Goal: Information Seeking & Learning: Learn about a topic

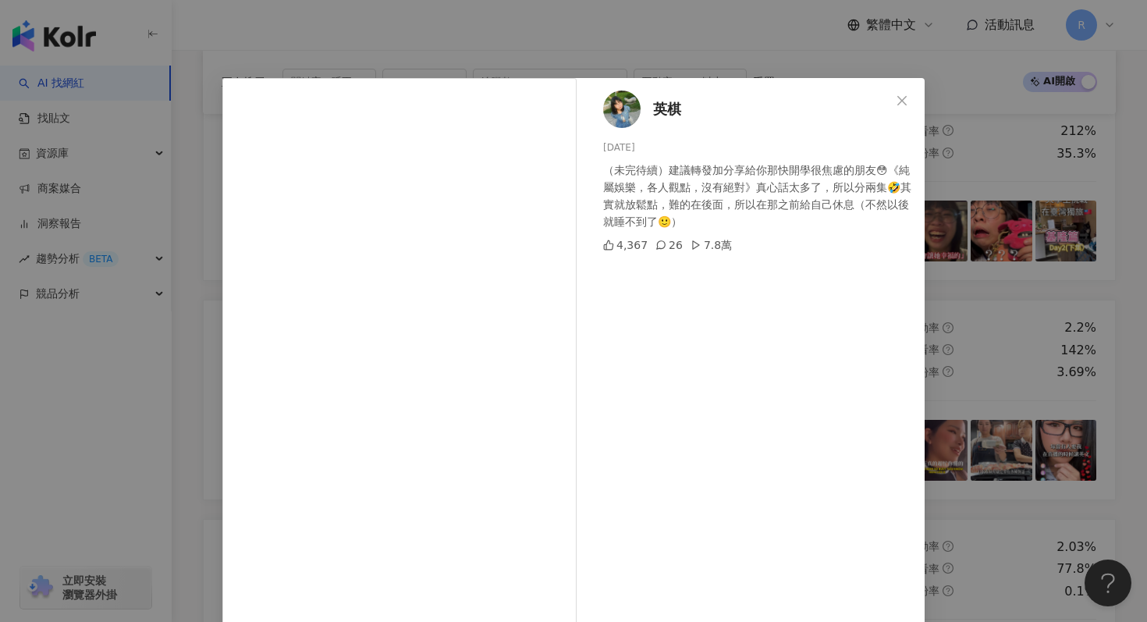
click at [337, 64] on div "英棋 [DATE] （未完待續）建議轉發加分享給你那快開學很焦慮的朋友😳《純屬娛樂，各人觀點，沒有絕對》真心話太多了，所以分兩集🤣其實就放鬆點，難的在後面，所…" at bounding box center [573, 311] width 1147 height 622
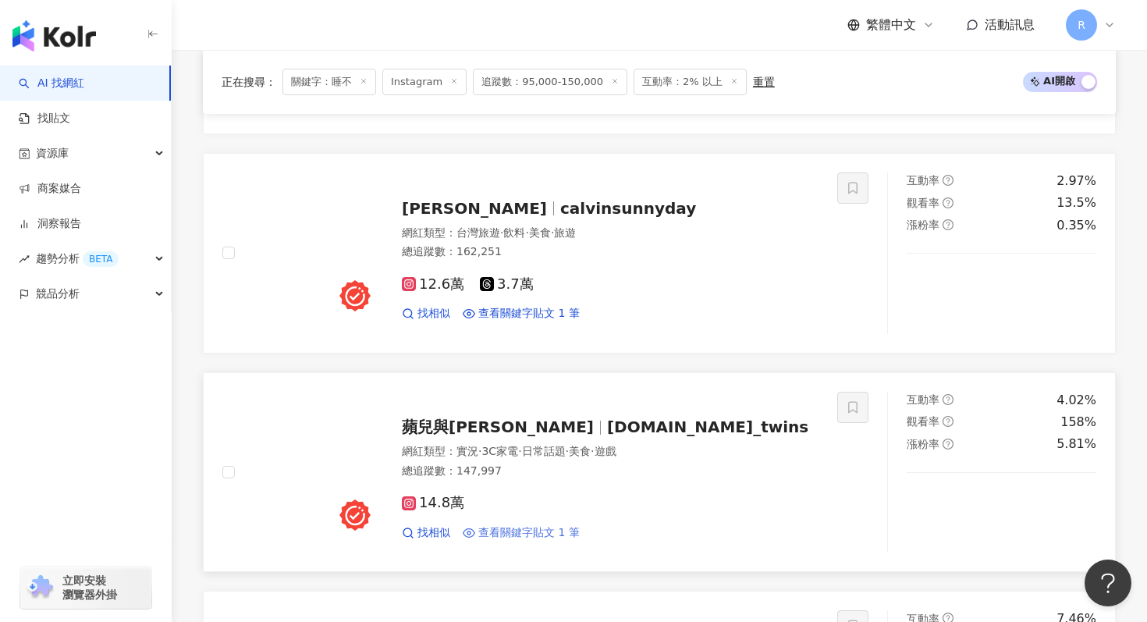
scroll to position [1365, 0]
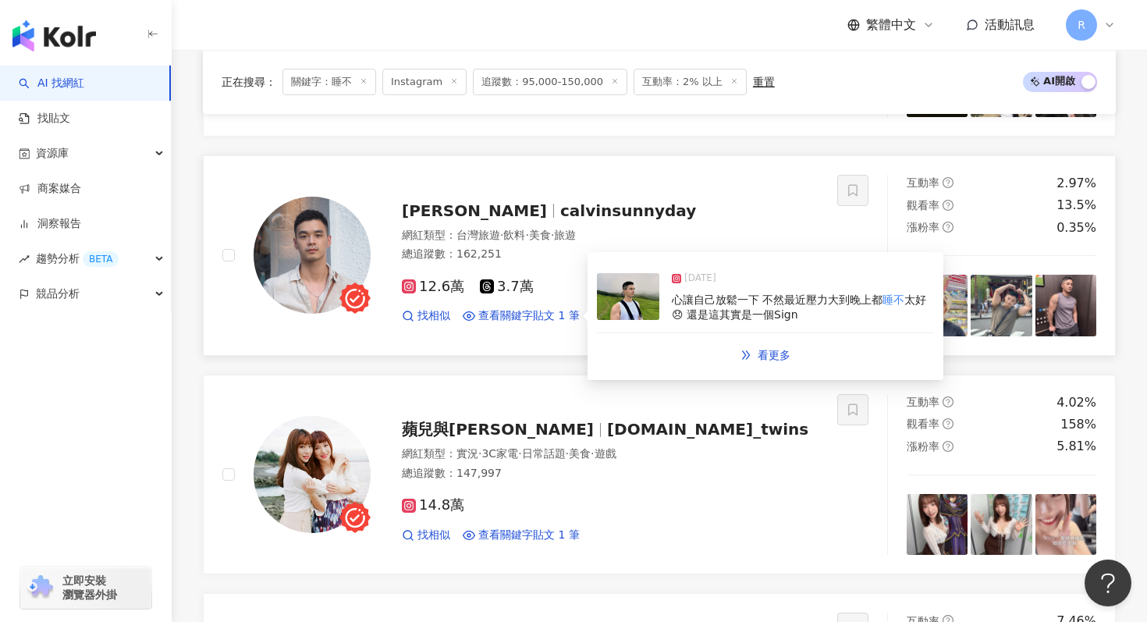
click at [654, 307] on img at bounding box center [628, 296] width 62 height 47
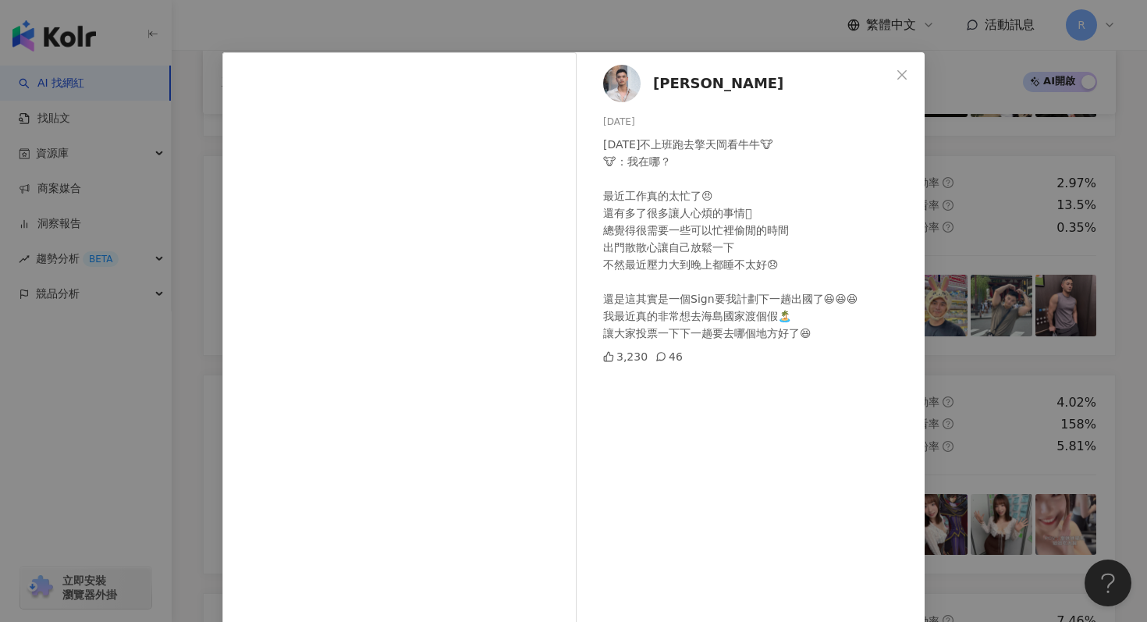
scroll to position [28, 0]
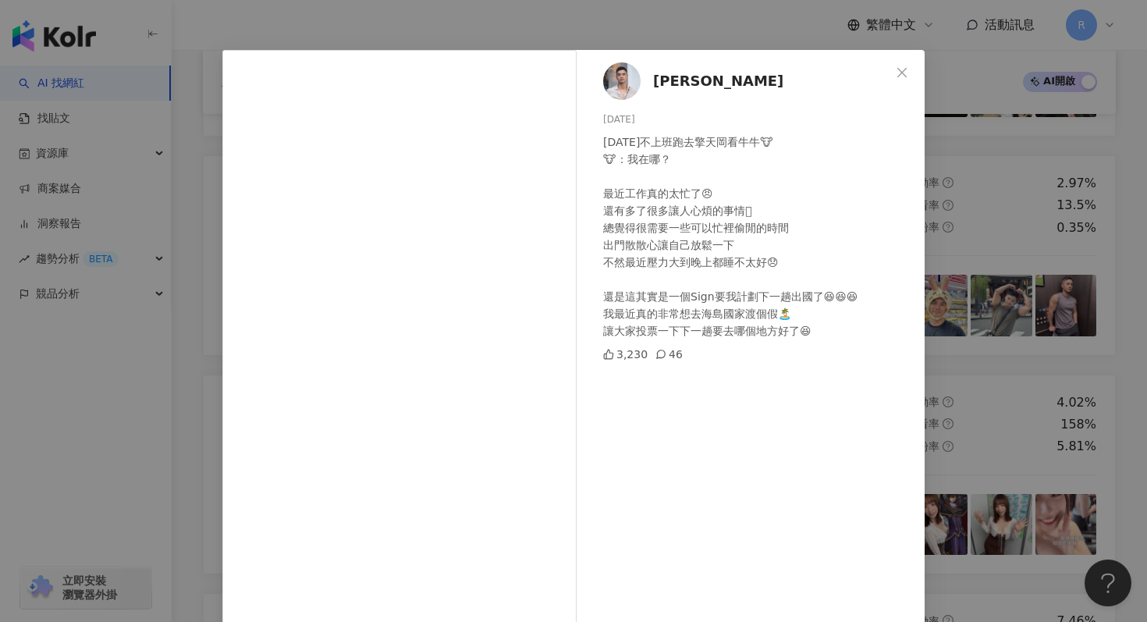
click at [335, 31] on div "Calvin [DATE] [DATE]不上班跑去擎天岡看牛牛🐮 🐮：我在哪？ 最近工作真的太忙了😠 還有多了很多讓人心煩的事情🫩 總覺得很需要一些可以忙裡偷…" at bounding box center [573, 311] width 1147 height 622
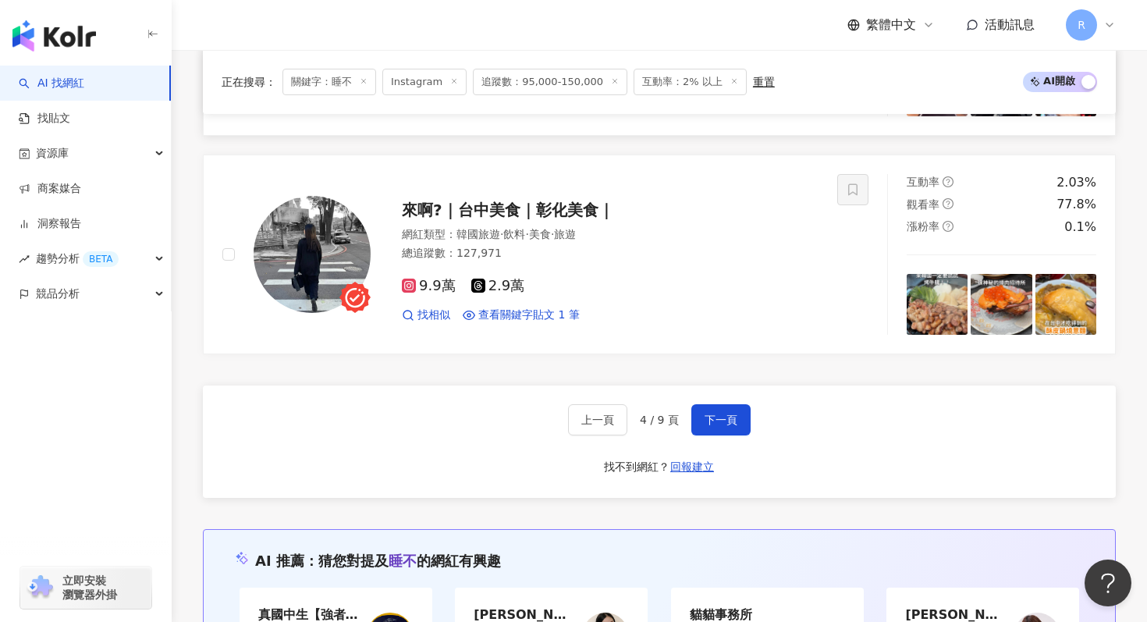
scroll to position [3012, 0]
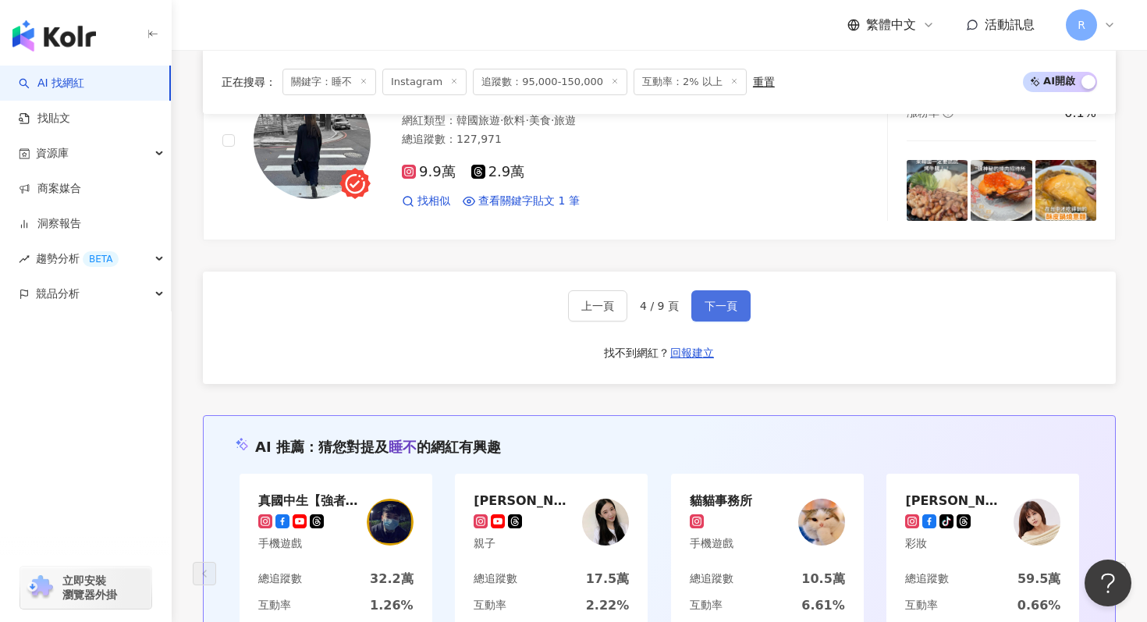
click at [740, 309] on button "下一頁" at bounding box center [720, 305] width 59 height 31
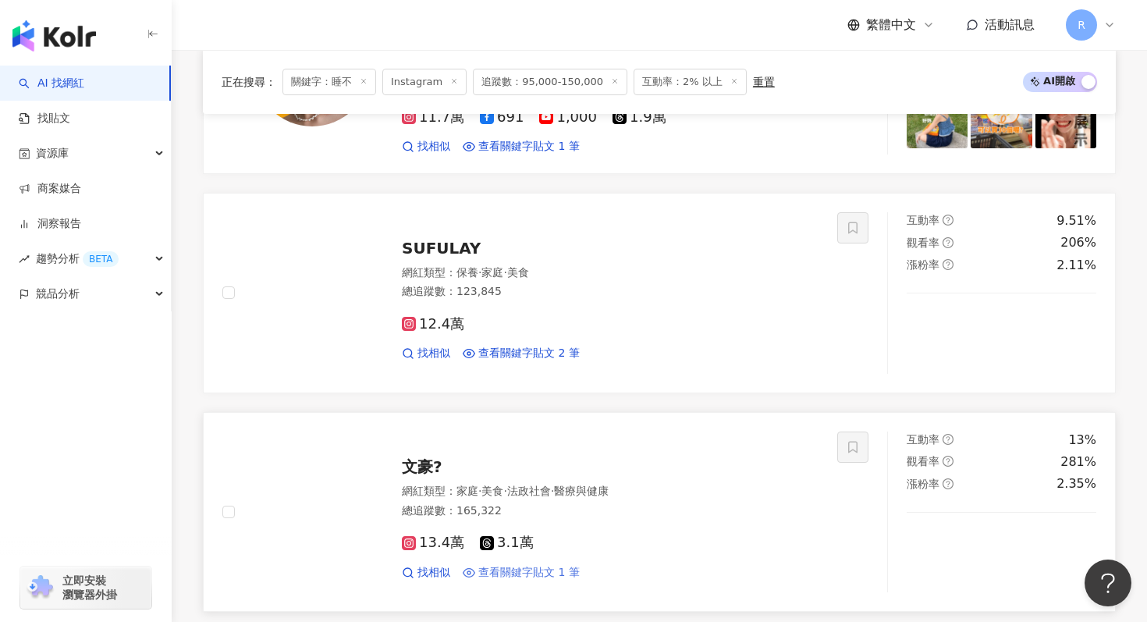
scroll to position [1989, 0]
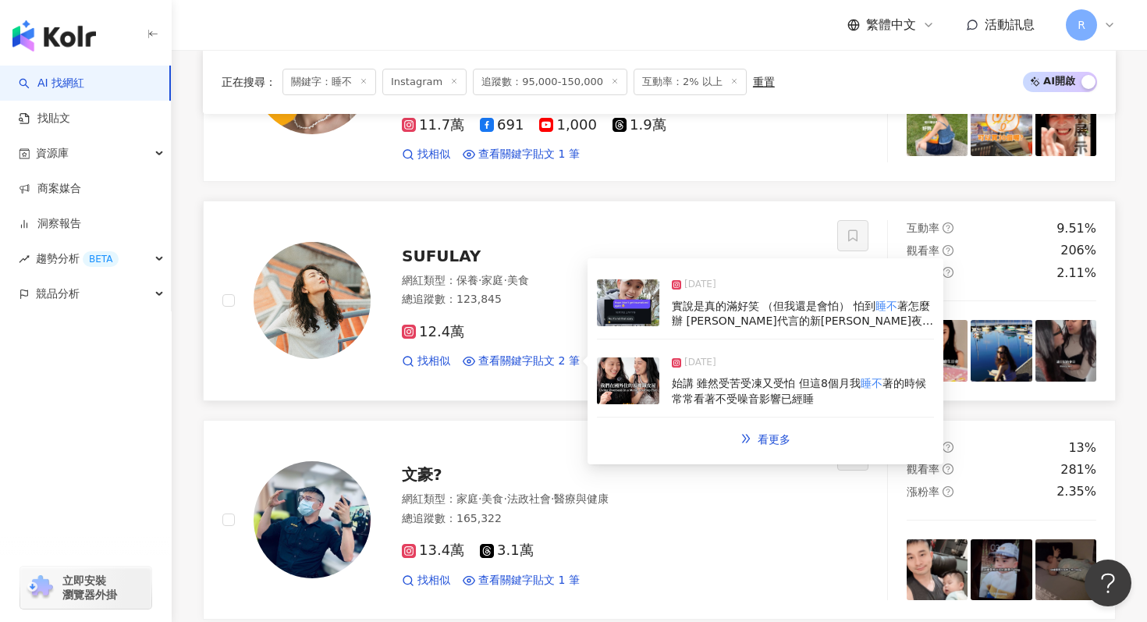
click at [601, 310] on img at bounding box center [628, 302] width 62 height 47
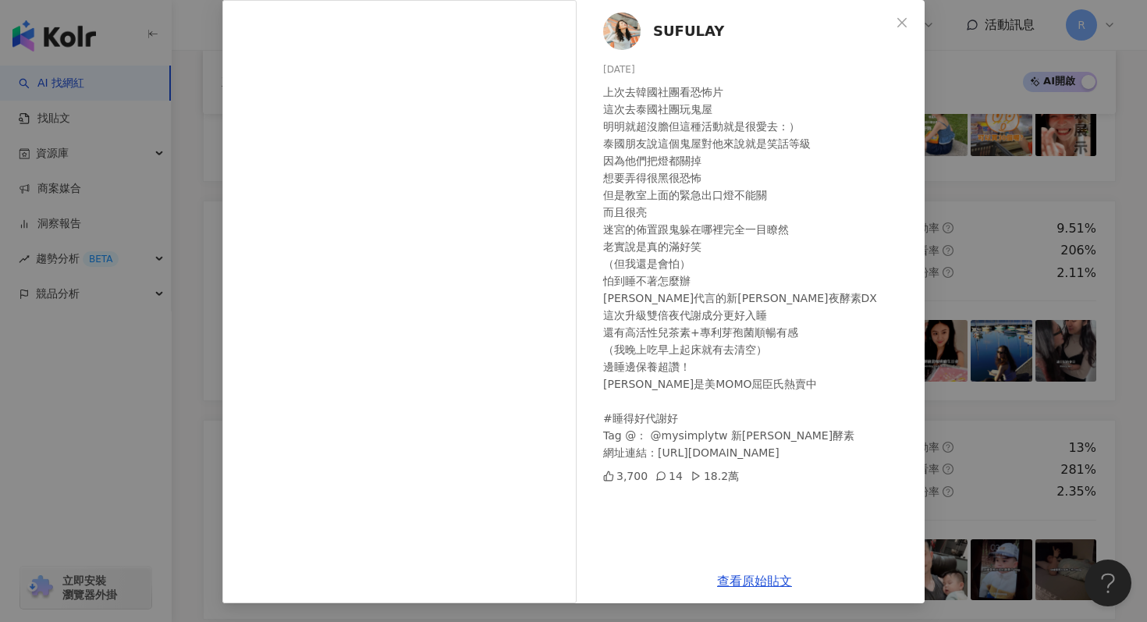
scroll to position [2000, 0]
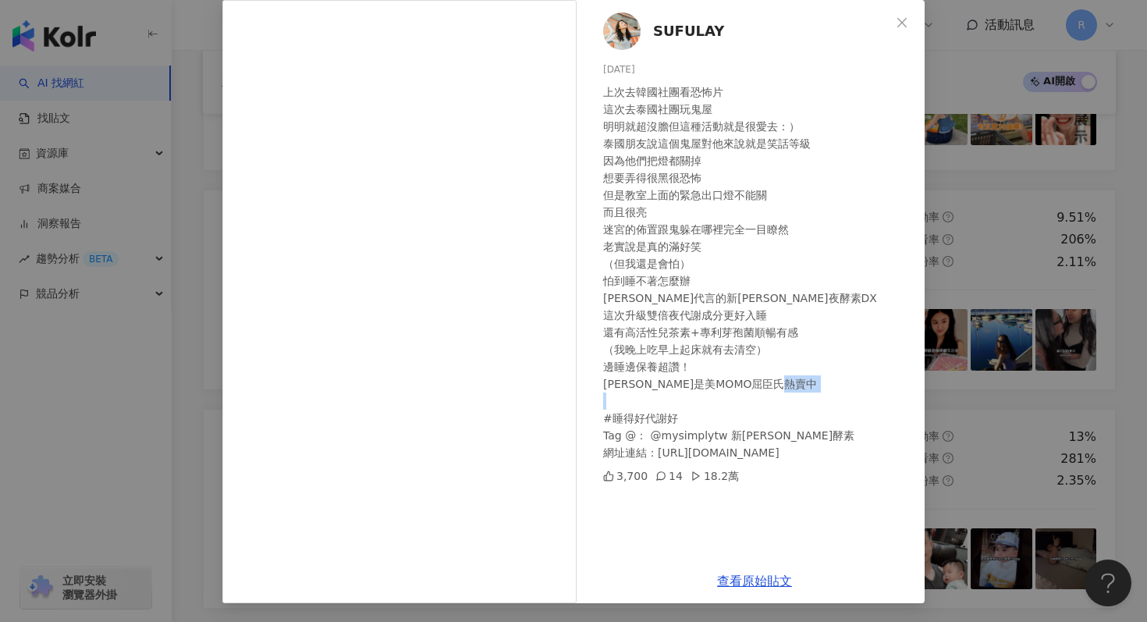
drag, startPoint x: 719, startPoint y: 434, endPoint x: 774, endPoint y: 439, distance: 54.8
click at [774, 439] on div "上次去韓國社團看恐怖片 這次去泰國社團玩鬼屋 明明就超沒膽但這種活動就是很愛去：） 泰國朋友說這個鬼屋對他來說就是笑話等級 因為他們把燈都關掉 想要弄得很黑很…" at bounding box center [757, 272] width 309 height 378
copy div "新[PERSON_NAME]酵素"
click at [968, 64] on div "SUFULAY [DATE] 上次去韓國社團看恐怖片 這次去泰國社團玩鬼屋 明明就超沒膽但這種活動就是很愛去：） 泰國朋友說這個鬼屋對他來說就是笑話等級 因為…" at bounding box center [573, 311] width 1147 height 622
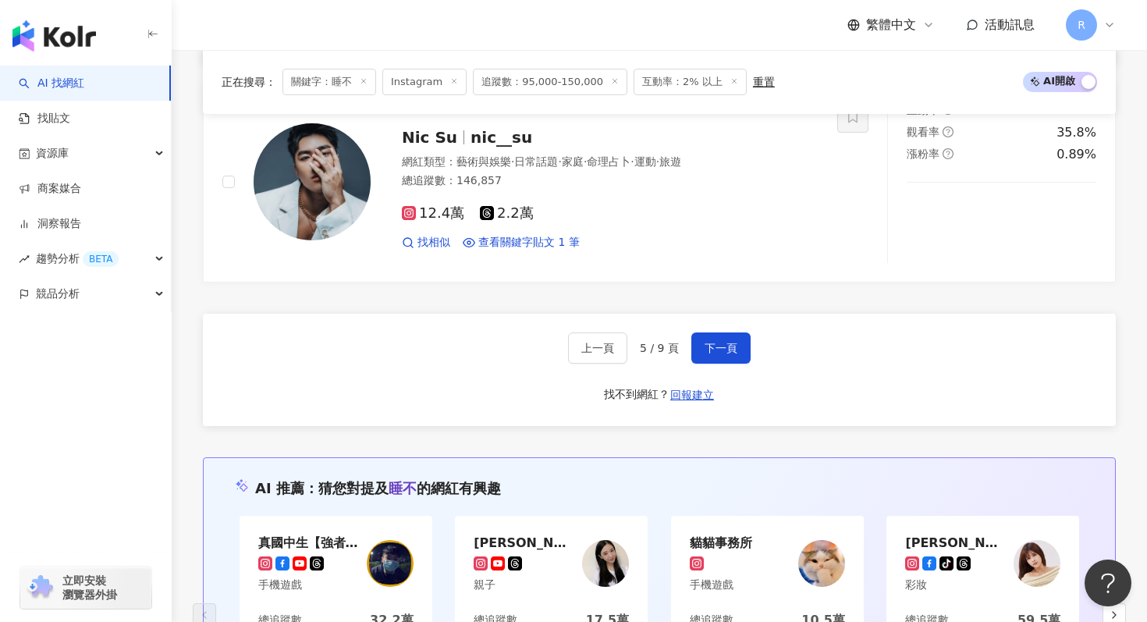
scroll to position [3015, 0]
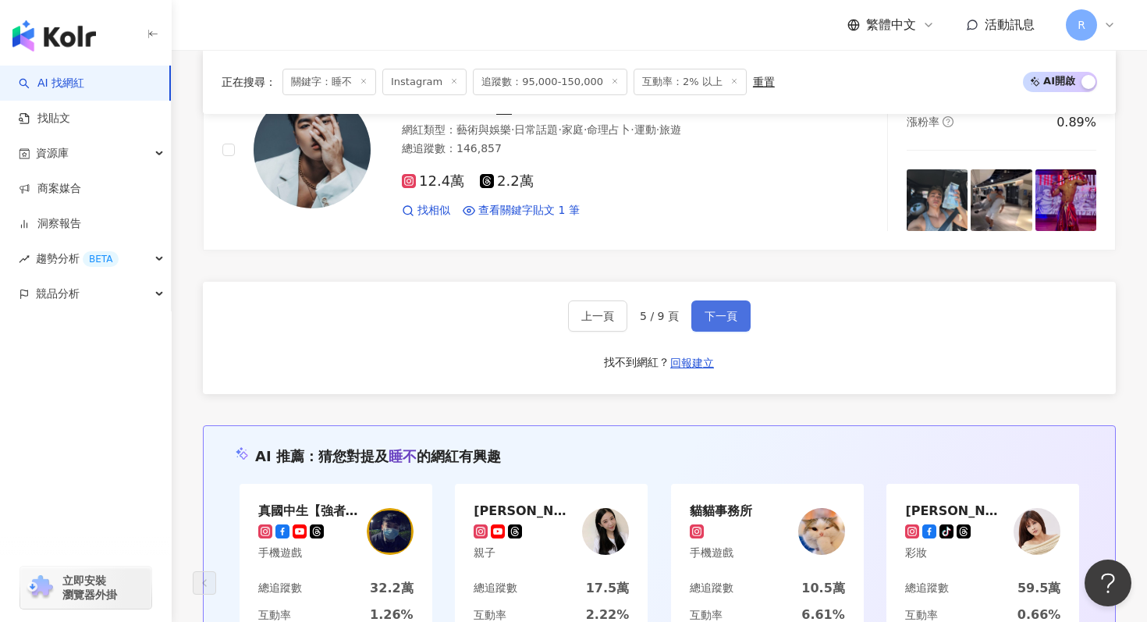
click at [736, 307] on button "下一頁" at bounding box center [720, 315] width 59 height 31
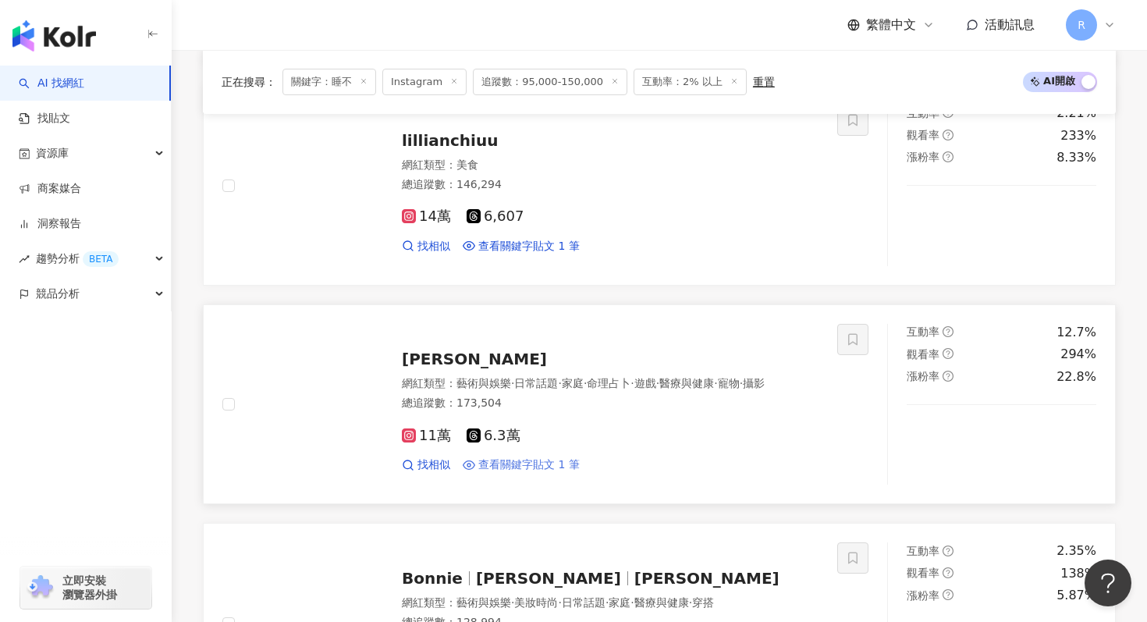
scroll to position [2286, 0]
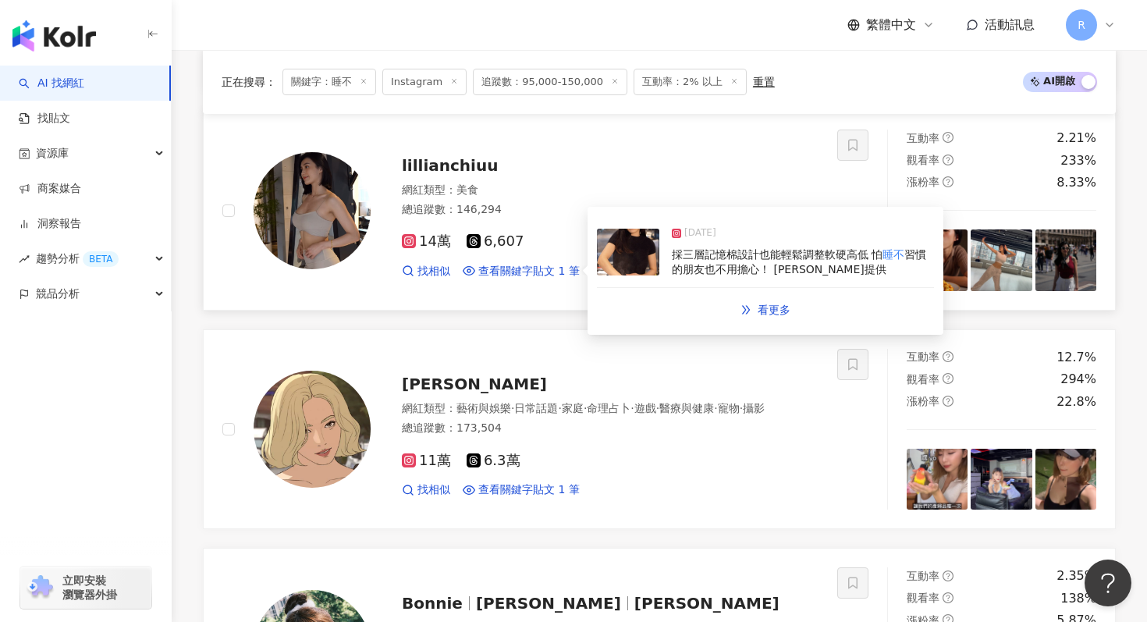
click at [714, 261] on div "採三層記憶棉設計也能輕鬆調整軟硬高低 怕 睡不 習慣的朋友也不用擔心！ [PERSON_NAME]提供" at bounding box center [803, 262] width 262 height 30
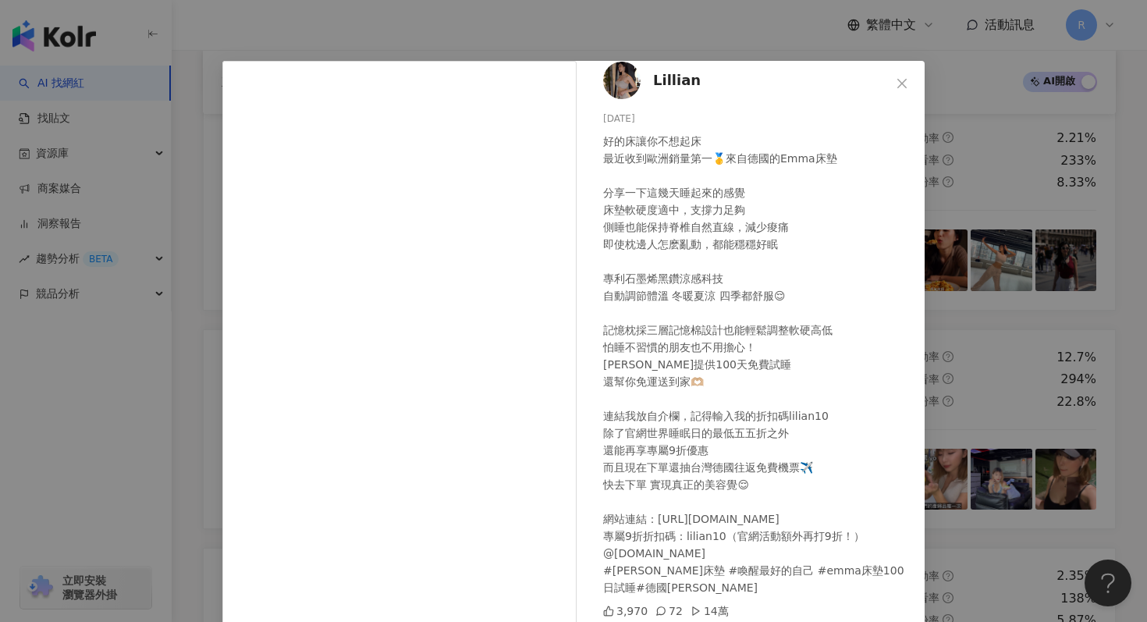
scroll to position [0, 0]
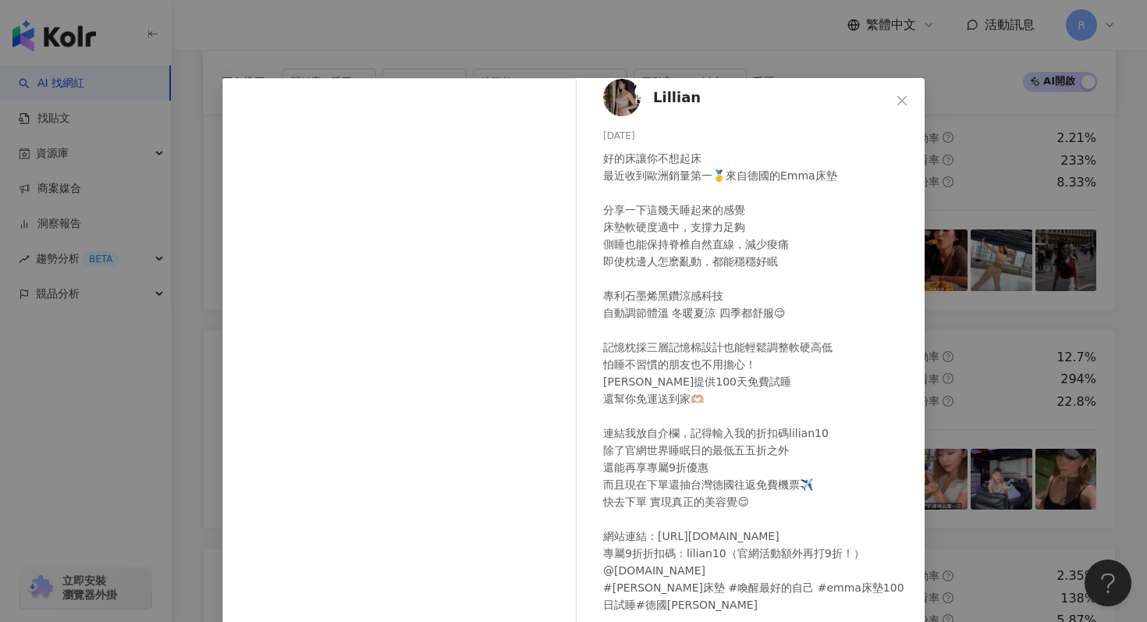
click at [658, 63] on div "[PERSON_NAME] [DATE] 好的床讓你不想起床 最近收到歐洲銷量第一🥇來自德國的Emma床墊 分享一下這幾天睡起來的感覺 床墊軟硬度適中，支撐力…" at bounding box center [573, 311] width 1147 height 622
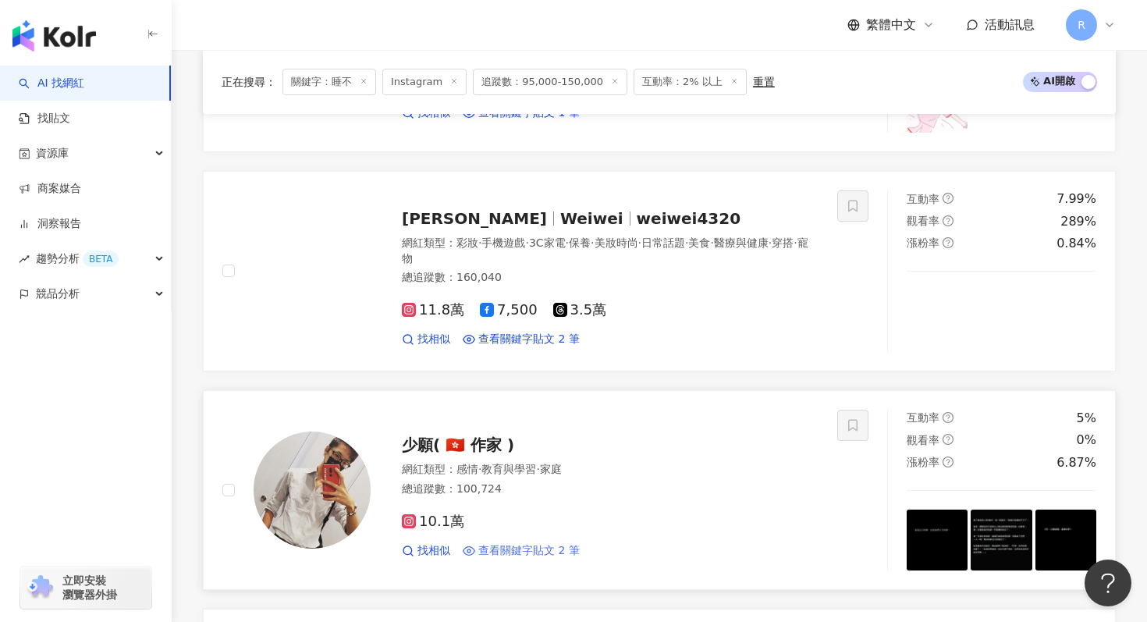
scroll to position [1761, 0]
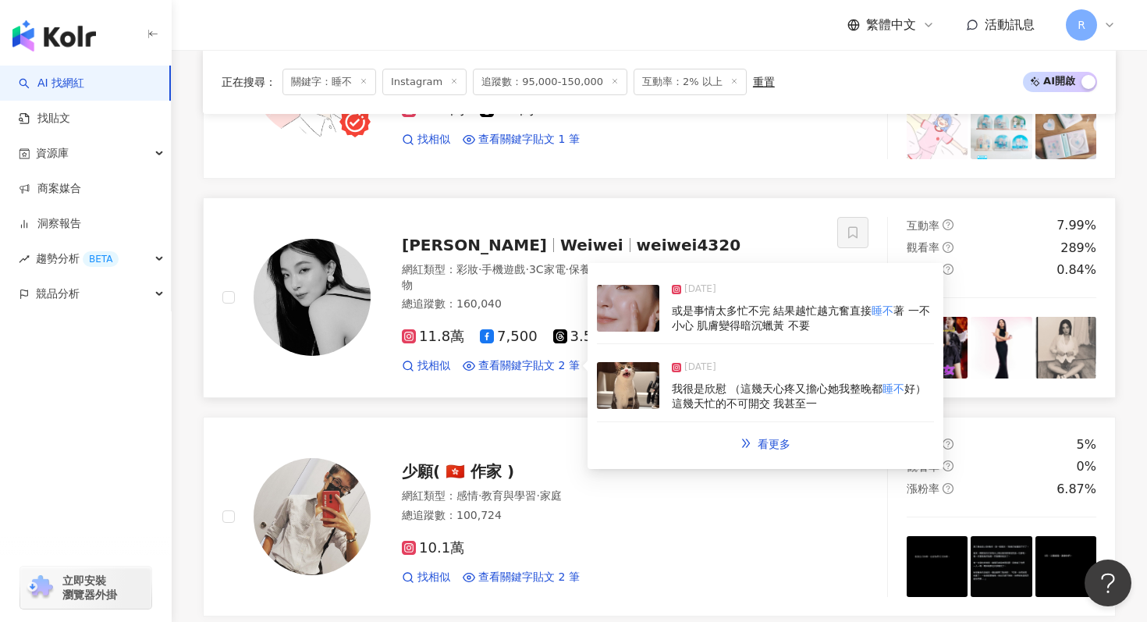
click at [635, 390] on img at bounding box center [628, 385] width 62 height 47
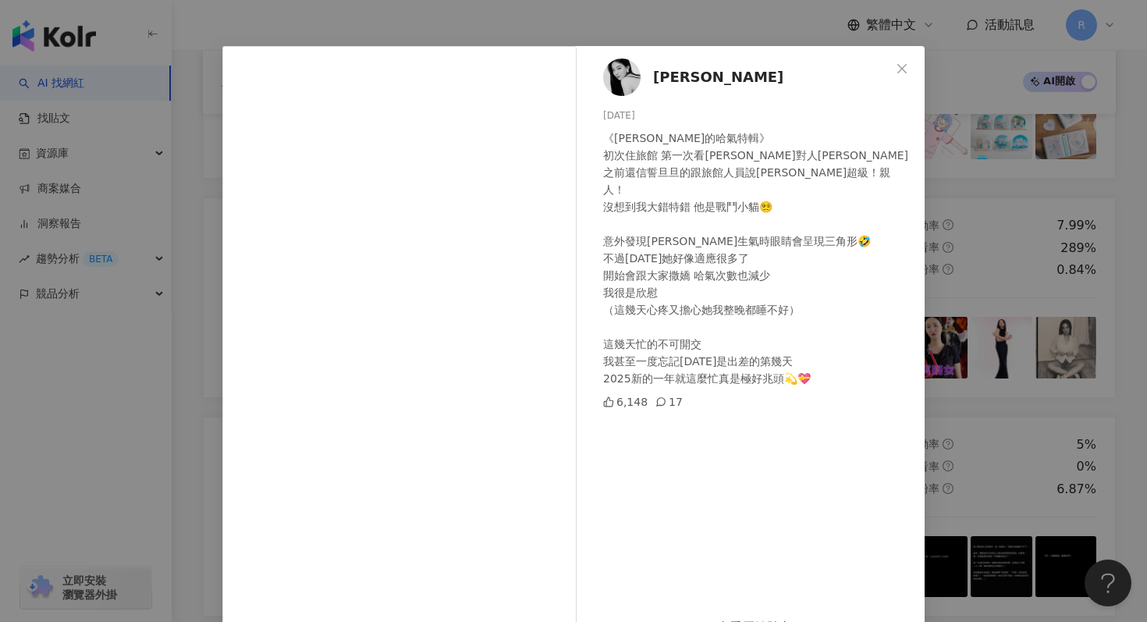
scroll to position [9, 0]
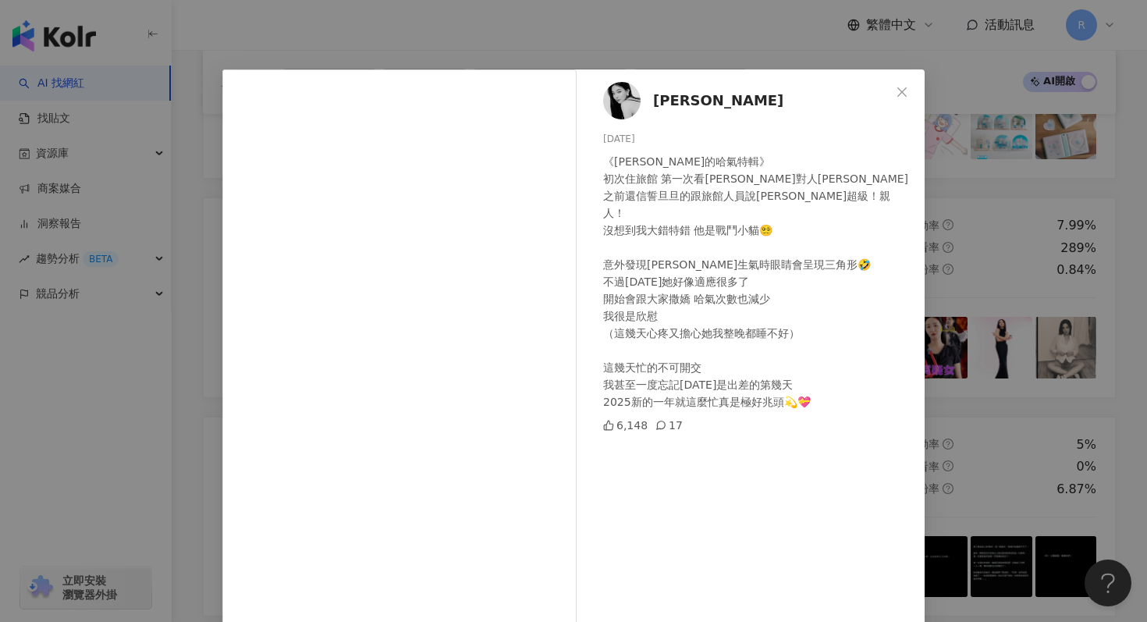
click at [673, 44] on div "[PERSON_NAME][DATE] 《[PERSON_NAME]的哈氣特輯》 初次住旅館 第一次看[PERSON_NAME]對人哈氣 之前還信誓旦旦的跟旅…" at bounding box center [573, 311] width 1147 height 622
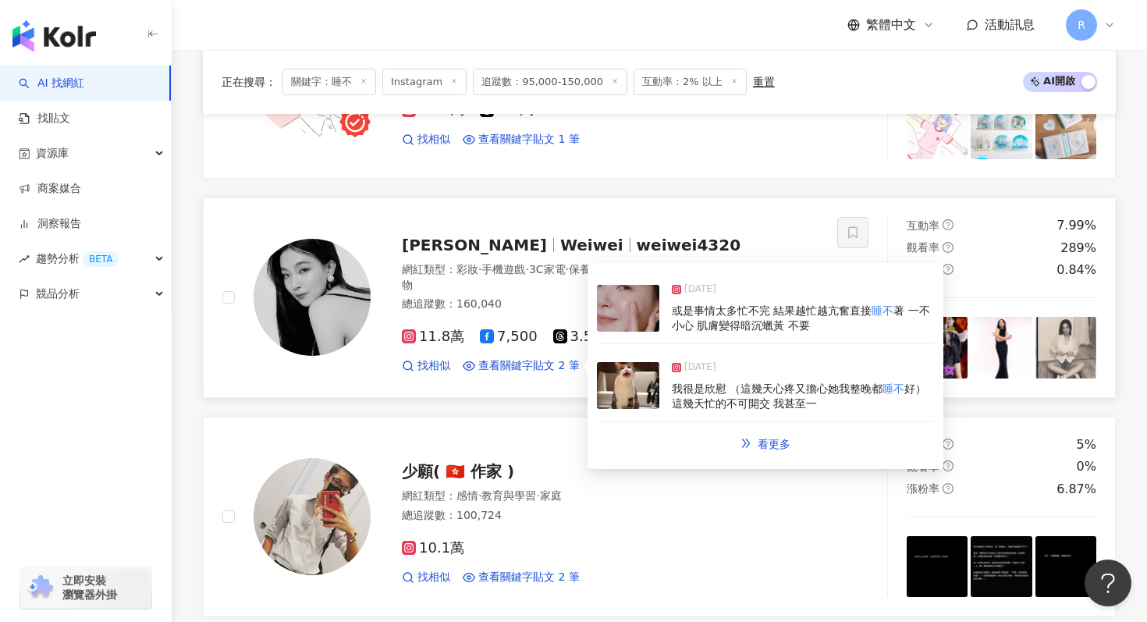
click at [626, 319] on img at bounding box center [628, 308] width 62 height 47
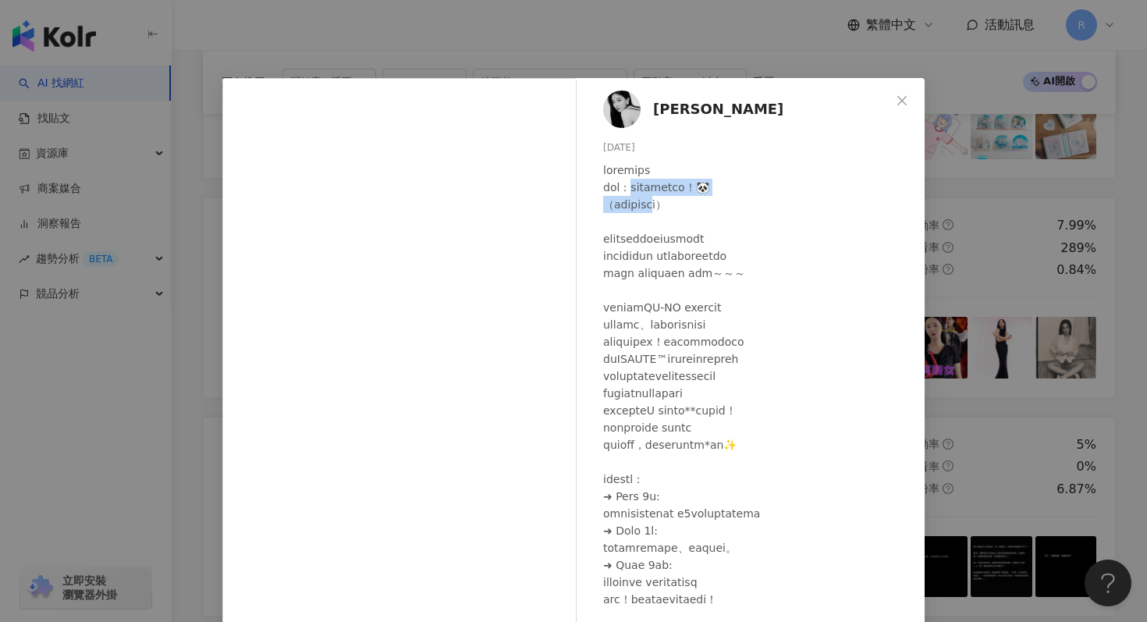
drag, startPoint x: 649, startPoint y: 183, endPoint x: 682, endPoint y: 202, distance: 38.1
click at [685, 202] on div at bounding box center [757, 487] width 309 height 652
click at [640, 222] on div at bounding box center [757, 487] width 309 height 652
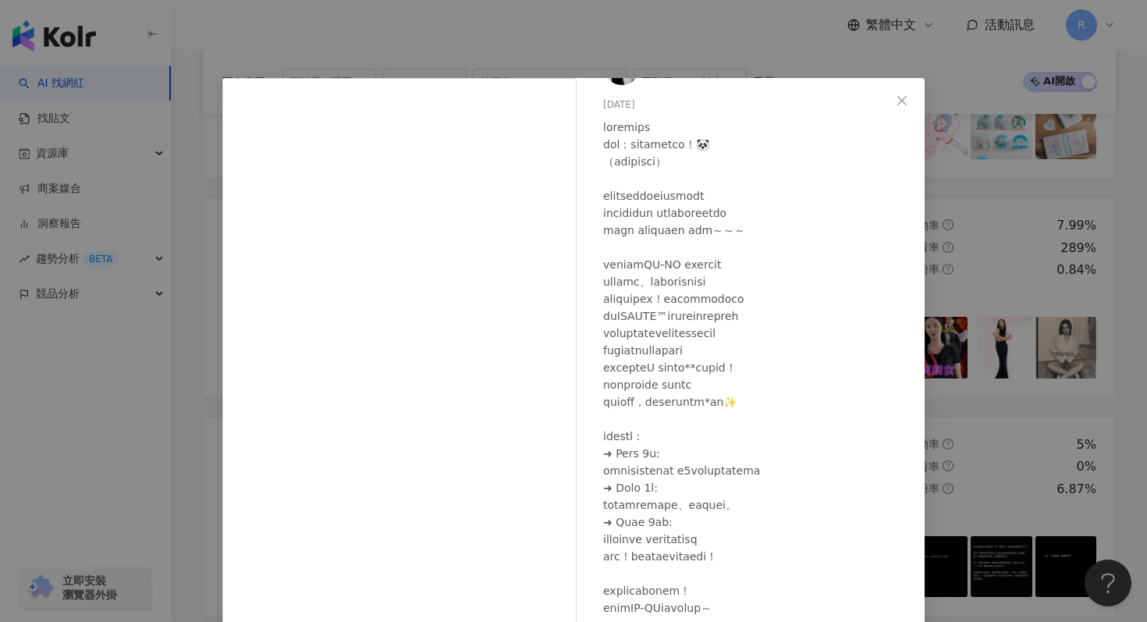
scroll to position [44, 0]
click at [389, 44] on div "[PERSON_NAME][DATE] 隱藏 6 3.2萬 查看原始貼文" at bounding box center [573, 311] width 1147 height 622
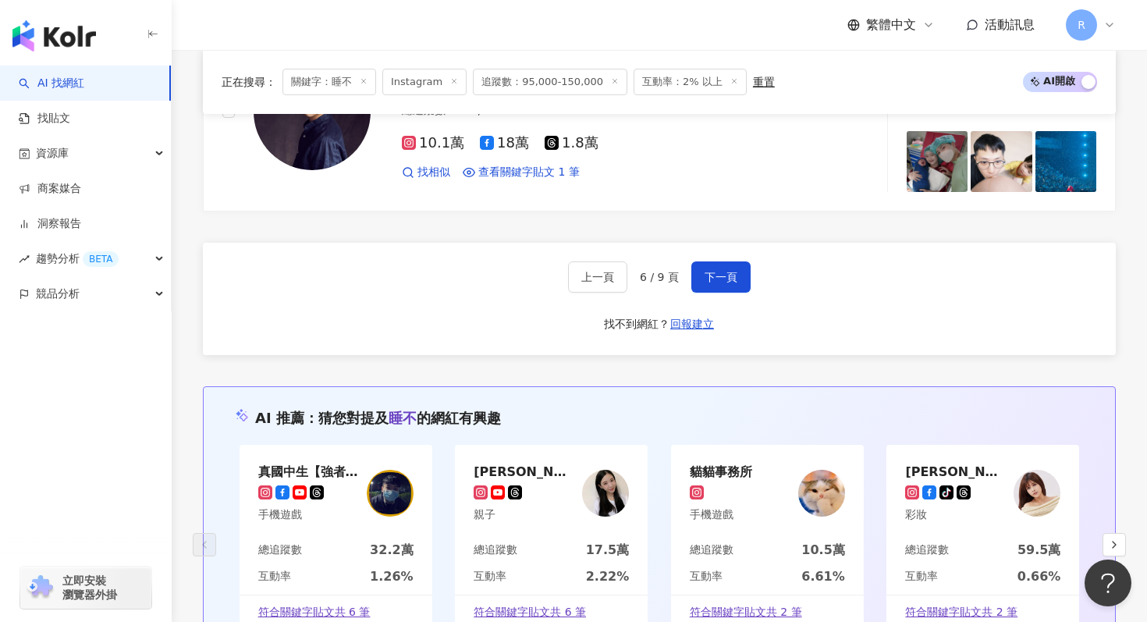
scroll to position [3068, 0]
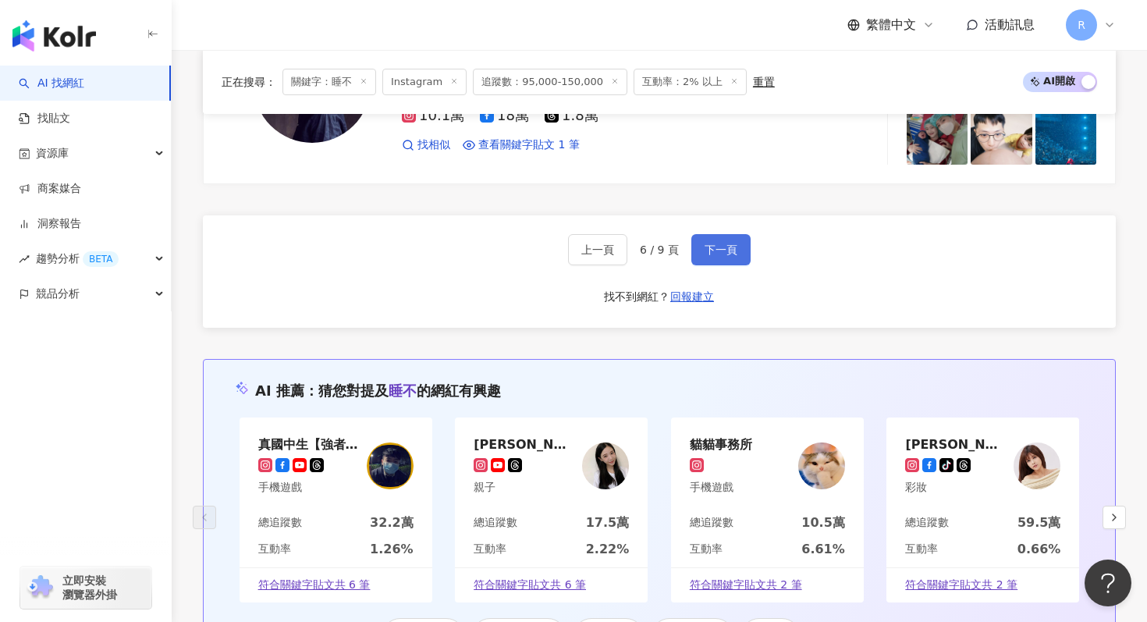
click at [718, 236] on button "下一頁" at bounding box center [720, 249] width 59 height 31
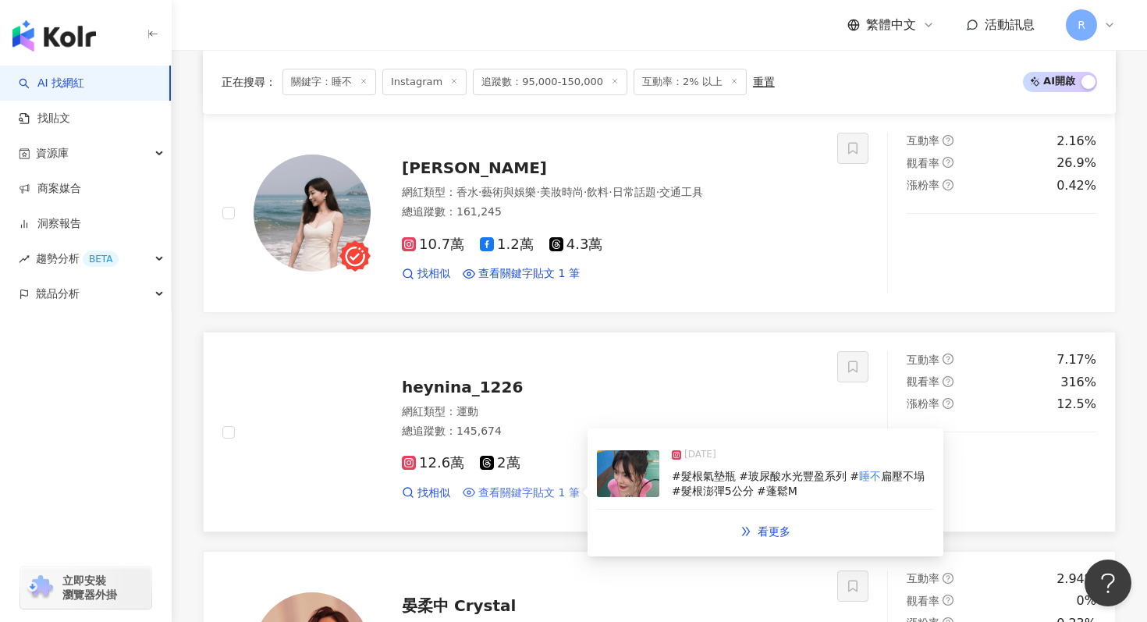
scroll to position [2029, 0]
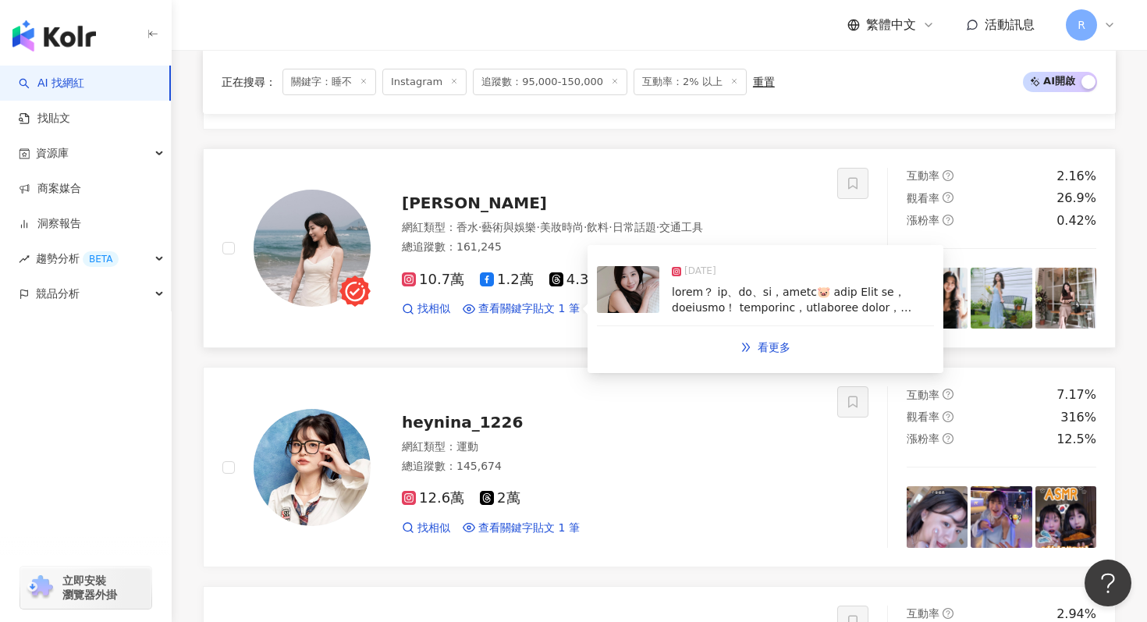
click at [644, 303] on img at bounding box center [628, 289] width 62 height 47
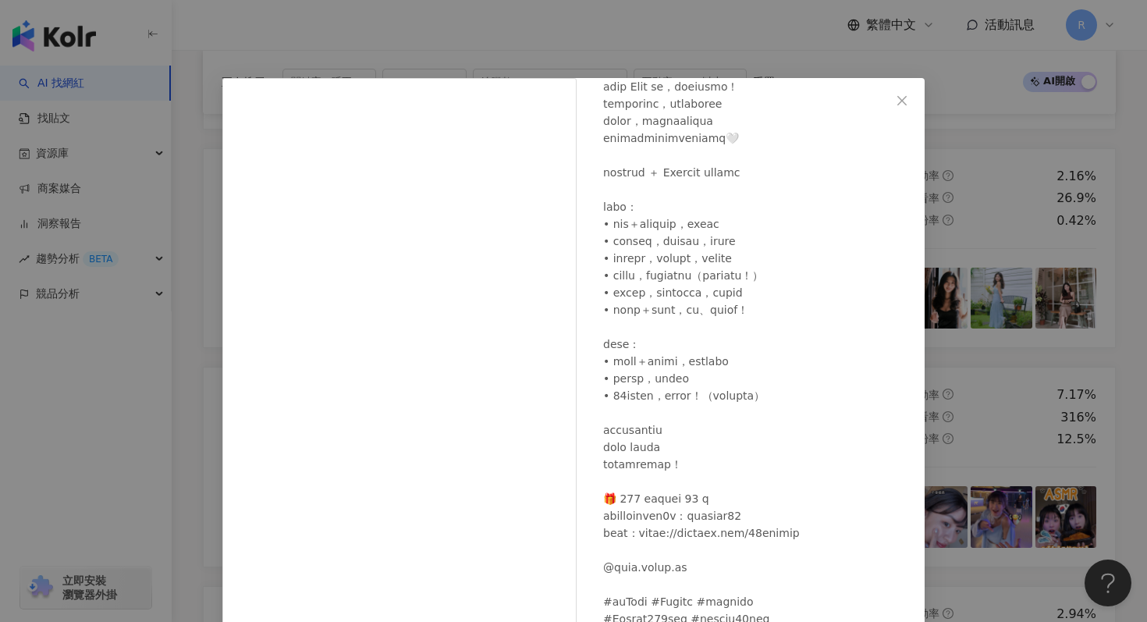
scroll to position [149, 0]
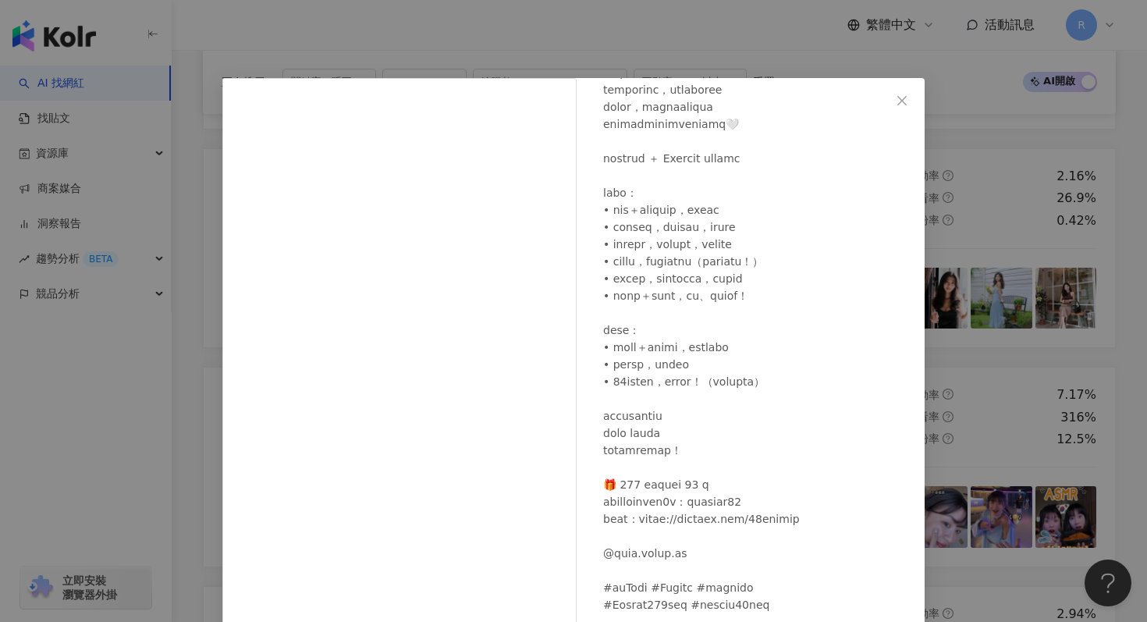
click at [656, 37] on div "[PERSON_NAME][DATE] 1,702 46 3.2萬 查看原始貼文" at bounding box center [573, 311] width 1147 height 622
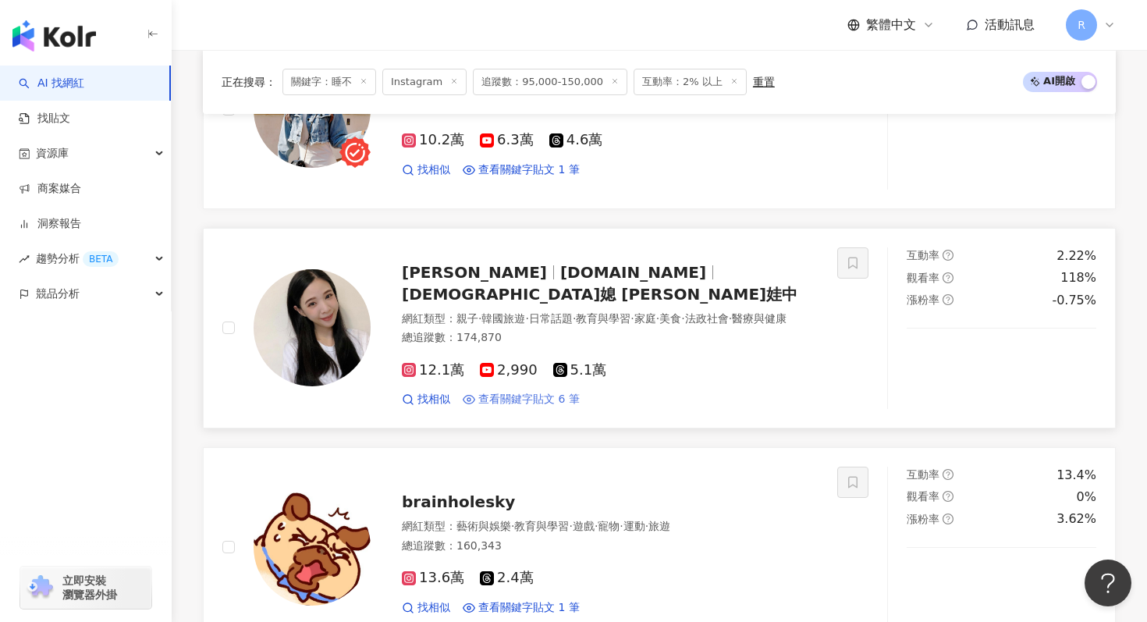
scroll to position [1144, 0]
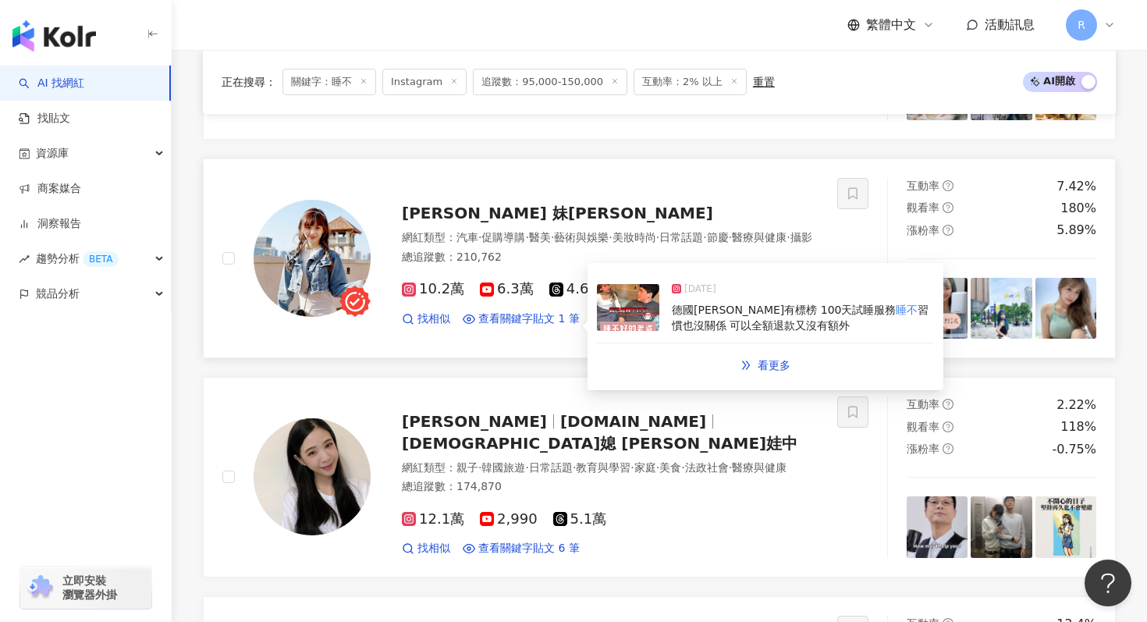
click at [638, 320] on img at bounding box center [628, 307] width 62 height 47
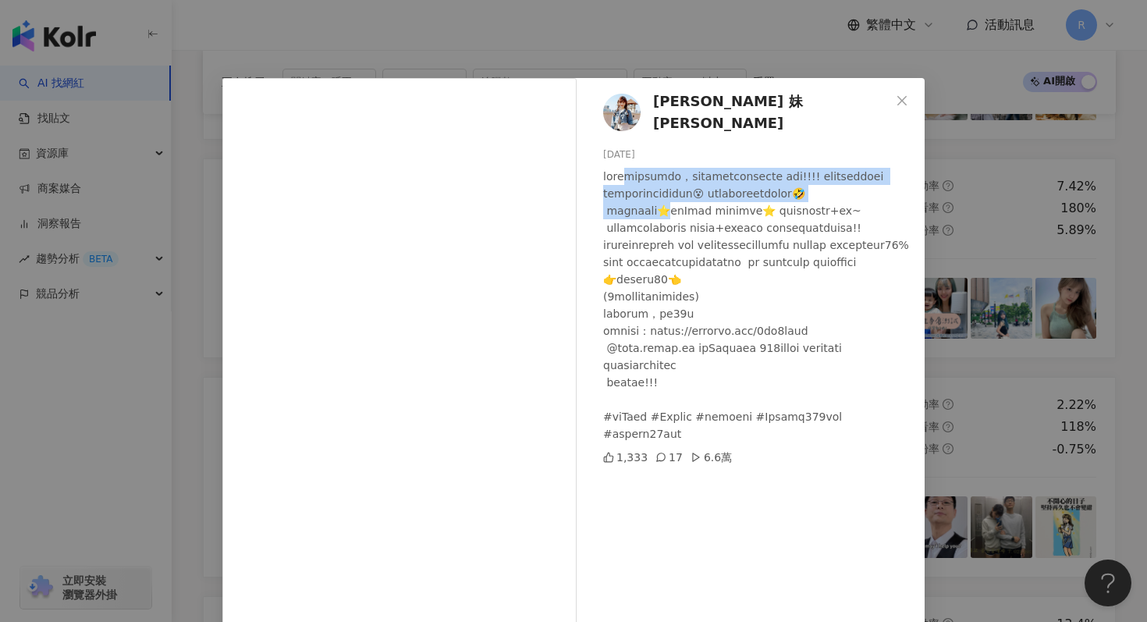
drag, startPoint x: 651, startPoint y: 168, endPoint x: 705, endPoint y: 218, distance: 72.9
click at [705, 218] on div at bounding box center [757, 305] width 309 height 275
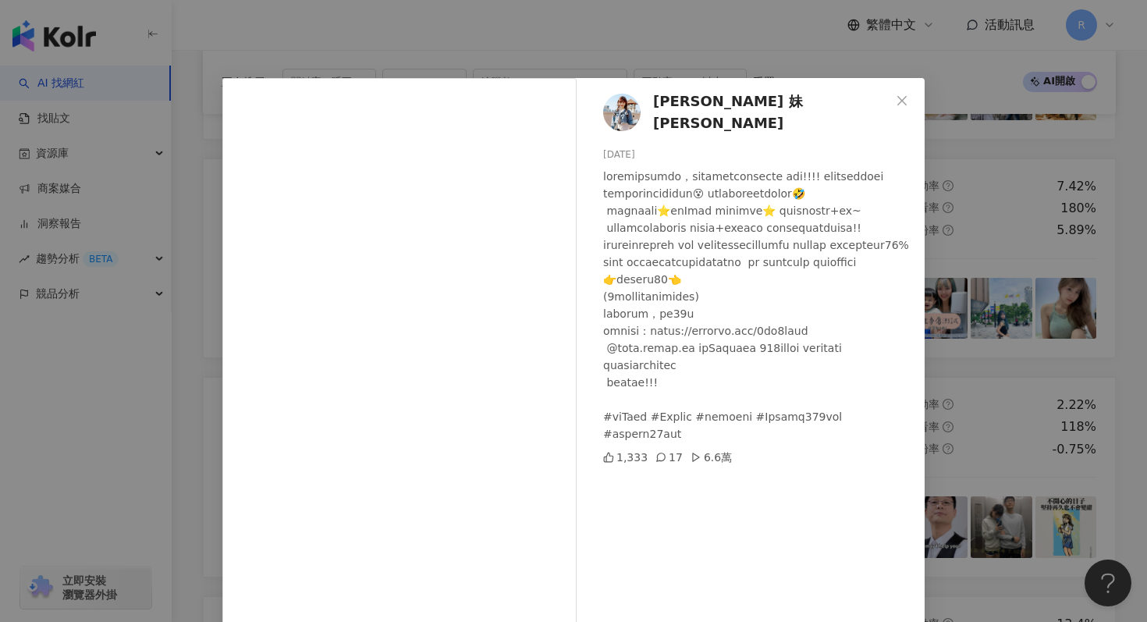
click at [498, 31] on div "[PERSON_NAME] 妹[PERSON_NAME] [DATE] 1,333 17 6.6萬 查看原始貼文" at bounding box center [573, 311] width 1147 height 622
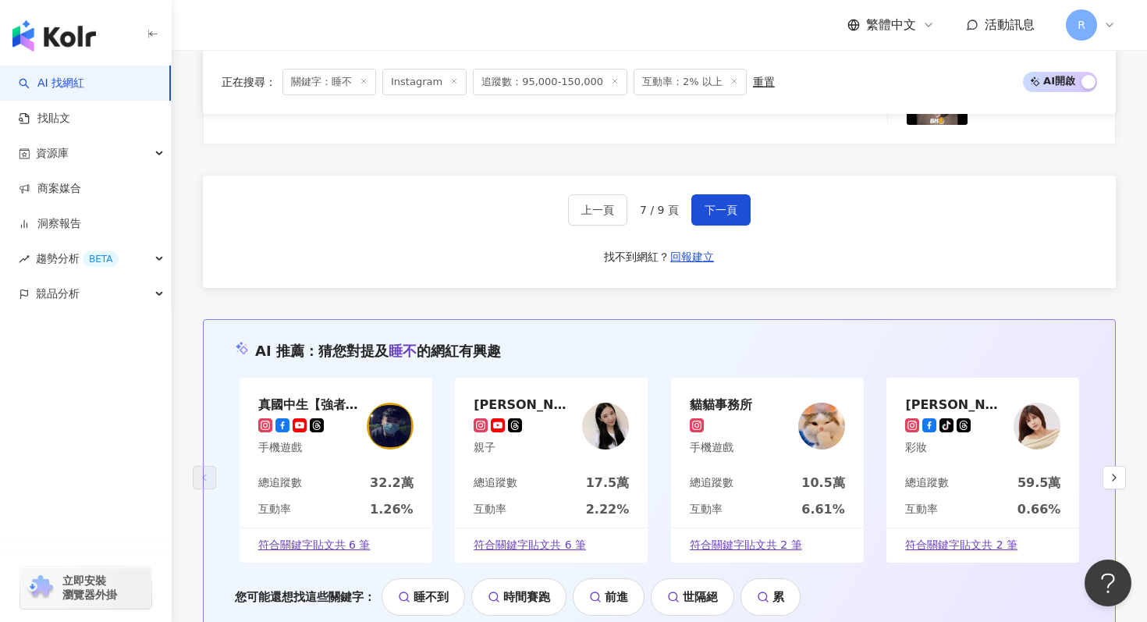
scroll to position [2954, 0]
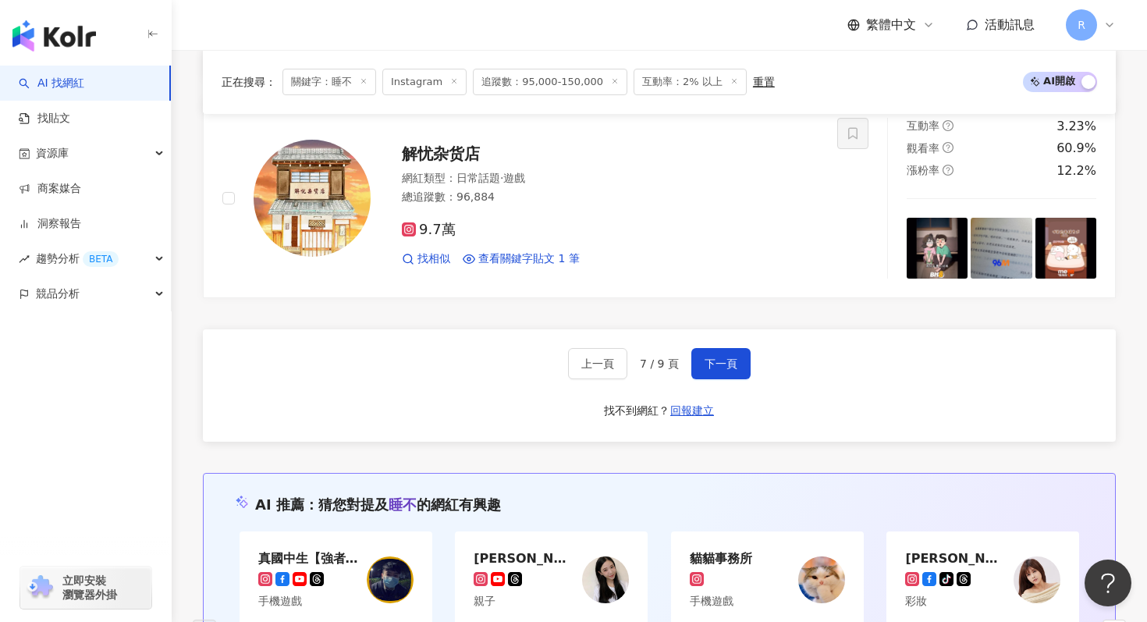
click at [736, 380] on div "上一頁 7 / 9 頁 下一頁 找不到網紅？ 回報建立" at bounding box center [659, 385] width 913 height 112
click at [734, 342] on div "上一頁 7 / 9 頁 下一頁 找不到網紅？ 回報建立" at bounding box center [659, 385] width 913 height 112
click at [728, 358] on span "下一頁" at bounding box center [720, 363] width 33 height 12
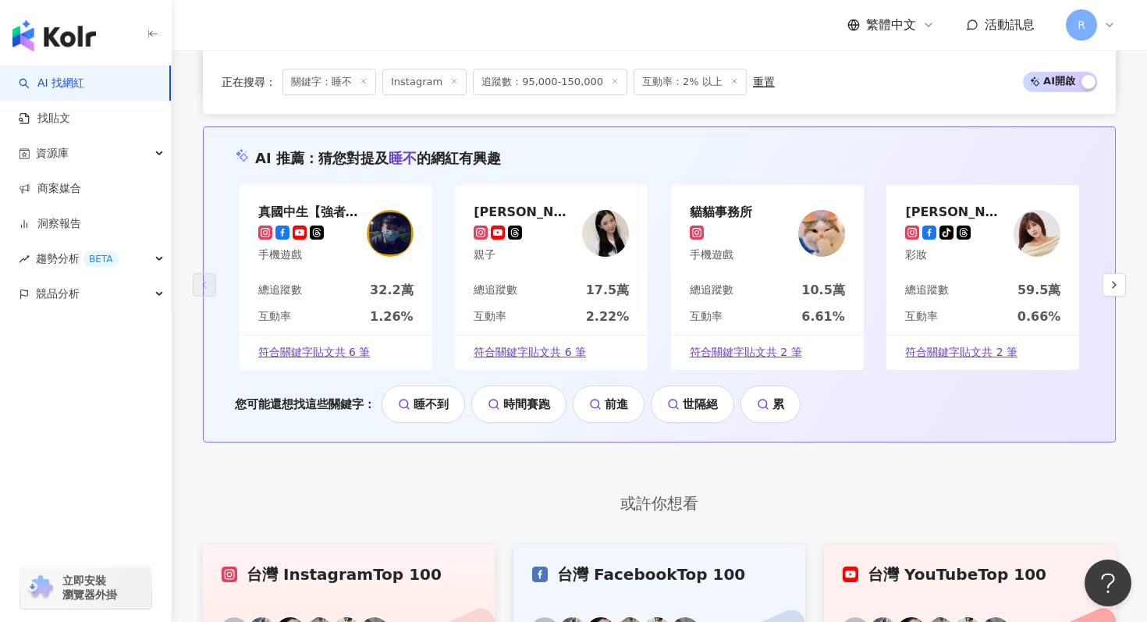
scroll to position [3166, 0]
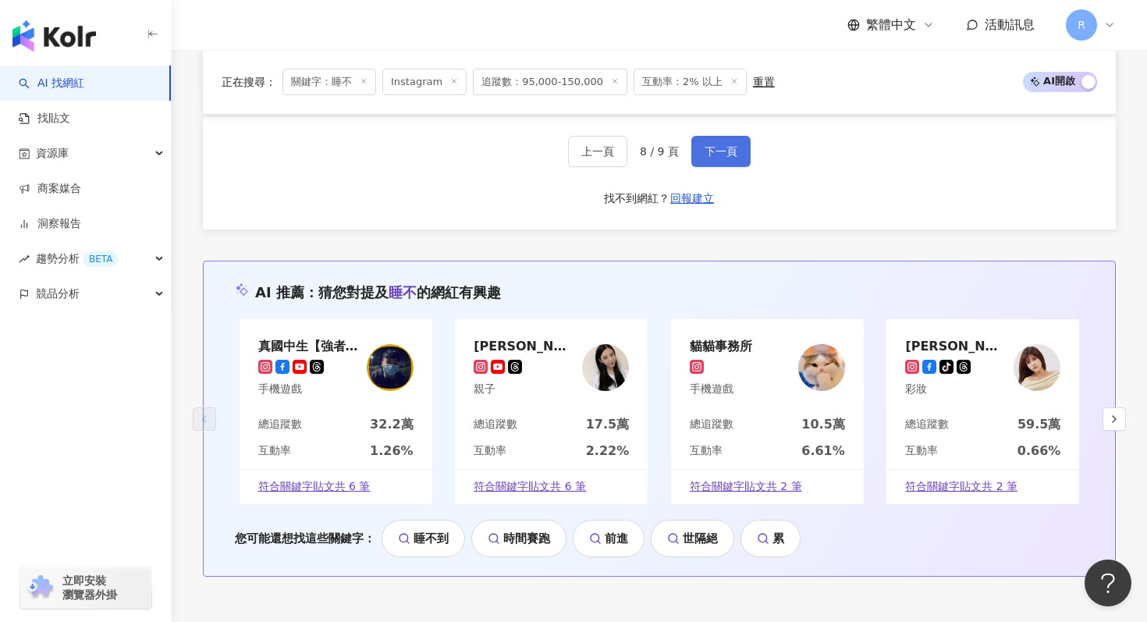
click at [729, 162] on button "下一頁" at bounding box center [720, 151] width 59 height 31
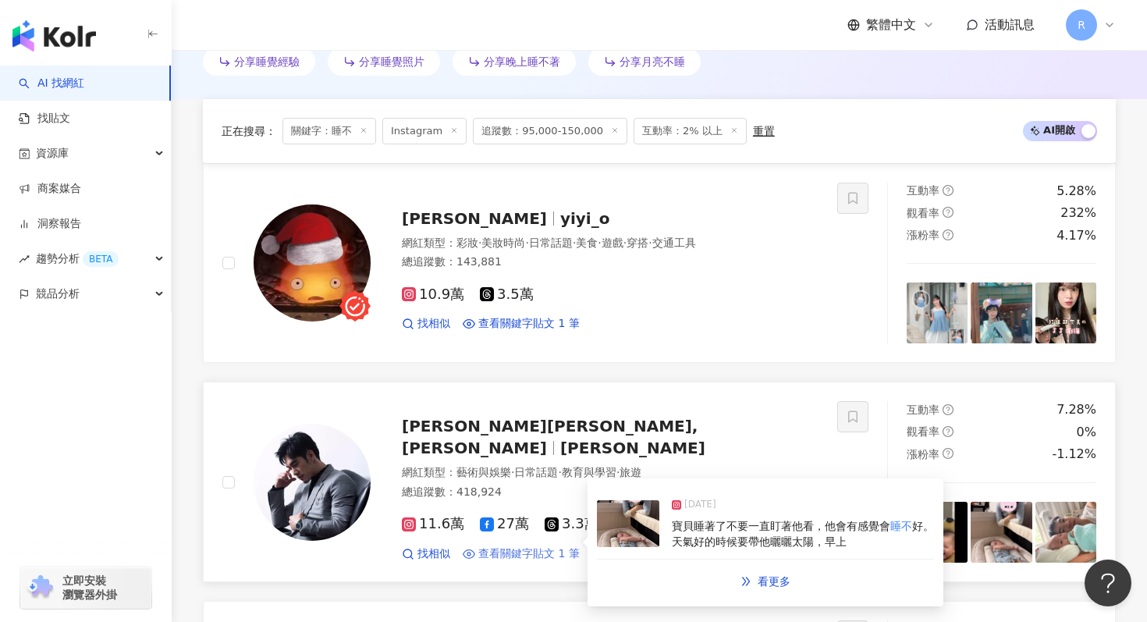
scroll to position [426, 0]
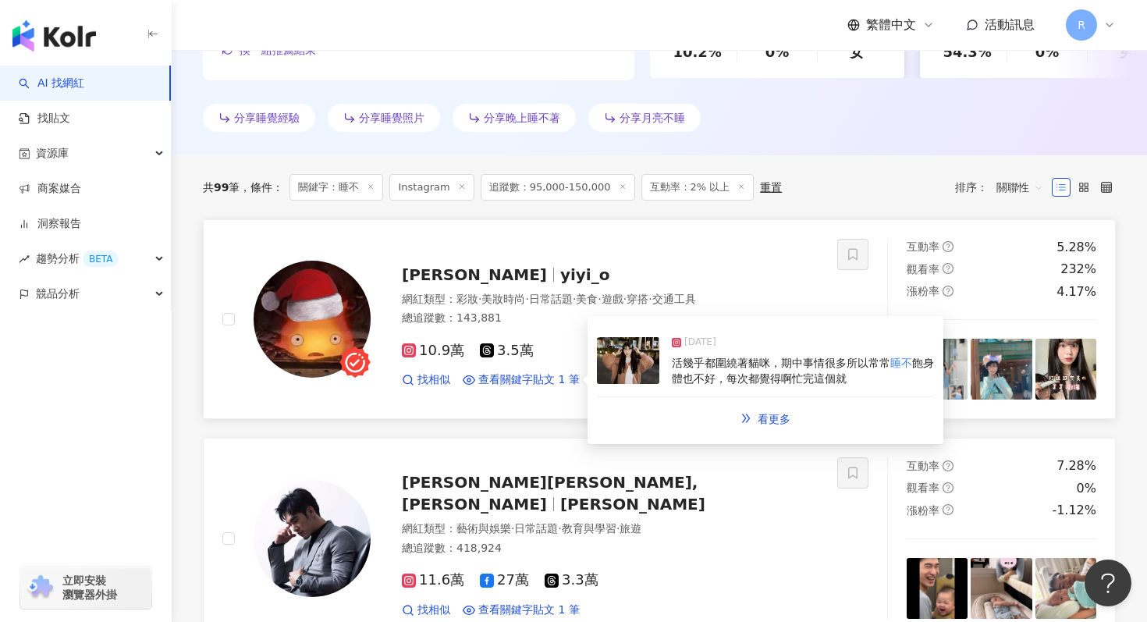
click at [619, 371] on img at bounding box center [628, 360] width 62 height 47
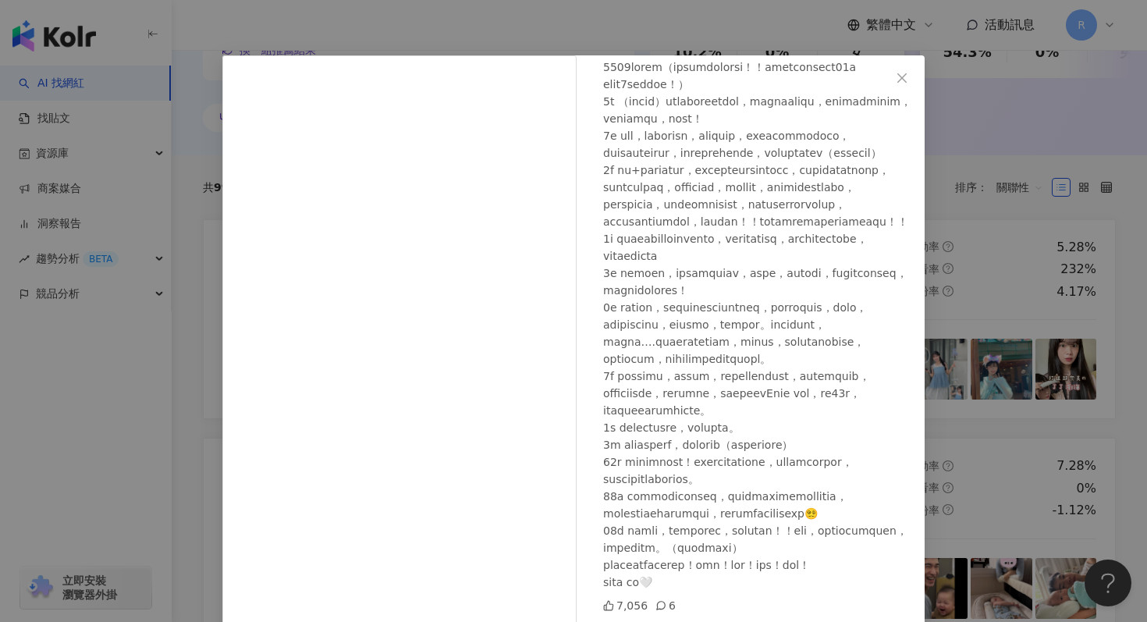
scroll to position [27, 0]
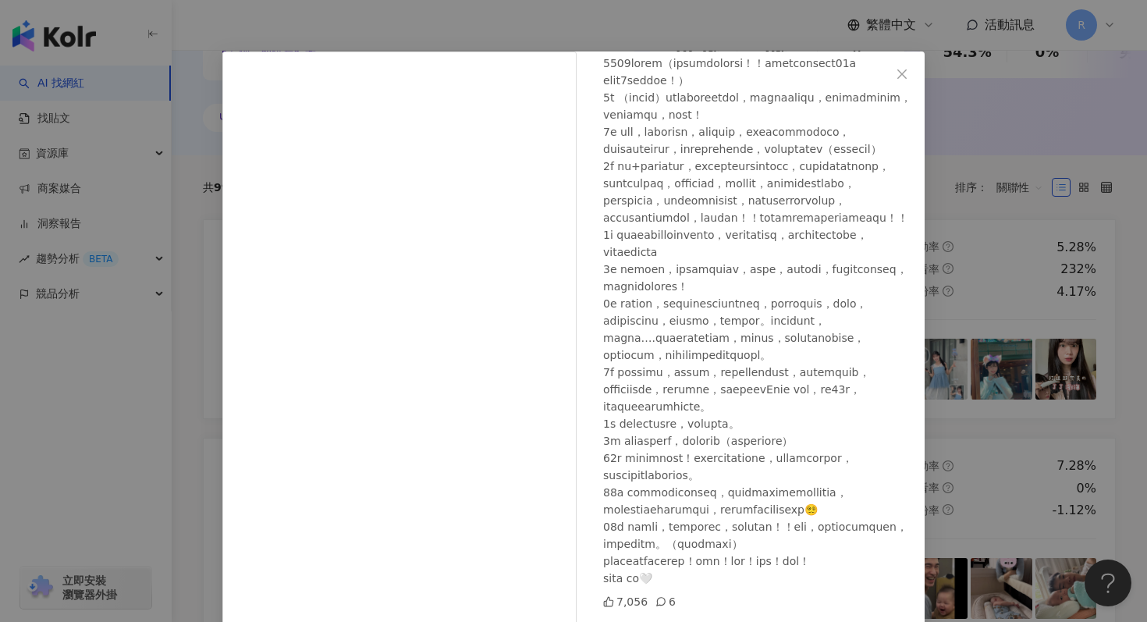
click at [986, 231] on div "[PERSON_NAME] [DATE] 7,056 6 查看原始貼文" at bounding box center [573, 311] width 1147 height 622
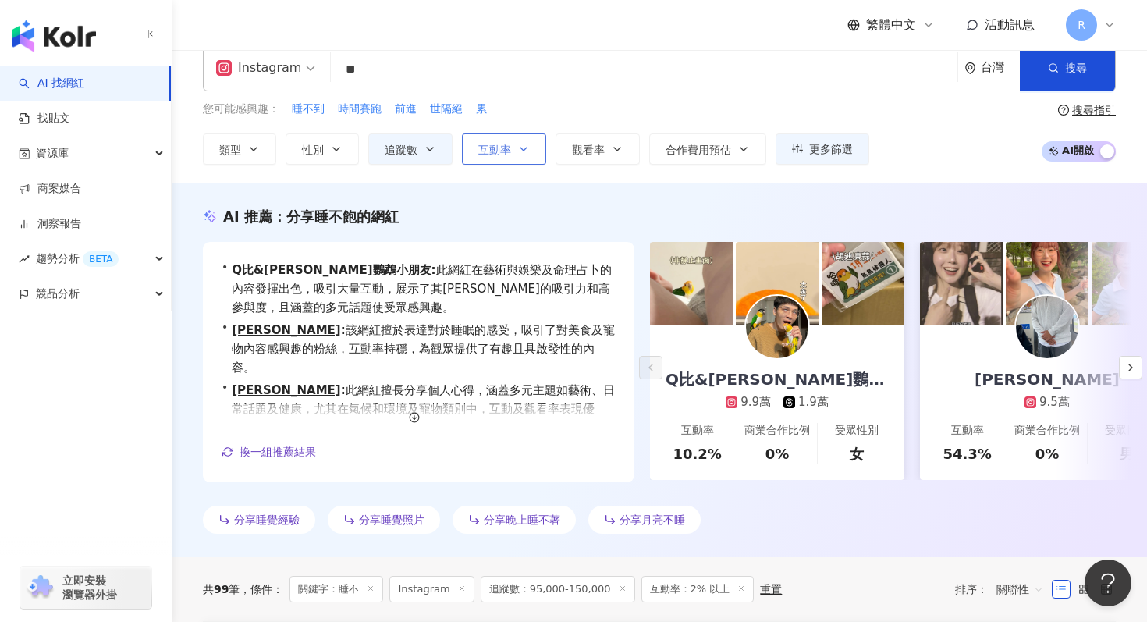
scroll to position [0, 0]
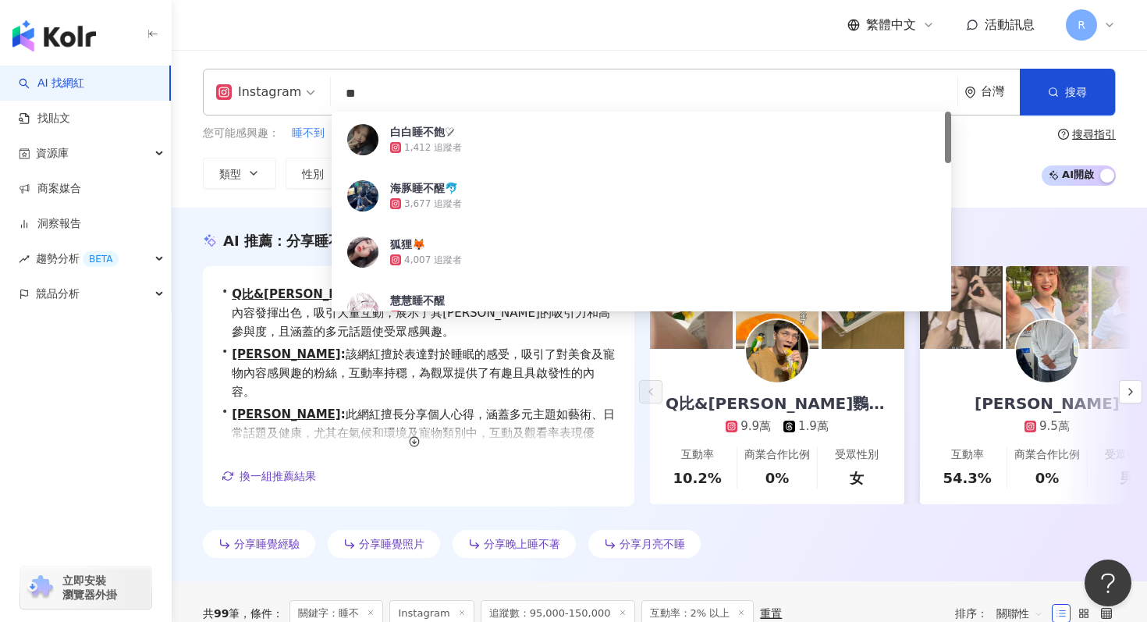
click at [537, 95] on input "**" at bounding box center [644, 94] width 614 height 30
paste input "***"
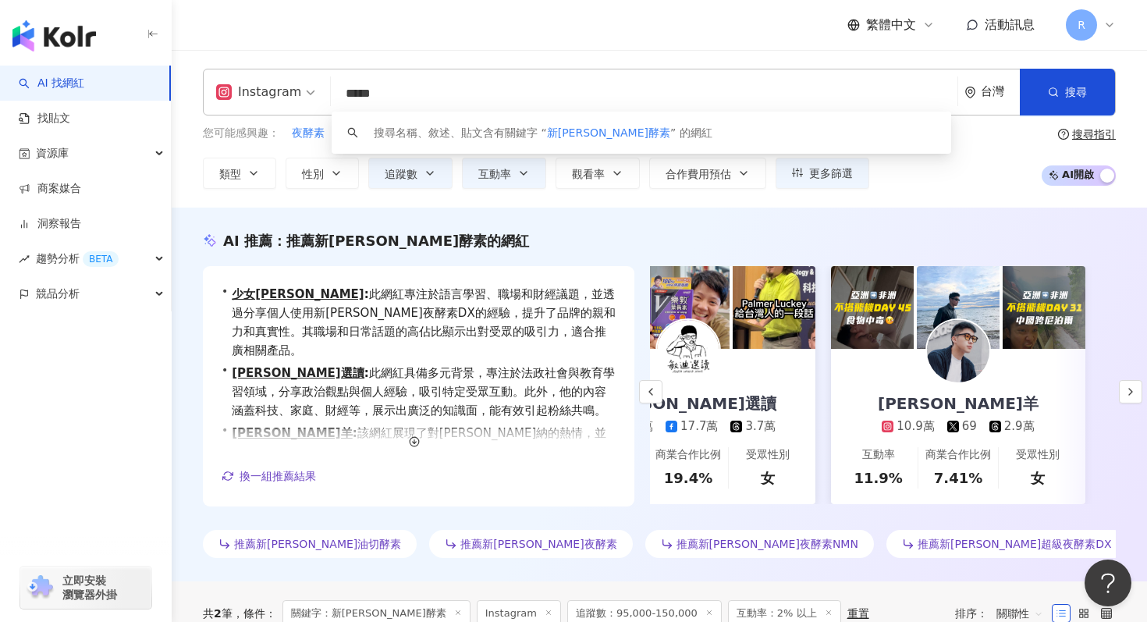
scroll to position [0, 360]
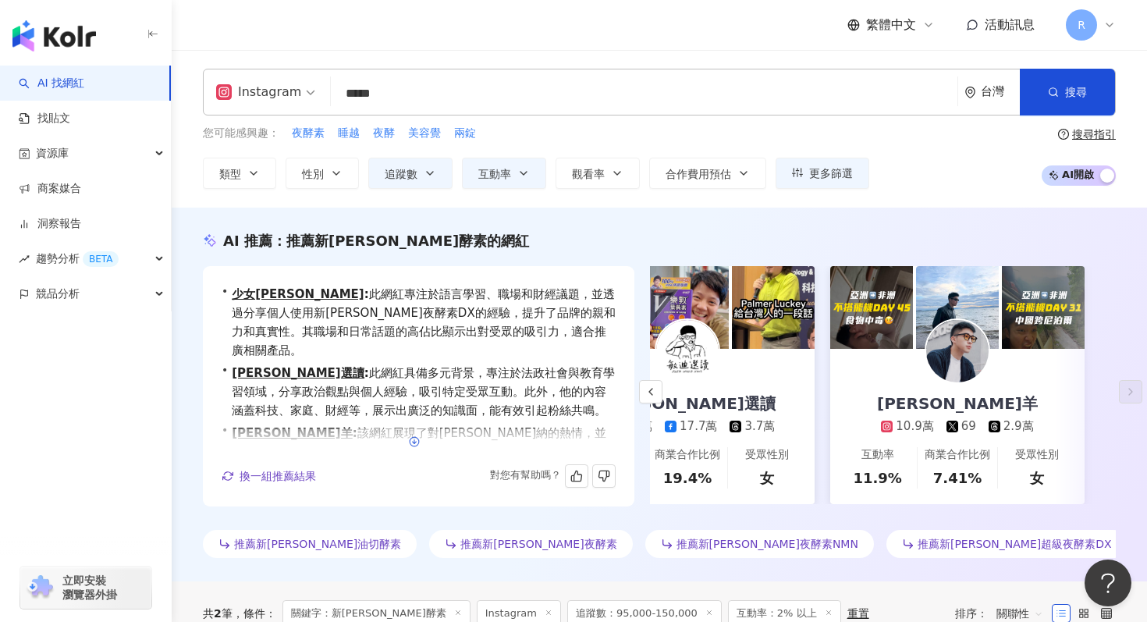
click at [417, 444] on circle "button" at bounding box center [414, 441] width 9 height 9
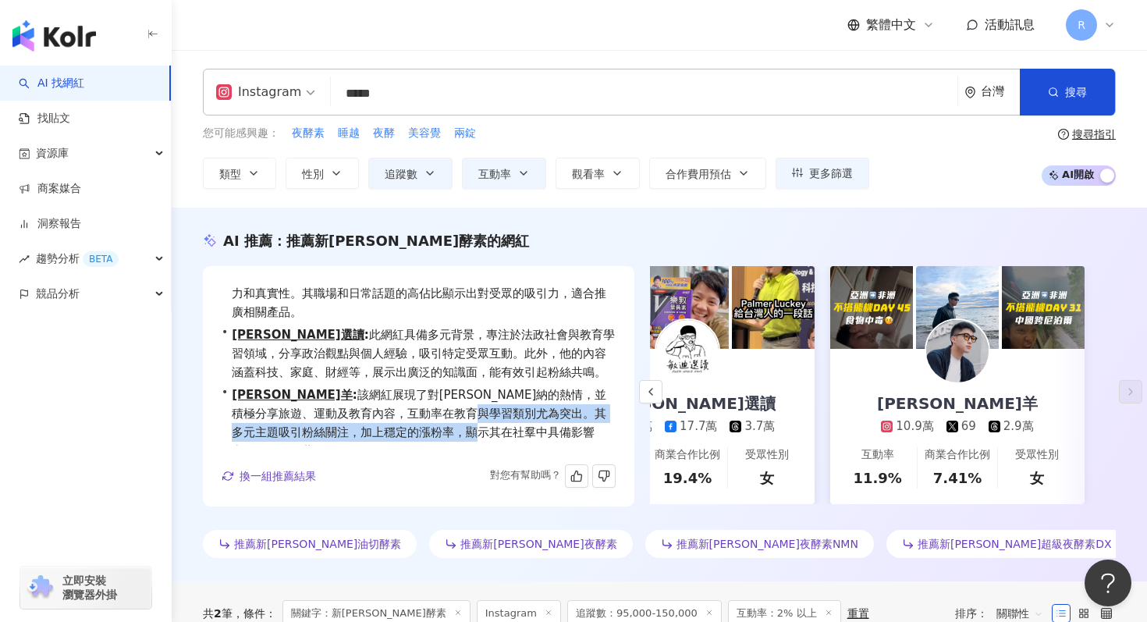
drag, startPoint x: 436, startPoint y: 399, endPoint x: 435, endPoint y: 412, distance: 12.5
click at [435, 412] on span "[PERSON_NAME]羊 : 該網紅展現了對[PERSON_NAME]納的熱情，並積極分享旅遊、運動及教育內容，互動率在教育與學習類別尤為突出。其多元主題…" at bounding box center [424, 422] width 384 height 75
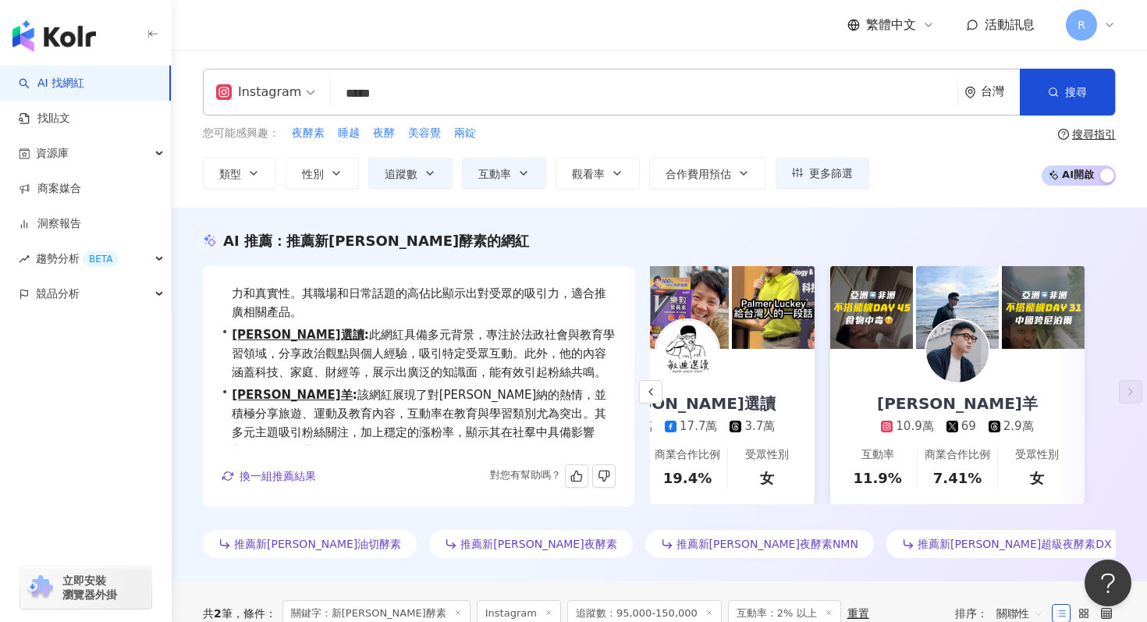
click at [466, 408] on span "[PERSON_NAME]羊 : 該網紅展現了對[PERSON_NAME]納的熱情，並積極分享旅遊、運動及教育內容，互動率在教育與學習類別尤為突出。其多元主題…" at bounding box center [424, 422] width 384 height 75
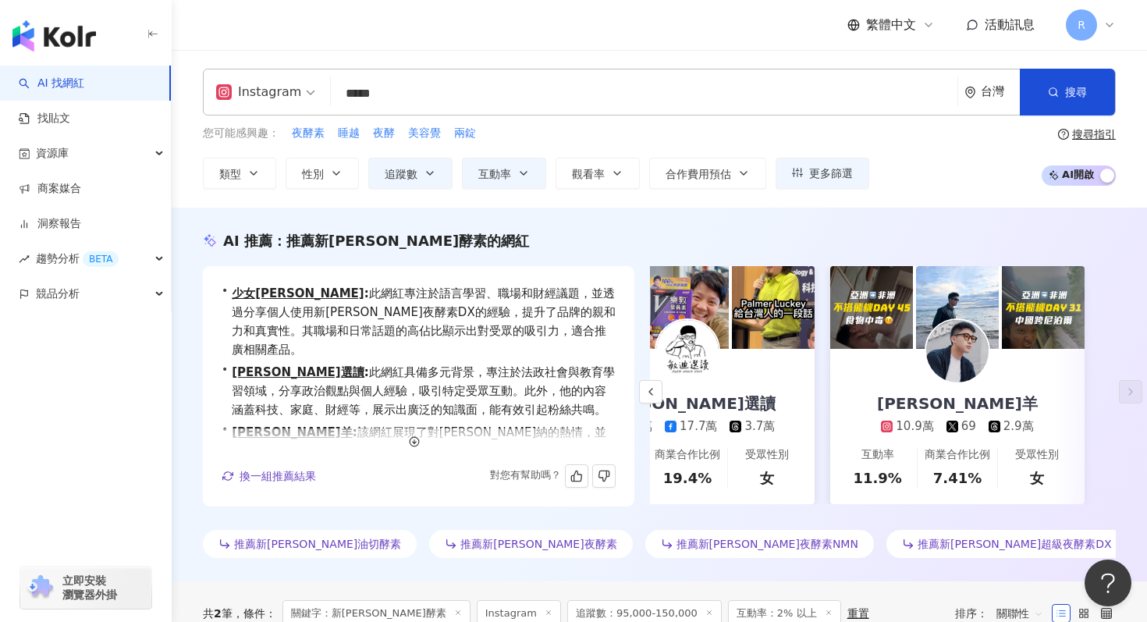
scroll to position [0, 0]
click at [510, 91] on input "*****" at bounding box center [644, 94] width 614 height 30
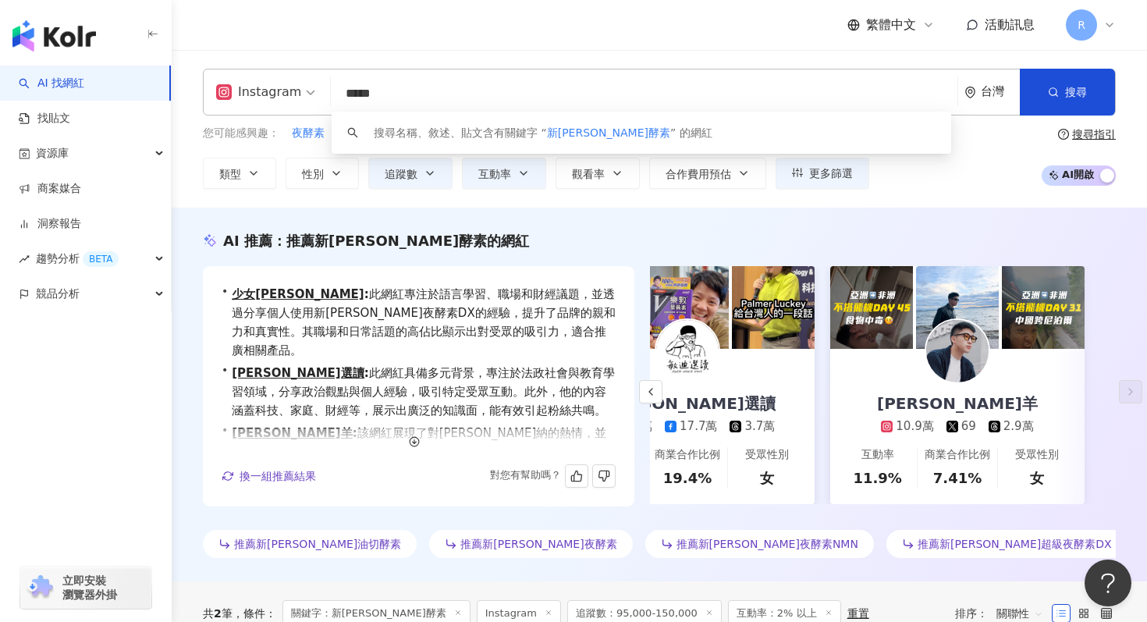
click at [510, 91] on input "*****" at bounding box center [644, 94] width 614 height 30
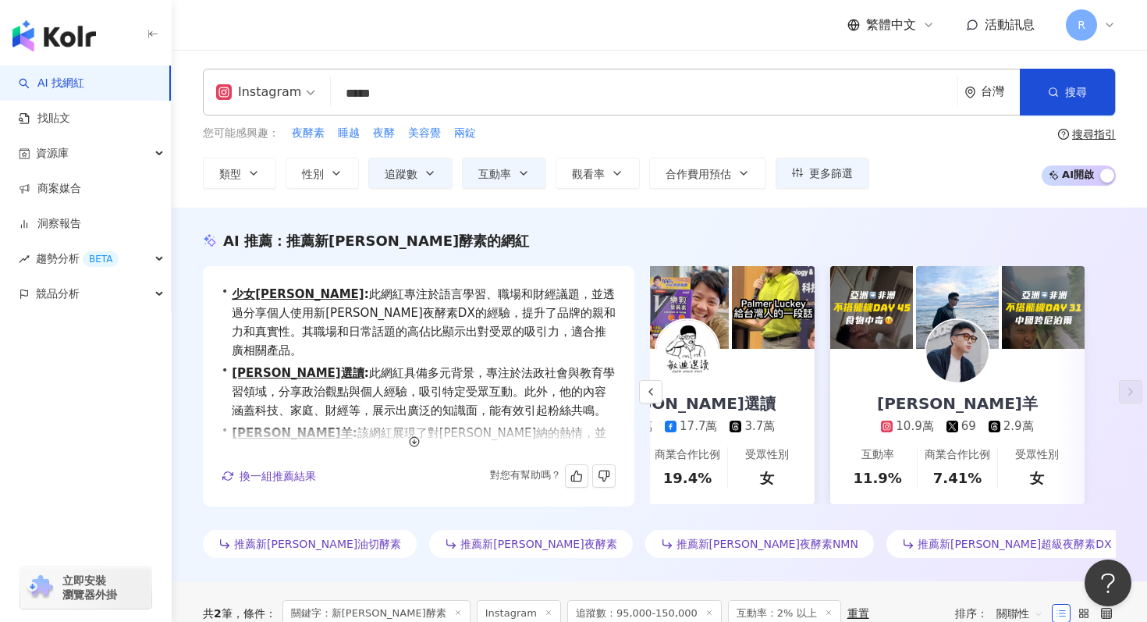
click at [490, 67] on div "Instagram ***** 台灣 搜尋 keyword 搜尋名稱、敘述、貼文含有關鍵字 “ 新[PERSON_NAME]酵素 ” 的網紅 您可能感興趣： …" at bounding box center [659, 129] width 975 height 158
click at [456, 91] on input "*****" at bounding box center [644, 94] width 614 height 30
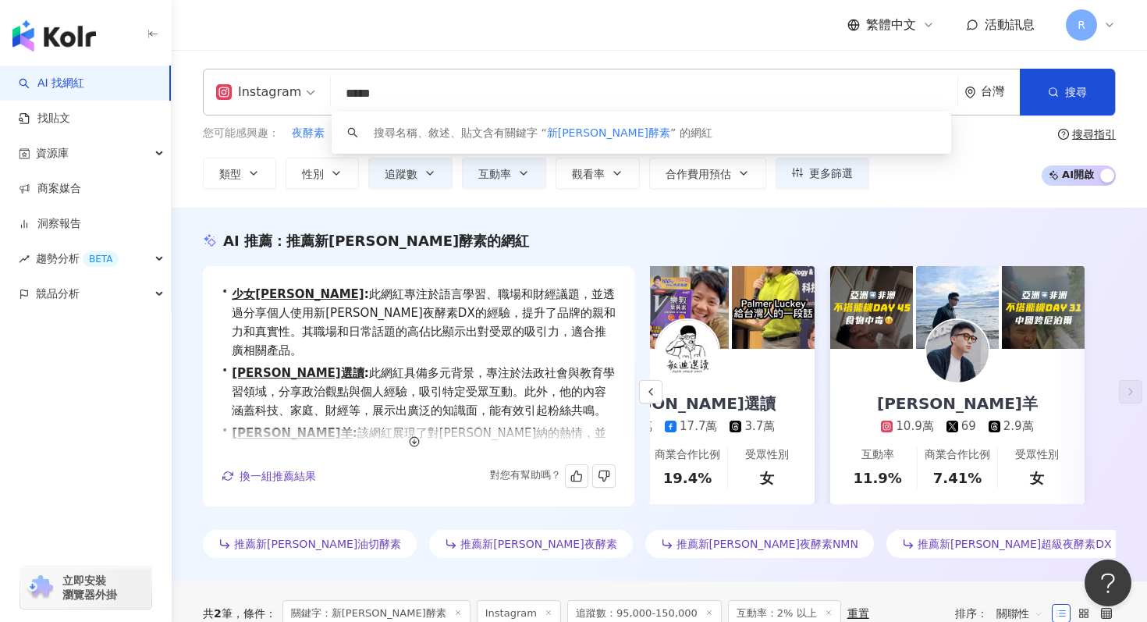
click at [456, 91] on input "*****" at bounding box center [644, 94] width 614 height 30
type input "**"
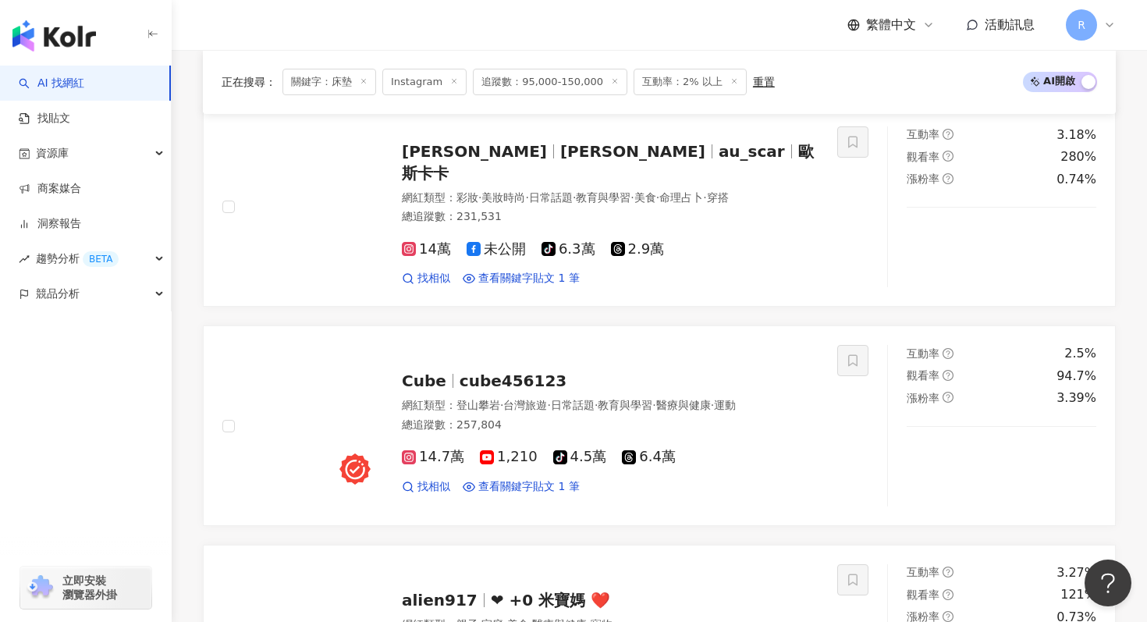
scroll to position [540, 0]
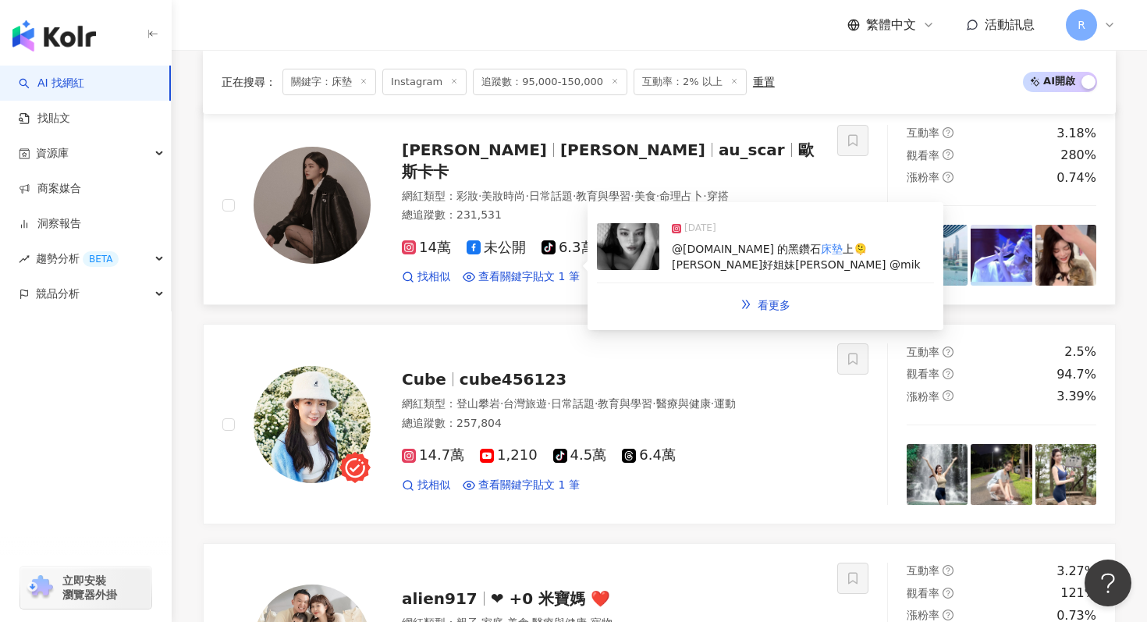
click at [741, 254] on span "@[DOMAIN_NAME] 的黑鑽石" at bounding box center [746, 249] width 149 height 12
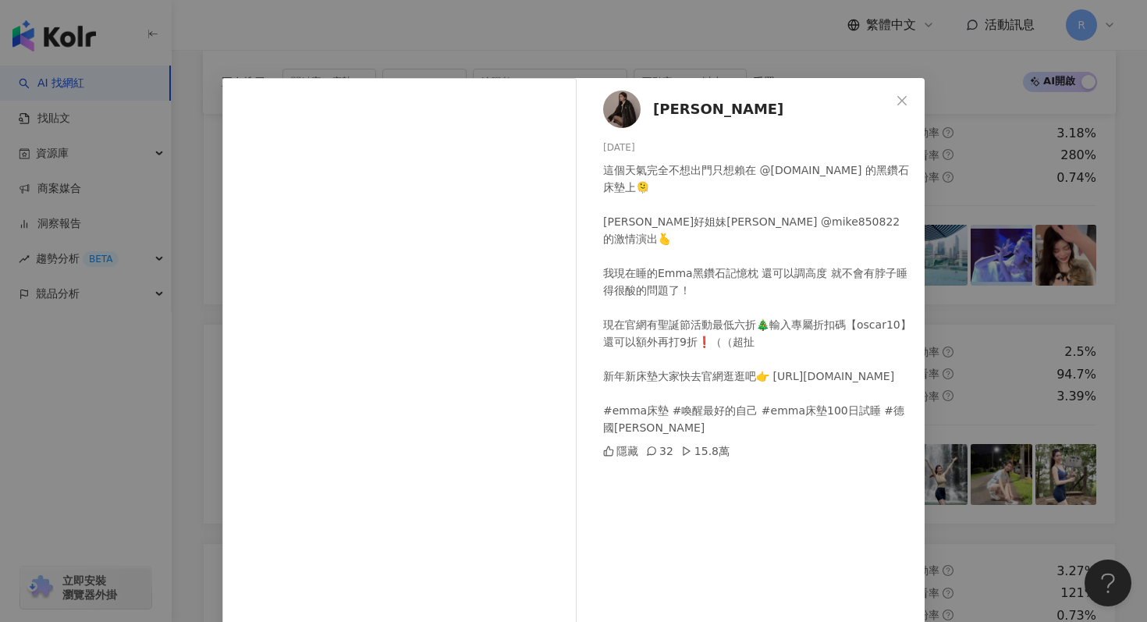
click at [703, 38] on div "歐斯卡Oscar [DATE] 這個天氣完全不想出門只想賴在 @[DOMAIN_NAME] 的黑鑽石床墊上🫠 [PERSON_NAME]好姐妹[PERSON_…" at bounding box center [573, 311] width 1147 height 622
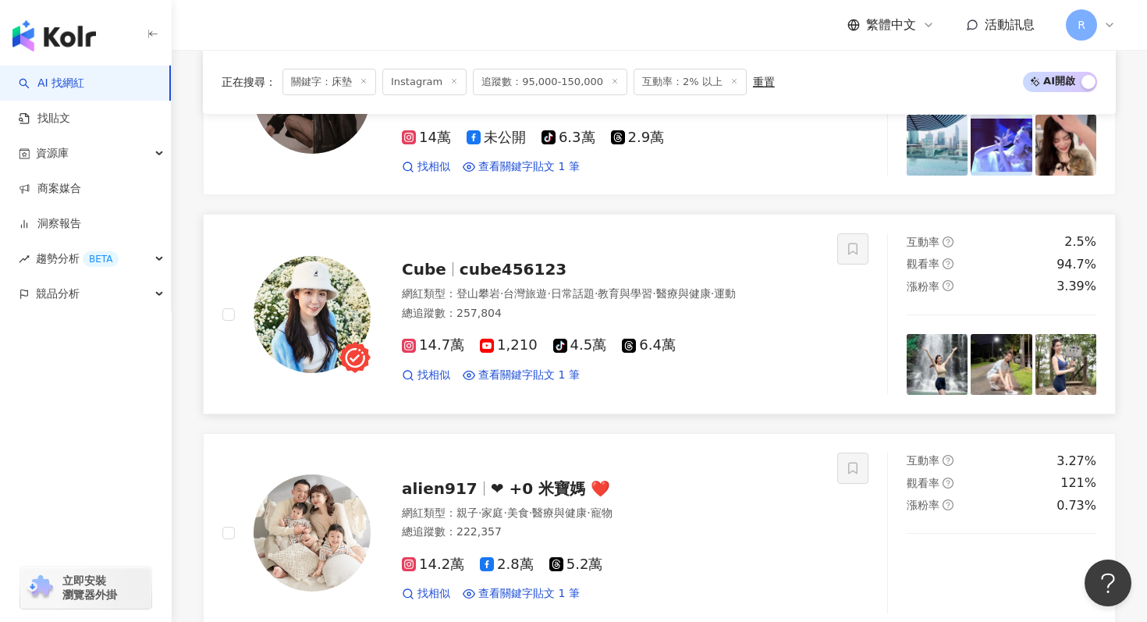
scroll to position [741, 0]
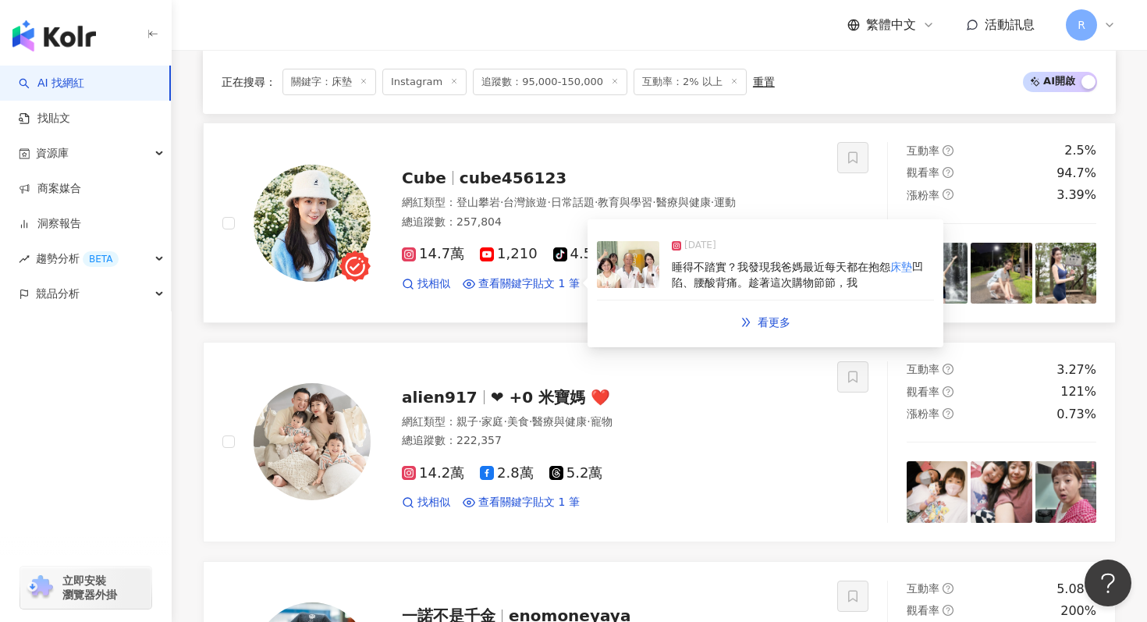
click at [705, 275] on div "睡得不踏實？我發現我爸媽最近每天都在抱怨 床墊 凹陷、腰酸背痛。趁著這次購物節節，我" at bounding box center [803, 275] width 262 height 30
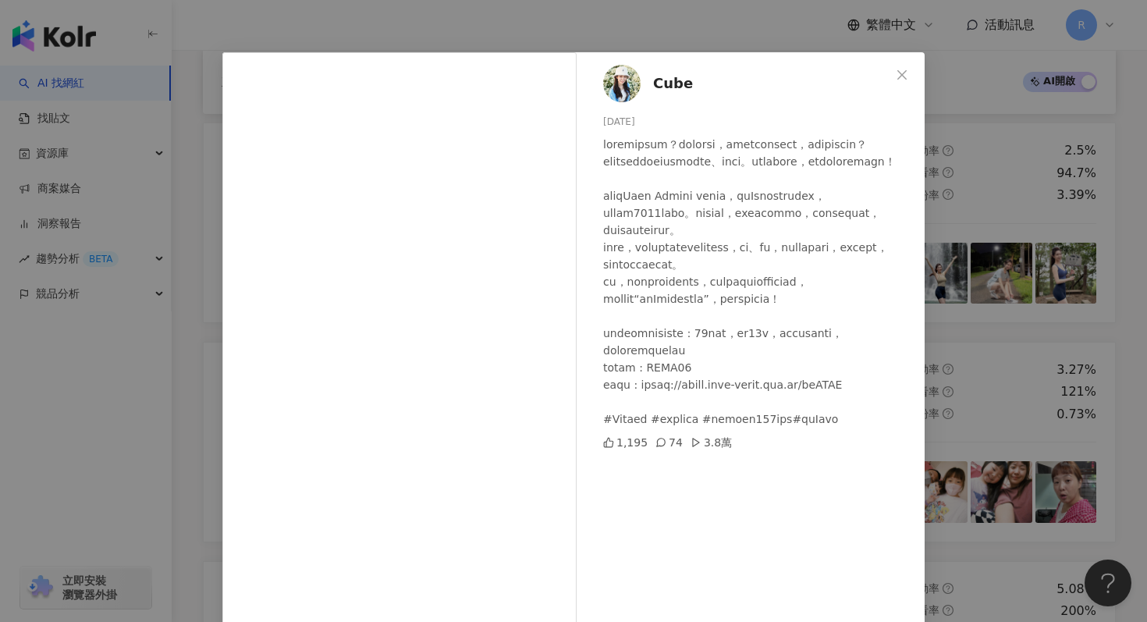
scroll to position [12, 0]
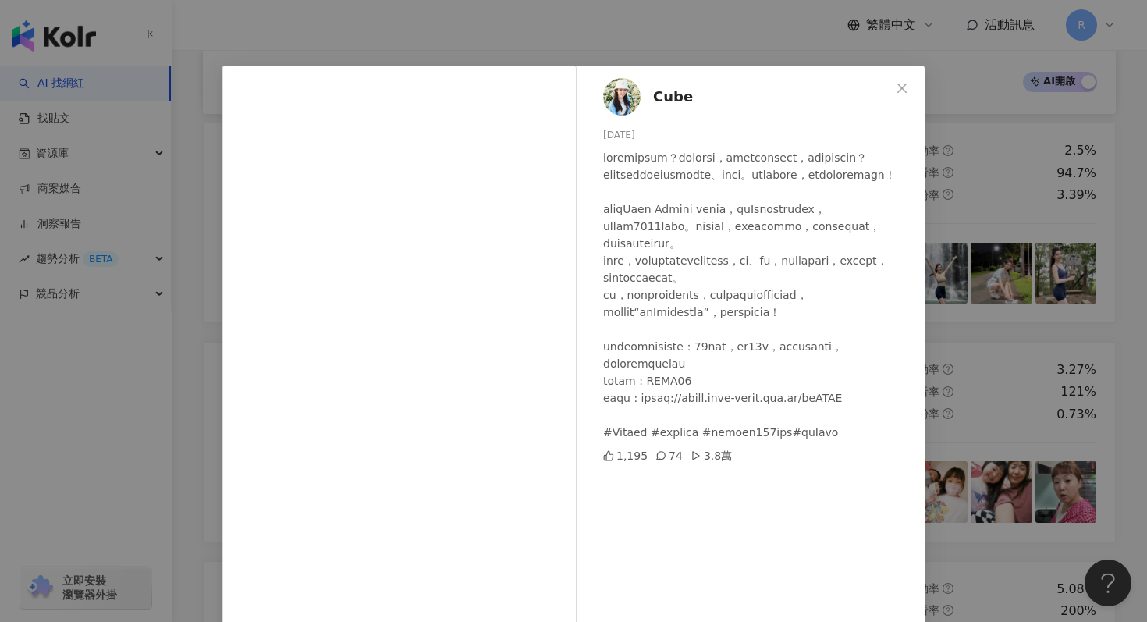
click at [700, 23] on div "Cube [DATE] 1,195 74 3.8萬 查看原始貼文" at bounding box center [573, 311] width 1147 height 622
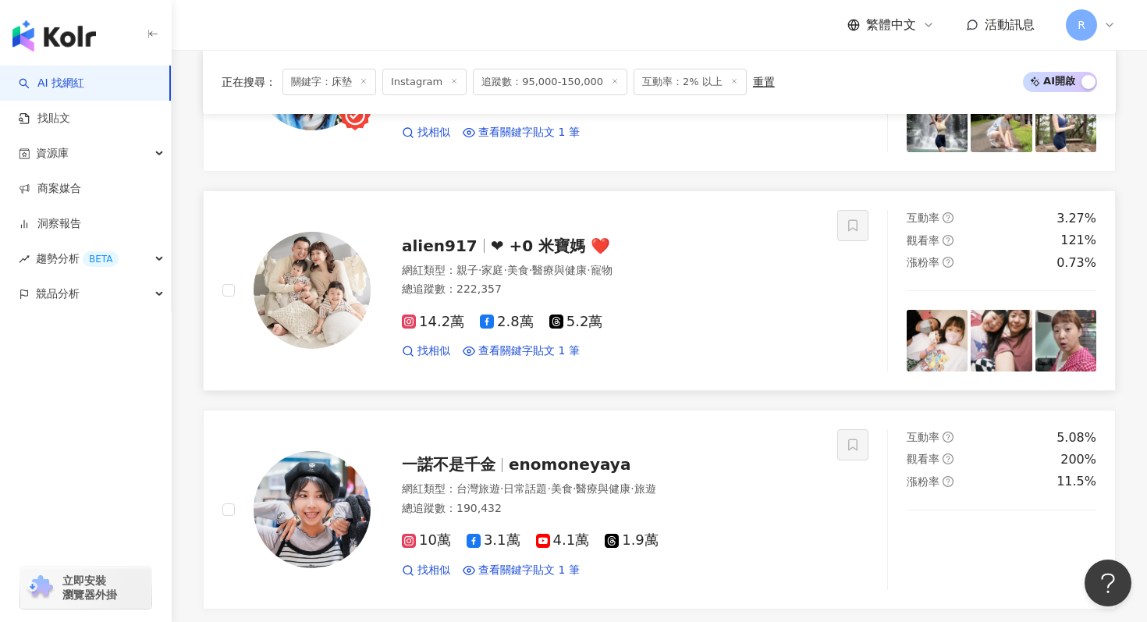
scroll to position [906, 0]
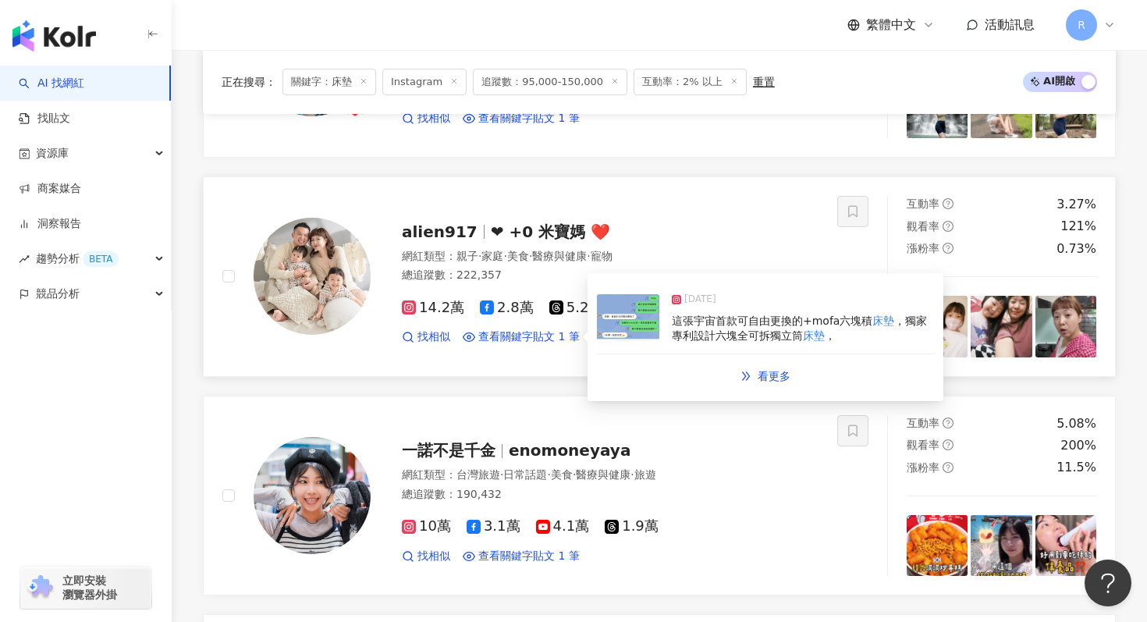
click at [670, 329] on div "[DATE] 這張宇宙首款可自由更換的+mofa六塊積 床墊 ，獨家專利設計六塊全可拆獨立筒 床墊 ，" at bounding box center [765, 318] width 337 height 72
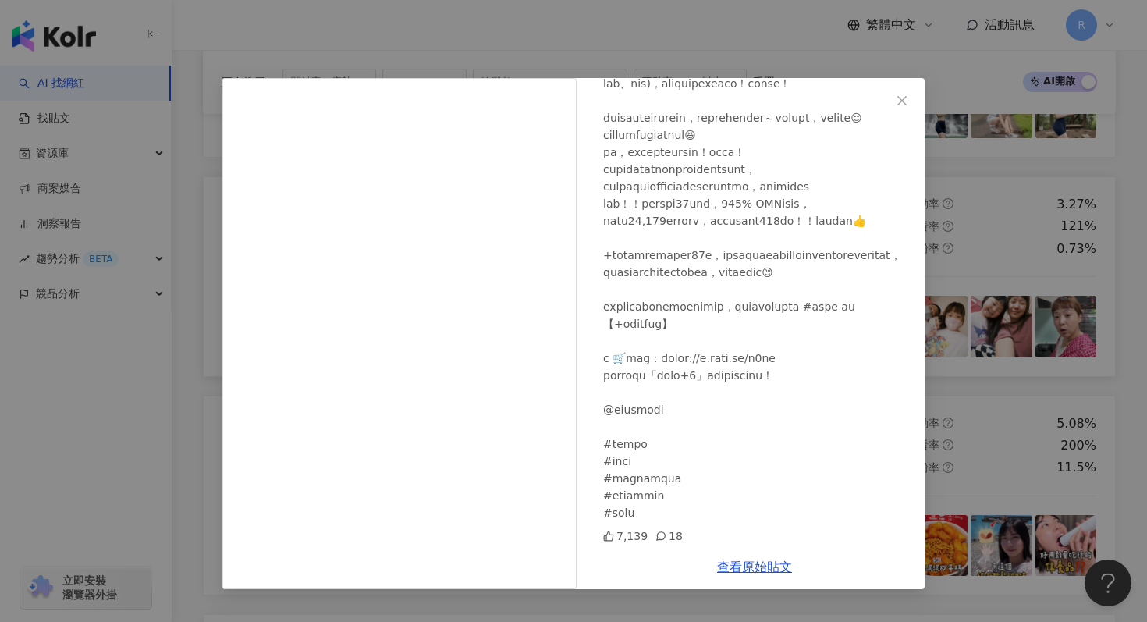
scroll to position [198, 0]
click at [656, 34] on div "alien917 [DATE] 7,139 18 查看原始貼文" at bounding box center [573, 311] width 1147 height 622
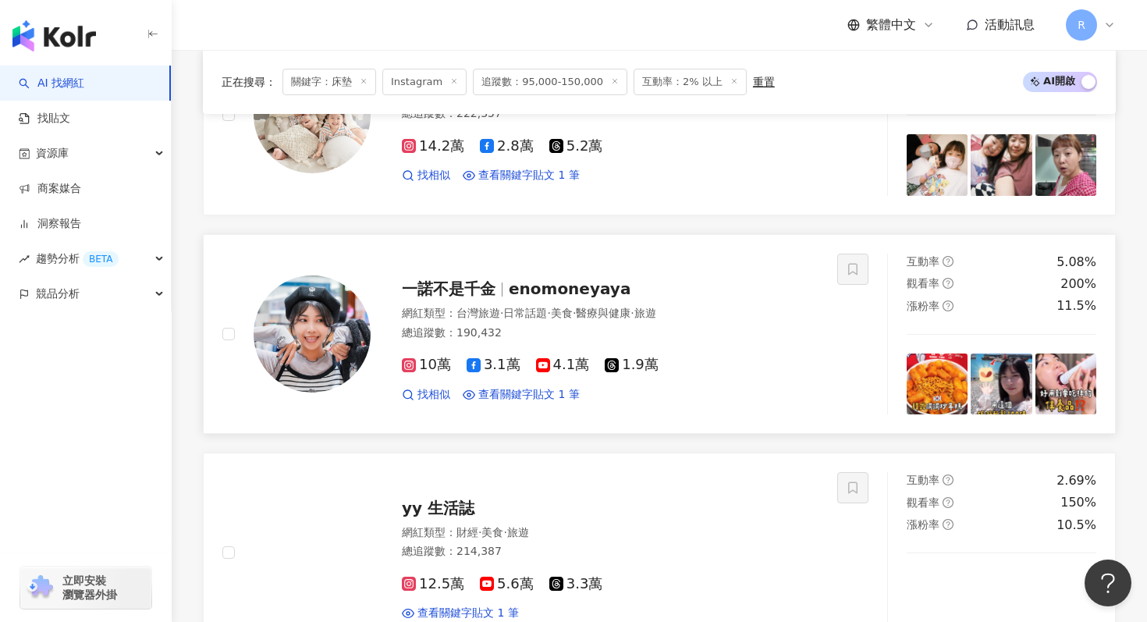
scroll to position [1105, 0]
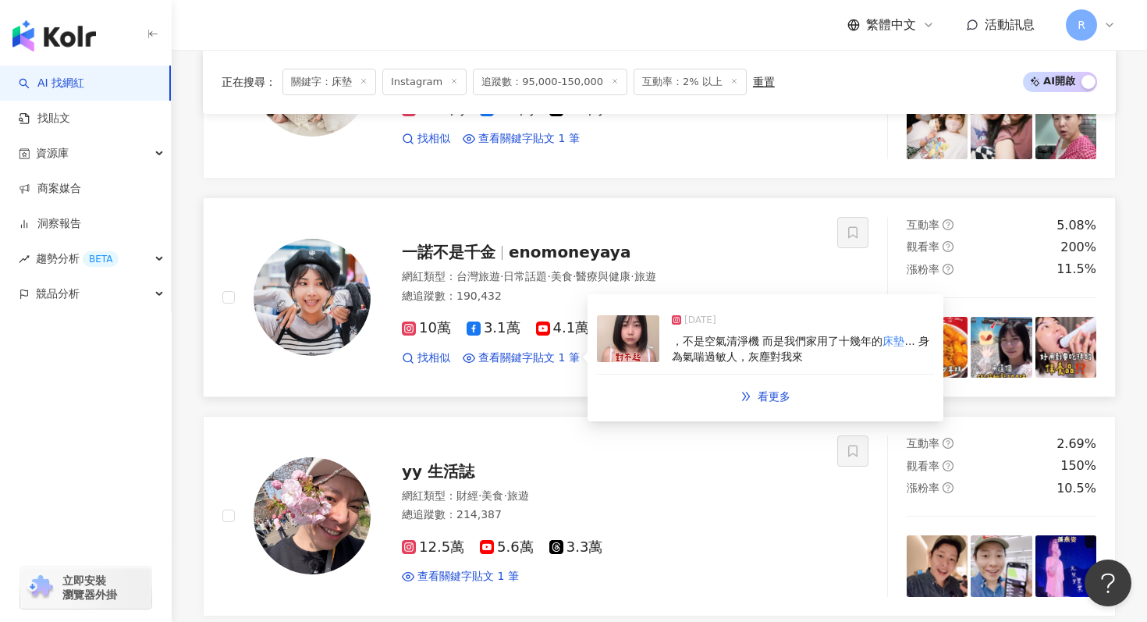
click at [676, 360] on span "... 身為氣喘過敏人，灰塵對我來" at bounding box center [800, 349] width 257 height 28
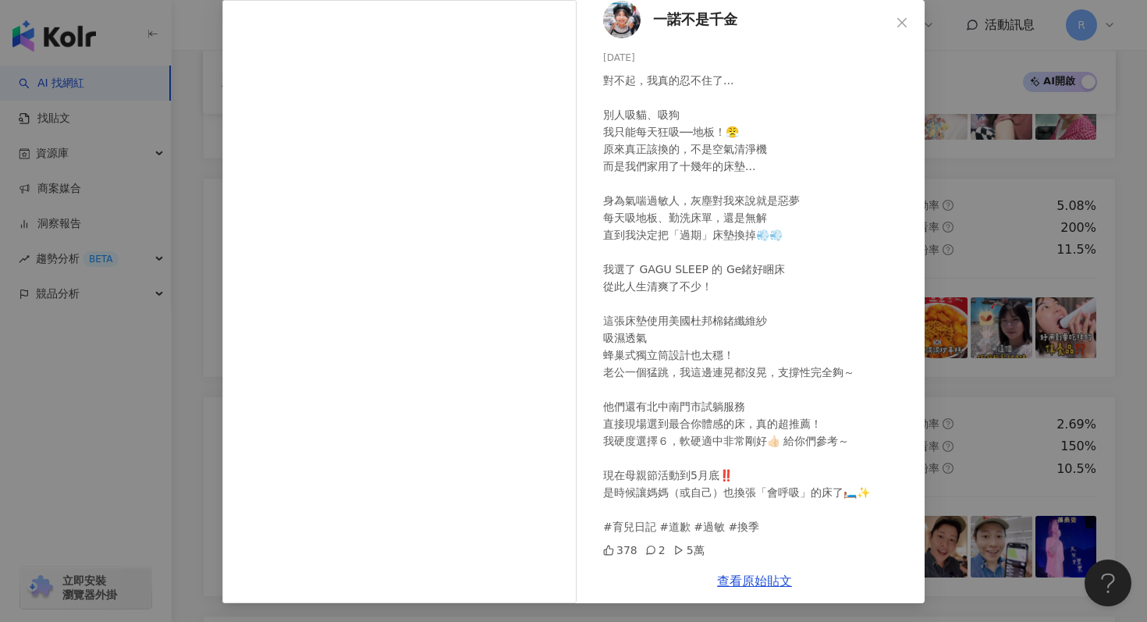
scroll to position [0, 0]
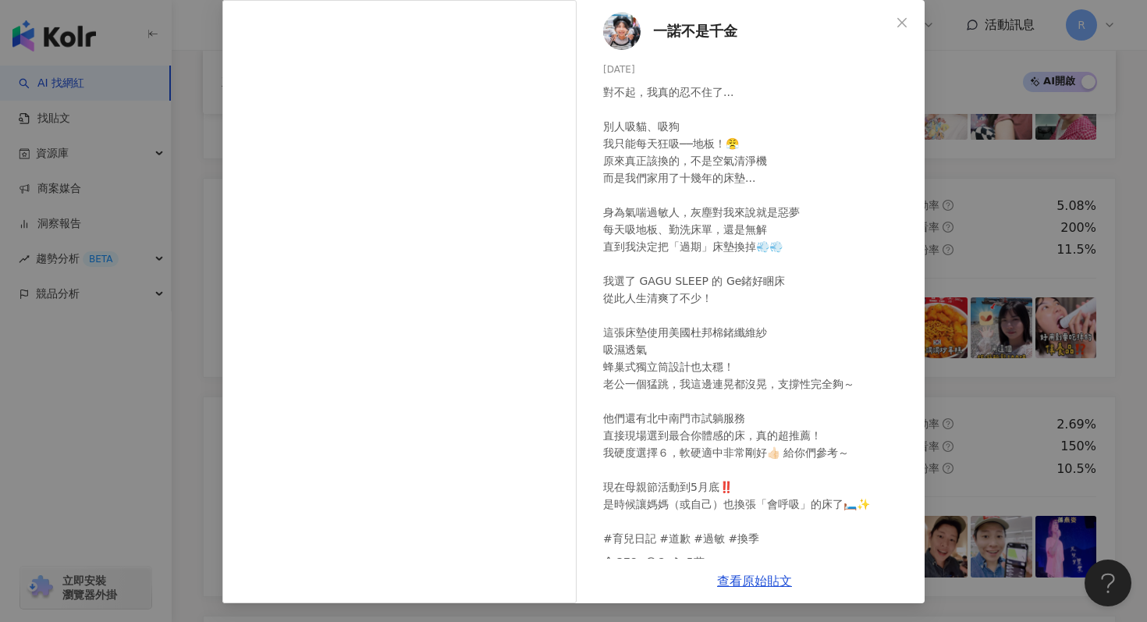
click at [970, 131] on div "一諾不是千金 [DATE] 對不起，我真的忍不住了... 別人吸貓、吸狗 我只能每天狂吸──地板！😤 原來真正該換的，不是空氣清淨機 而是我們家用了十幾年的床…" at bounding box center [573, 311] width 1147 height 622
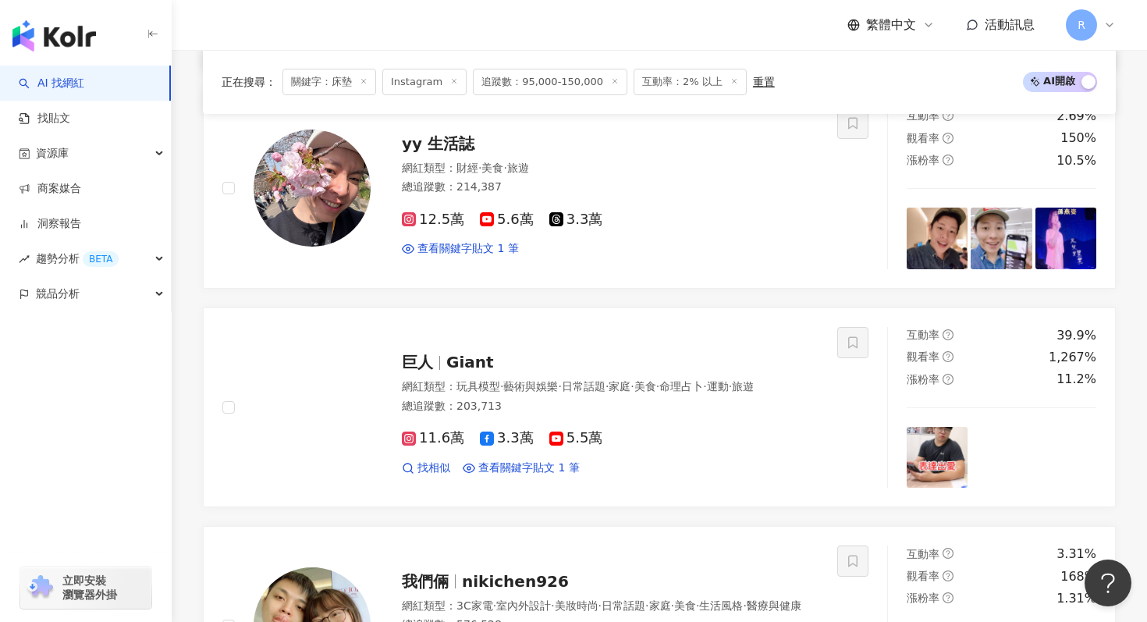
scroll to position [1433, 0]
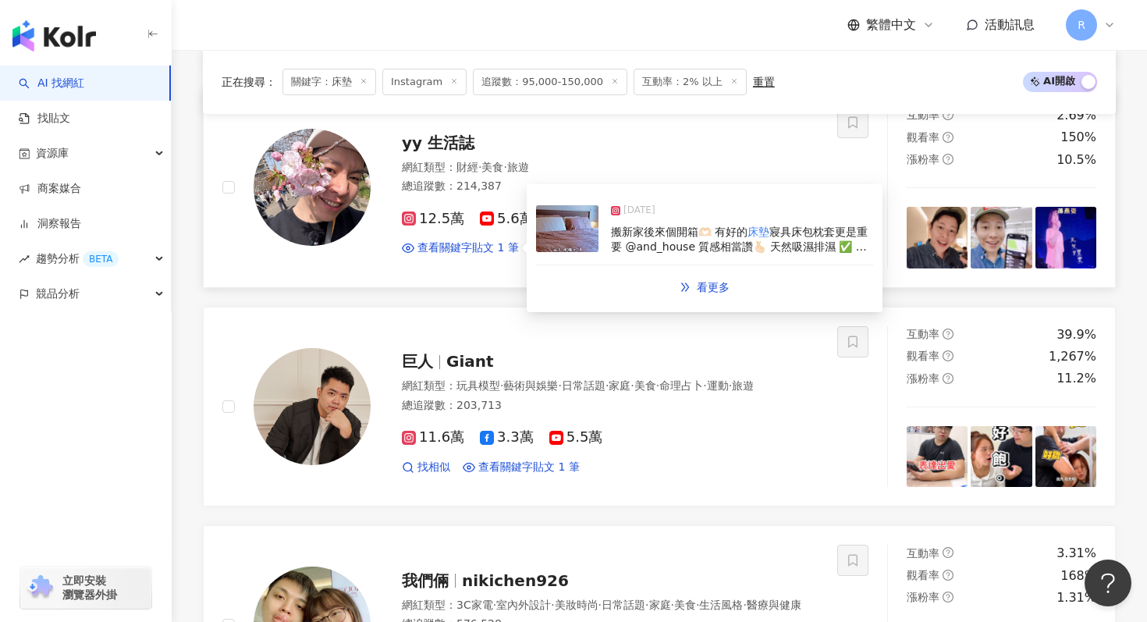
click at [573, 236] on img at bounding box center [567, 228] width 62 height 47
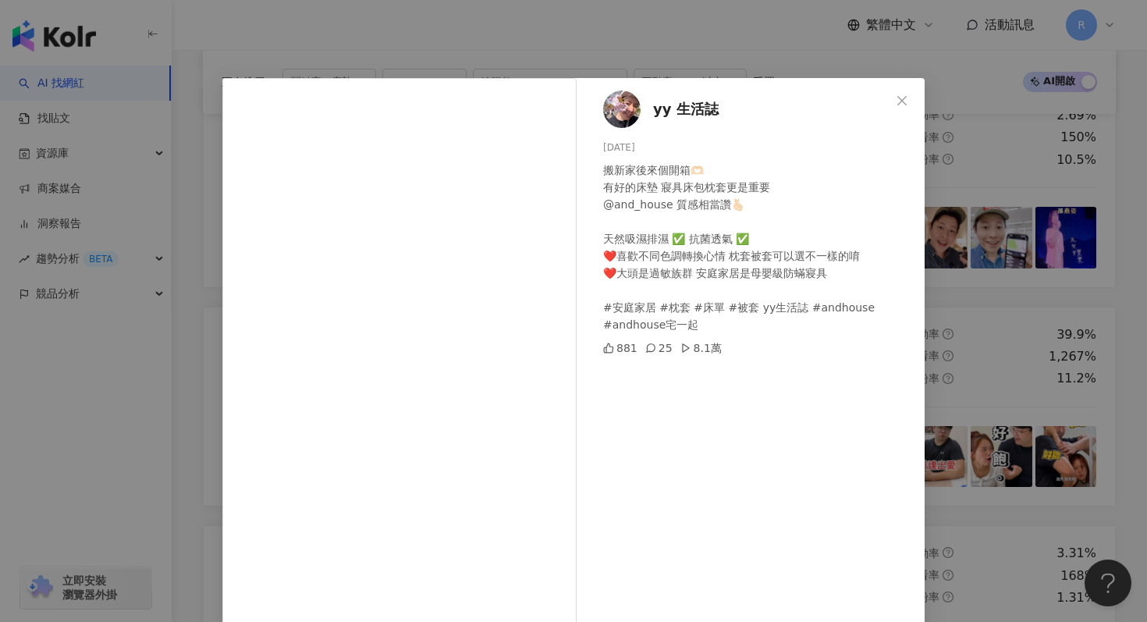
click at [681, 51] on div "yy 生活誌 [DATE] 搬新家後來個開箱🫶🏻 有好的床墊 寢具床包枕套更是重要 @and_house 質感相當讚🫰🏻 天然吸濕排濕 ✅ 抗菌透氣 ✅ ❤️…" at bounding box center [573, 311] width 1147 height 622
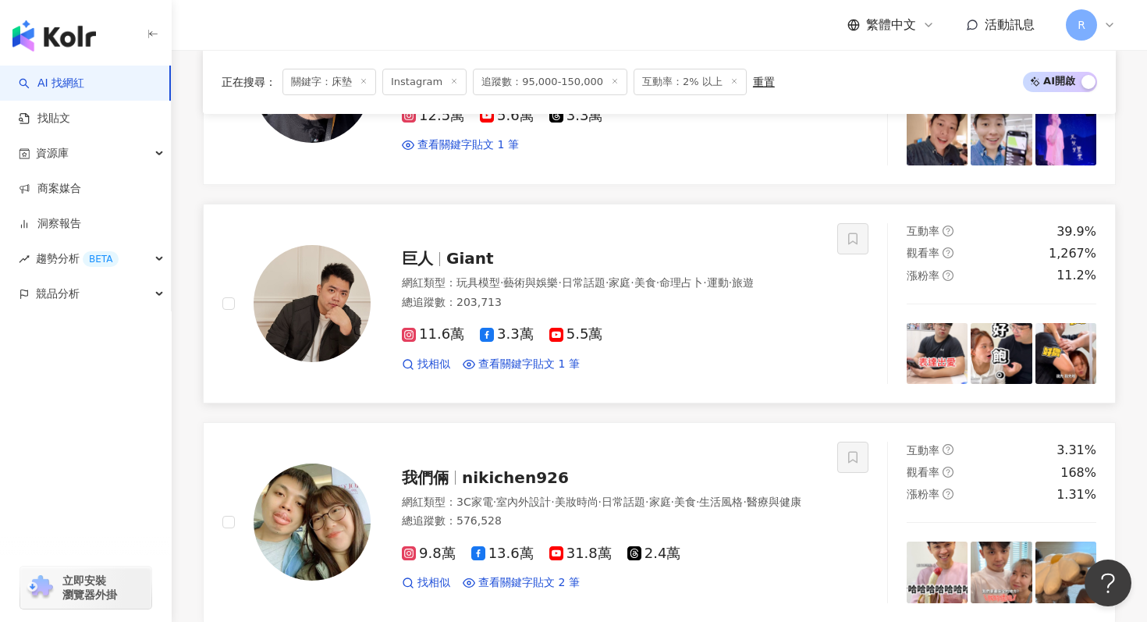
scroll to position [1561, 0]
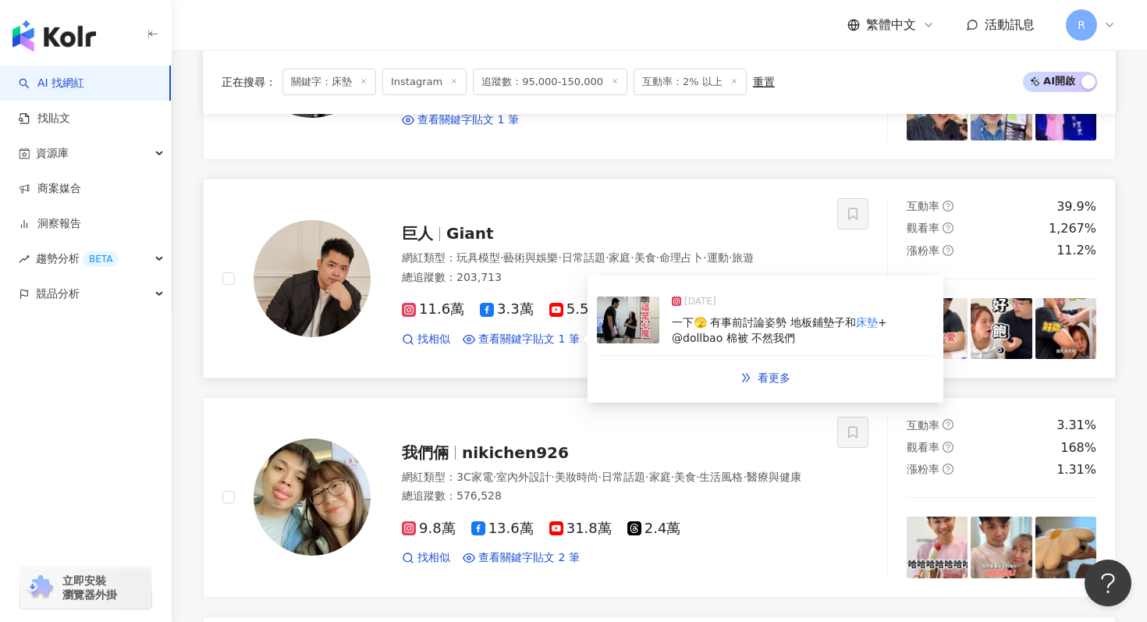
click at [672, 345] on div "一下🫣 有事前討論姿勢 地板鋪墊子和 床墊 + @dollbao 棉被 不然我們" at bounding box center [803, 330] width 262 height 30
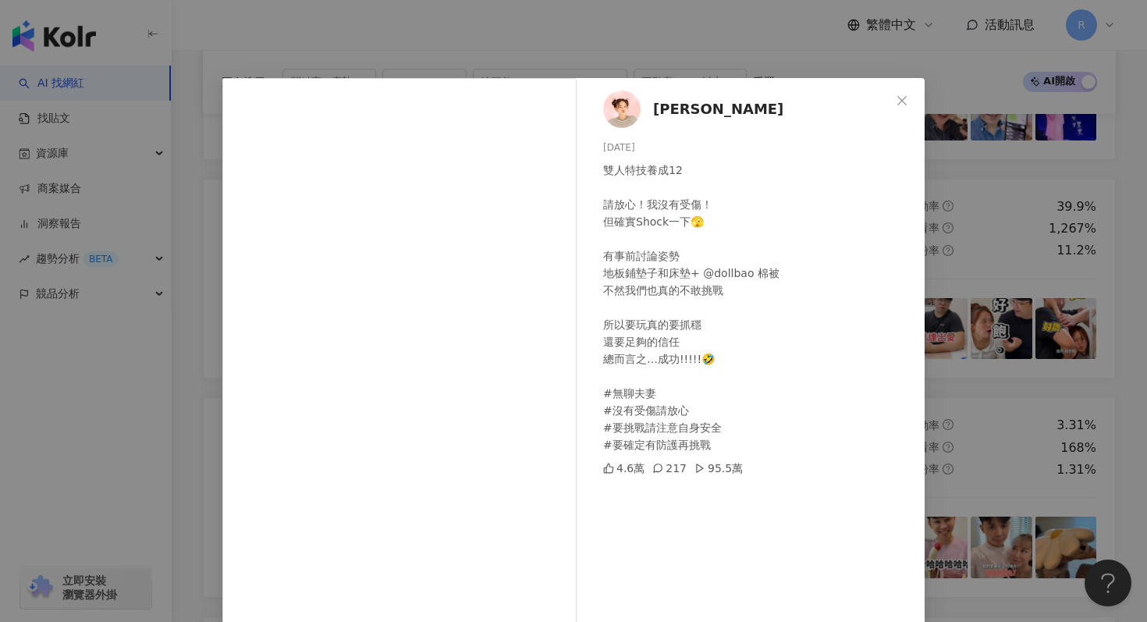
click at [446, 44] on div "[PERSON_NAME] [DATE] 雙人特技養成12 請放心！我沒有受傷！ 但確實Shock一下🫣 有事前討論姿勢 地板鋪墊子和床墊+ @dollbao…" at bounding box center [573, 311] width 1147 height 622
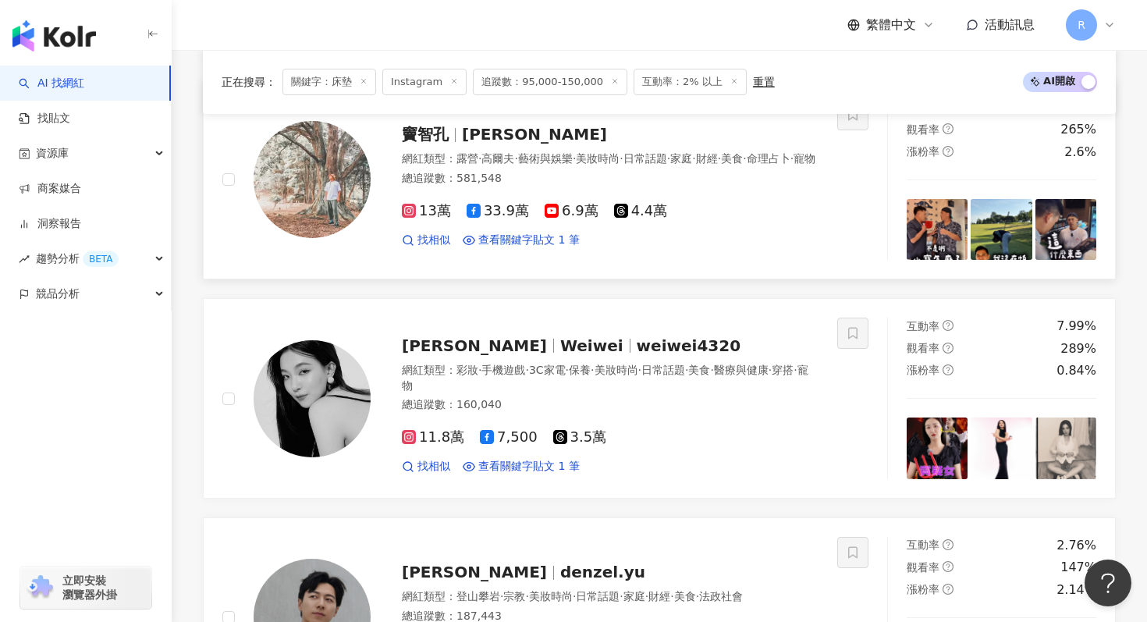
scroll to position [2165, 0]
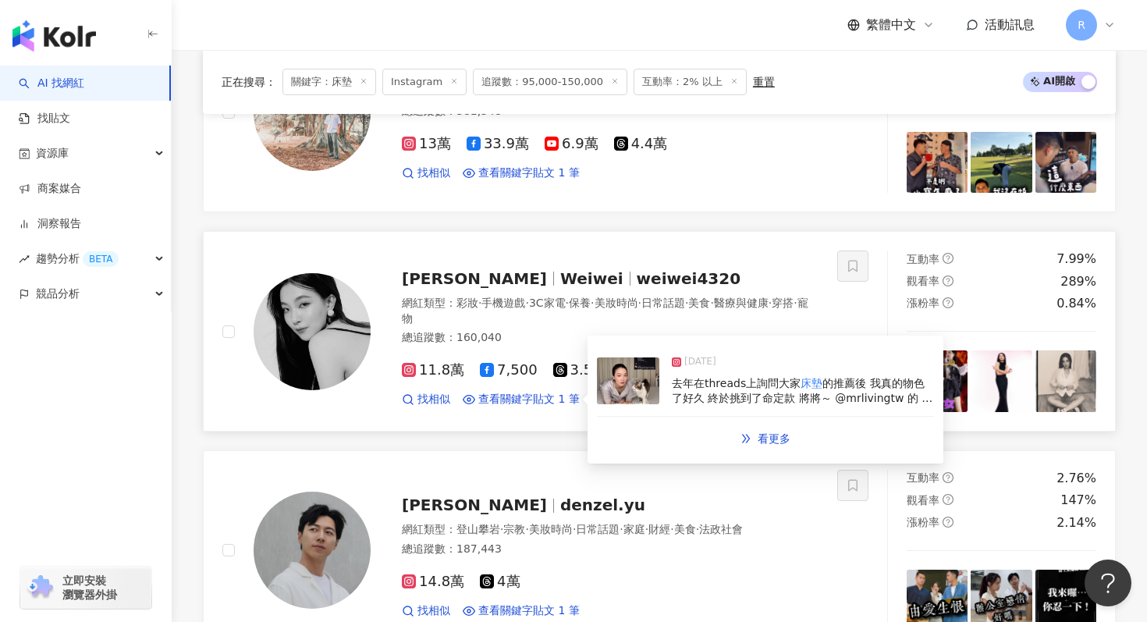
click at [679, 386] on span "去年在threads上詢問大家" at bounding box center [736, 383] width 129 height 12
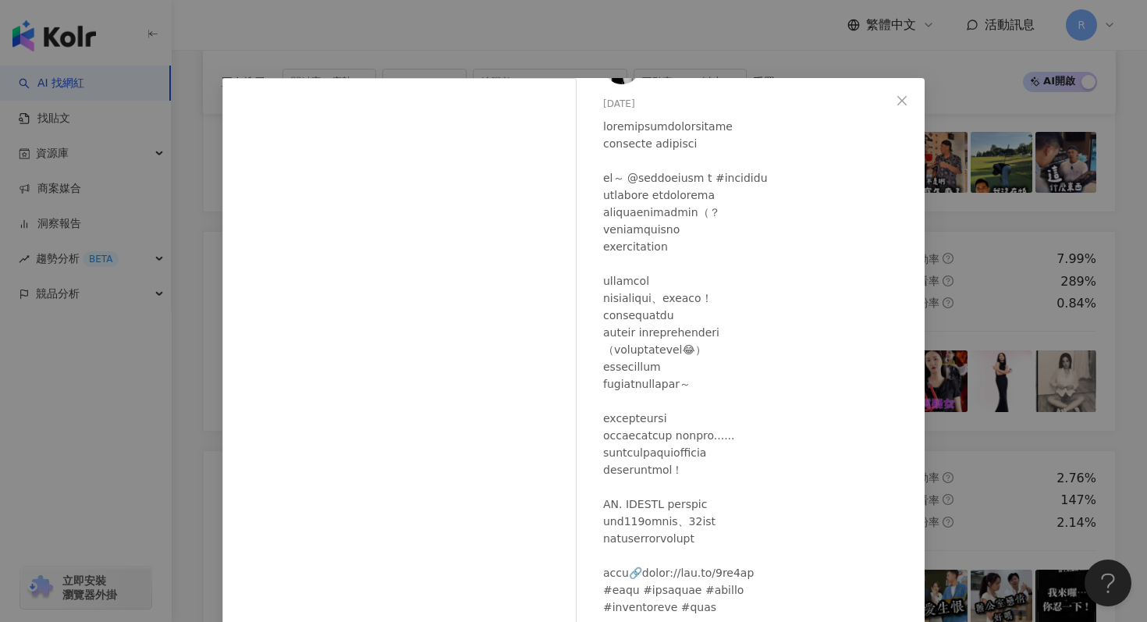
scroll to position [46, 0]
click at [688, 55] on div "[PERSON_NAME][DATE] 1,522 18 22.1萬 查看原始貼文" at bounding box center [573, 311] width 1147 height 622
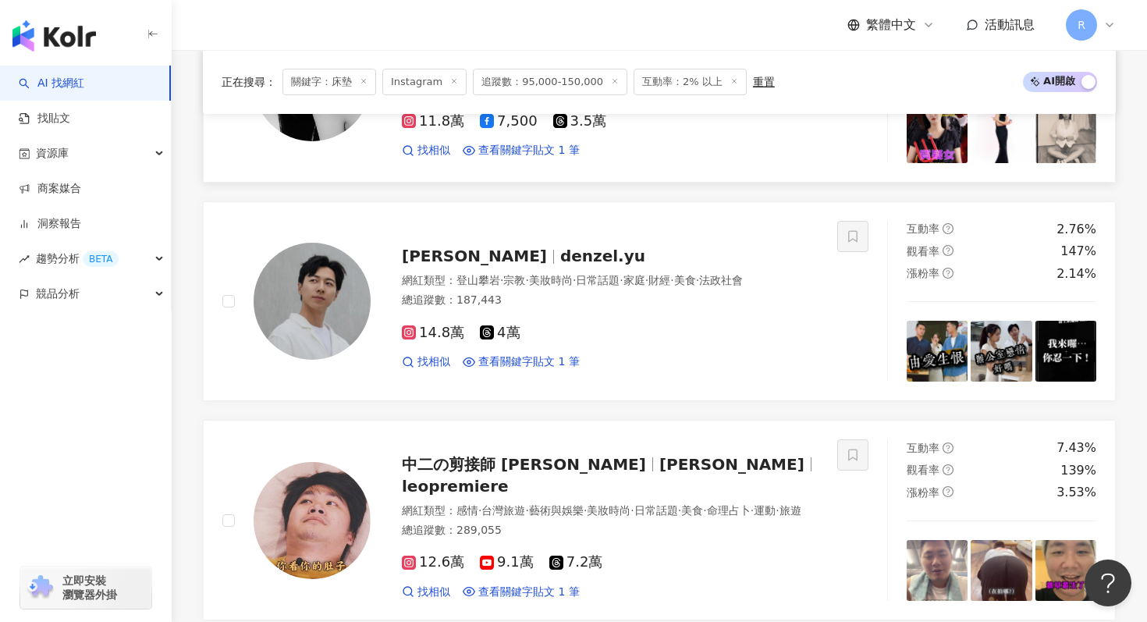
scroll to position [2428, 0]
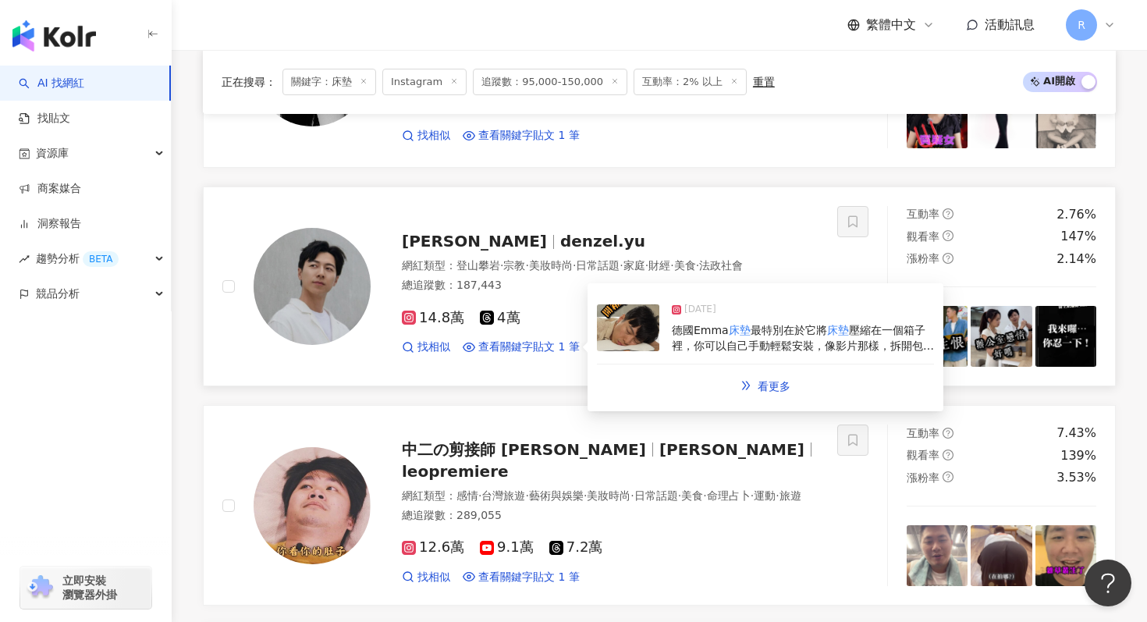
click at [676, 352] on div "德國Emma 床墊 最特別在於它將 床墊 壓縮在一個箱子裡，你可以自己手動輕鬆安裝，像影片那樣，拆開包裝大約10分鐘就變成一張完整的 床墊 了，非常貼心，我認…" at bounding box center [803, 338] width 262 height 30
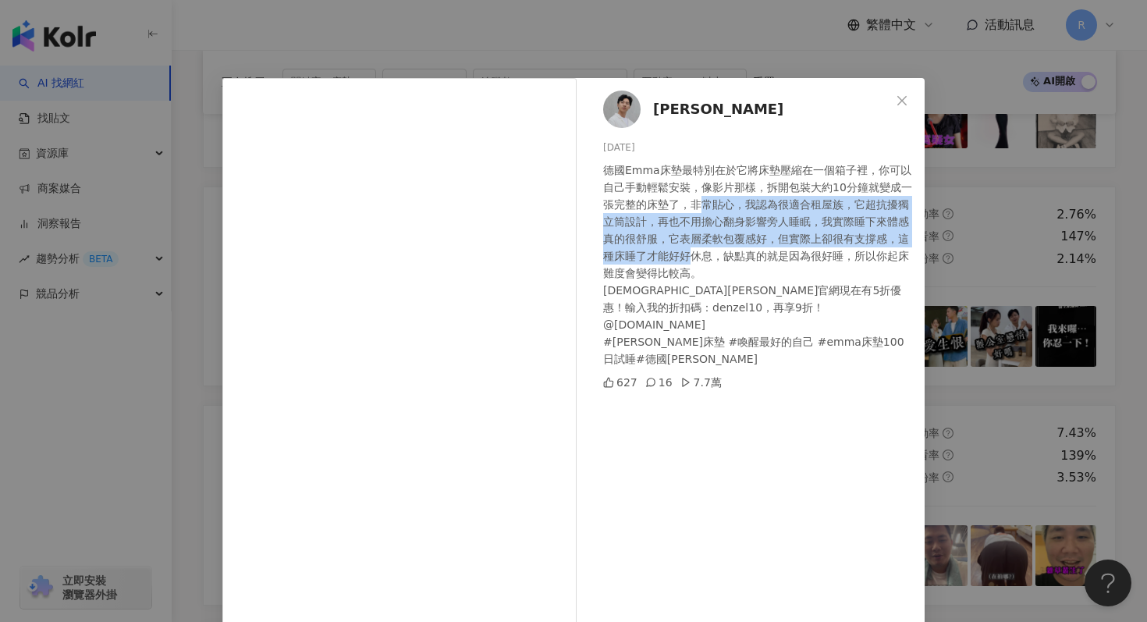
drag, startPoint x: 700, startPoint y: 196, endPoint x: 694, endPoint y: 264, distance: 68.2
click at [694, 264] on div "德國Emma床墊最特別在於它將床墊壓縮在一個箱子裡，你可以自己手動輕鬆安裝，像影片那樣，拆開包裝大約10分鐘就變成一張完整的床墊了，非常貼心，我認為很適合租屋…" at bounding box center [757, 264] width 309 height 206
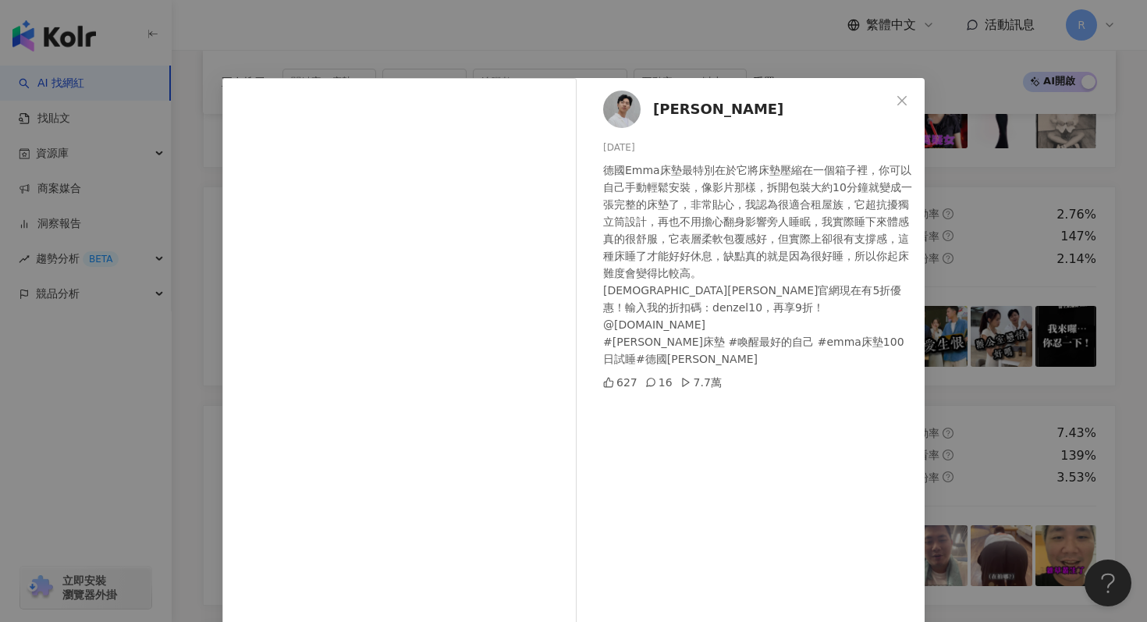
click at [662, 271] on div "德國Emma床墊最特別在於它將床墊壓縮在一個箱子裡，你可以自己手動輕鬆安裝，像影片那樣，拆開包裝大約10分鐘就變成一張完整的床墊了，非常貼心，我認為很適合租屋…" at bounding box center [757, 264] width 309 height 206
click at [679, 45] on div "[PERSON_NAME] [DATE] 德國Emma床墊最特別在於它將床墊壓縮在一個箱子裡，你可以自己手動輕鬆安裝，像影片那樣，拆開包裝大約10分鐘就變成一…" at bounding box center [573, 311] width 1147 height 622
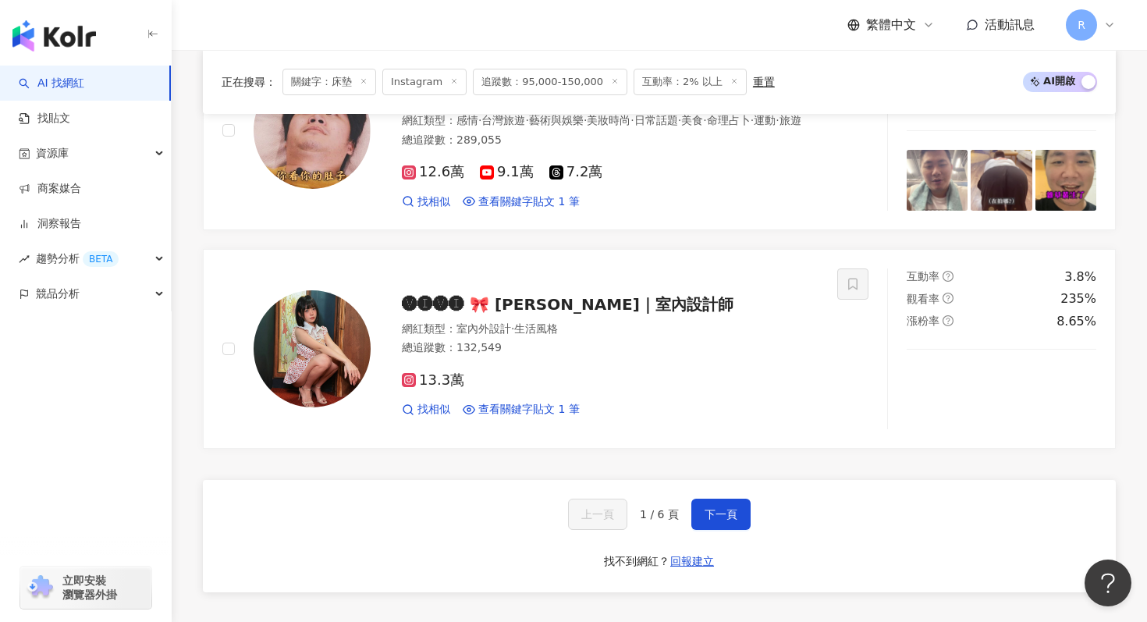
scroll to position [2808, 0]
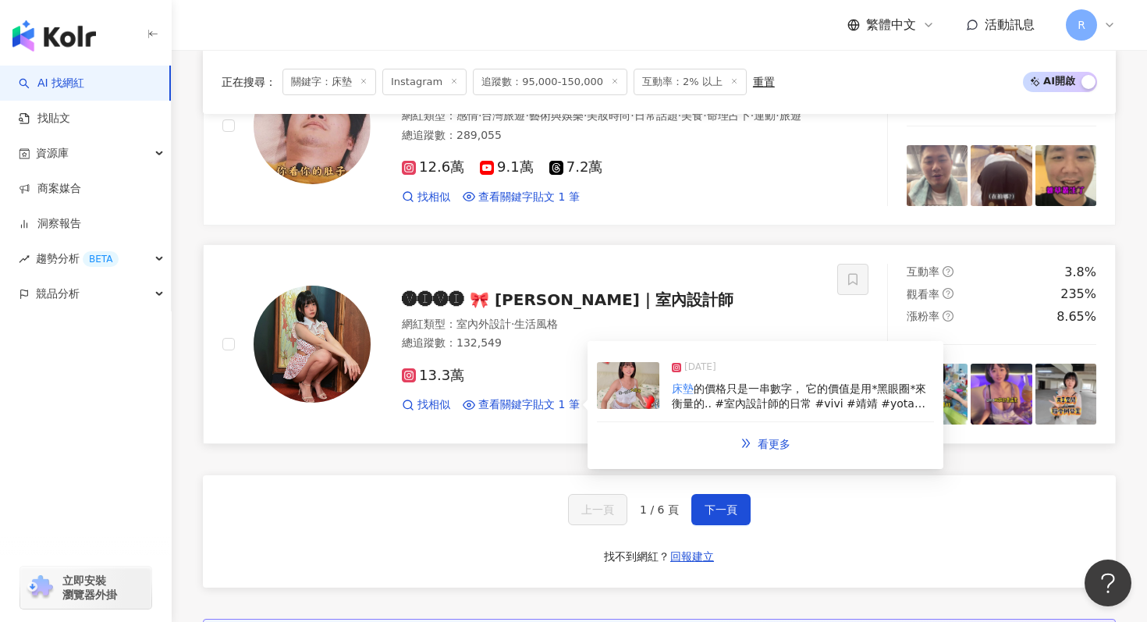
click at [638, 406] on img at bounding box center [628, 385] width 62 height 47
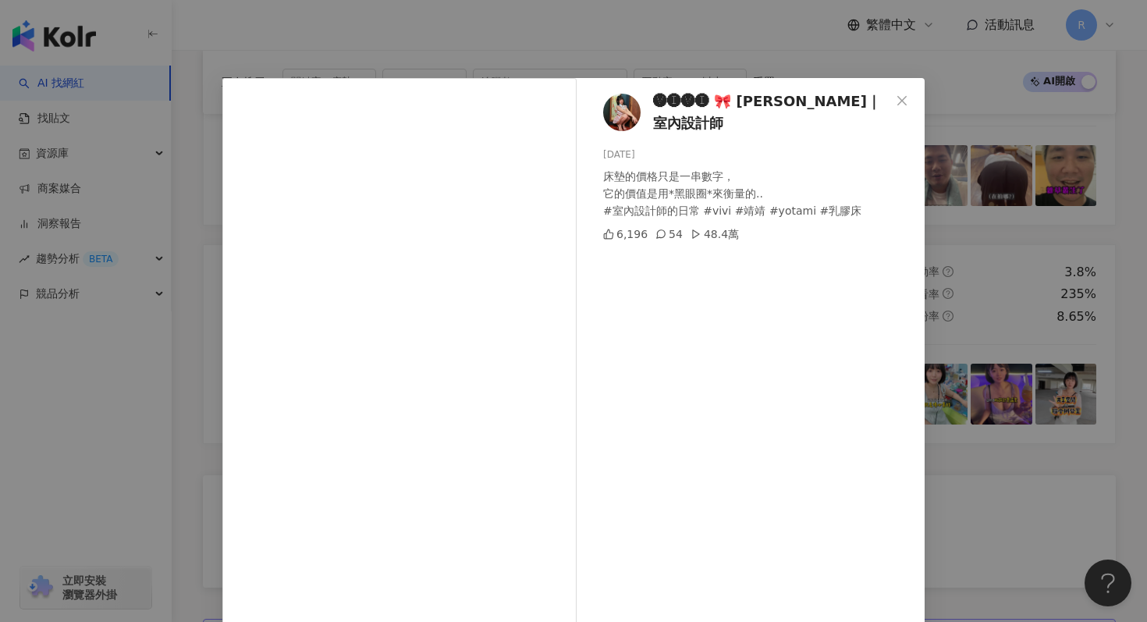
click at [571, 30] on div "🅥🅘🅥🅘 🎀 靖靖｜室內設計師 [DATE] 床墊的價格只是一串數字， 它的價值是用*黑眼圈*來衡量的.. #室內設計師的日常 #vivi #靖靖 #yota…" at bounding box center [573, 311] width 1147 height 622
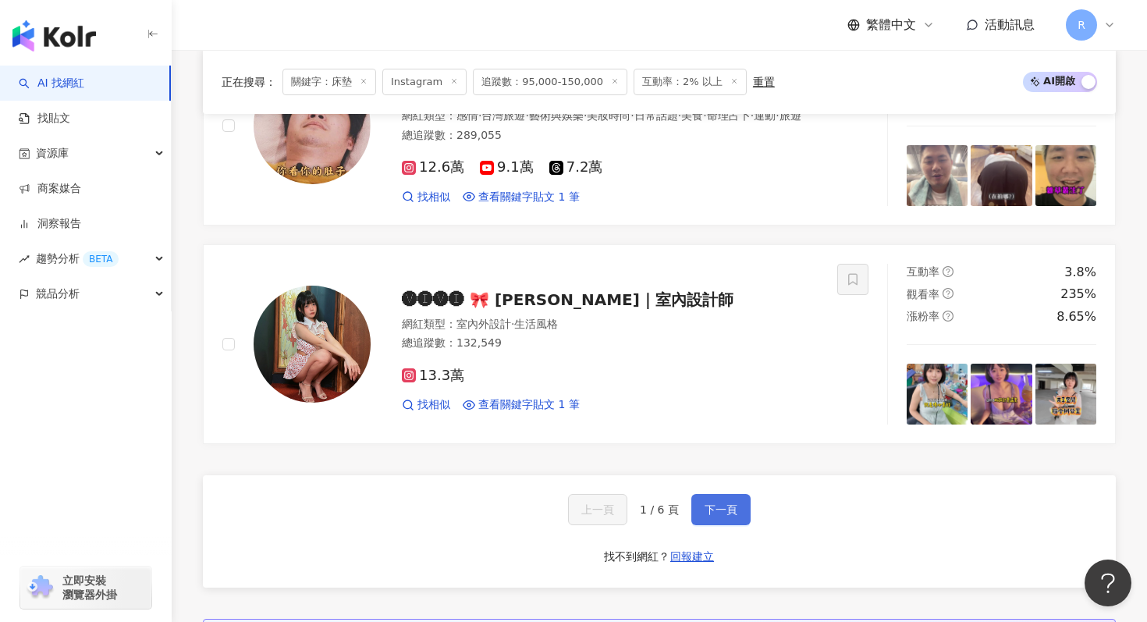
click at [695, 517] on button "下一頁" at bounding box center [720, 509] width 59 height 31
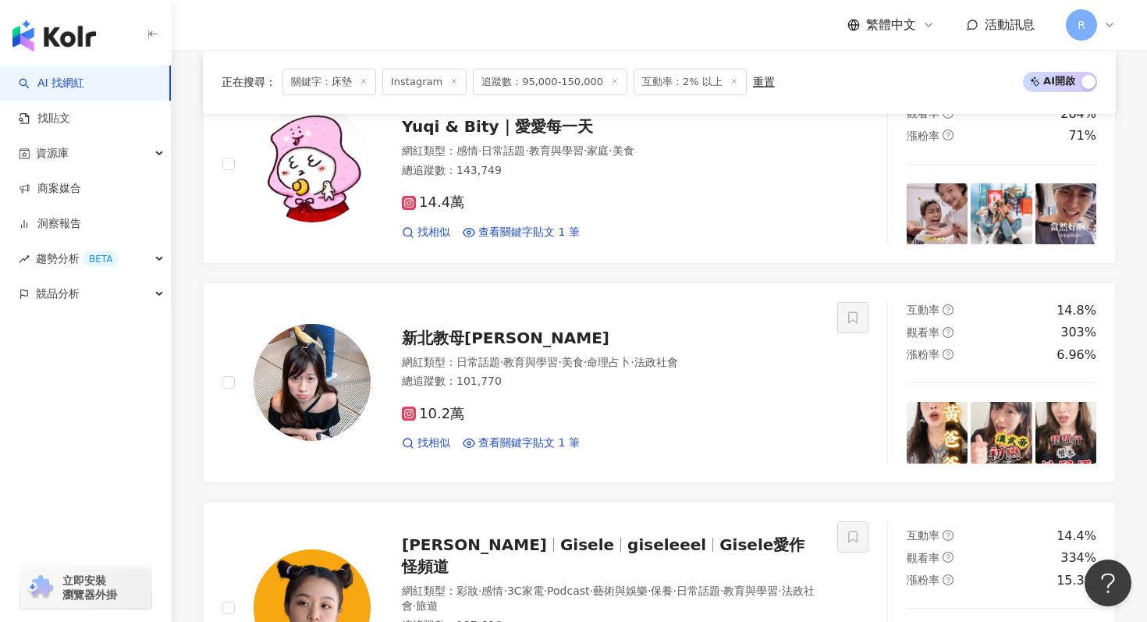
scroll to position [2588, 0]
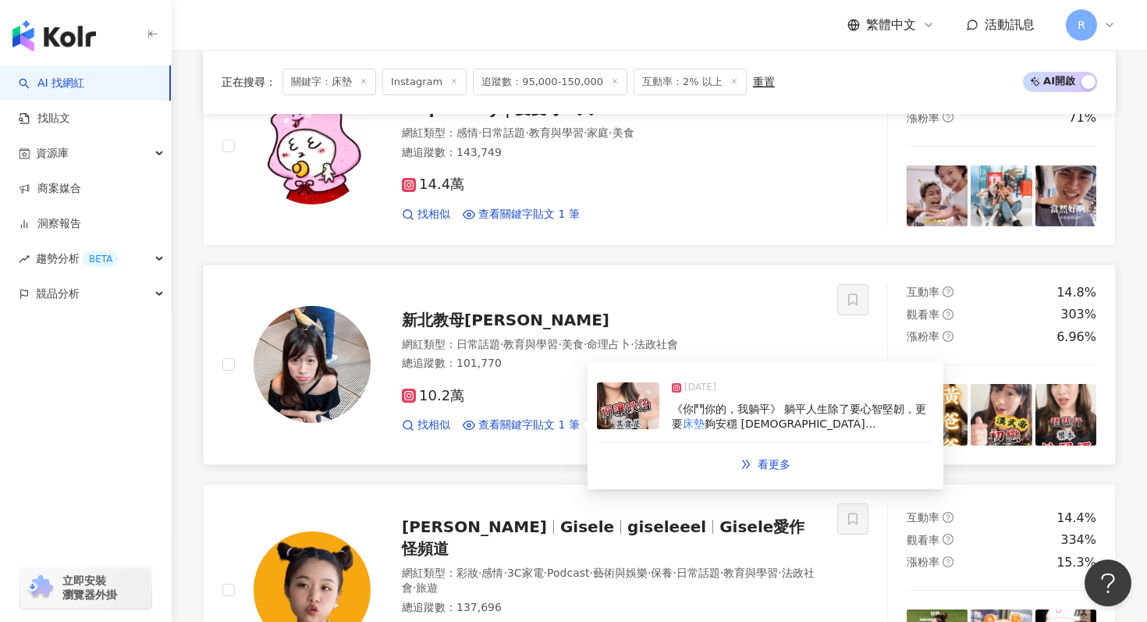
click at [629, 412] on img at bounding box center [628, 405] width 62 height 47
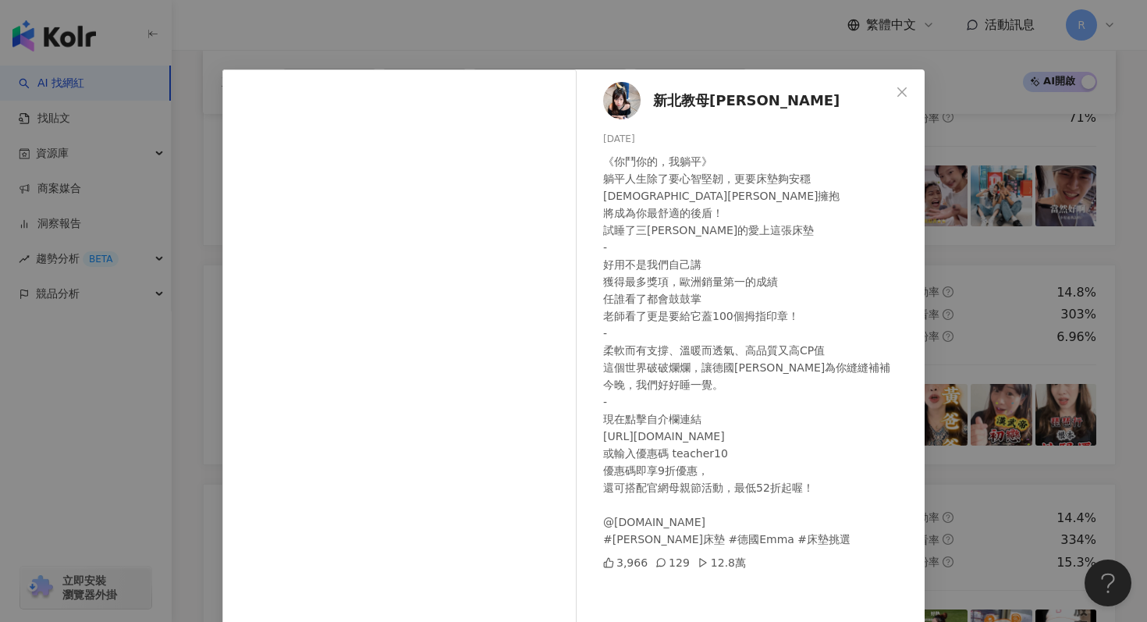
scroll to position [0, 0]
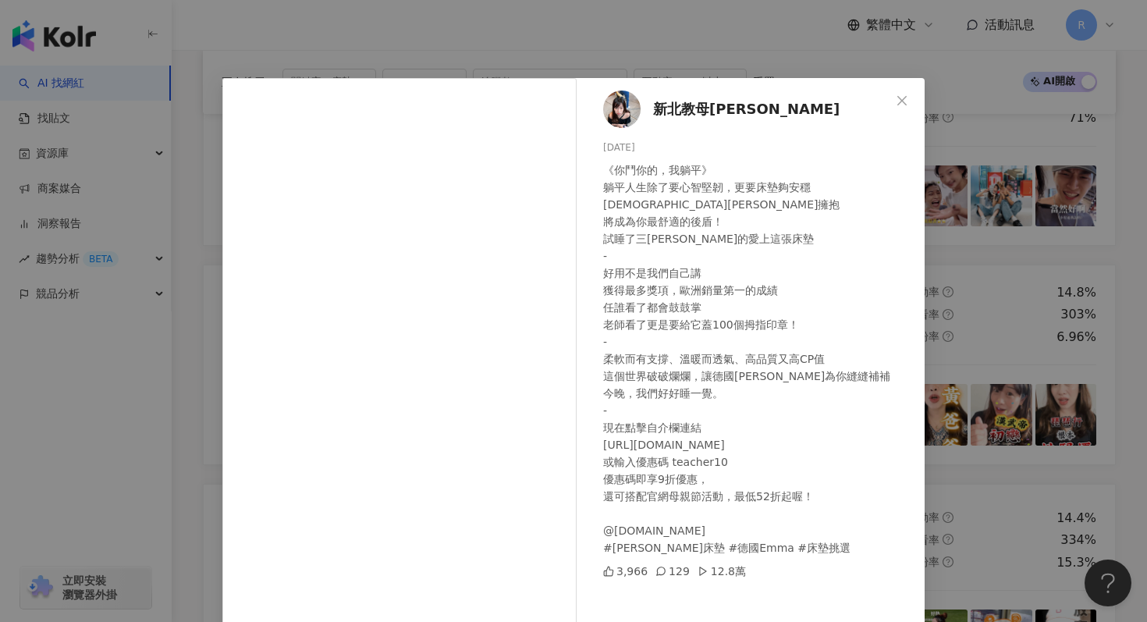
click at [647, 63] on div "新北教母[PERSON_NAME]老師 [DATE] 《你鬥你的，我躺平》 躺平人生除了要心智堅韌，更要床墊夠安穩 [DEMOGRAPHIC_DATA][PE…" at bounding box center [573, 311] width 1147 height 622
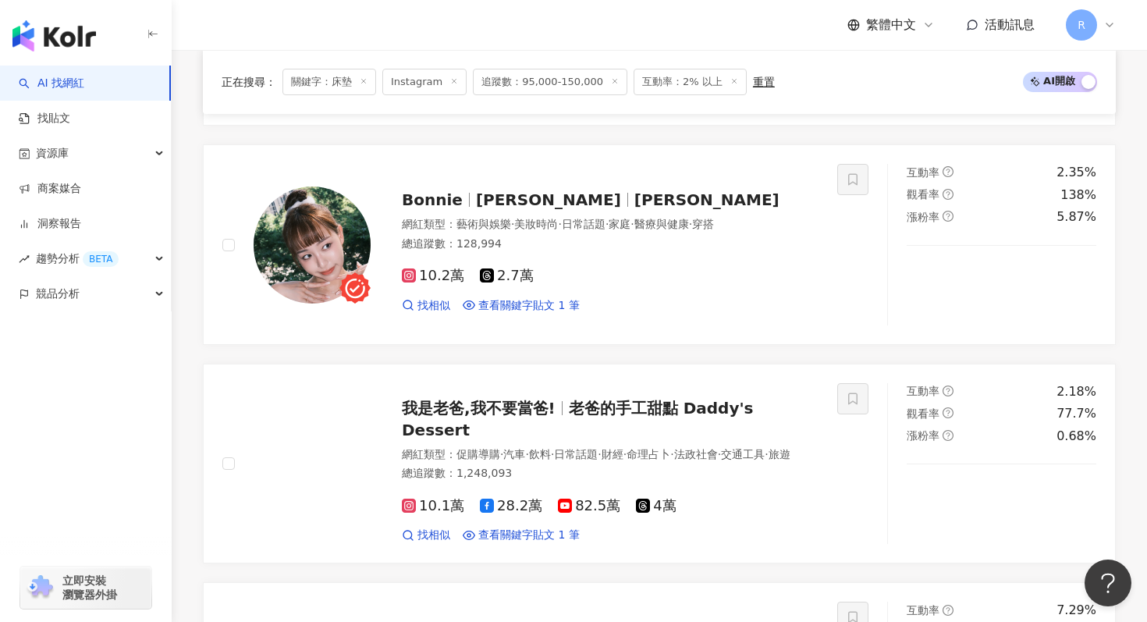
scroll to position [1565, 0]
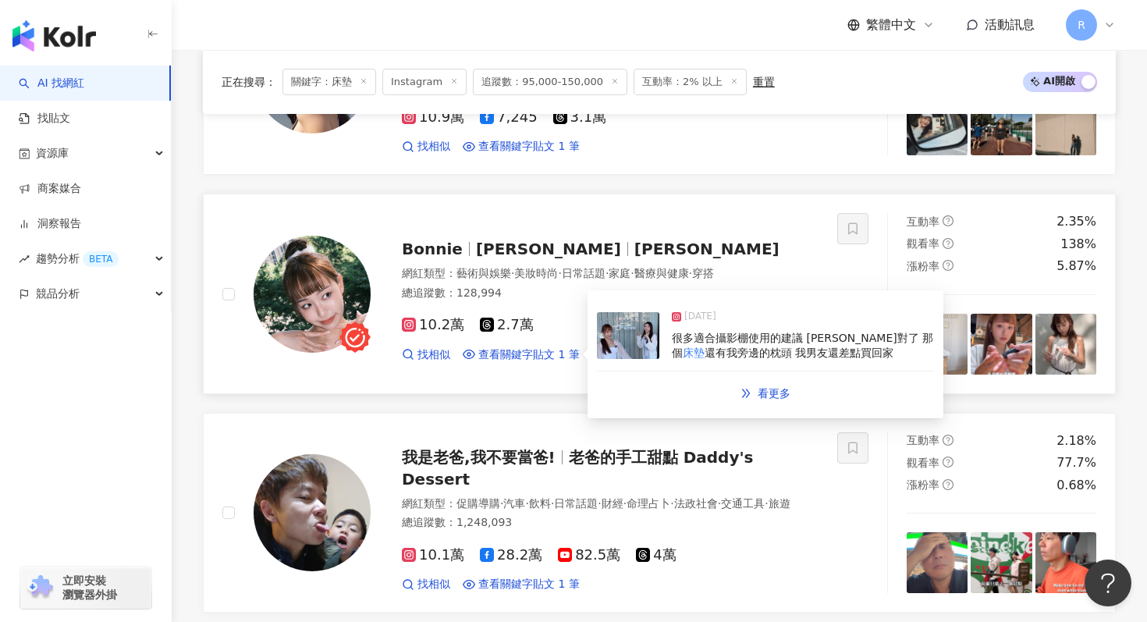
click at [629, 342] on img at bounding box center [628, 335] width 62 height 47
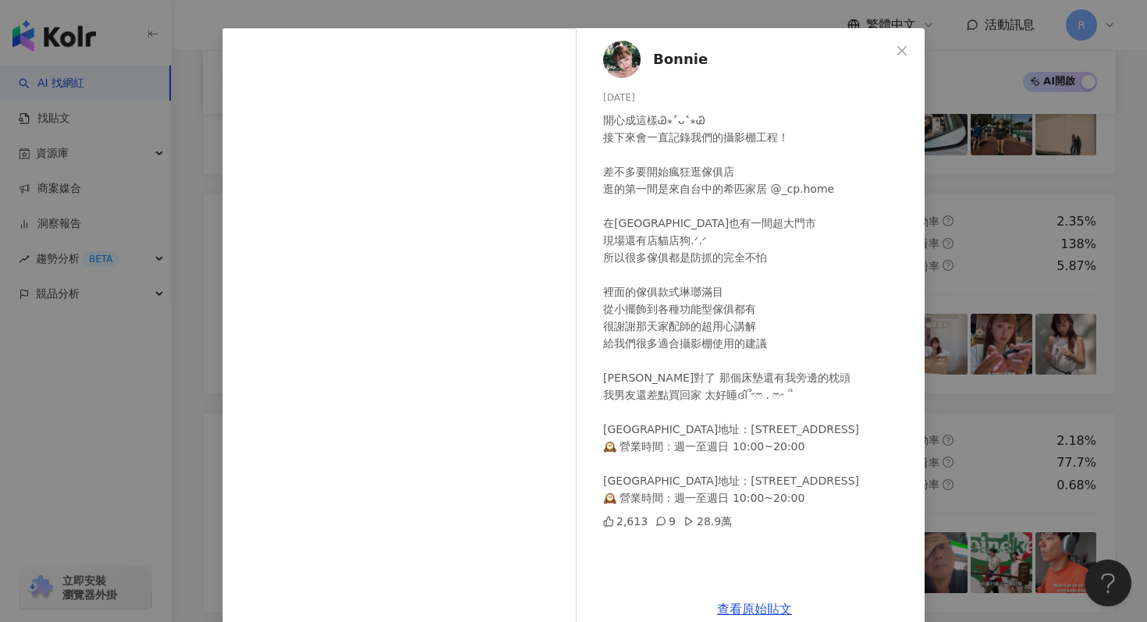
scroll to position [51, 0]
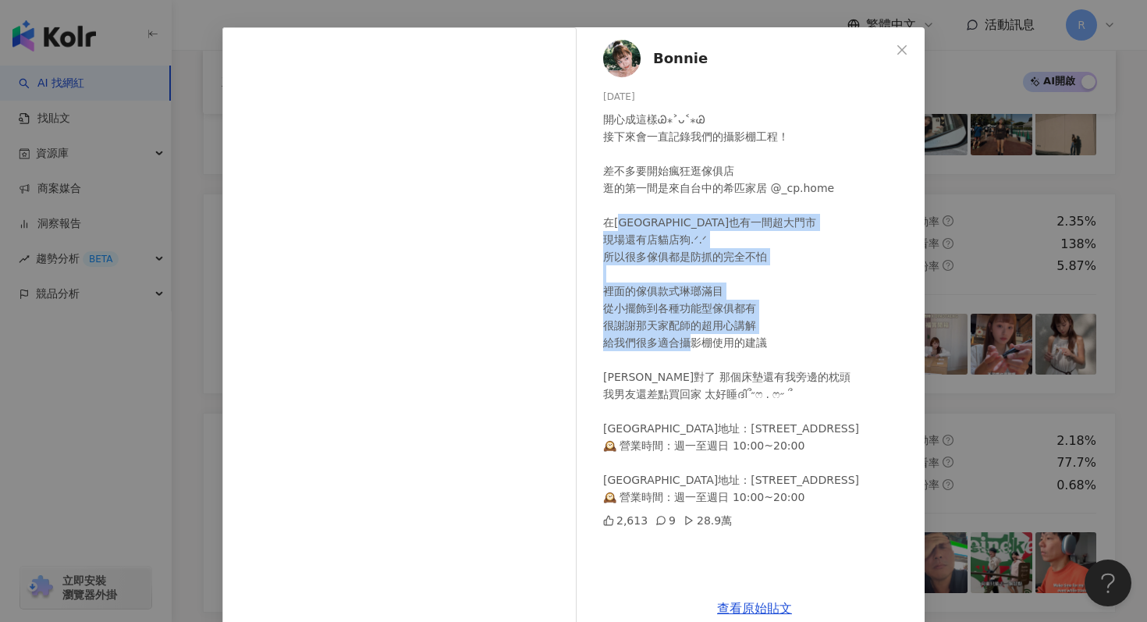
drag, startPoint x: 626, startPoint y: 220, endPoint x: 637, endPoint y: 371, distance: 151.7
click at [637, 371] on div "開心成這樣Ꮚ⁎˃ᴗ˂⁎Ꮚ 接下來會一直記錄我們的攝影棚工程！ 差不多要開始瘋狂逛傢俱店 逛的第一間是來自台中的希匹家居 @_cp.home 在[GEOGRAP…" at bounding box center [757, 308] width 309 height 395
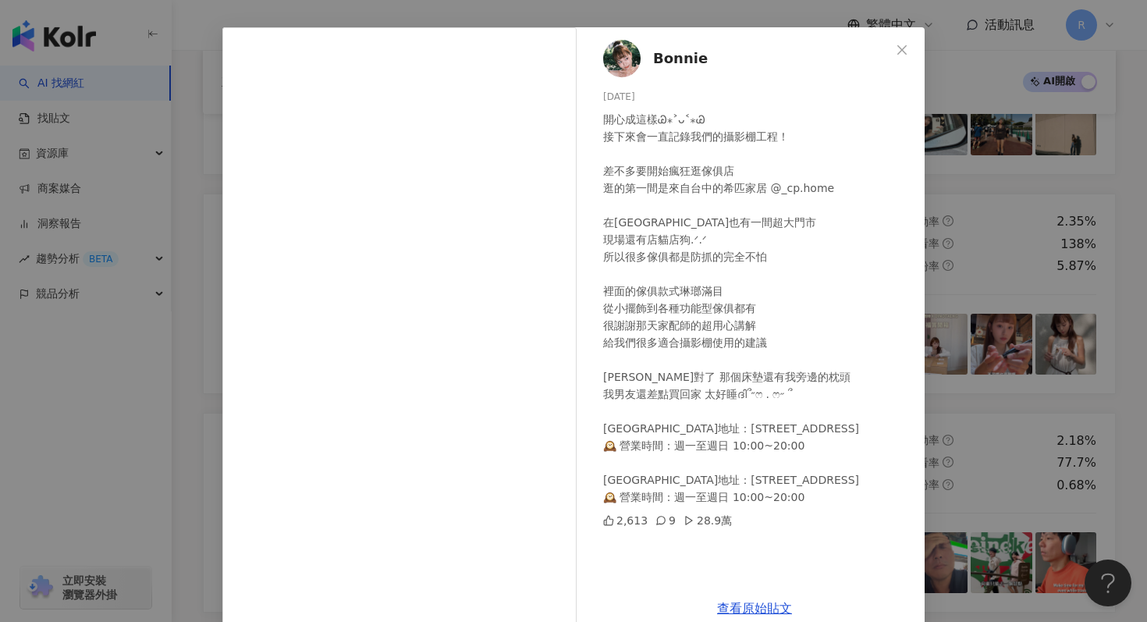
click at [633, 16] on div "Bonnie [DATE] 開心成這樣Ꮚ⁎˃ᴗ˂⁎Ꮚ 接下來會一直記錄我們的攝影棚工程！ 差不多要開始瘋狂逛傢俱店 逛的第一間是來自台中的希匹家居 @_cp.…" at bounding box center [573, 311] width 1147 height 622
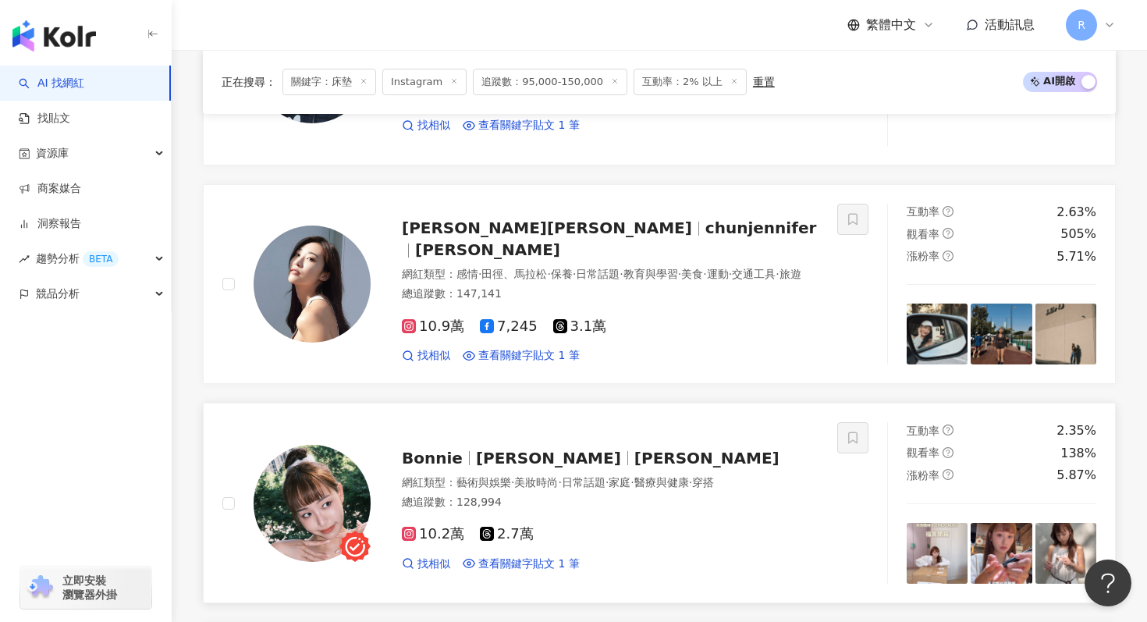
scroll to position [1353, 0]
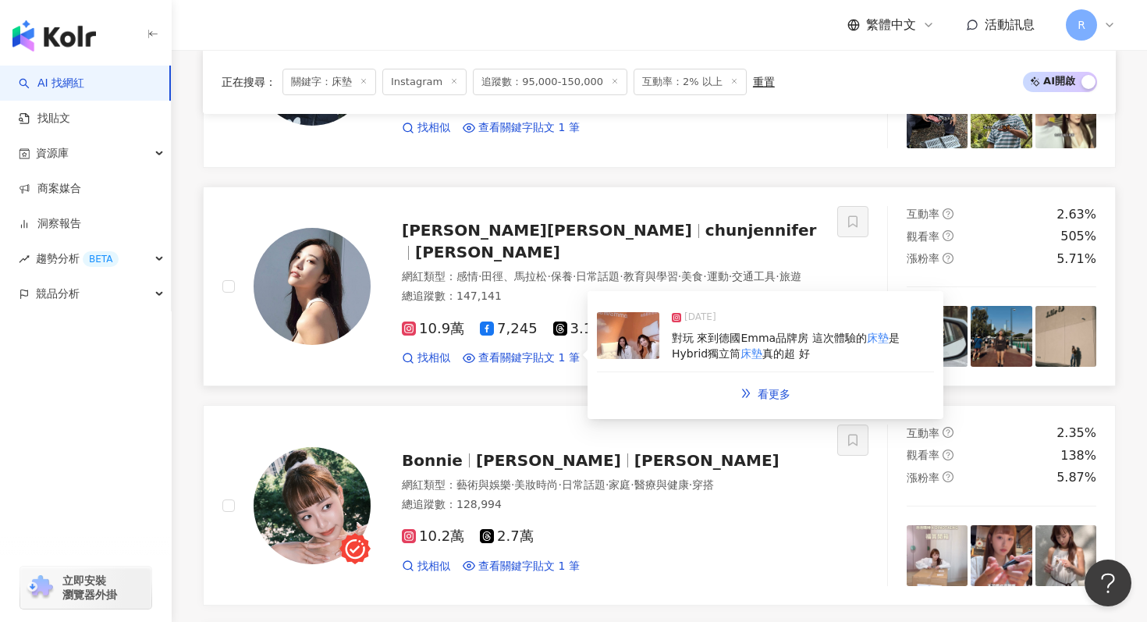
click at [647, 332] on img at bounding box center [628, 335] width 62 height 47
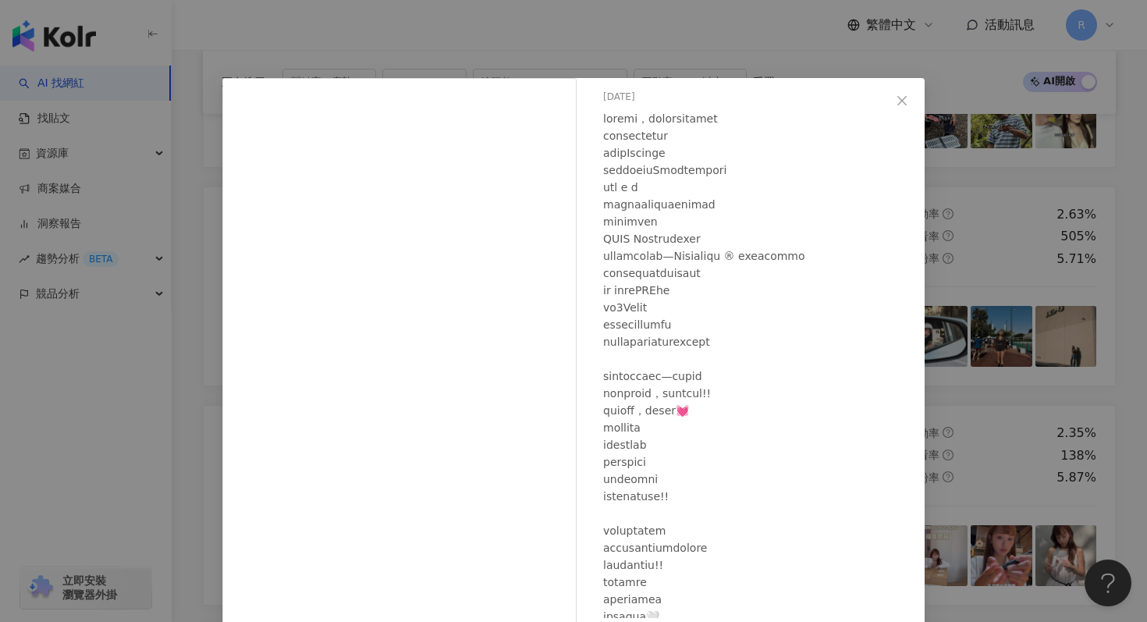
scroll to position [63, 0]
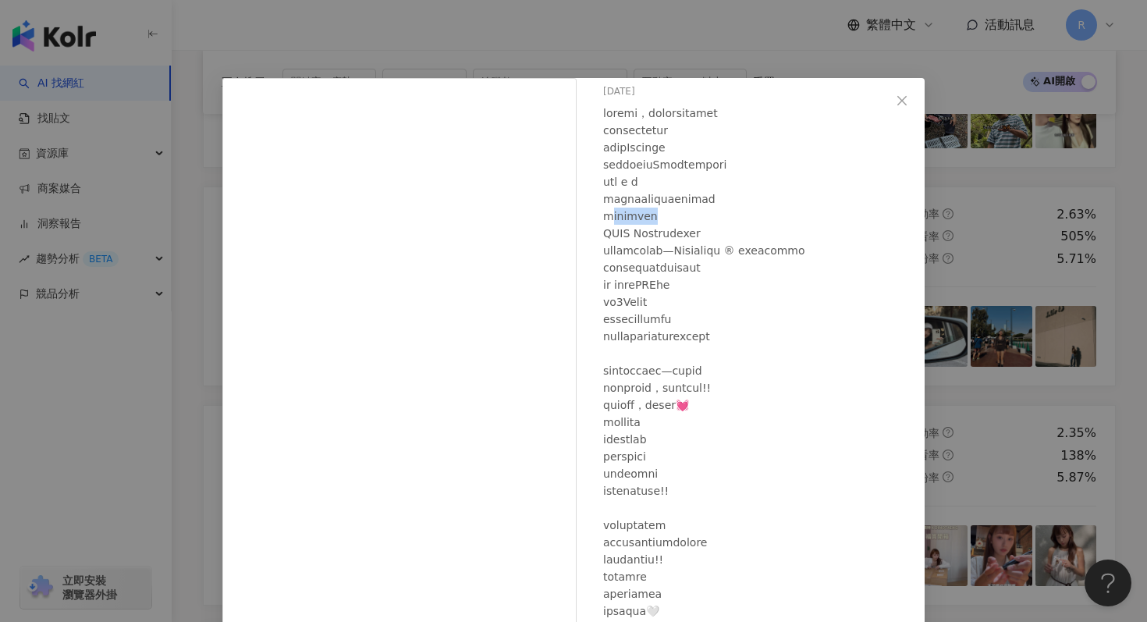
drag, startPoint x: 609, startPoint y: 206, endPoint x: 694, endPoint y: 207, distance: 85.0
click at [696, 207] on div at bounding box center [757, 439] width 309 height 669
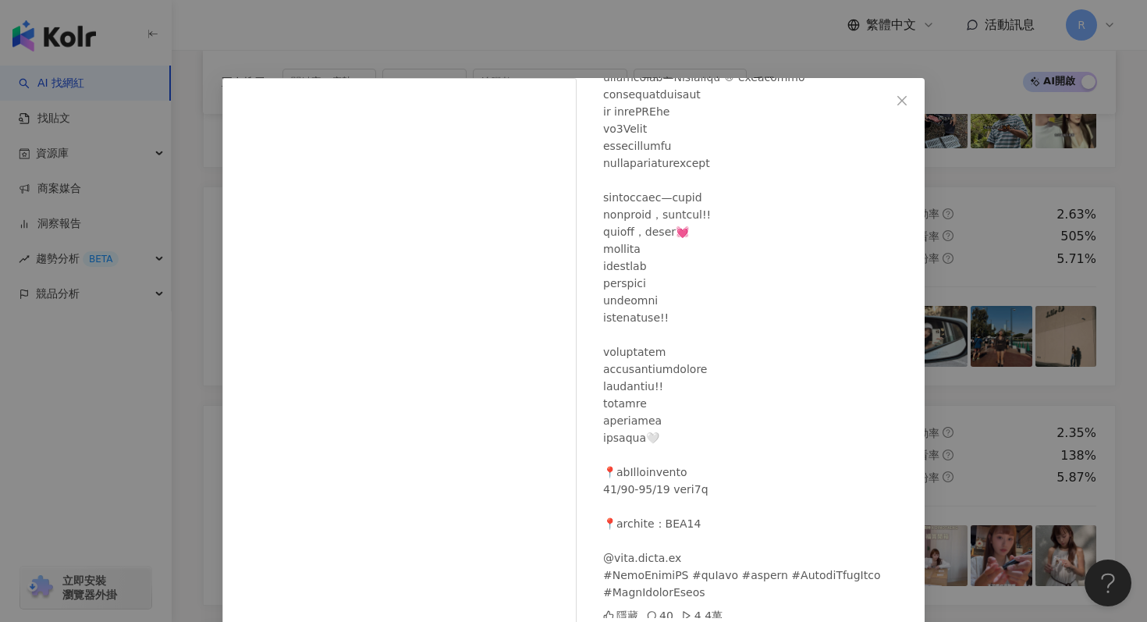
scroll to position [0, 0]
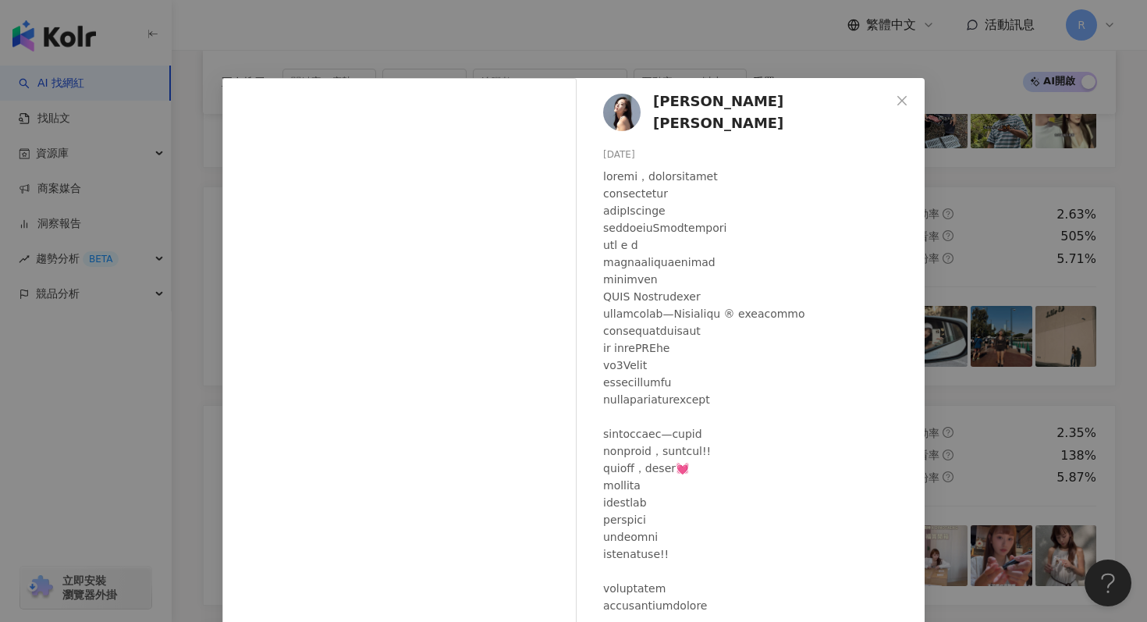
click at [478, 43] on div "[PERSON_NAME][PERSON_NAME] [DATE] 隱藏 40 4.4萬 查看原始貼文" at bounding box center [573, 311] width 1147 height 622
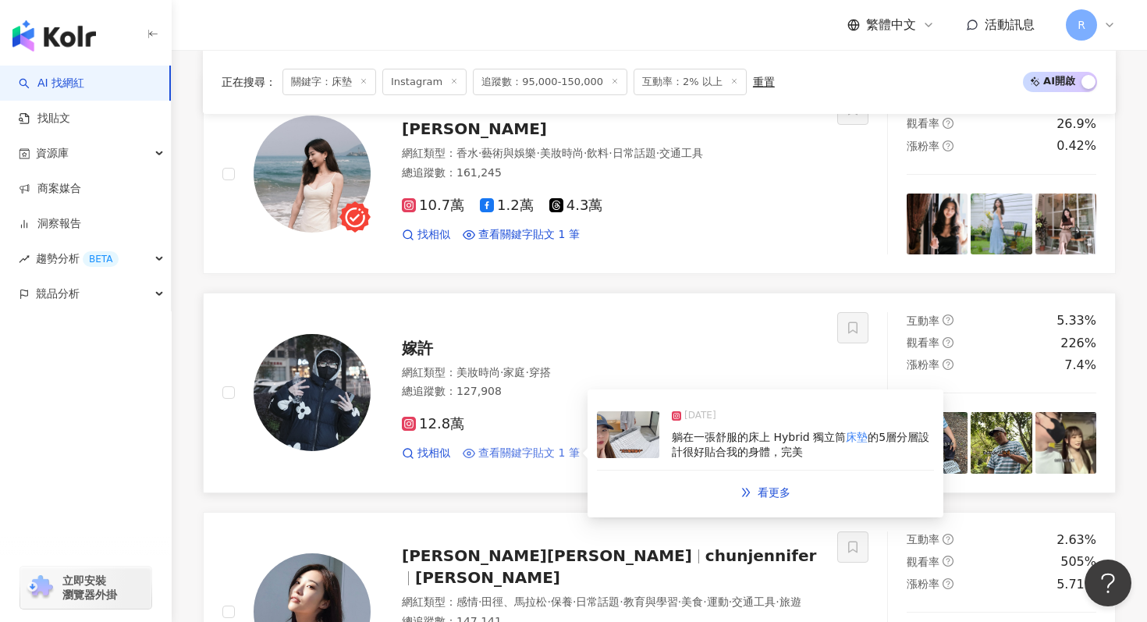
scroll to position [961, 0]
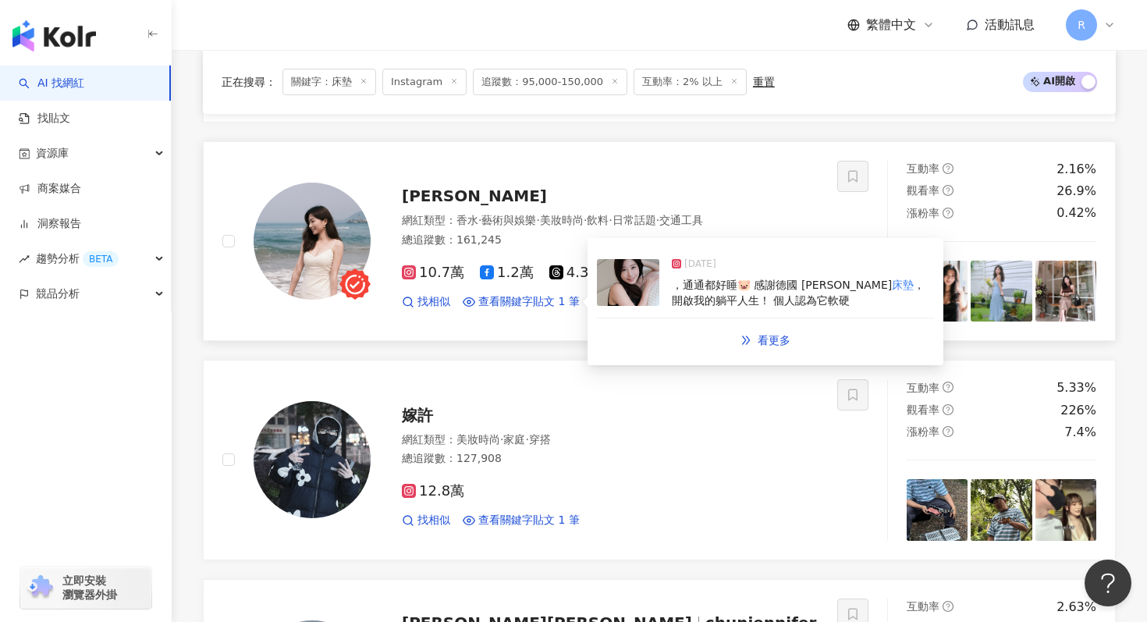
click at [644, 287] on img at bounding box center [628, 282] width 62 height 47
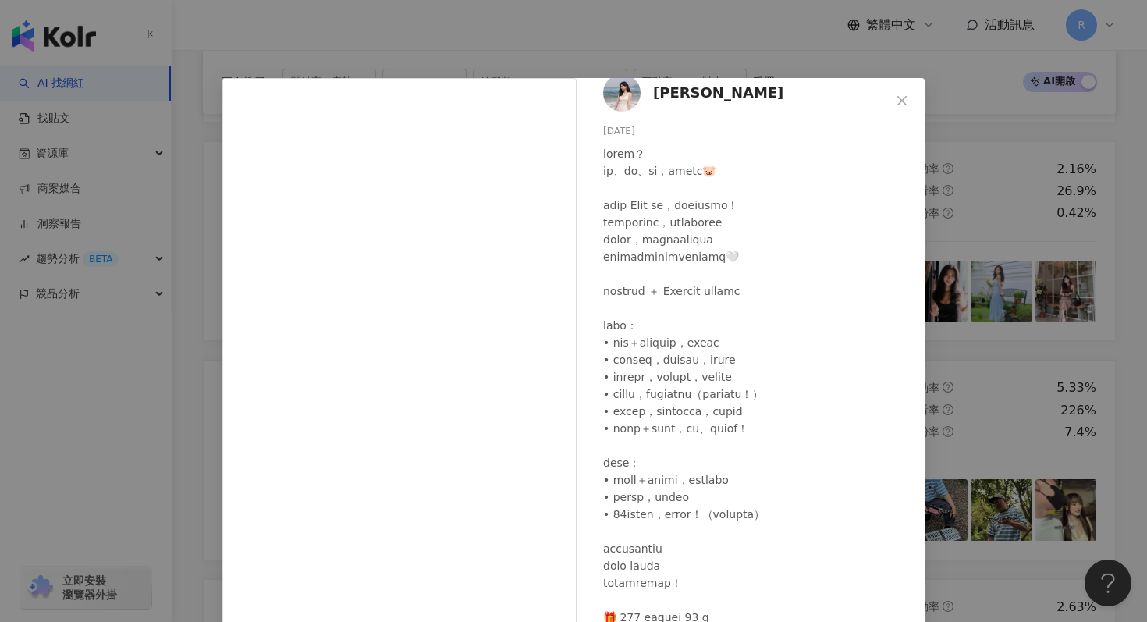
scroll to position [17, 0]
click at [654, 34] on div "[PERSON_NAME][DATE] 1,702 46 3.2萬 查看原始貼文" at bounding box center [573, 311] width 1147 height 622
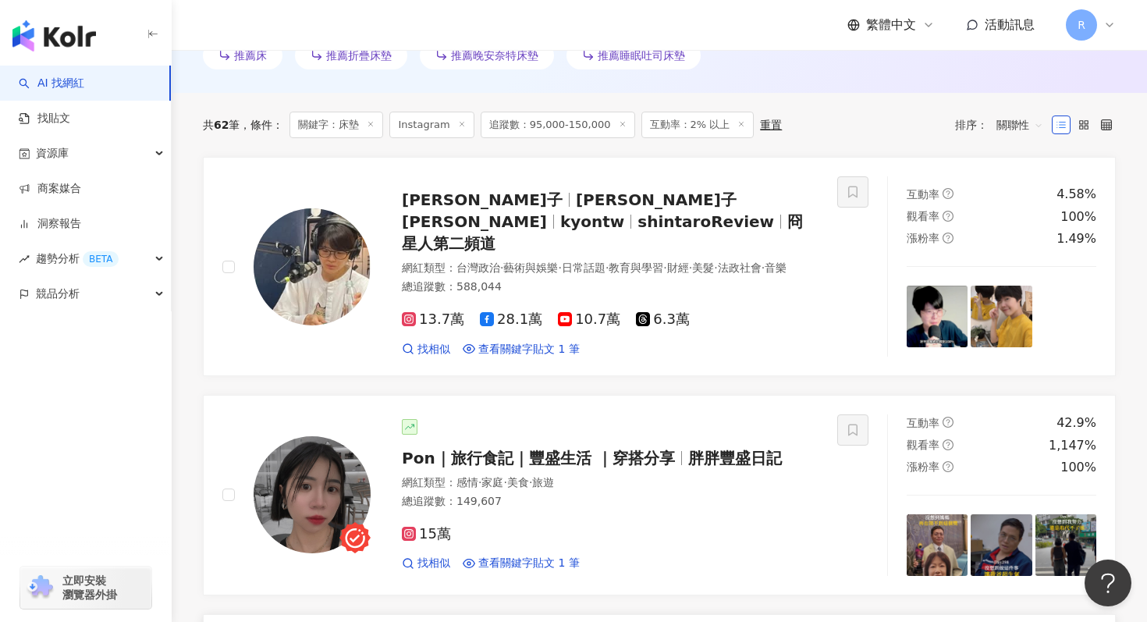
scroll to position [481, 0]
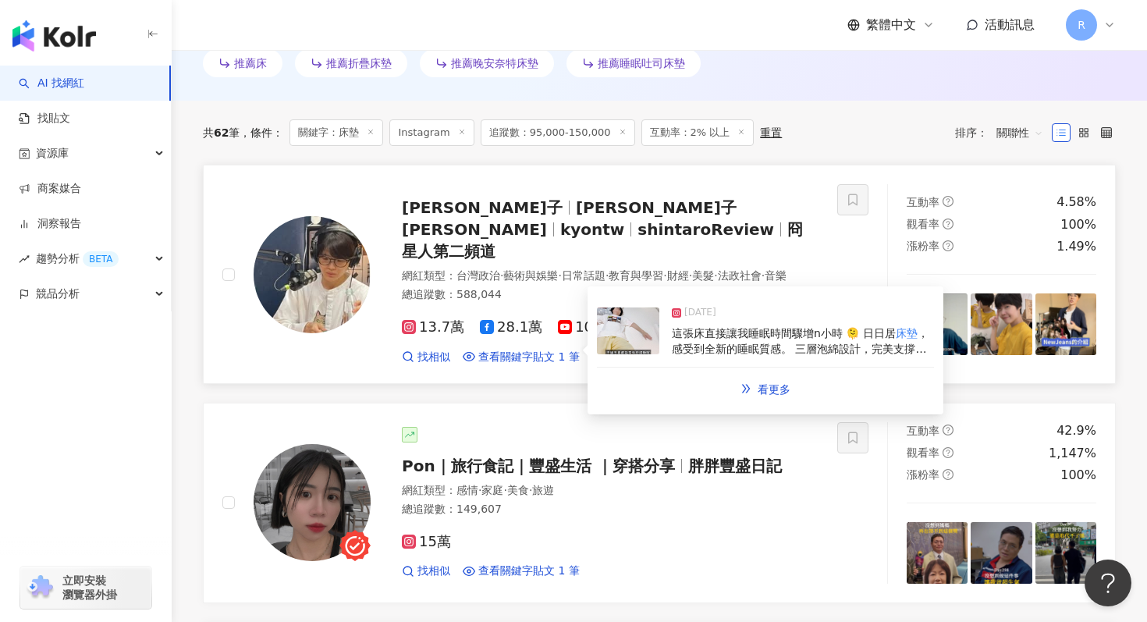
click at [661, 320] on div "[DATE] 這張床直接讓我睡眠時間驟增n小時 🫠 日日居 床墊 ，感受到全新的睡眠質感。 三層泡綿設計，完美支撐各種睡姿，無論翻身或跳躍，床上震動都幾乎感覺…" at bounding box center [765, 332] width 337 height 72
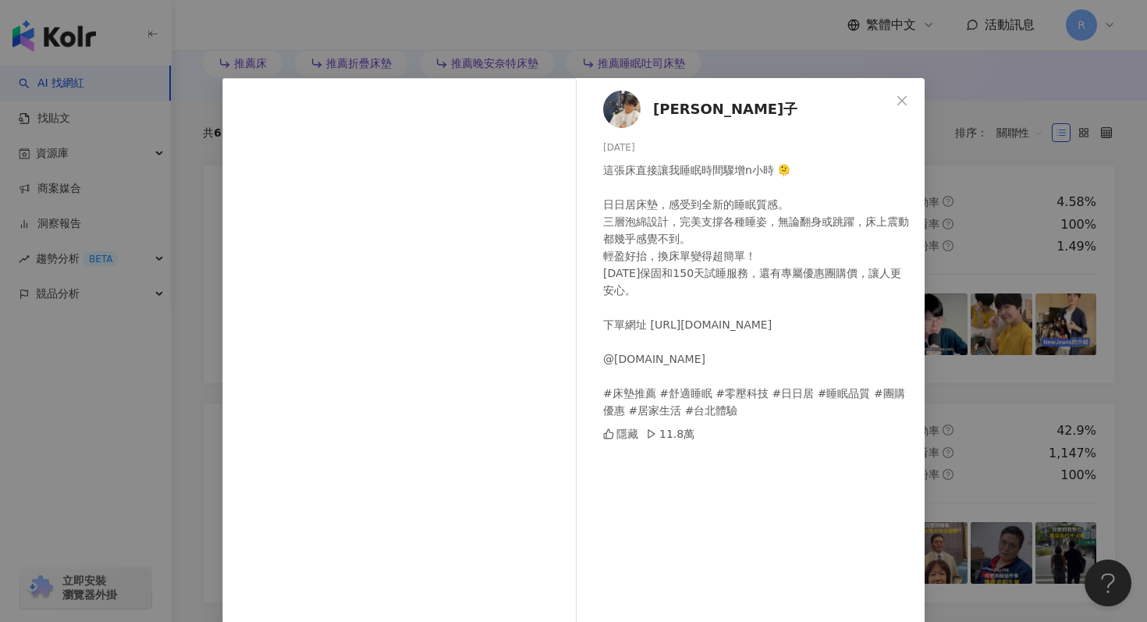
click at [682, 59] on div "[PERSON_NAME]子 [DATE] 這張床直接讓我睡眠時間驟增n小時 🫠 日日居床墊，感受到全新的睡眠質感。 三層泡綿設計，完美支撐各種睡姿，無論翻身…" at bounding box center [573, 311] width 1147 height 622
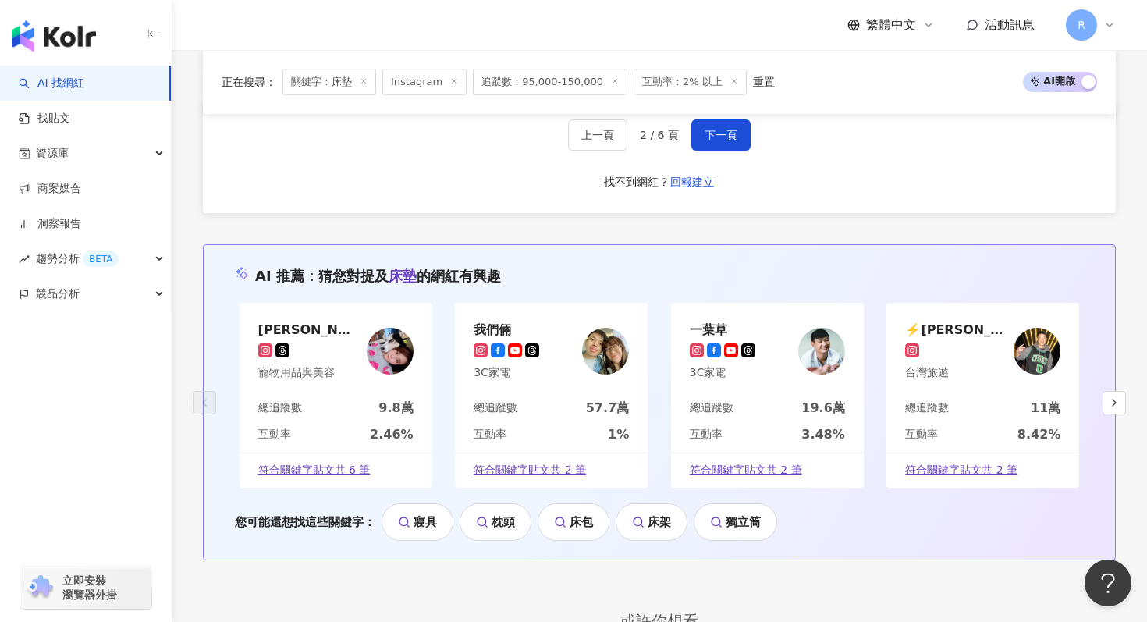
scroll to position [3059, 0]
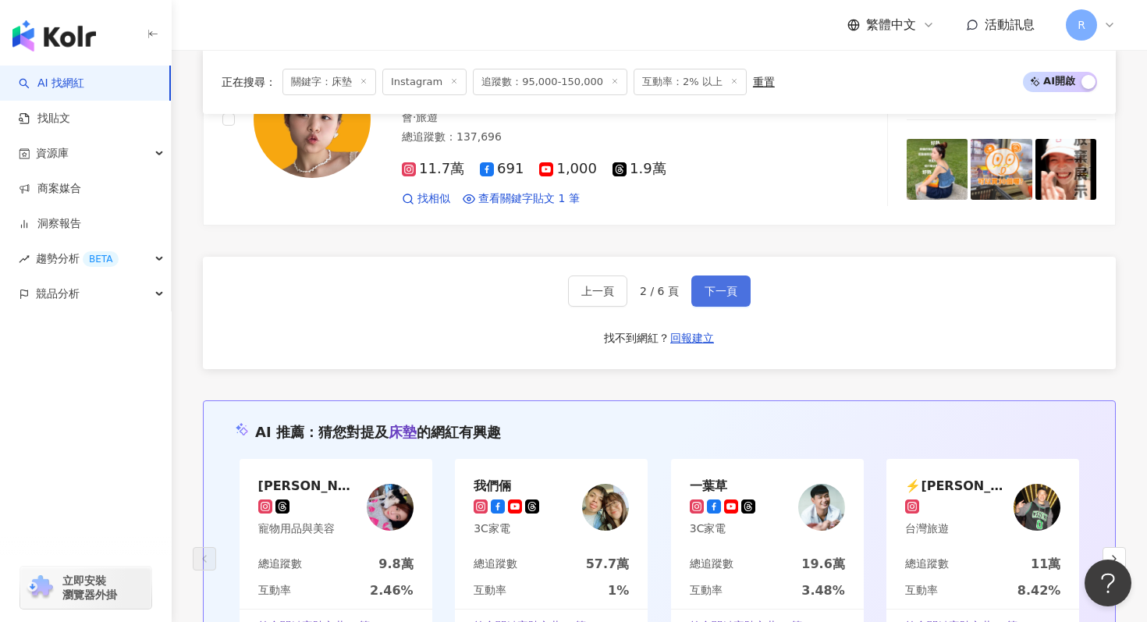
click at [704, 275] on button "下一頁" at bounding box center [720, 290] width 59 height 31
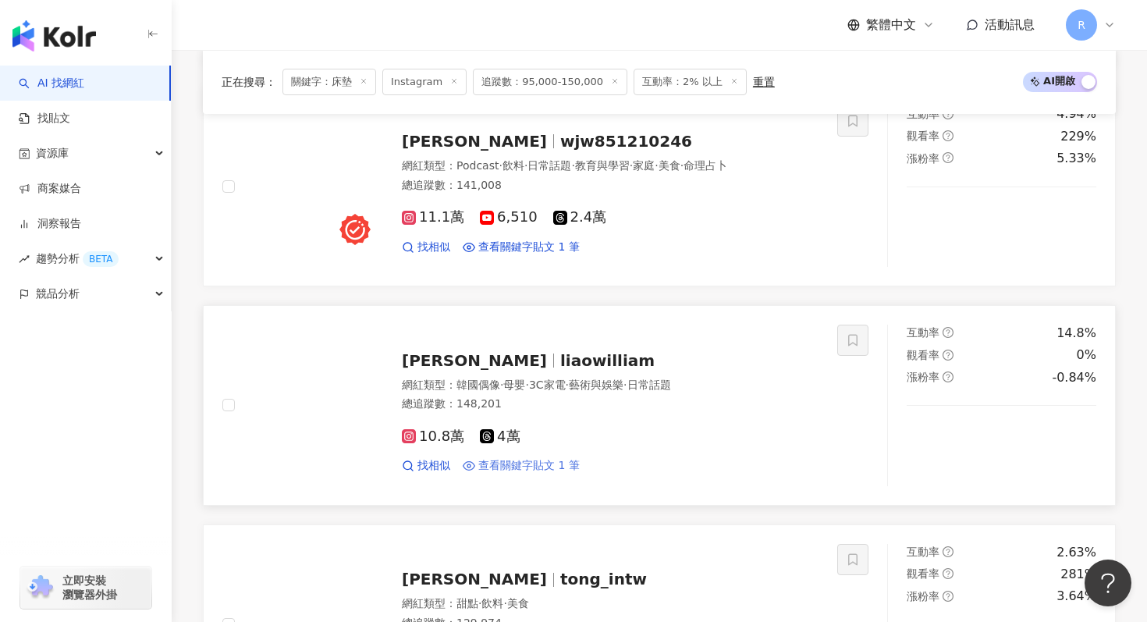
scroll to position [683, 0]
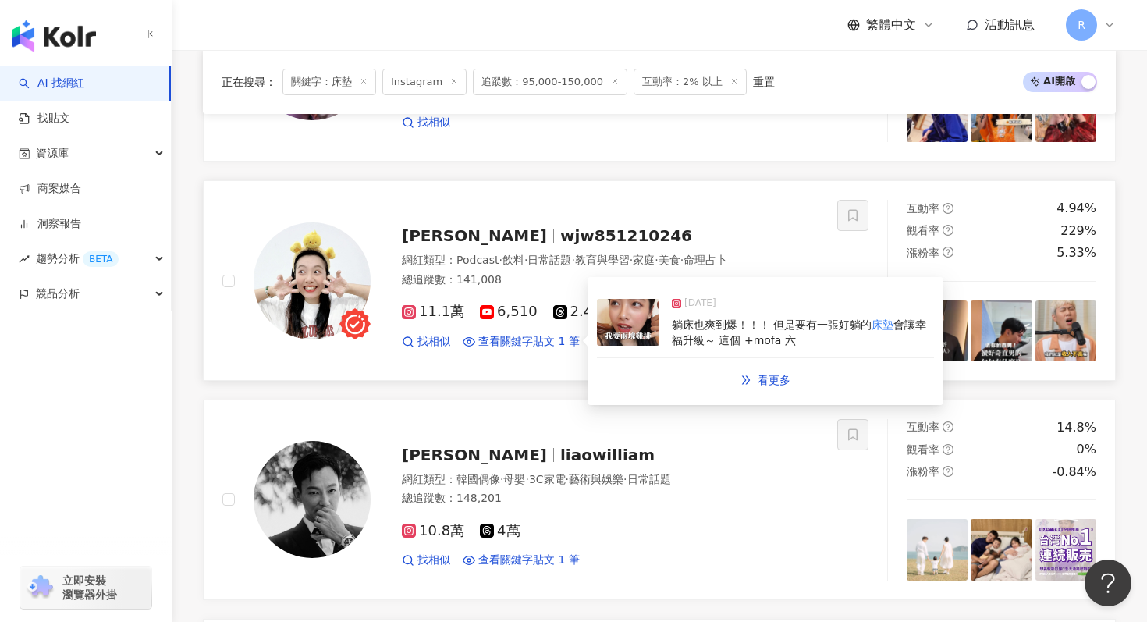
click at [674, 340] on span "會讓幸福升級～ 這個 +mofa 六" at bounding box center [799, 332] width 254 height 28
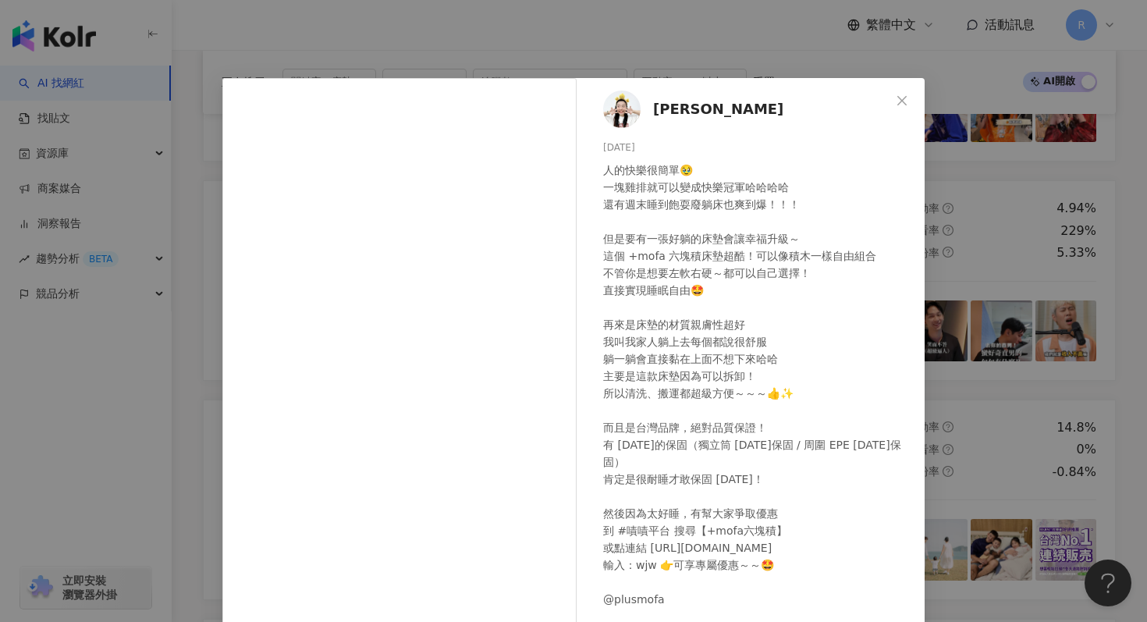
click at [715, 47] on div "[PERSON_NAME] [DATE] 人的快樂很簡單🥹 一塊雞排就可以變成快樂冠軍哈哈哈哈 還有週末睡到飽耍廢躺床也爽到爆！！！ 但是要有一張好躺的床墊會…" at bounding box center [573, 311] width 1147 height 622
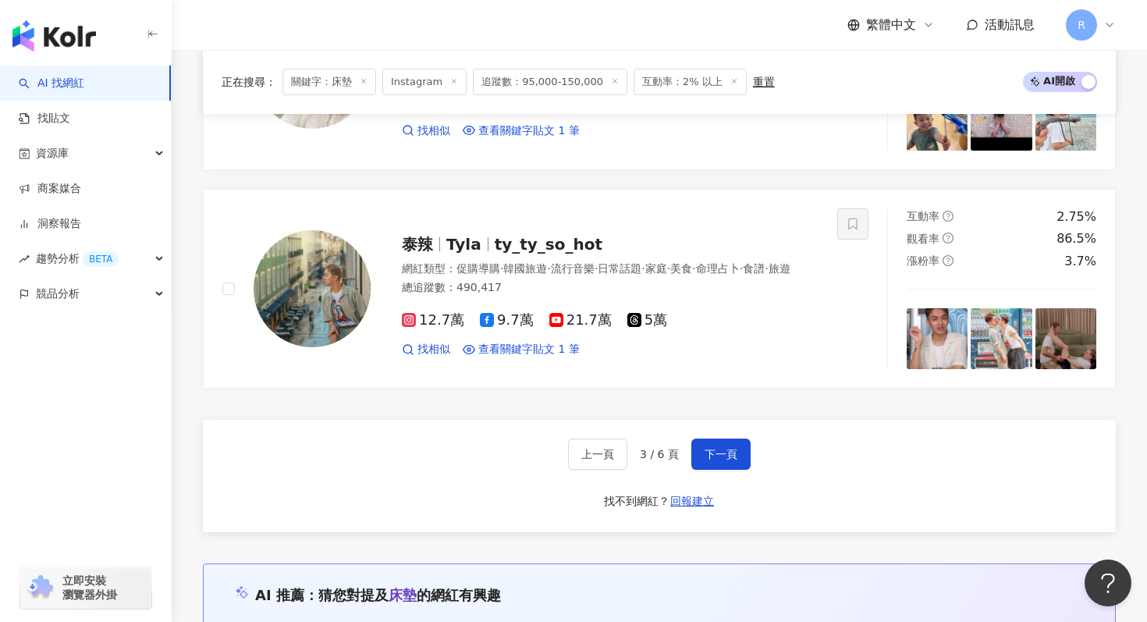
scroll to position [2865, 0]
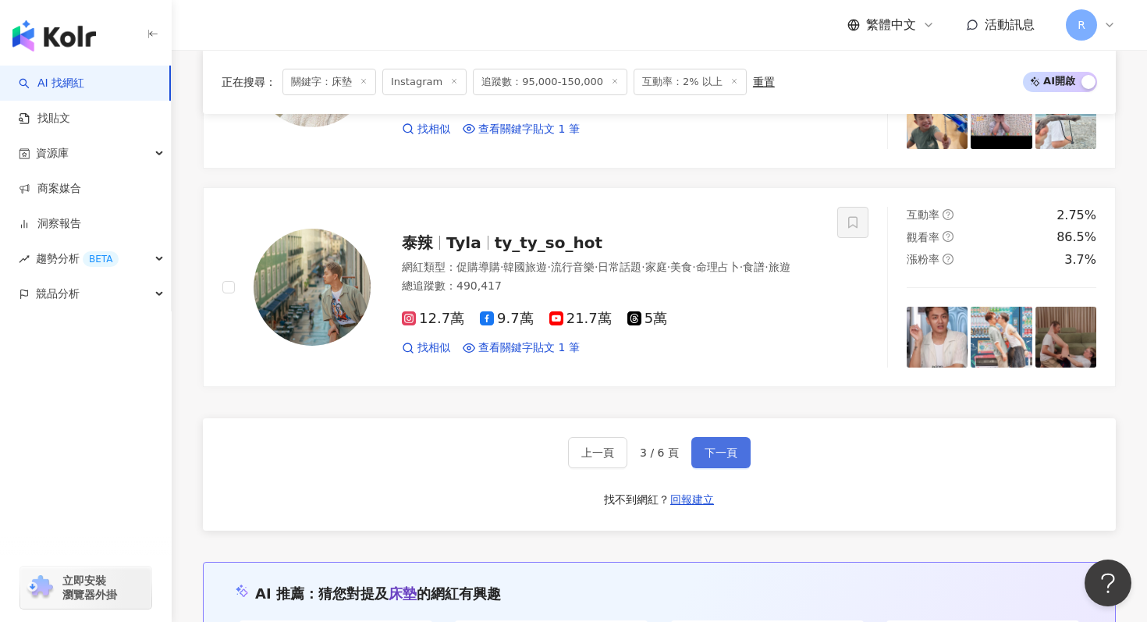
click at [708, 451] on span "下一頁" at bounding box center [720, 452] width 33 height 12
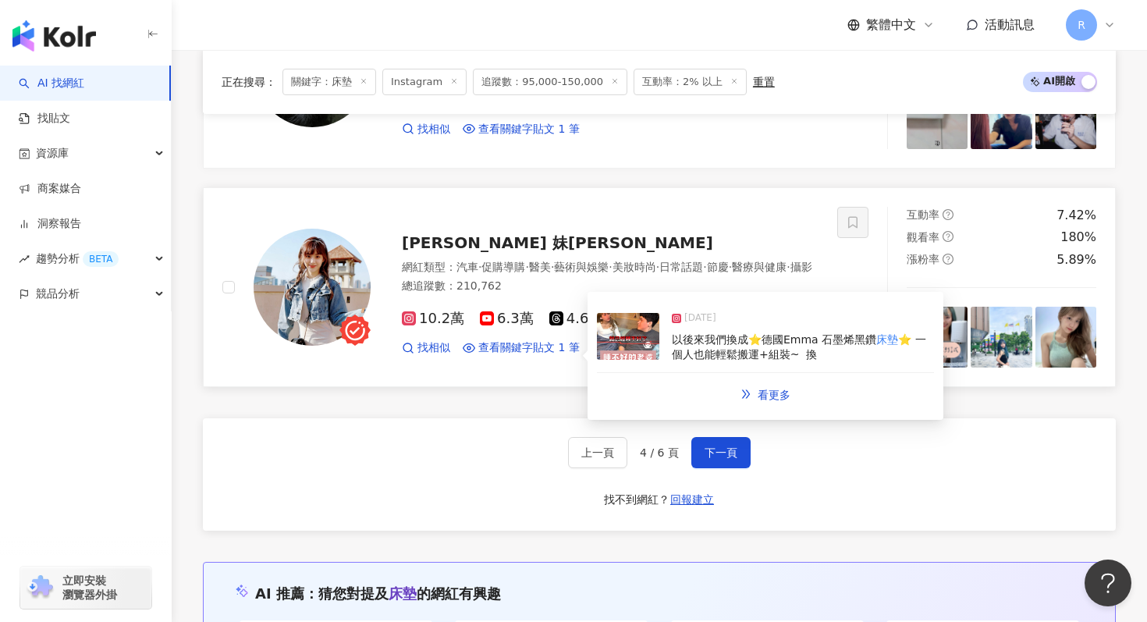
click at [653, 359] on img at bounding box center [628, 336] width 62 height 47
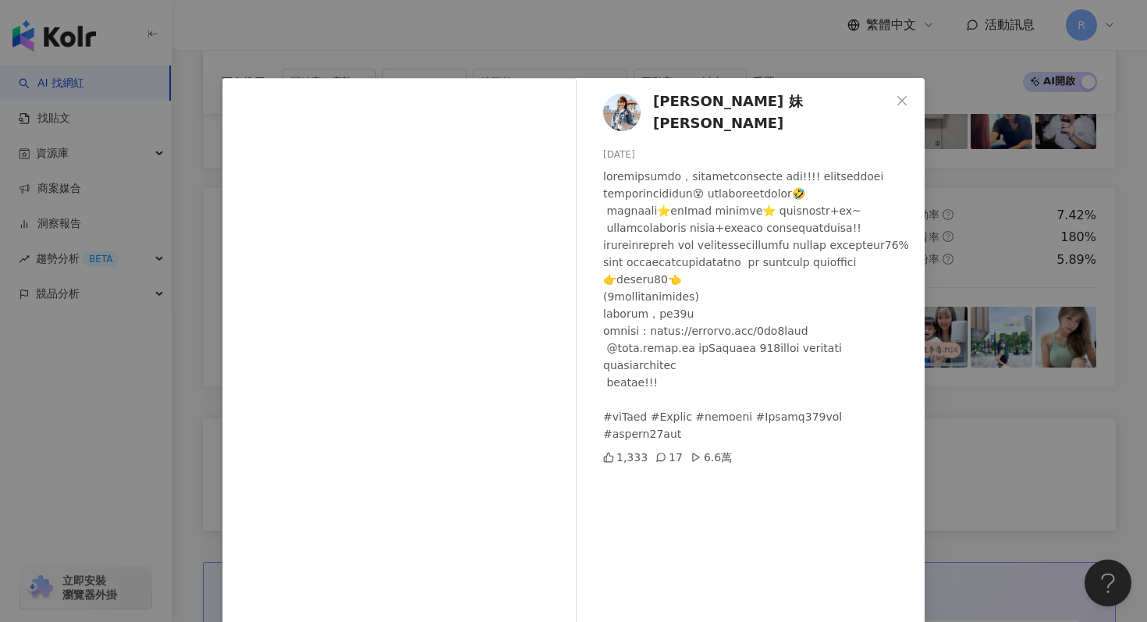
click at [362, 45] on div "[PERSON_NAME] 妹[PERSON_NAME] [DATE] 1,333 17 6.6萬 查看原始貼文" at bounding box center [573, 311] width 1147 height 622
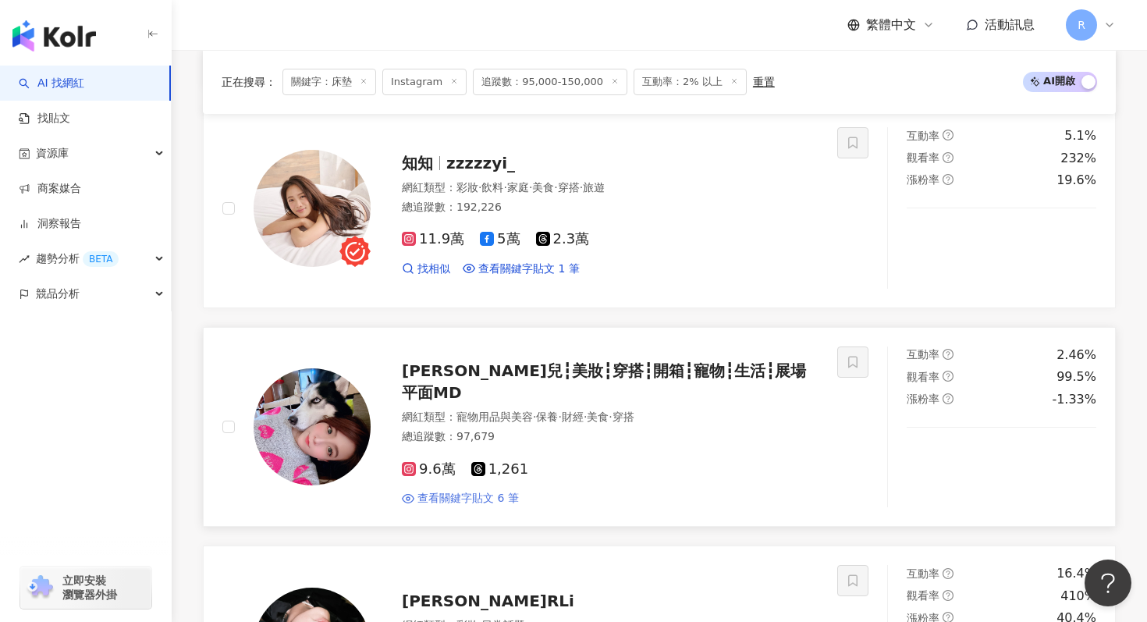
scroll to position [2264, 0]
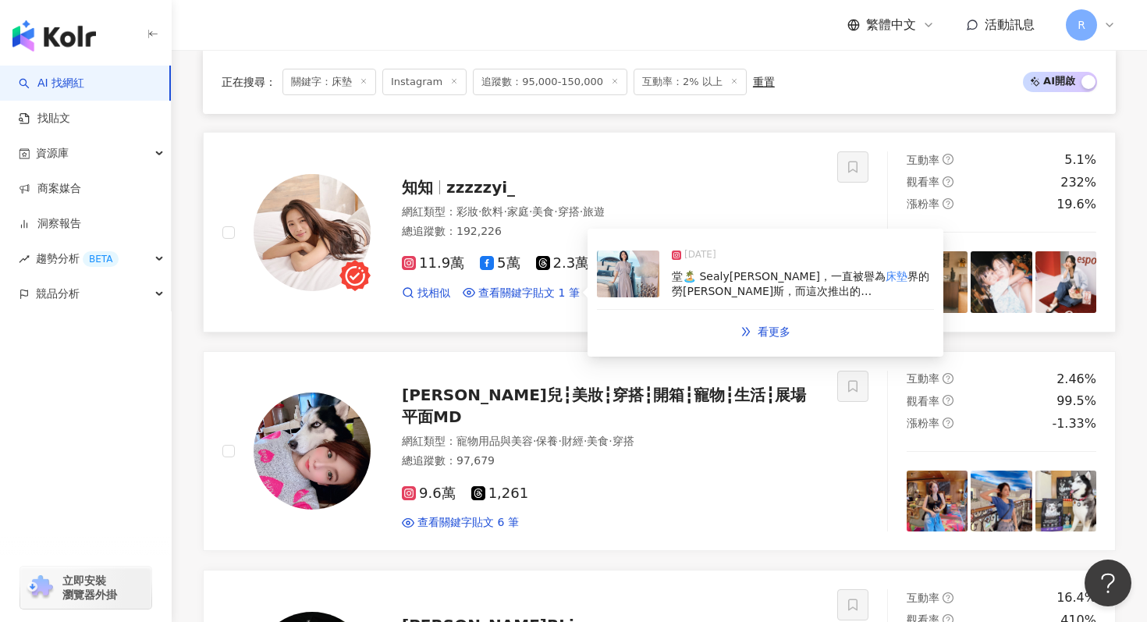
click at [668, 284] on div "[DATE] 堂🏝️ Sealy[PERSON_NAME]，一直被譽為 床墊 界的勞斯萊斯，而這次推出的[PERSON_NAME]" at bounding box center [765, 274] width 337 height 72
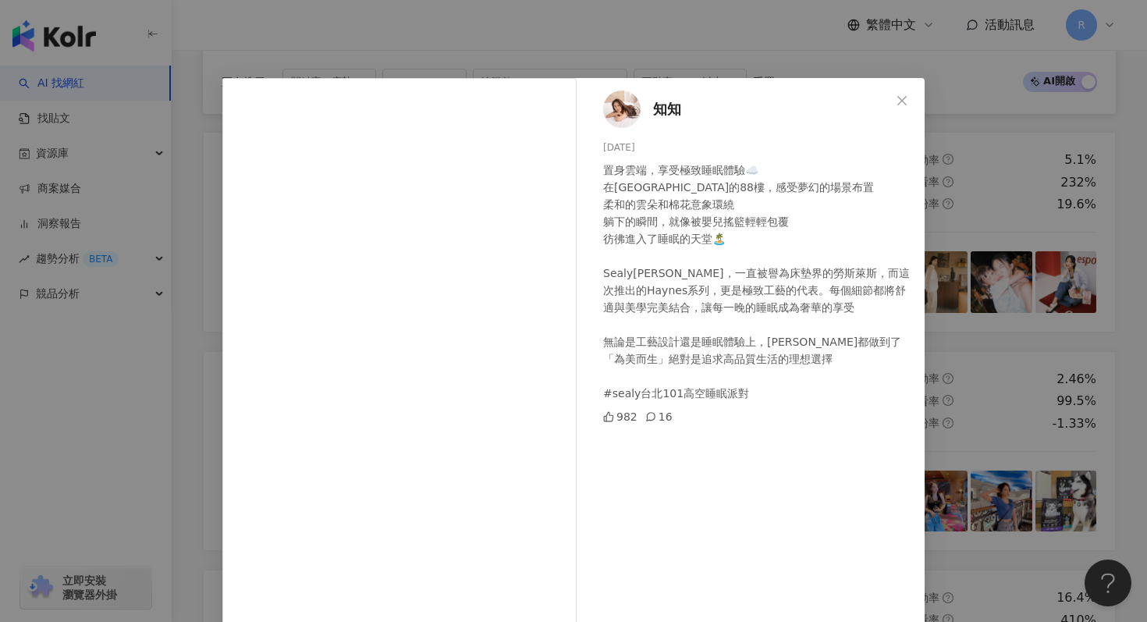
click at [731, 44] on div "知知 [DATE] 置身雲端，享受極致睡眠體驗☁️ 在台北101的88樓，感受夢幻的場景布置 柔和的雲朵和棉花意象環繞 躺下的瞬間，就像被嬰兒搖籃輕輕包覆 彷…" at bounding box center [573, 311] width 1147 height 622
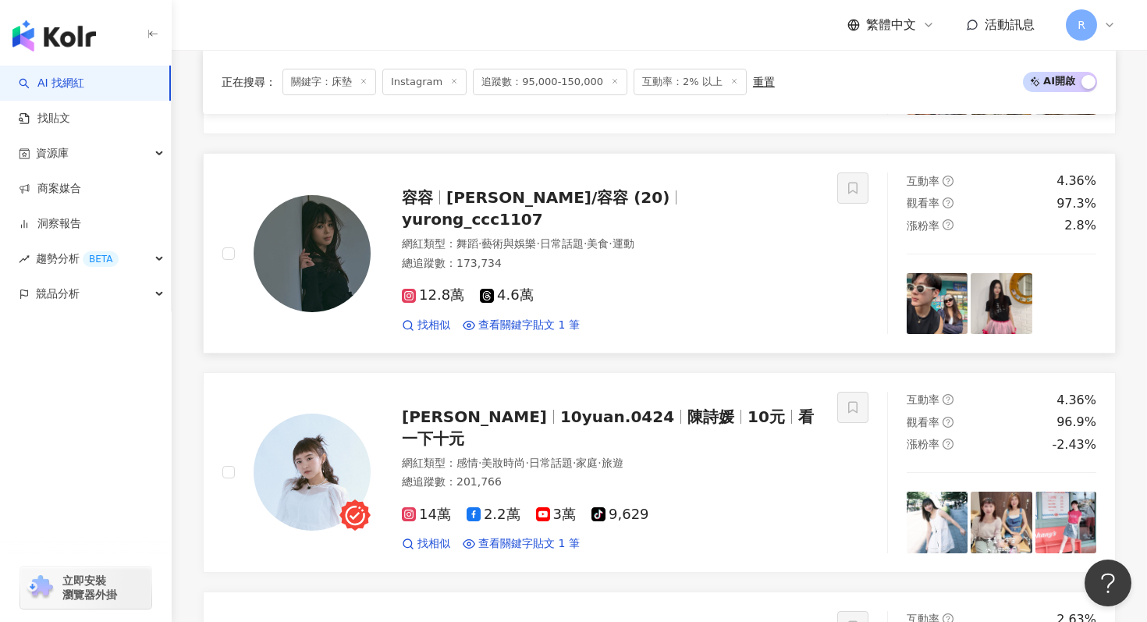
scroll to position [689, 0]
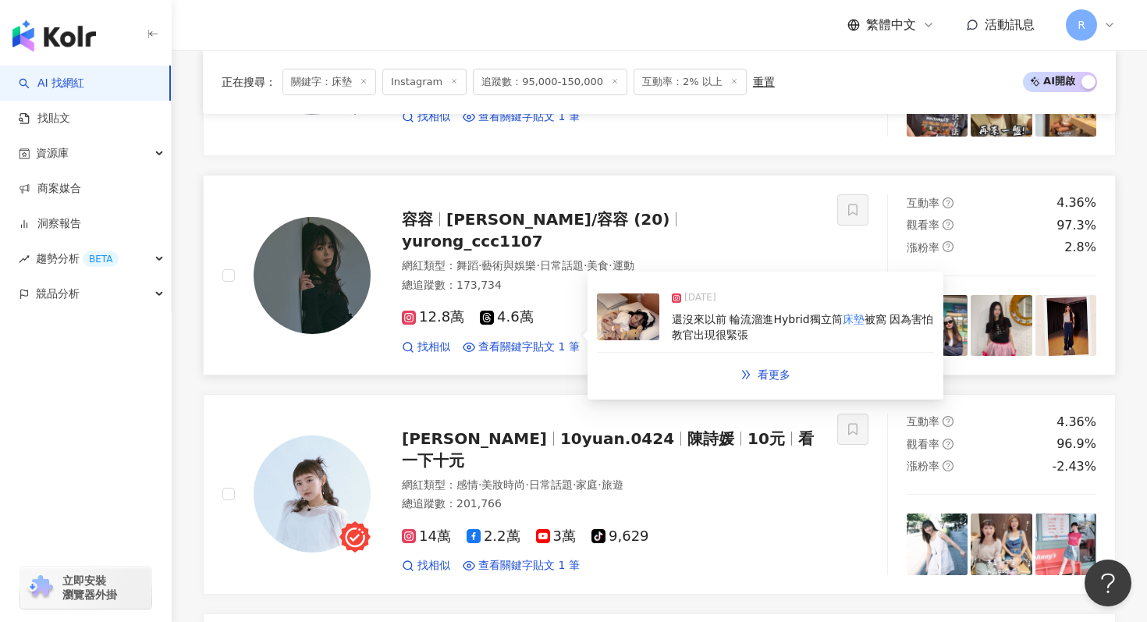
click at [652, 314] on img at bounding box center [628, 316] width 62 height 47
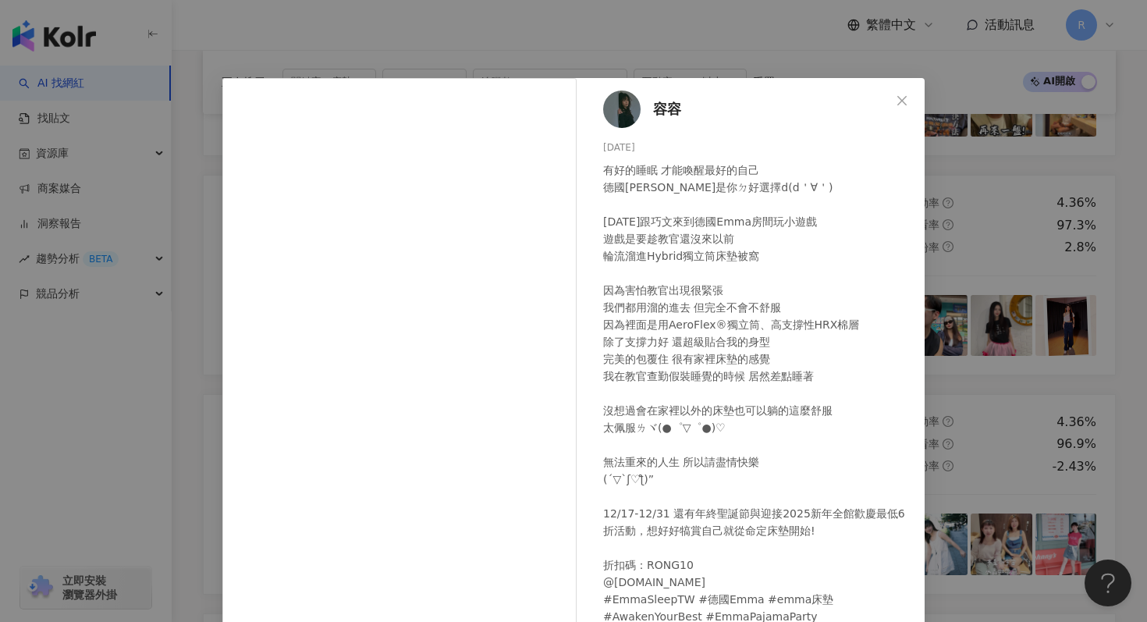
click at [705, 41] on div "容容 [DATE] 有好的睡眠 才能喚醒最好的自己 德國[PERSON_NAME]是你ㄉ好選擇d(d＇∀＇) [DATE]跟巧文來到德國Emma房間玩小遊戲 …" at bounding box center [573, 311] width 1147 height 622
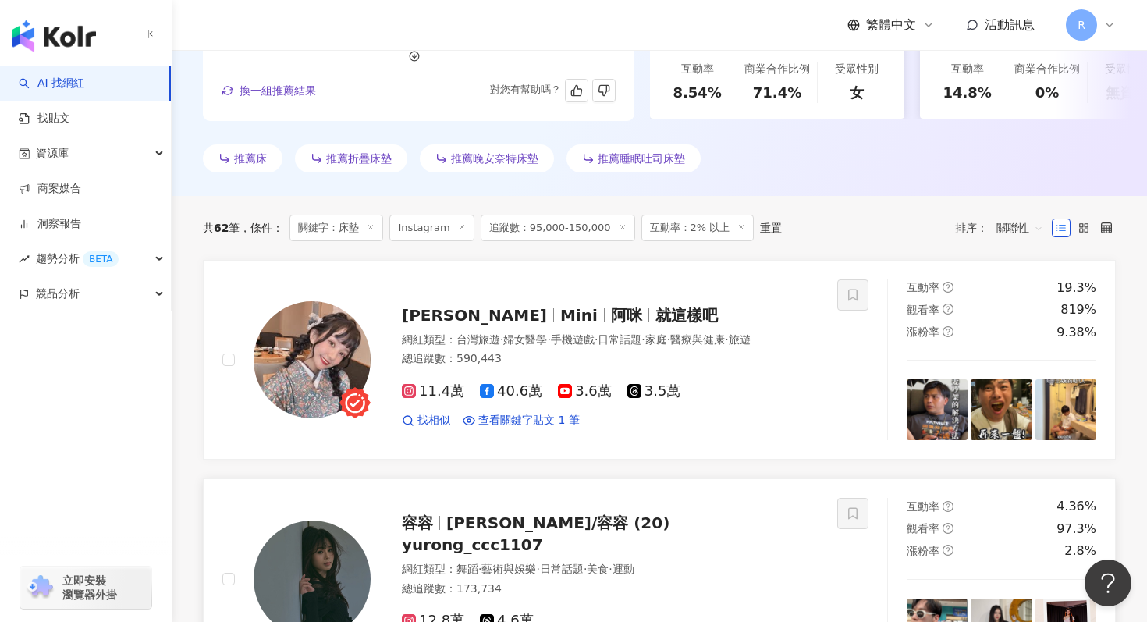
scroll to position [0, 0]
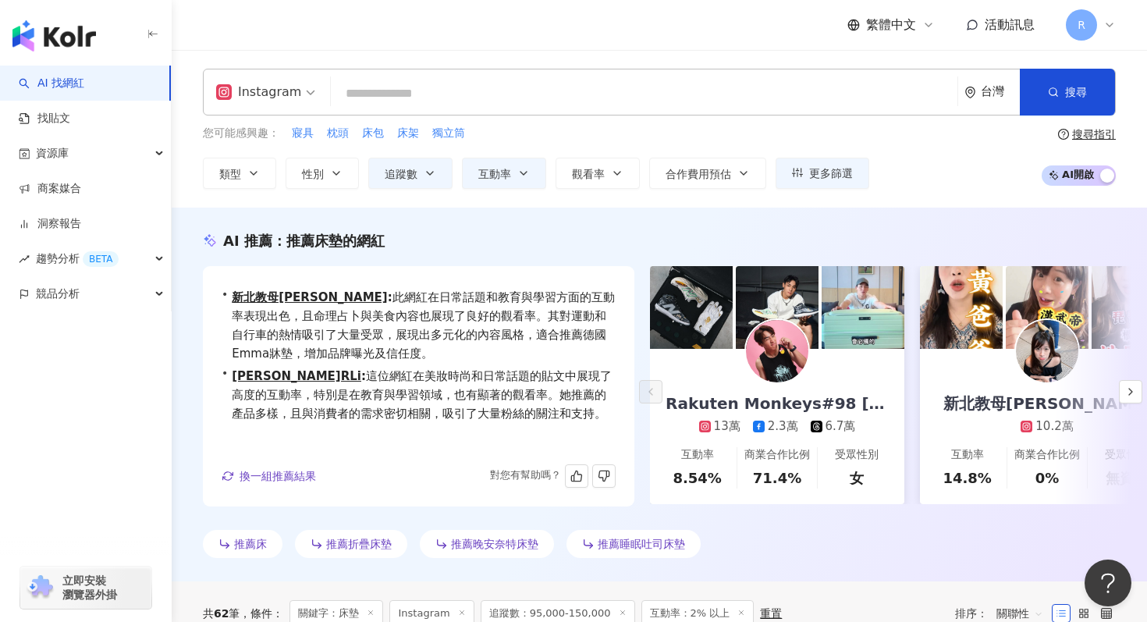
click at [491, 101] on input "search" at bounding box center [644, 94] width 614 height 30
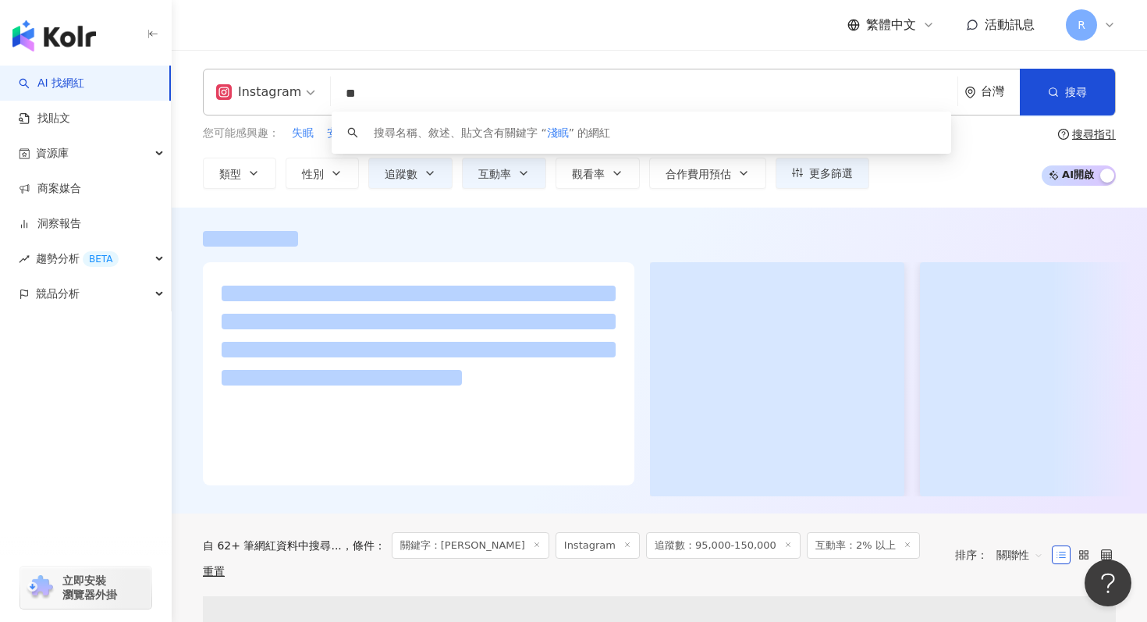
type input "**"
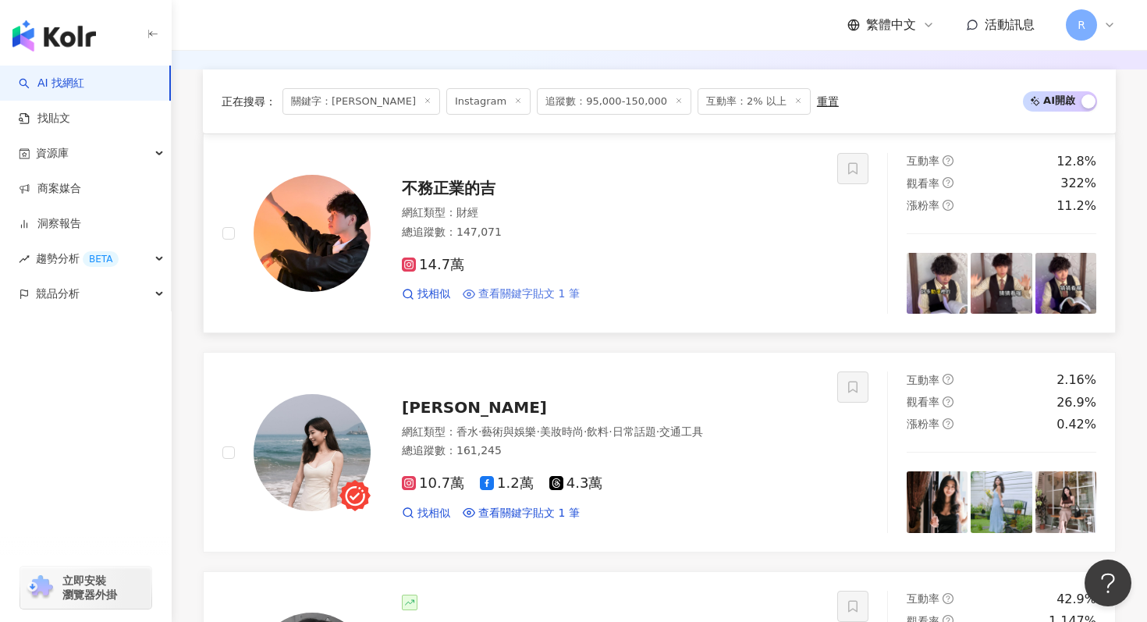
scroll to position [544, 0]
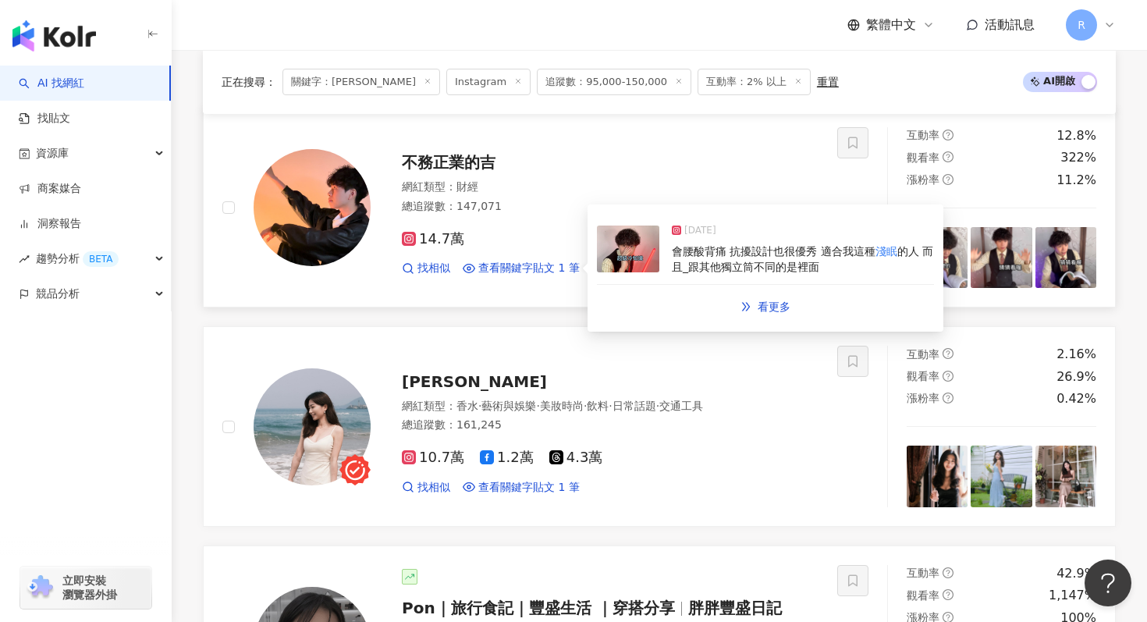
click at [693, 257] on span "會腰酸背痛 抗擾設計也很優秀 適合我這種" at bounding box center [774, 251] width 204 height 12
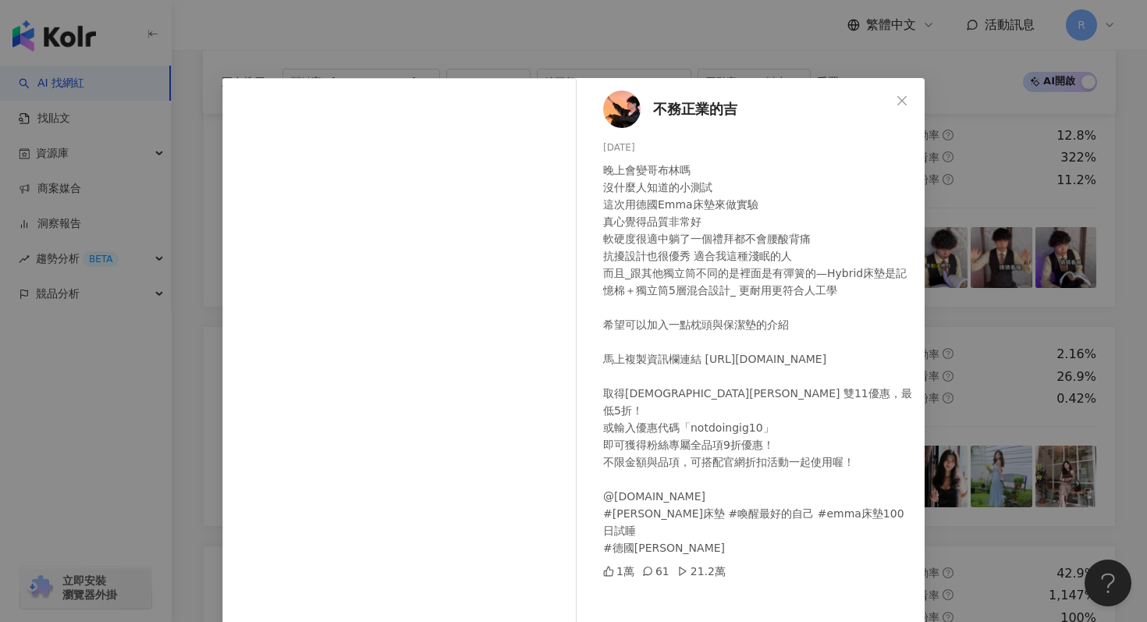
click at [416, 14] on div "不務正業的吉 [DATE] 晚上會變哥布林嗎 沒什麼人知道的小測試 這次用德國Emma床墊來做實驗 真心覺得品質非常好 軟硬度很適中躺了一個禮拜都不會腰酸背痛…" at bounding box center [573, 311] width 1147 height 622
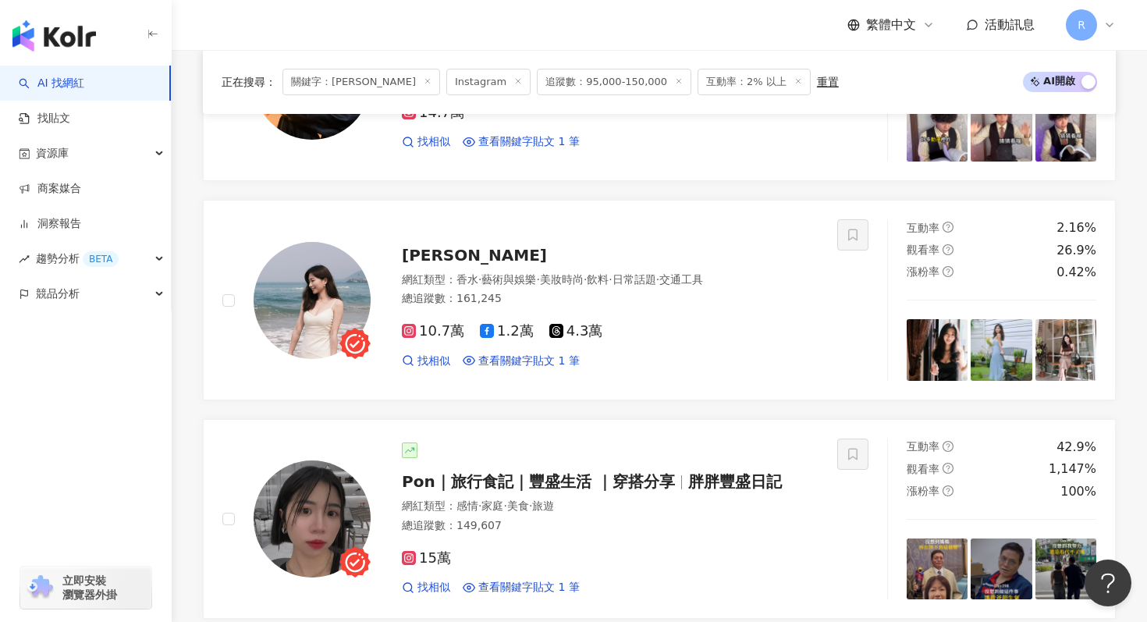
scroll to position [724, 0]
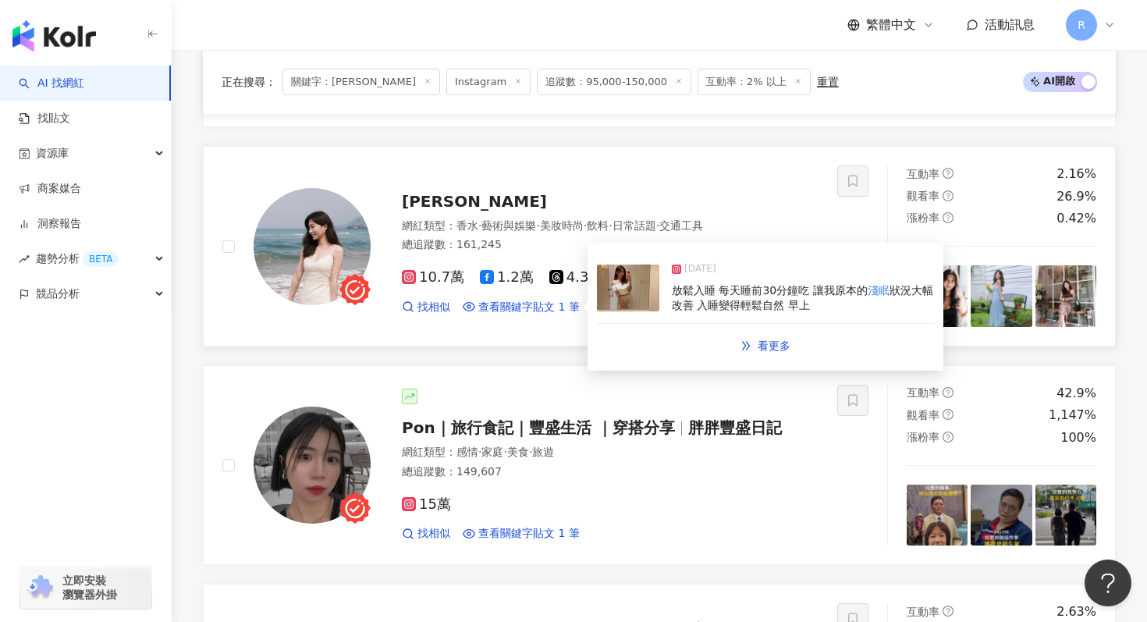
click at [618, 303] on img at bounding box center [628, 287] width 62 height 47
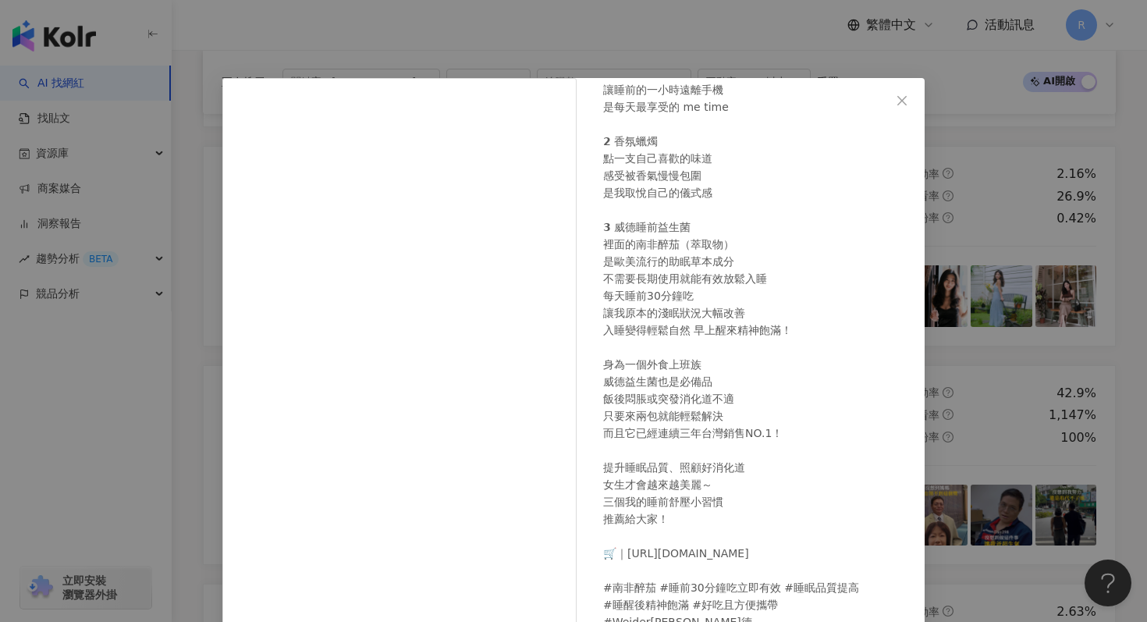
scroll to position [22, 0]
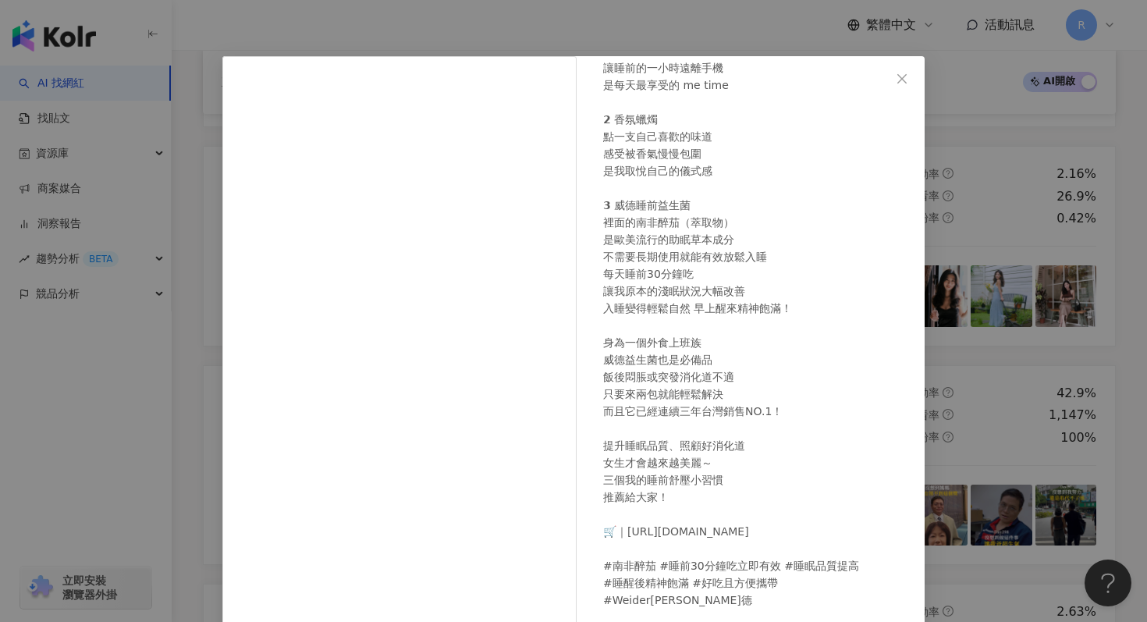
click at [413, 25] on div "[PERSON_NAME][DATE] 我睡前的三件舒壓小事 𝟭小酌葡萄酒 美酒配上一本喜歡的書 讓睡前的一小時遠離手機 是每天最享受的 me time 𝟮 …" at bounding box center [573, 311] width 1147 height 622
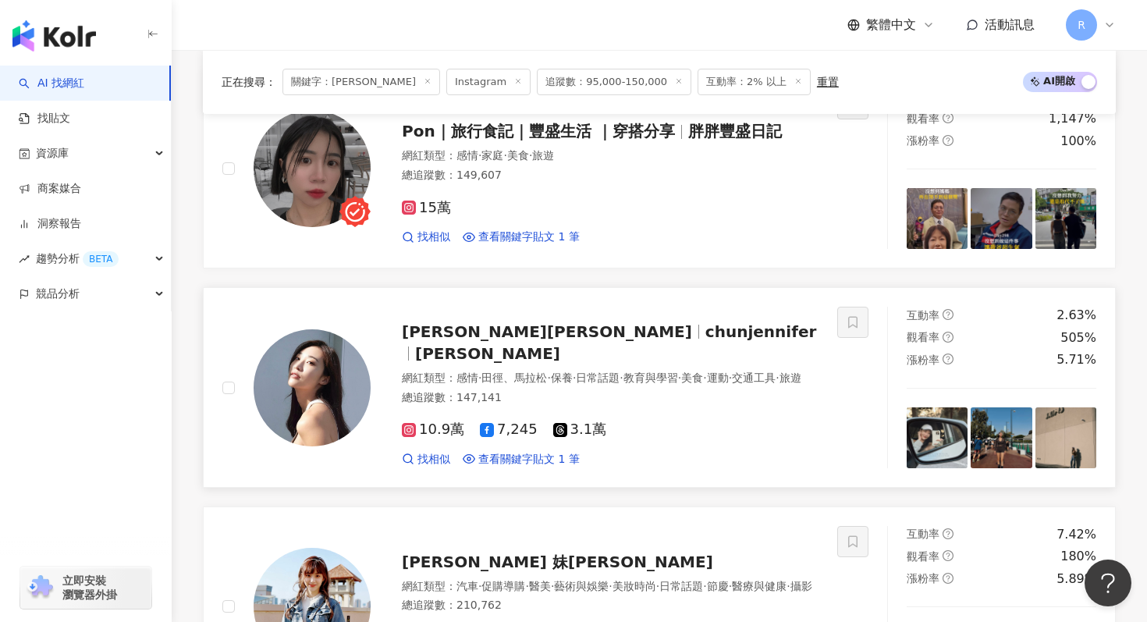
scroll to position [1040, 0]
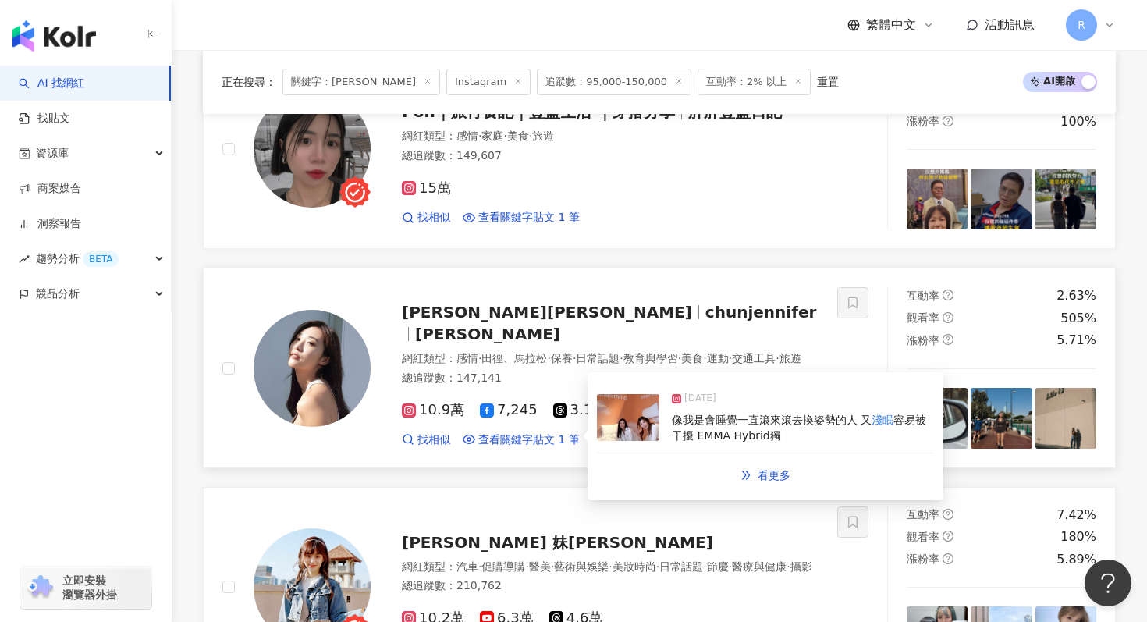
click at [645, 434] on img at bounding box center [628, 417] width 62 height 47
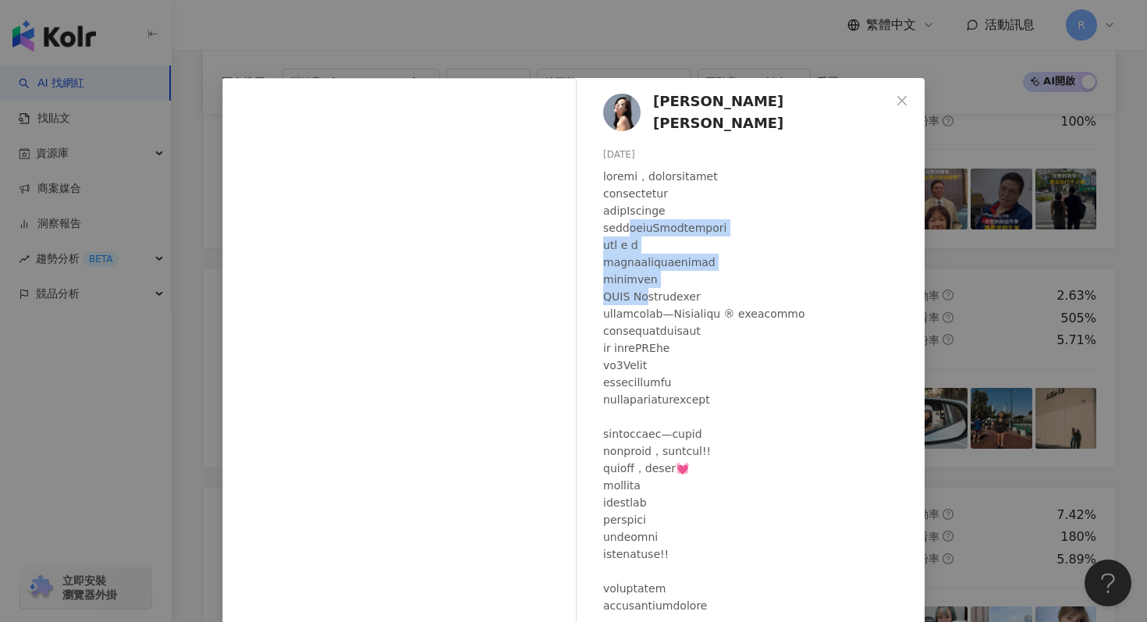
drag, startPoint x: 649, startPoint y: 217, endPoint x: 653, endPoint y: 282, distance: 64.9
click at [654, 282] on div at bounding box center [757, 502] width 309 height 669
click at [520, 34] on div "[PERSON_NAME][PERSON_NAME] [DATE] 隱藏 40 4.4萬 查看原始貼文" at bounding box center [573, 311] width 1147 height 622
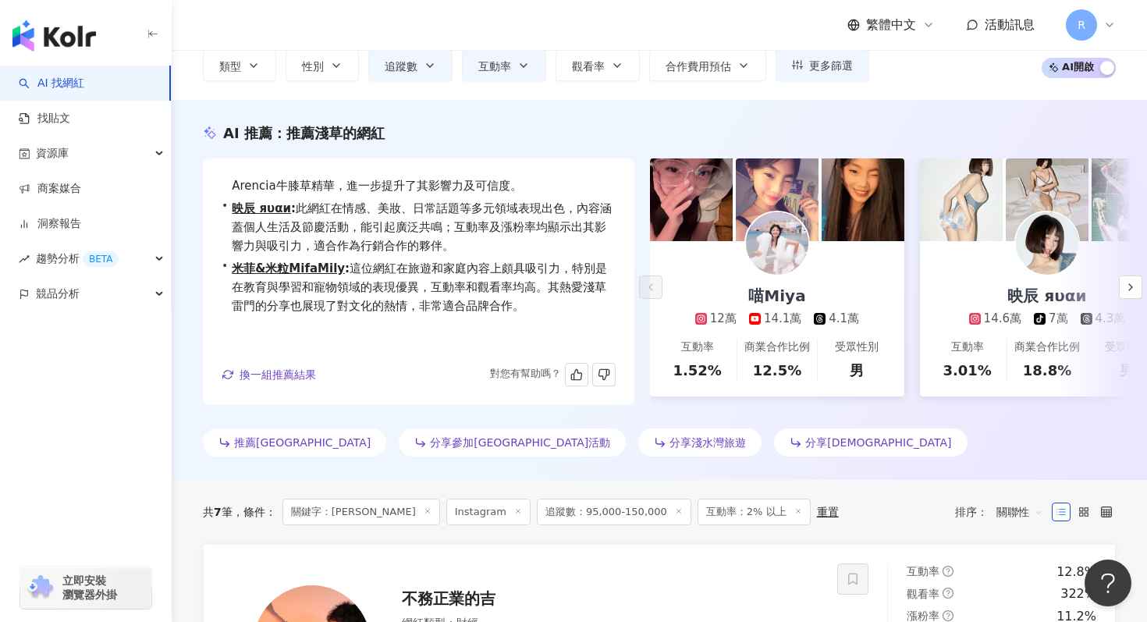
scroll to position [0, 0]
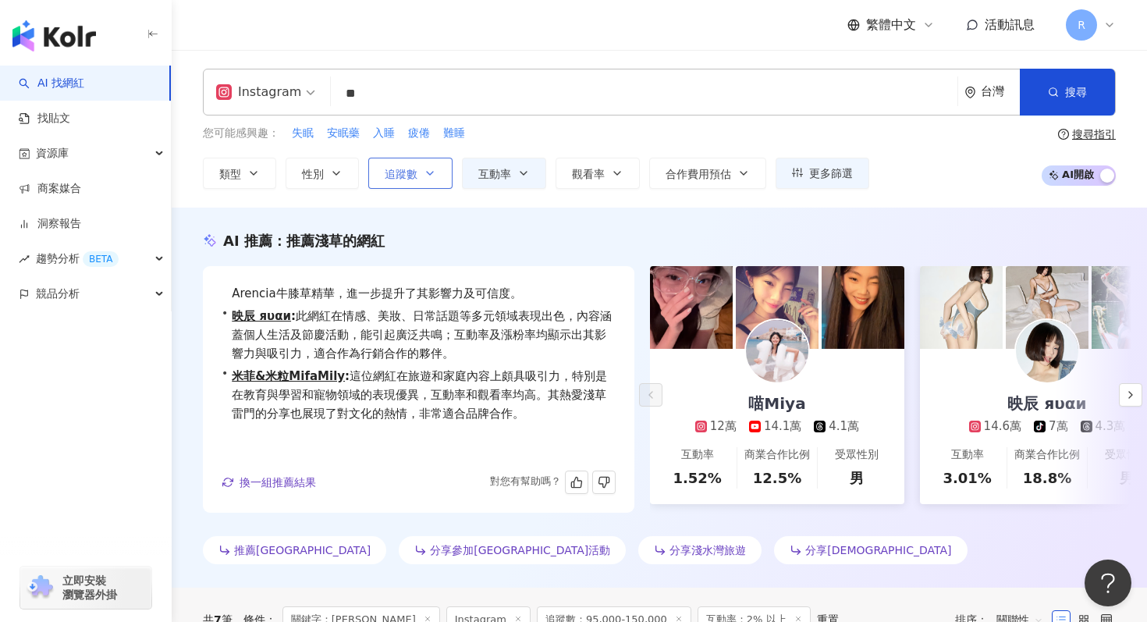
click at [413, 186] on button "追蹤數" at bounding box center [410, 173] width 84 height 31
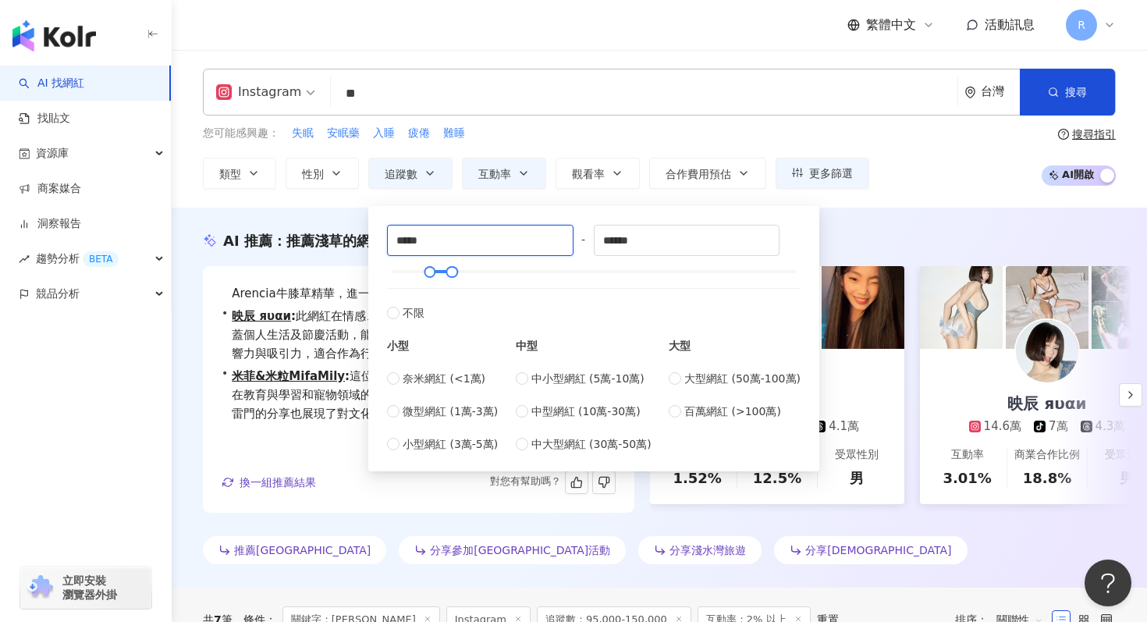
drag, startPoint x: 438, startPoint y: 238, endPoint x: 365, endPoint y: 235, distance: 73.4
type input "*****"
drag, startPoint x: 662, startPoint y: 241, endPoint x: 561, endPoint y: 236, distance: 101.6
click at [561, 236] on div "***** - ****** 不限 小型 奈米網紅 (<1萬) 微型網紅 (1萬-3萬) 小型網紅 (3萬-5萬) 中型 中小型網紅 (5萬-10萬) 中型網…" at bounding box center [593, 339] width 413 height 228
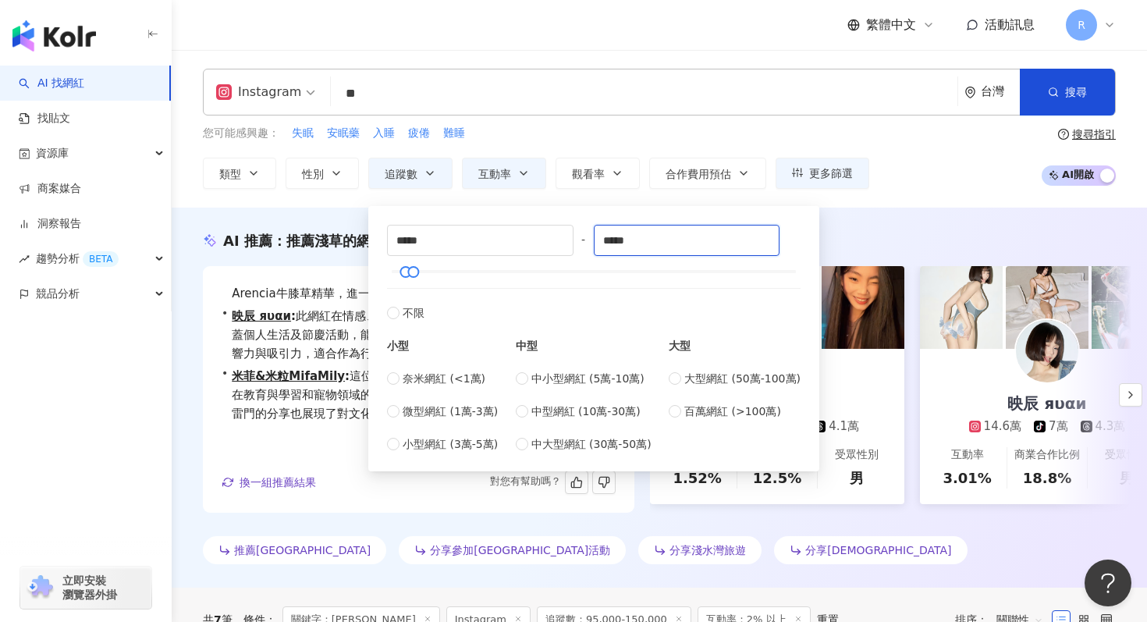
type input "*****"
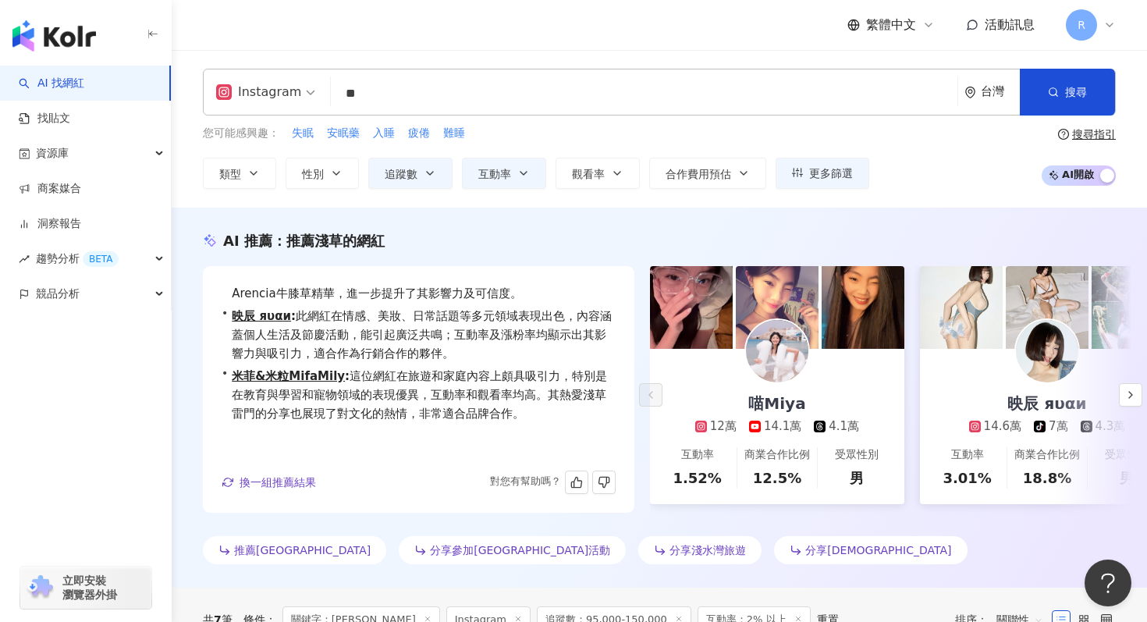
click at [648, 131] on div "您可能感興趣： 失眠 安眠藥 入睡 疲倦 難睡" at bounding box center [536, 133] width 666 height 17
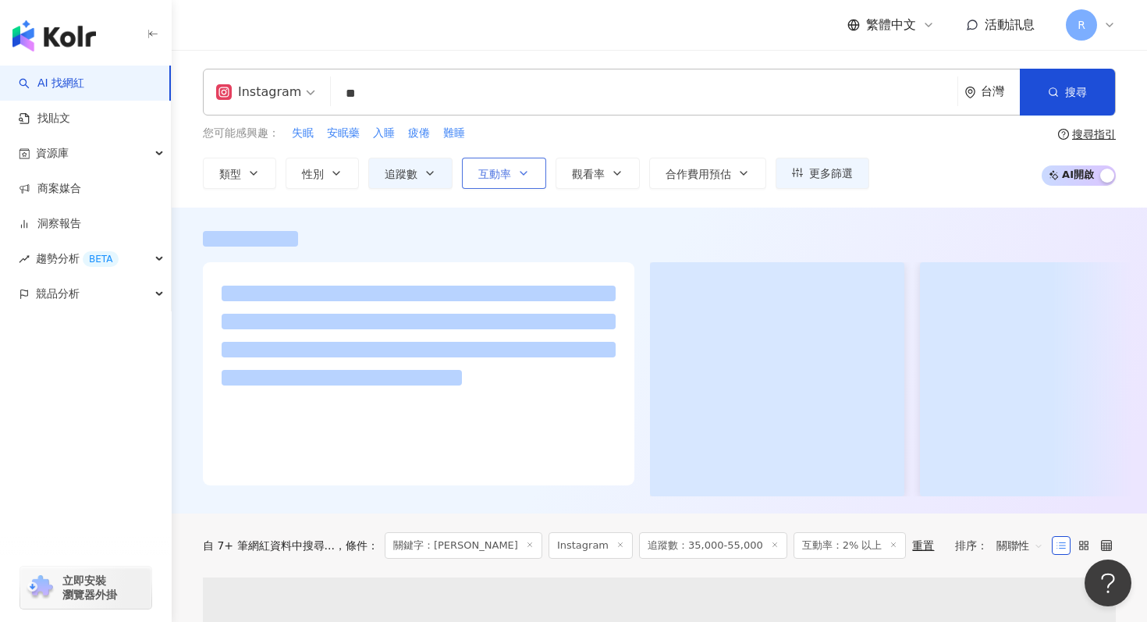
click at [496, 172] on span "互動率" at bounding box center [494, 174] width 33 height 12
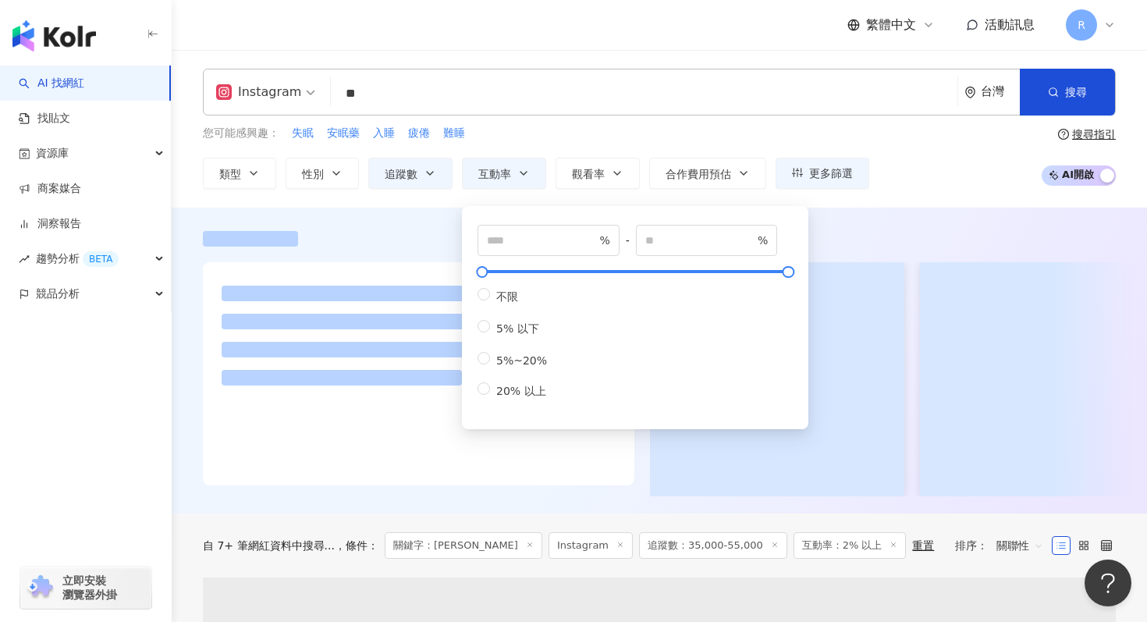
click at [588, 134] on div "您可能感興趣： 失眠 安眠藥 入睡 疲倦 難睡" at bounding box center [536, 133] width 666 height 17
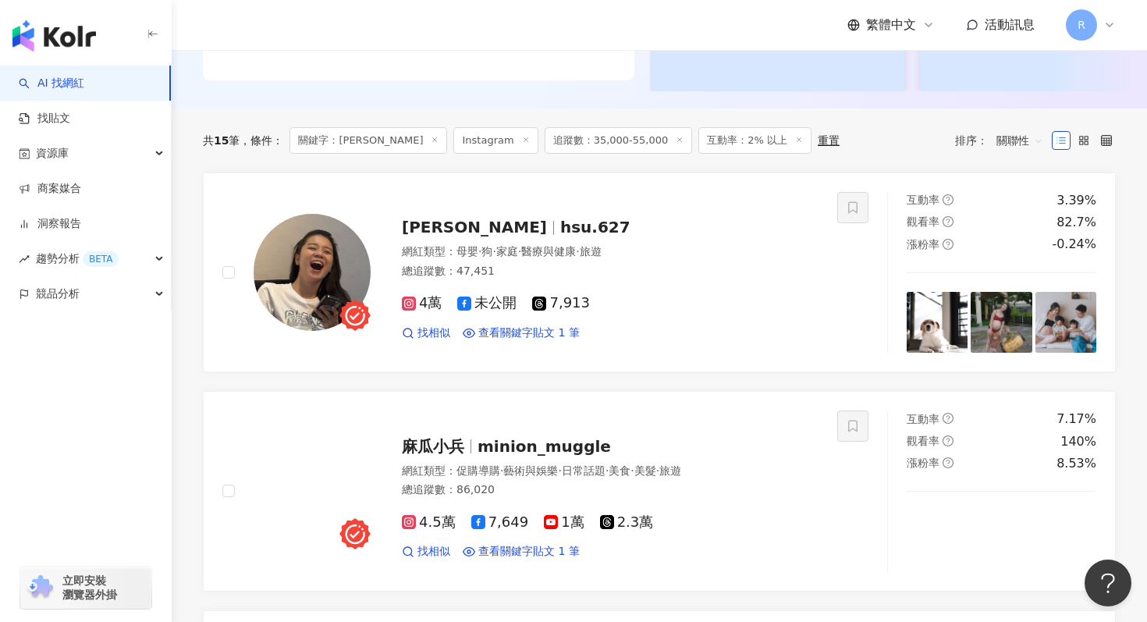
scroll to position [424, 0]
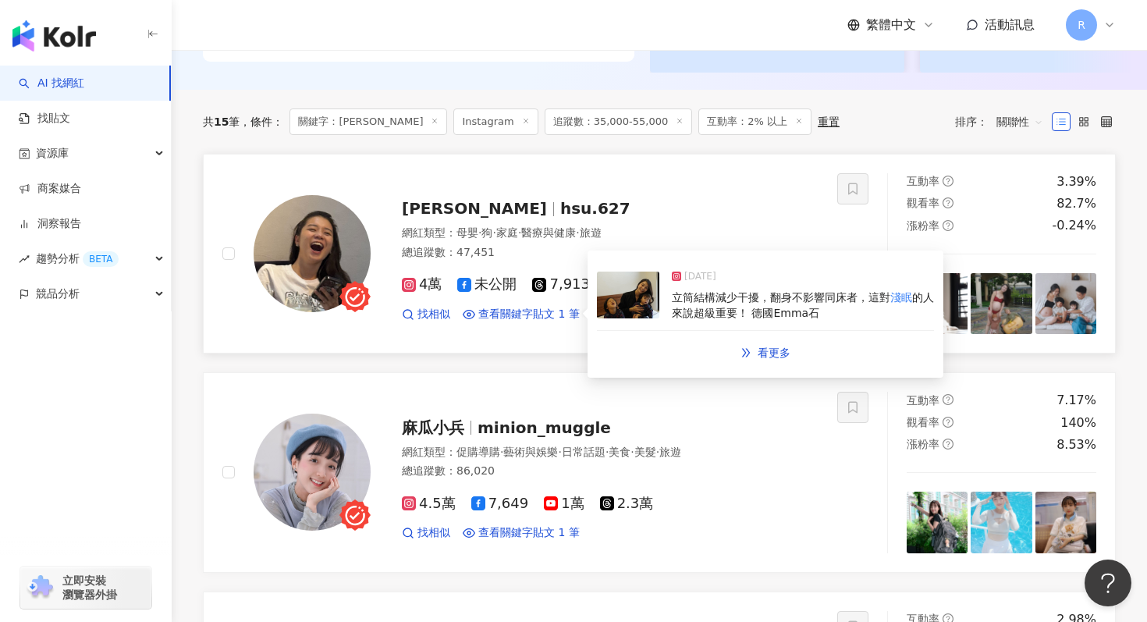
click at [624, 308] on img at bounding box center [628, 294] width 62 height 47
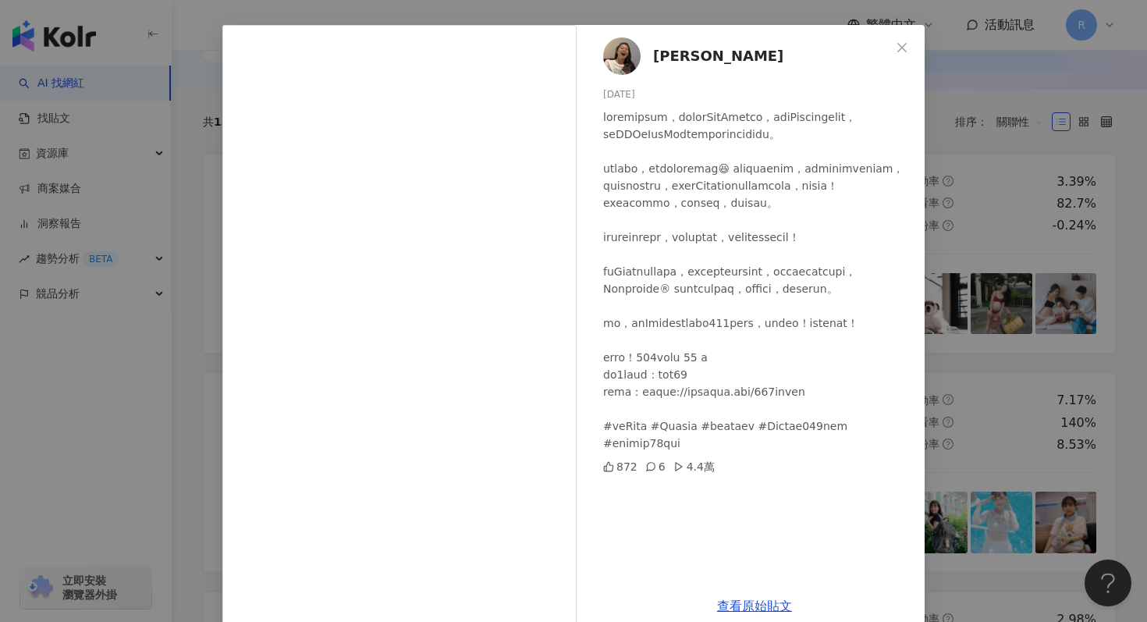
scroll to position [56, 0]
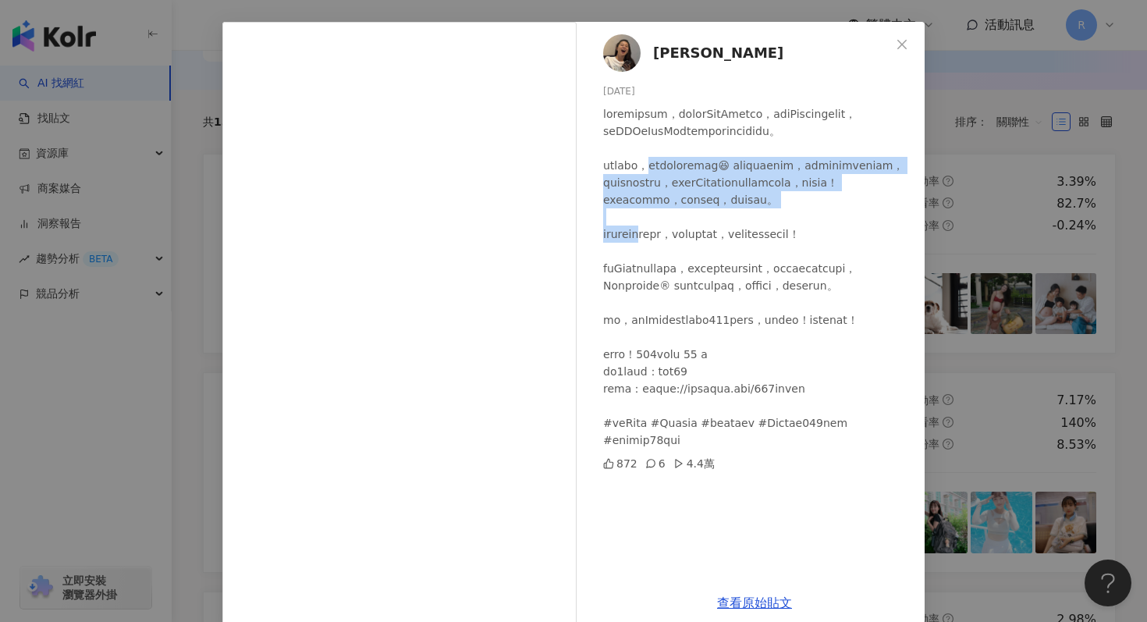
drag, startPoint x: 683, startPoint y: 186, endPoint x: 679, endPoint y: 272, distance: 86.7
click at [679, 272] on div at bounding box center [757, 276] width 309 height 343
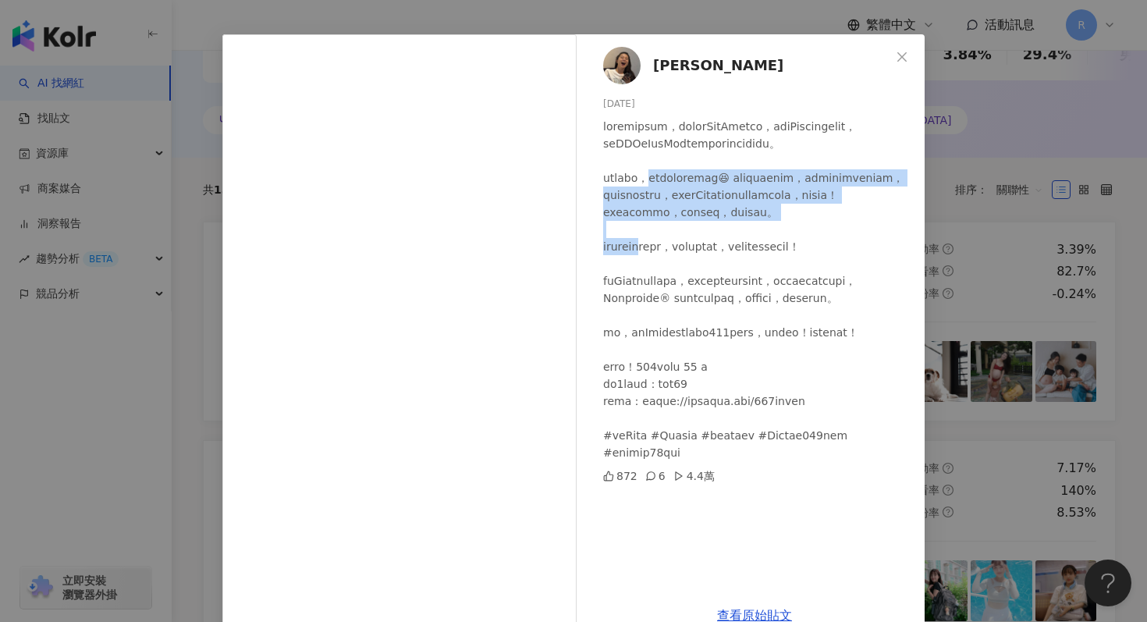
scroll to position [445, 0]
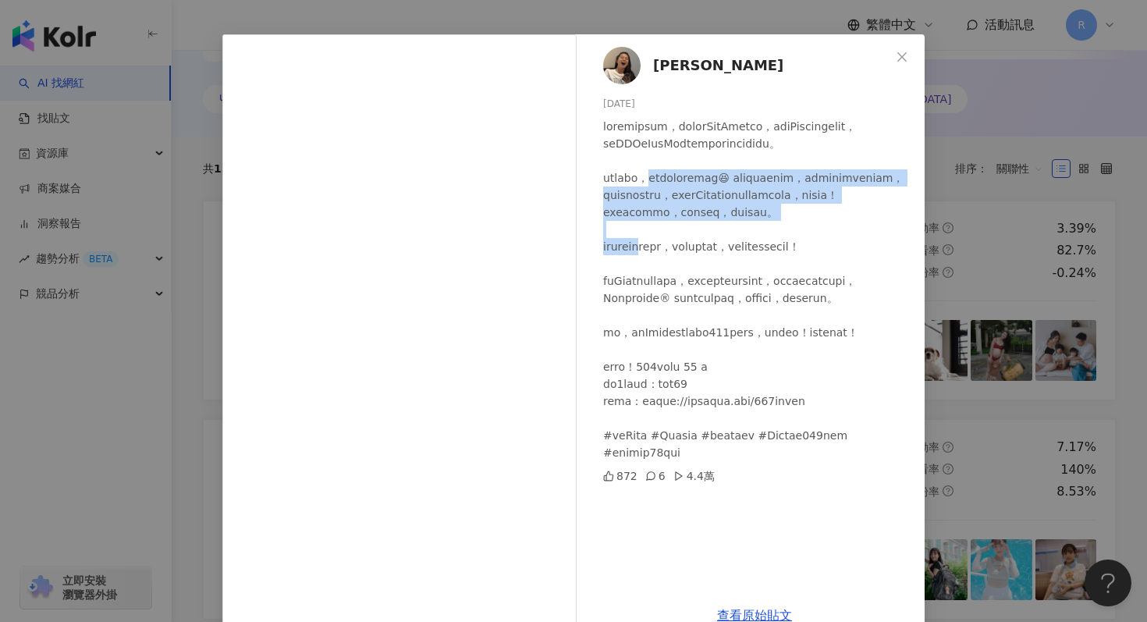
click at [945, 253] on div "Hanne [DATE] 872 6 4.4萬 查看原始貼文" at bounding box center [573, 311] width 1147 height 622
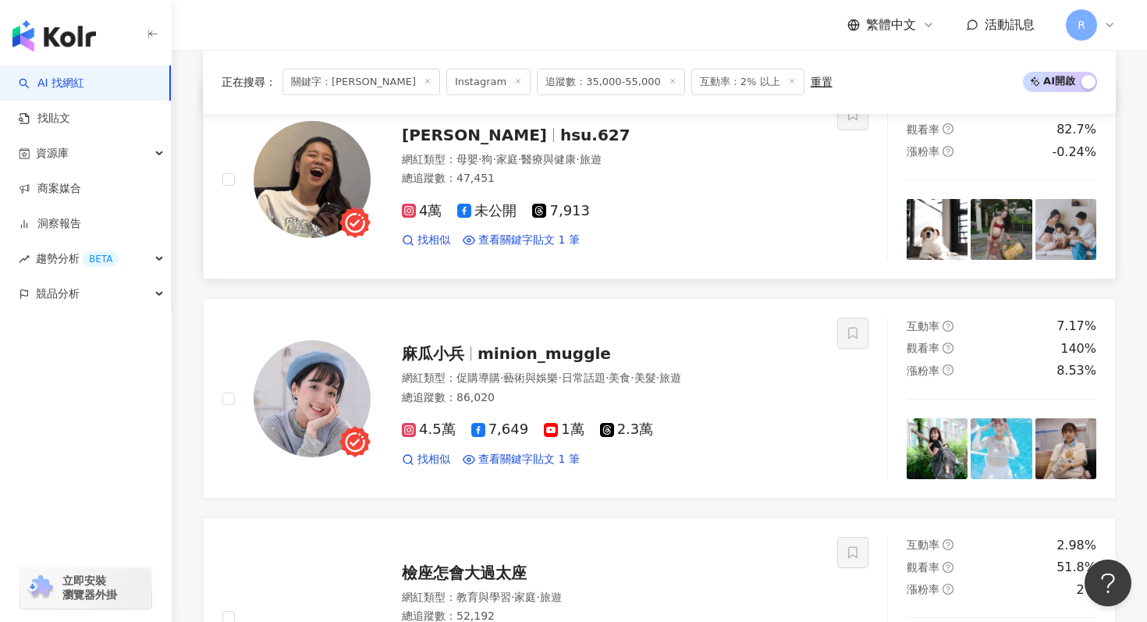
scroll to position [696, 0]
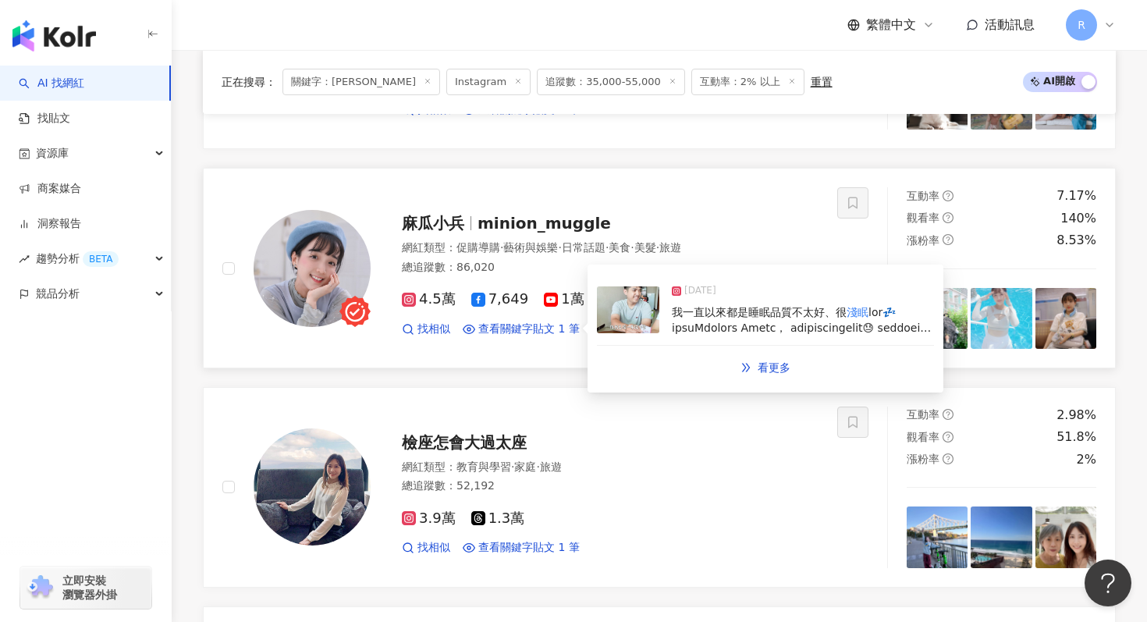
click at [722, 326] on span at bounding box center [801, 419] width 259 height 226
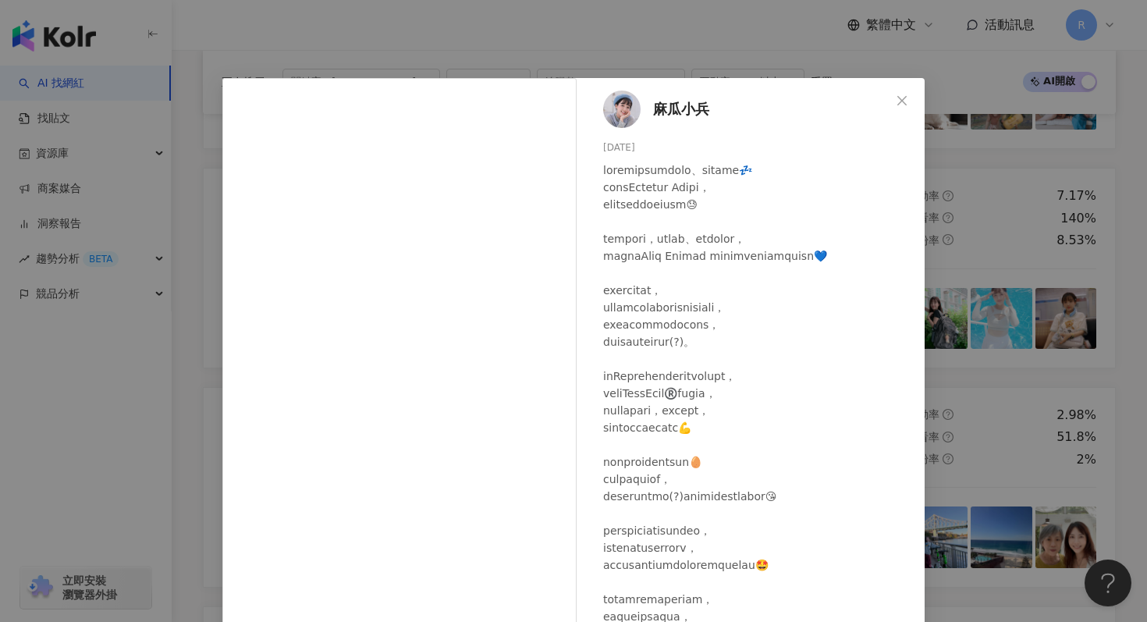
click at [492, 30] on div "麻瓜小兵 [DATE] 2,301 25 5萬 查看原始貼文" at bounding box center [573, 311] width 1147 height 622
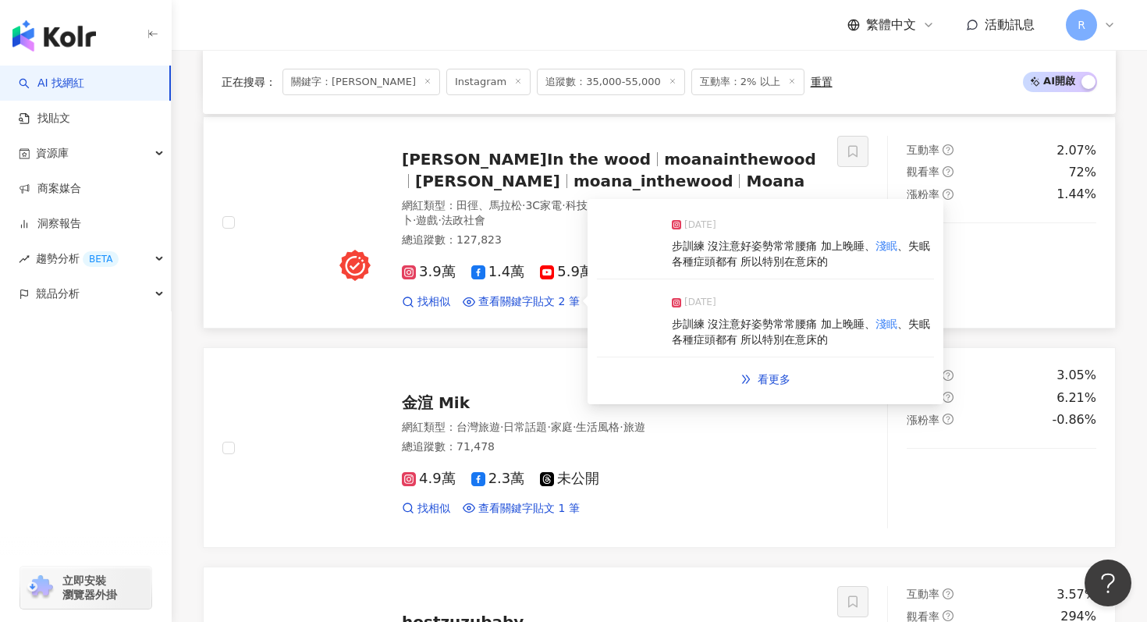
scroll to position [1190, 0]
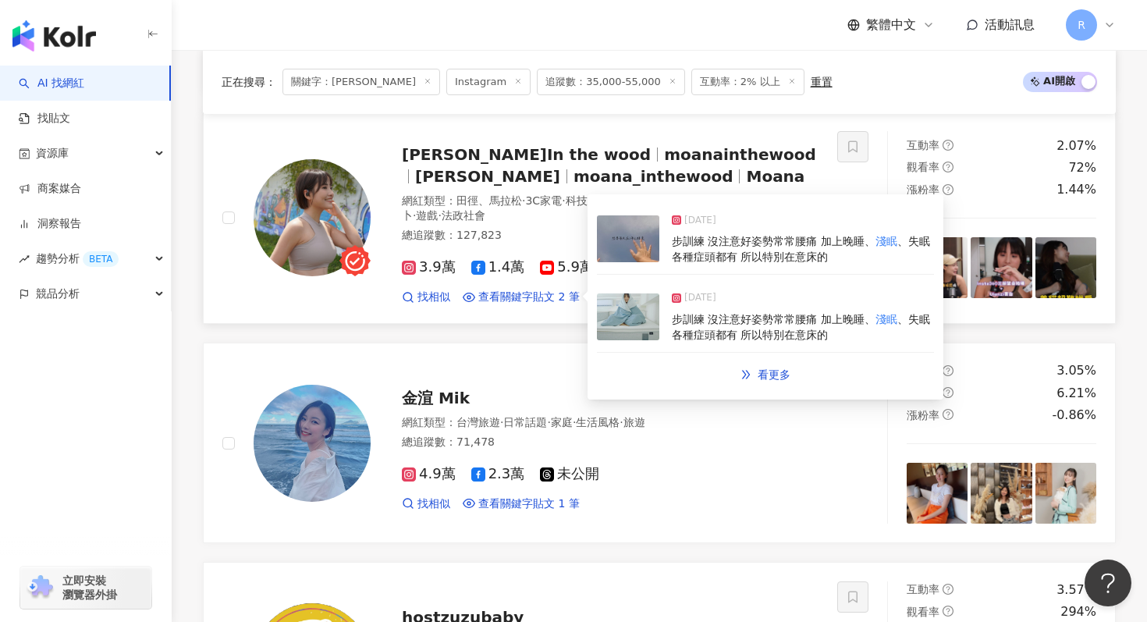
click at [633, 321] on img at bounding box center [628, 316] width 62 height 47
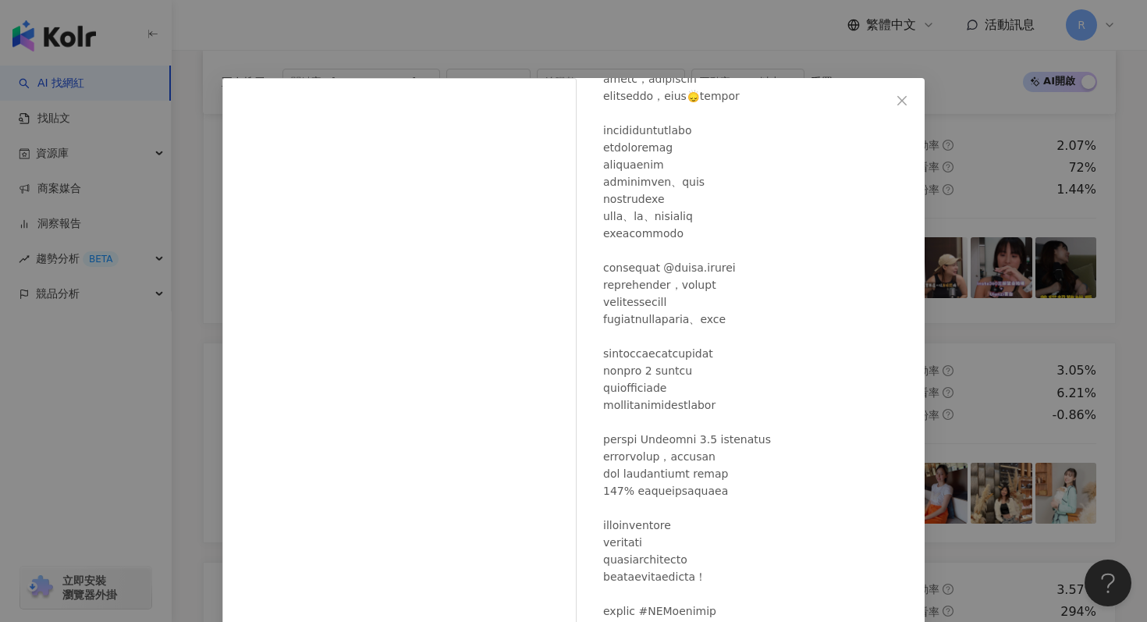
scroll to position [78, 0]
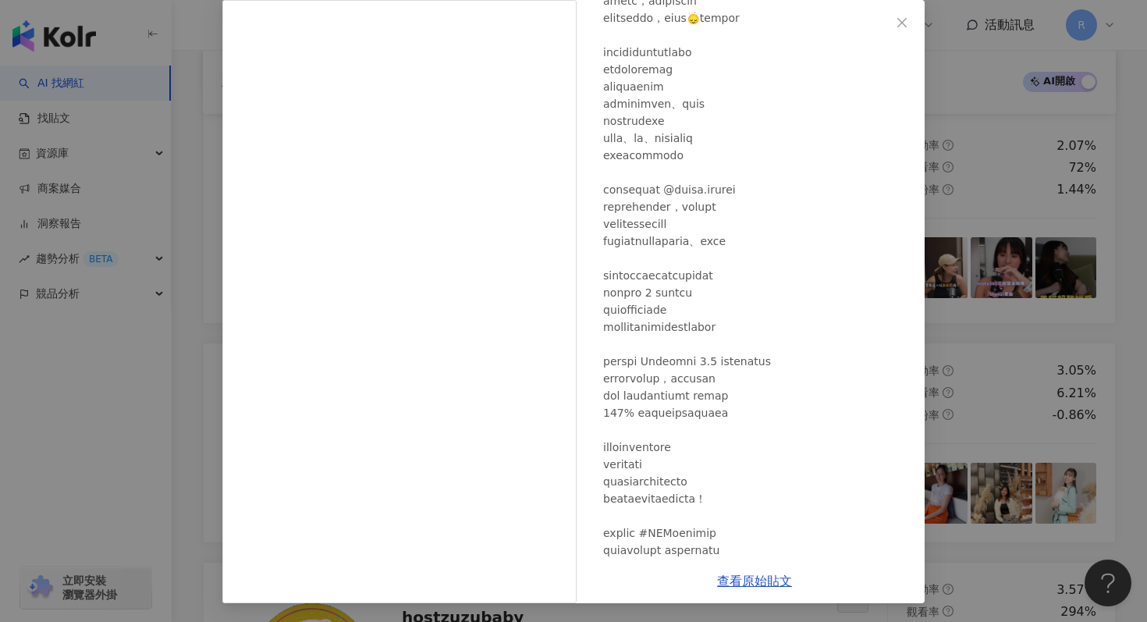
click at [158, 364] on div "[PERSON_NAME]In the wood [DATE] 664 54 查看原始貼文" at bounding box center [573, 311] width 1147 height 622
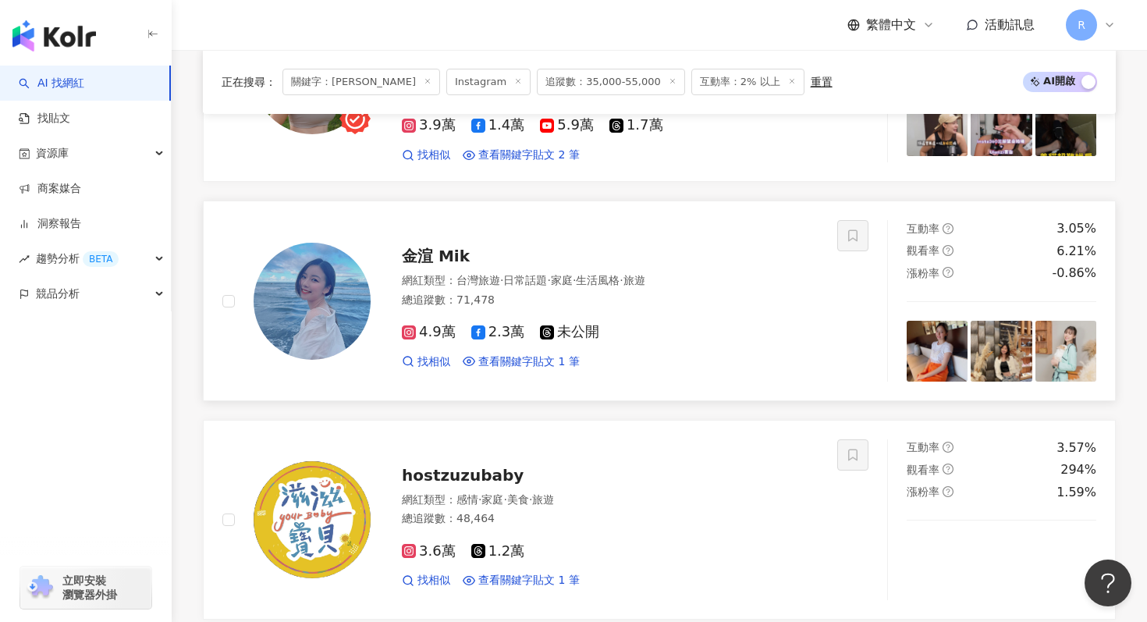
scroll to position [1398, 0]
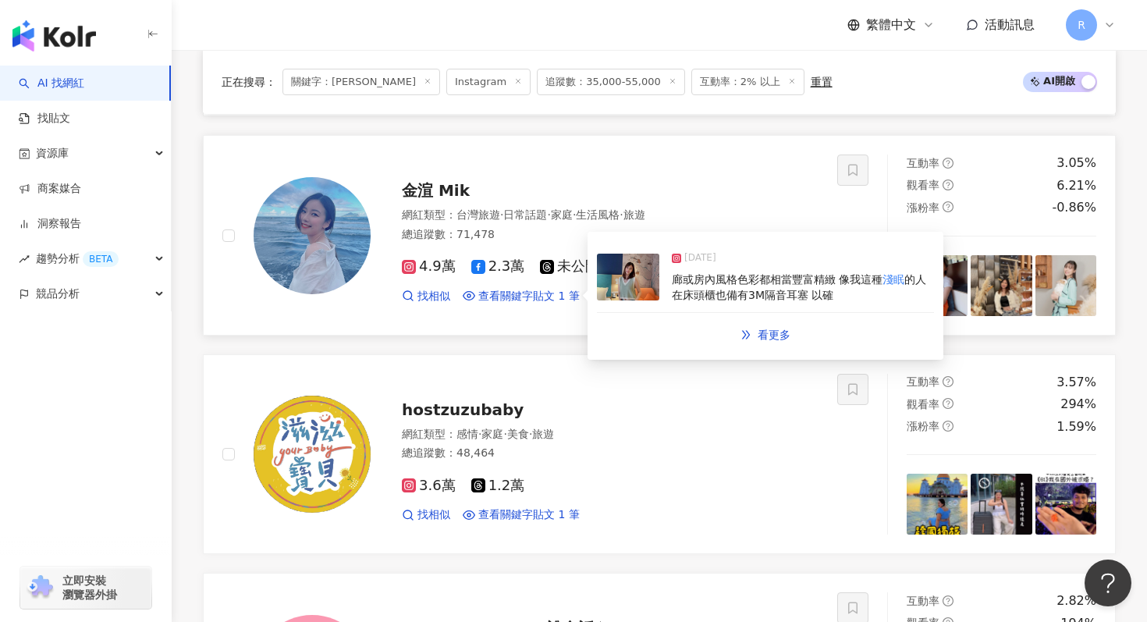
click at [644, 278] on img at bounding box center [628, 277] width 62 height 47
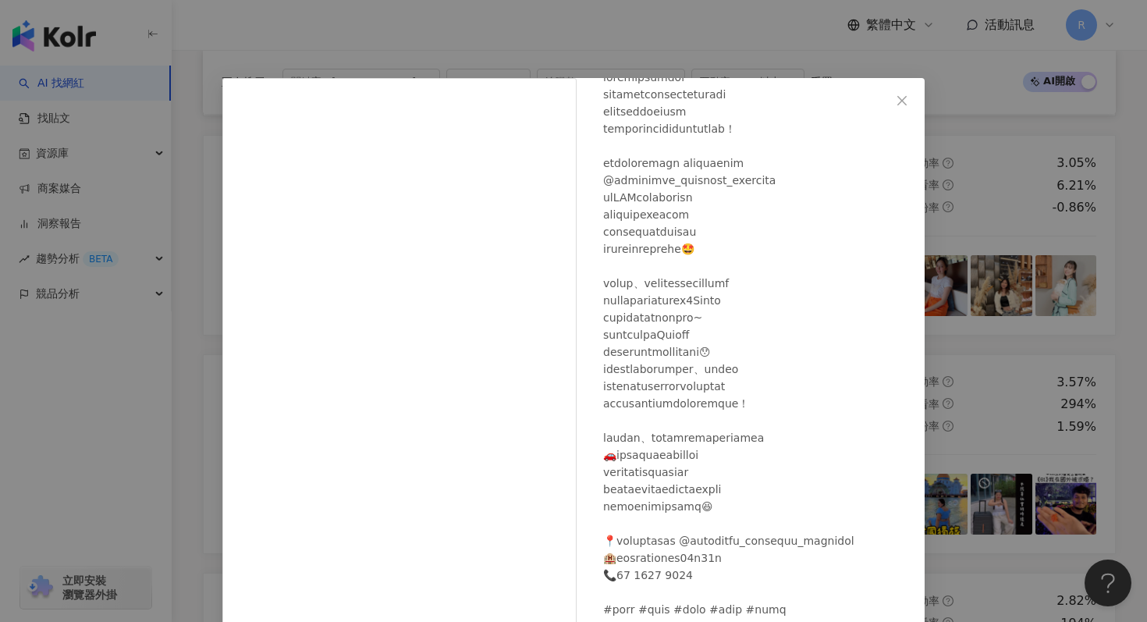
scroll to position [78, 0]
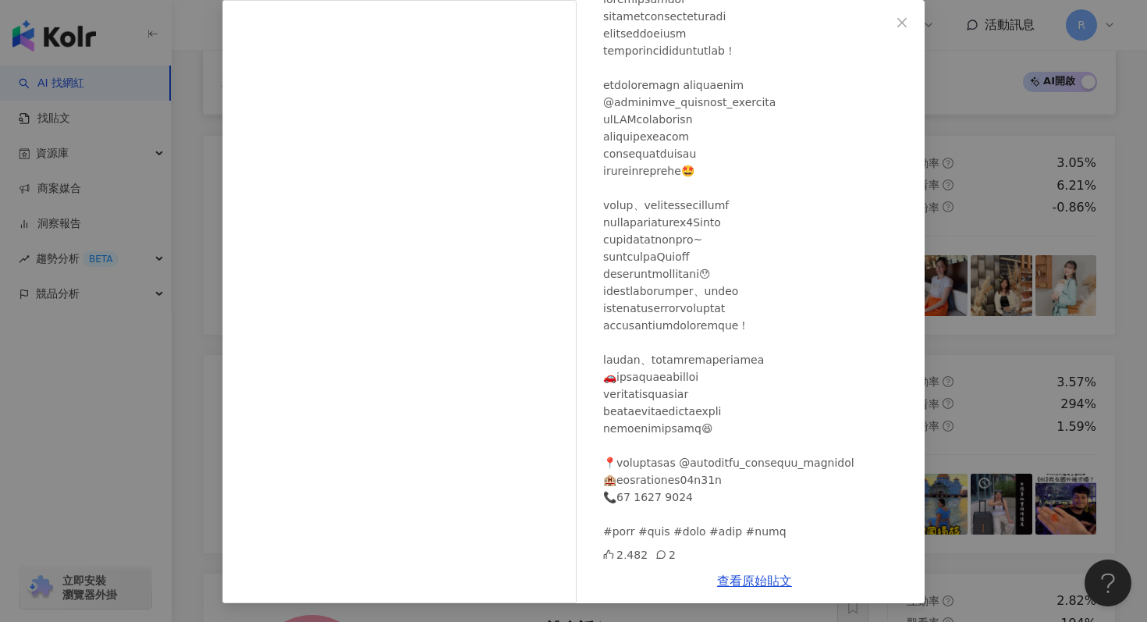
click at [155, 125] on div "金渲 Mik [DATE] 2,482 2 查看原始貼文" at bounding box center [573, 311] width 1147 height 622
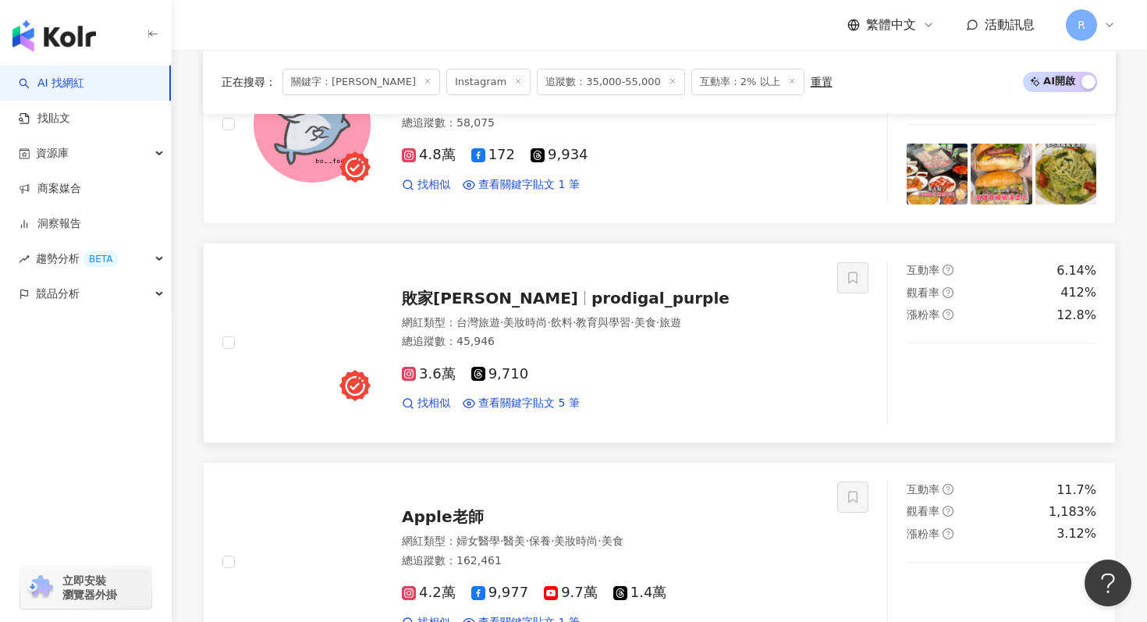
scroll to position [1963, 0]
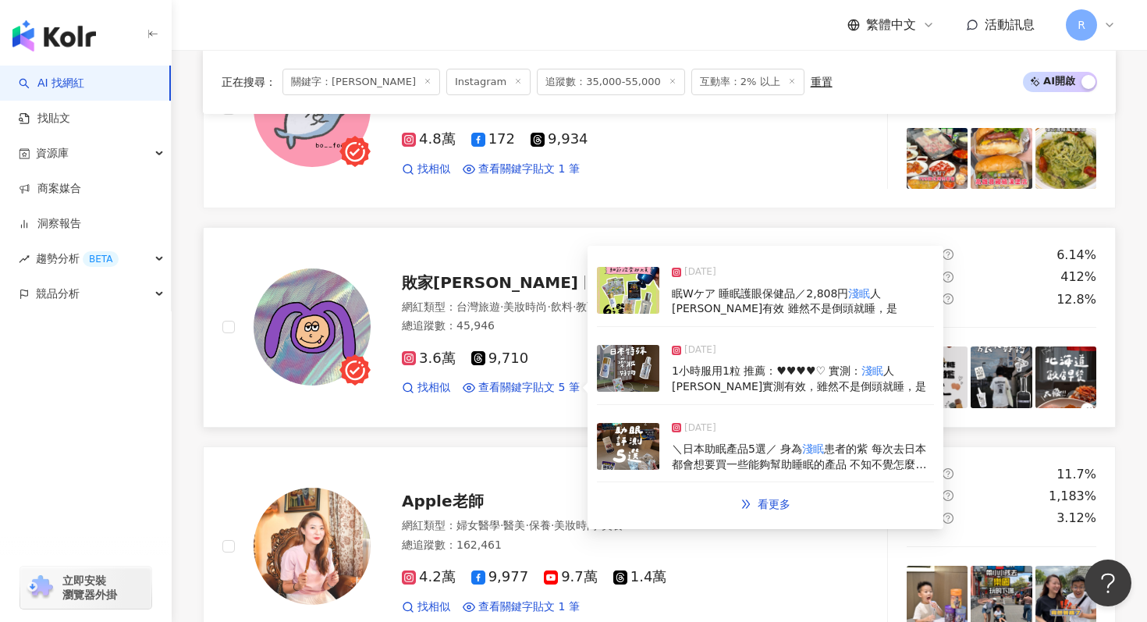
click at [649, 367] on img at bounding box center [628, 368] width 62 height 47
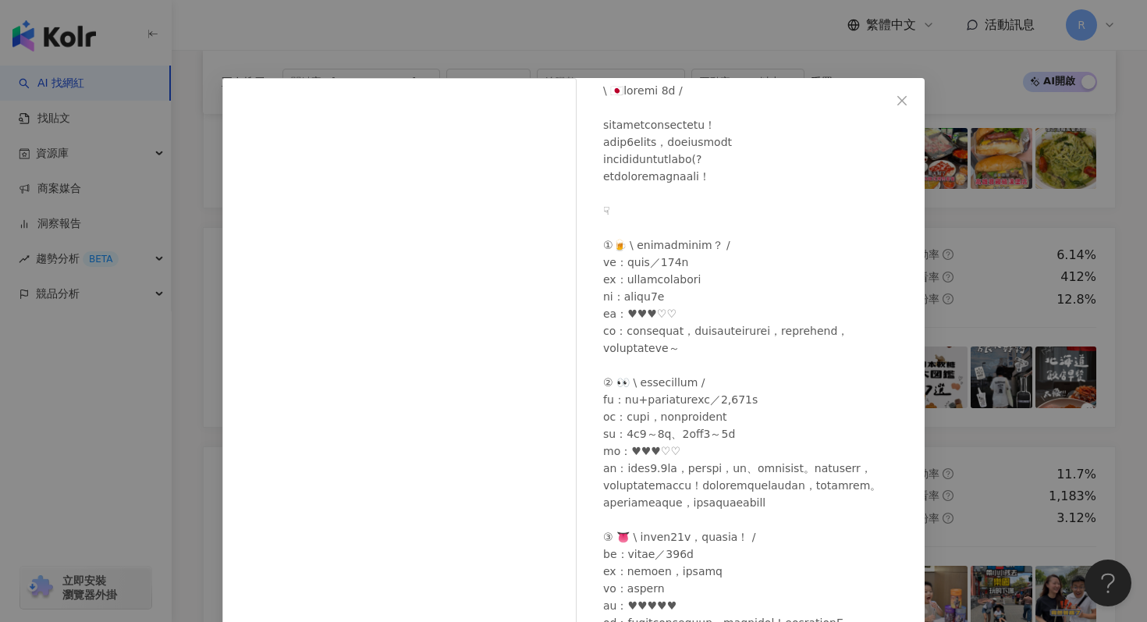
scroll to position [84, 0]
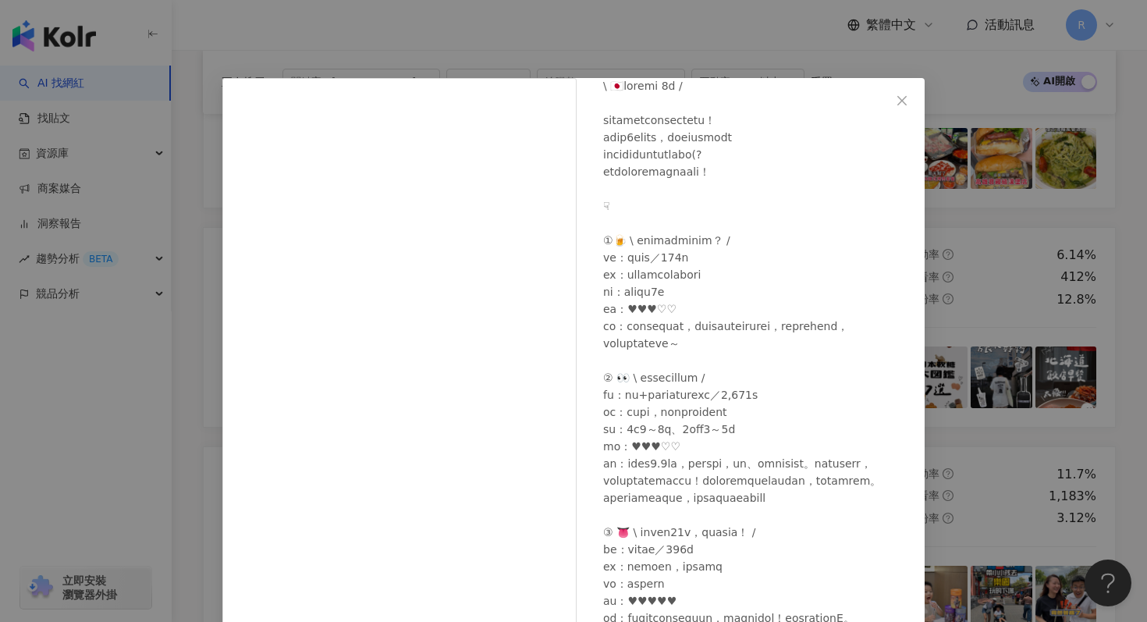
click at [613, 314] on div at bounding box center [757, 609] width 309 height 1064
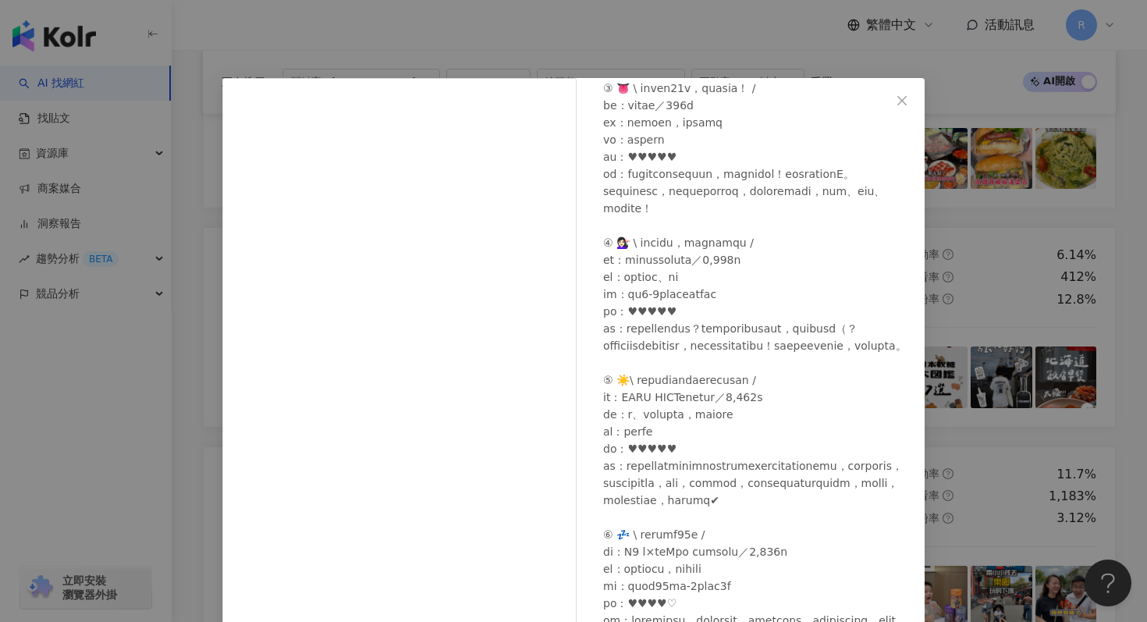
scroll to position [531, 0]
click at [393, 36] on div "敗家紫 [DATE] 352 21 1.7萬 查看原始貼文" at bounding box center [573, 311] width 1147 height 622
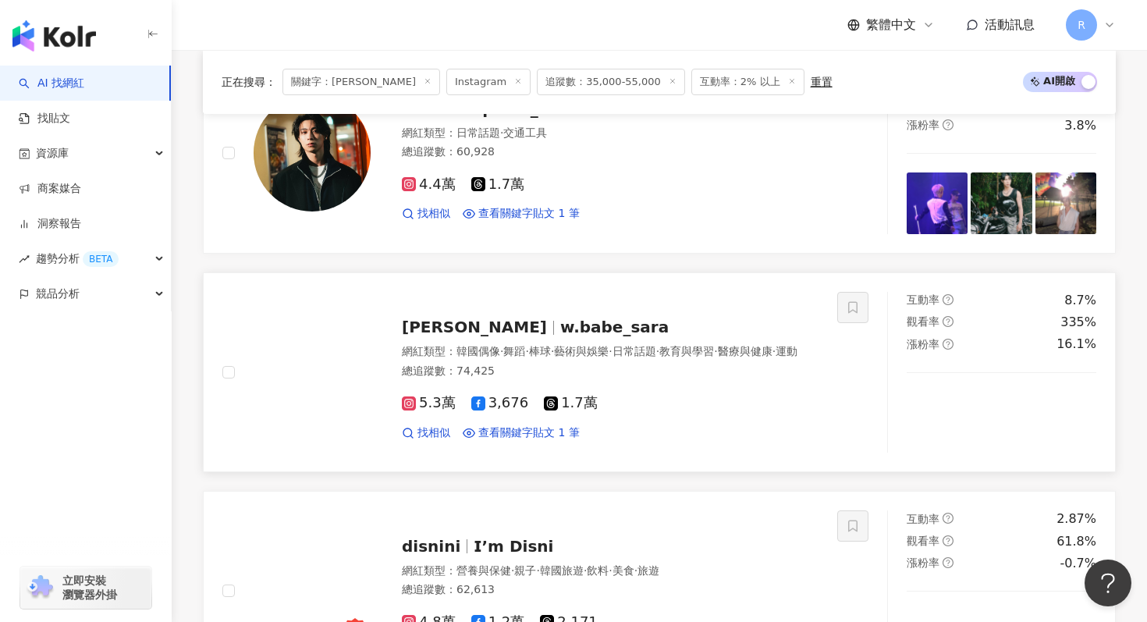
scroll to position [2576, 0]
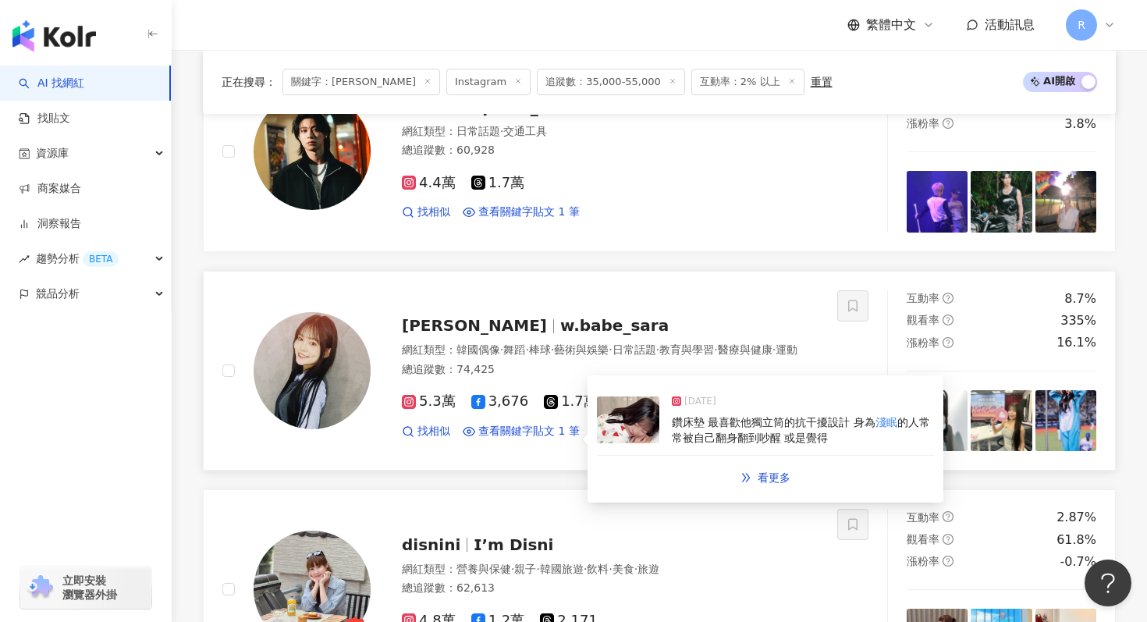
click at [612, 438] on img at bounding box center [628, 419] width 62 height 47
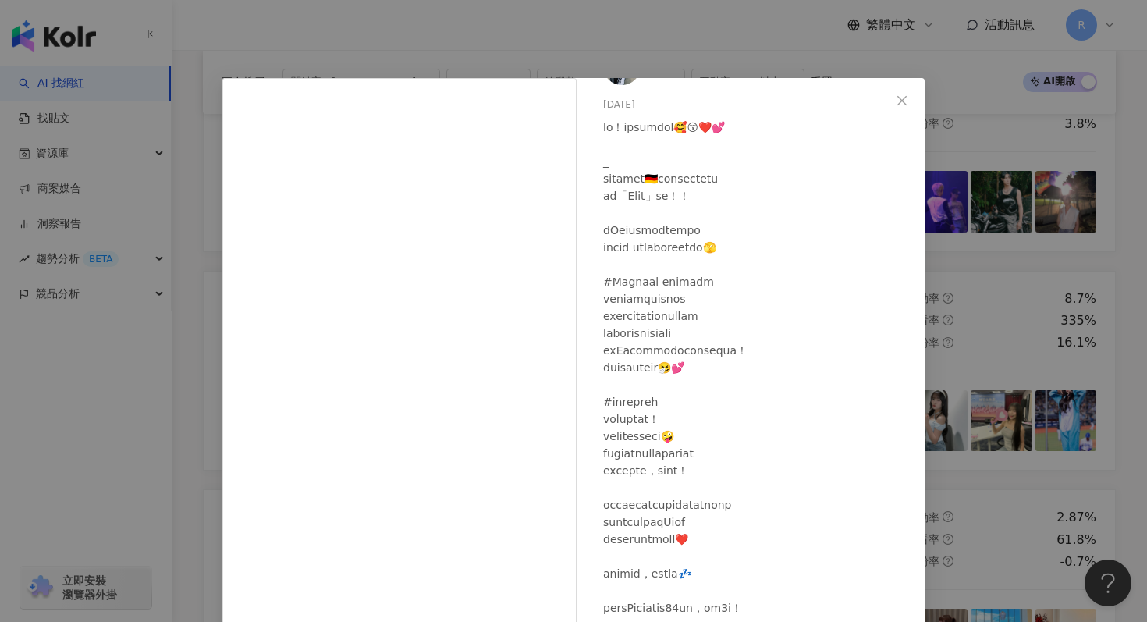
scroll to position [44, 0]
drag, startPoint x: 648, startPoint y: 315, endPoint x: 738, endPoint y: 318, distance: 89.8
click at [739, 318] on div at bounding box center [757, 451] width 309 height 669
click at [653, 484] on div at bounding box center [757, 451] width 309 height 669
click at [607, 229] on div at bounding box center [757, 451] width 309 height 669
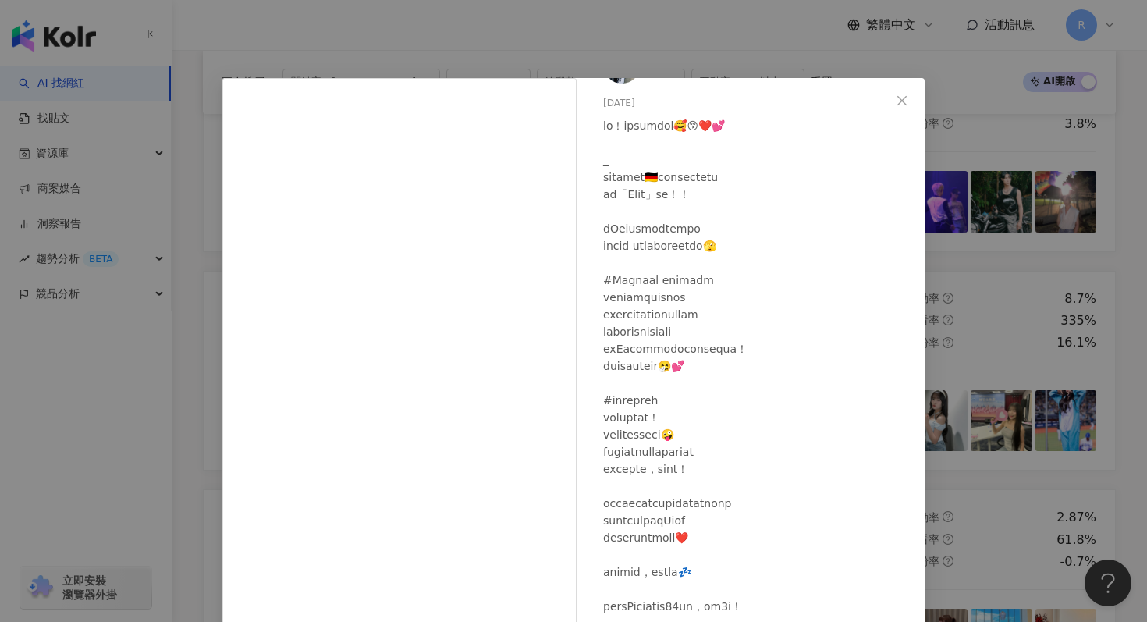
scroll to position [59, 0]
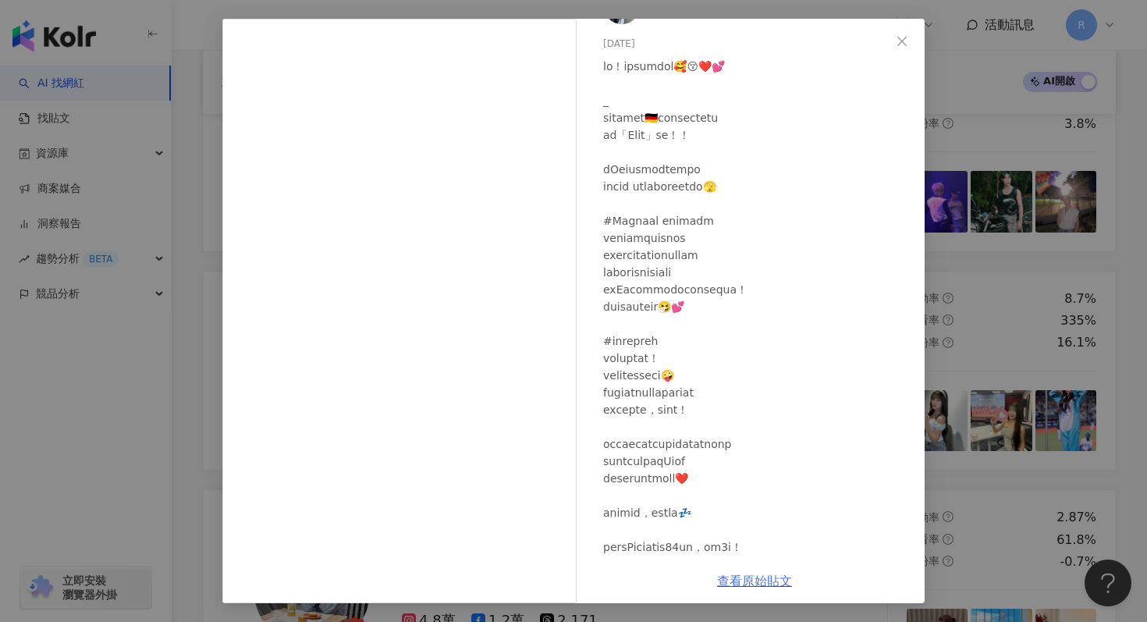
click at [764, 583] on link "查看原始貼文" at bounding box center [754, 580] width 75 height 15
click at [402, 15] on div "[PERSON_NAME][DATE] 隱藏 60 1.9萬 查看原始貼文" at bounding box center [573, 311] width 1147 height 622
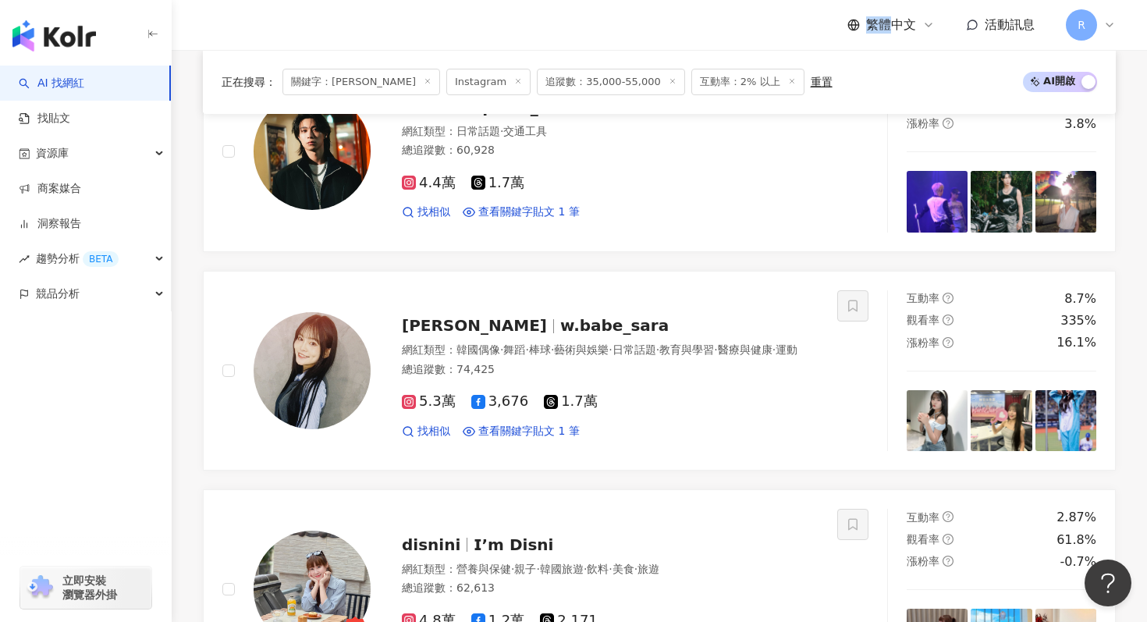
click at [402, 14] on div "繁體中文 活動訊息 R" at bounding box center [659, 25] width 913 height 50
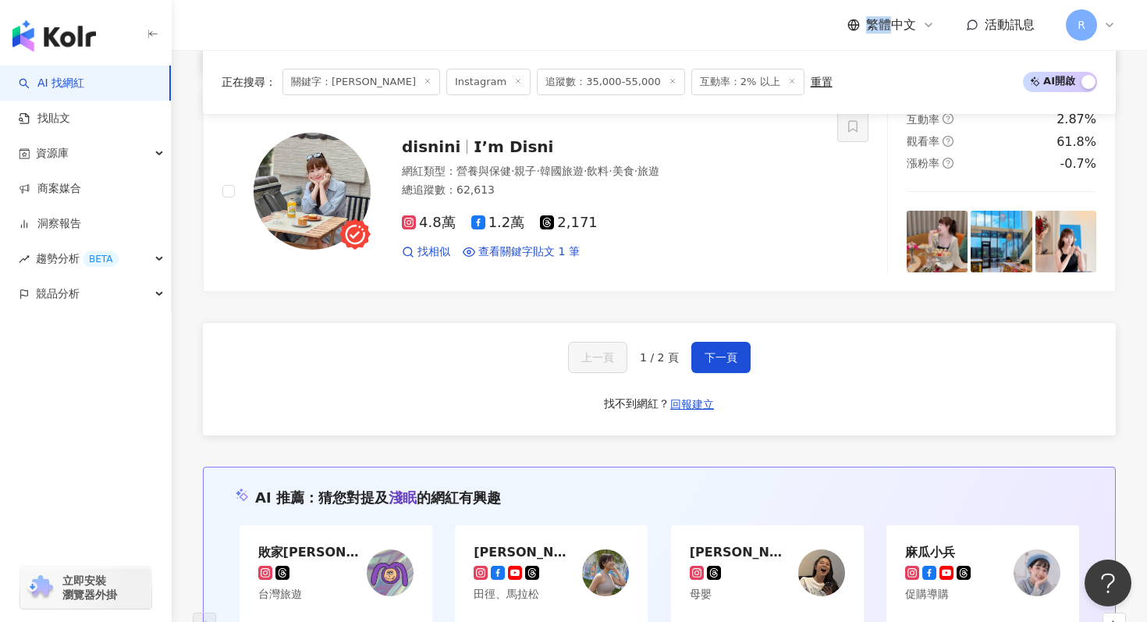
scroll to position [2974, 0]
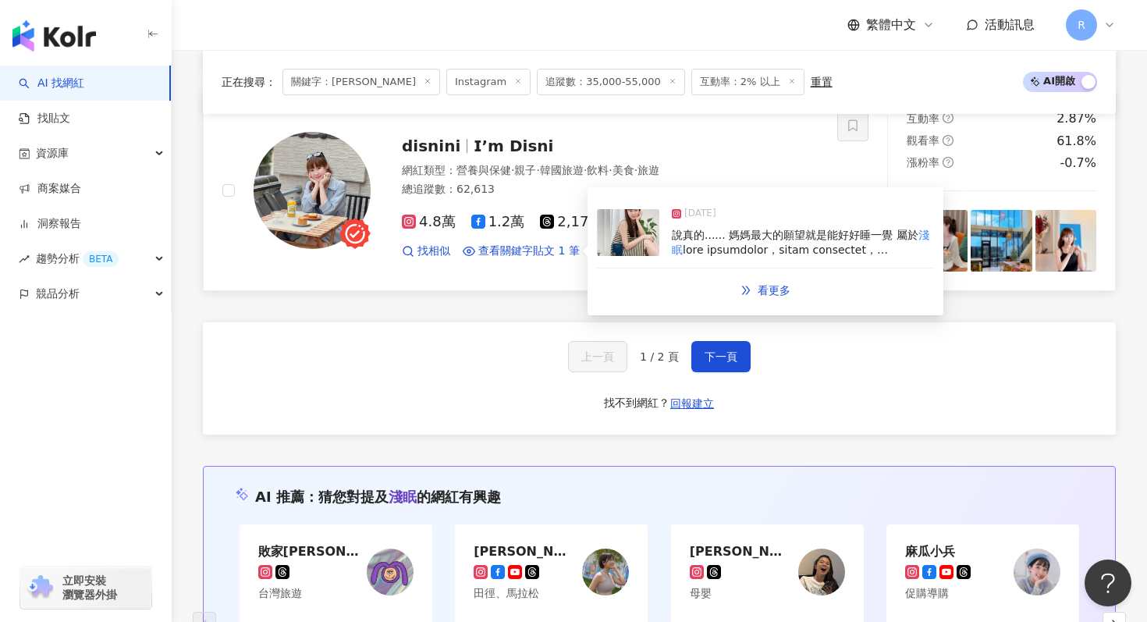
click at [663, 236] on div "[DATE] 說真的...... 媽媽最大的願望就是能好好睡一覺 屬於 淺眠" at bounding box center [765, 233] width 337 height 72
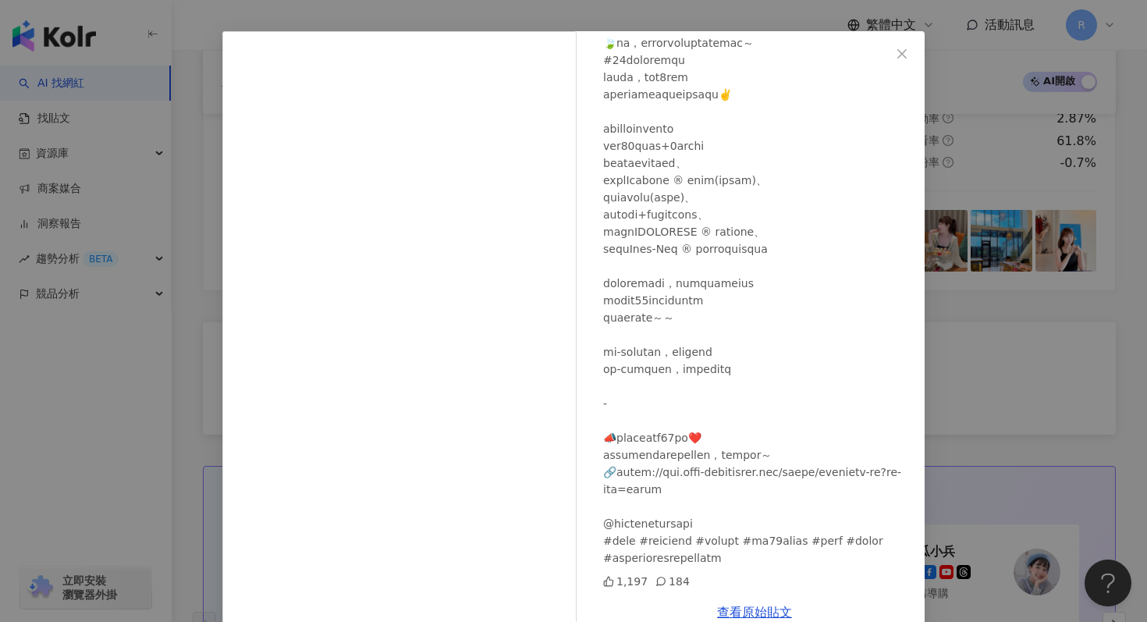
scroll to position [78, 0]
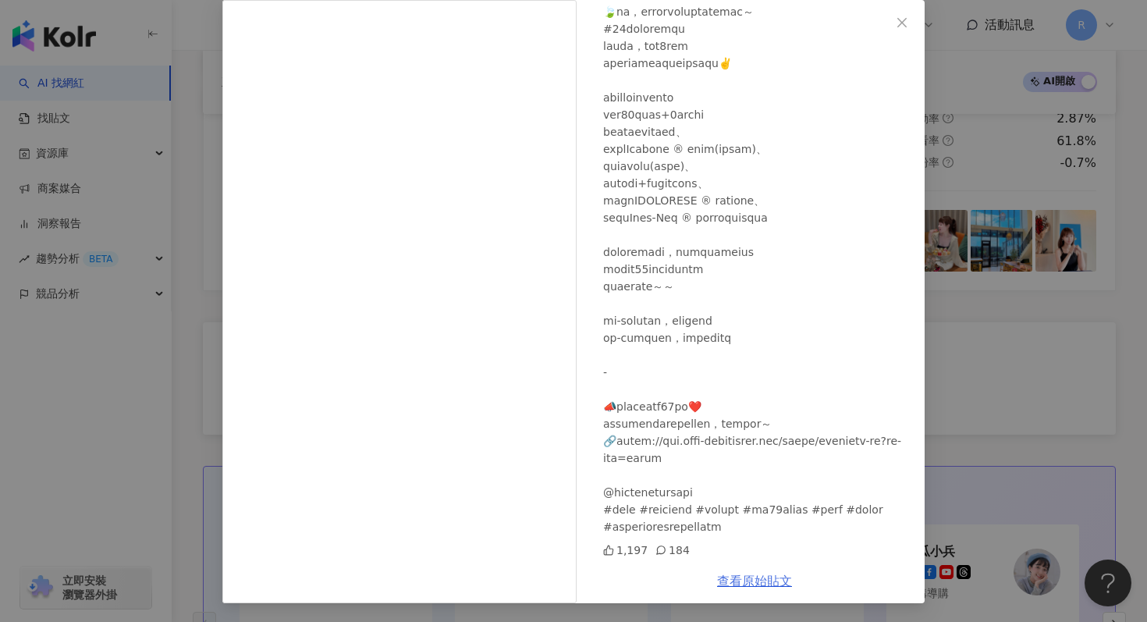
click at [750, 583] on link "查看原始貼文" at bounding box center [754, 580] width 75 height 15
click at [191, 158] on div "disnini [DATE] 1,197 184 查看原始貼文" at bounding box center [573, 311] width 1147 height 622
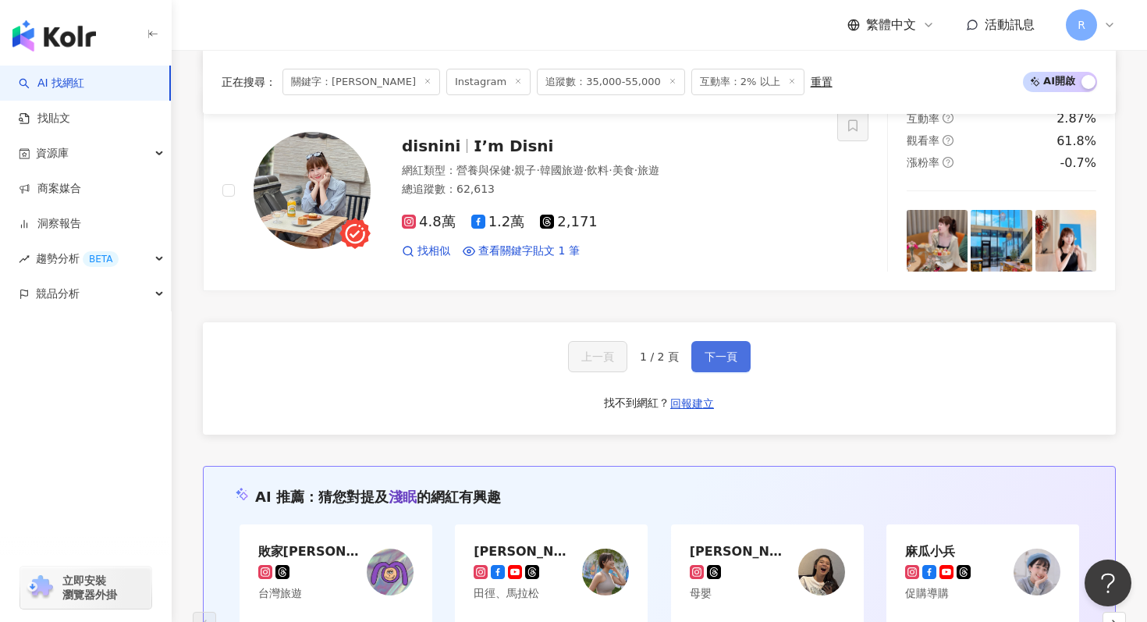
click at [735, 362] on button "下一頁" at bounding box center [720, 356] width 59 height 31
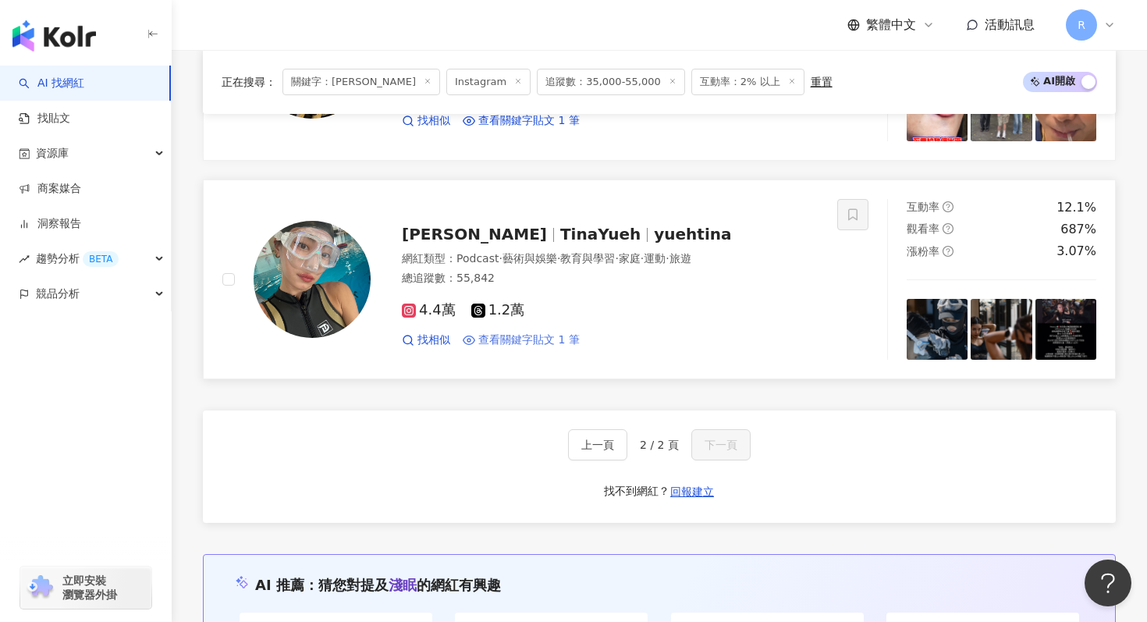
scroll to position [1107, 0]
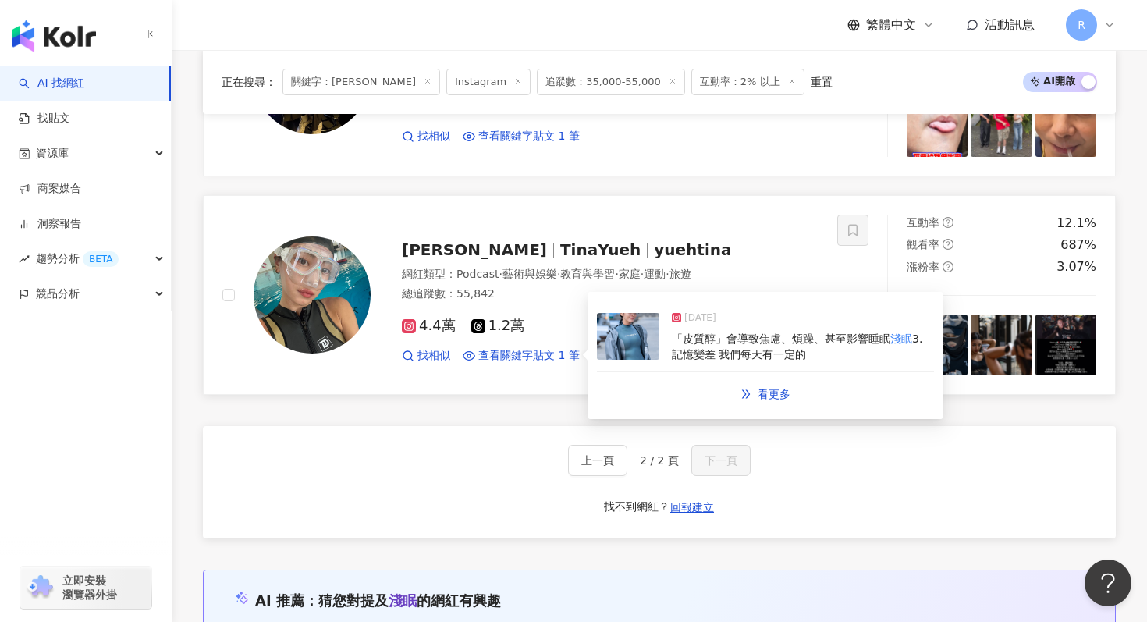
click at [698, 342] on span "「皮質醇」會導致焦慮、煩躁、甚至影響睡眠" at bounding box center [781, 338] width 218 height 12
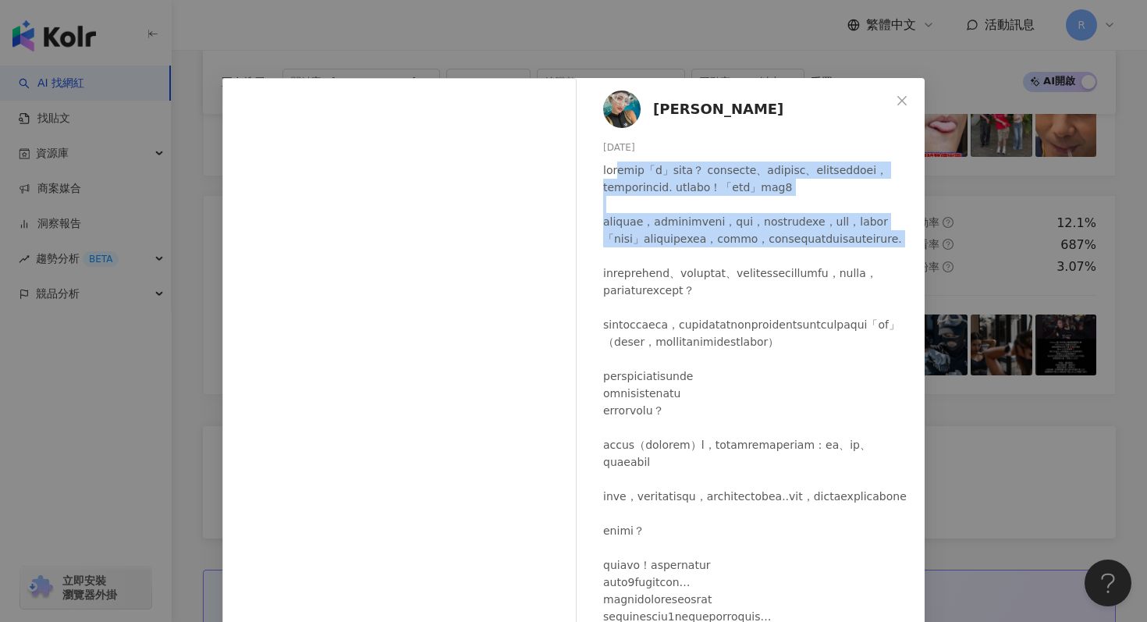
drag, startPoint x: 634, startPoint y: 172, endPoint x: 647, endPoint y: 310, distance: 139.4
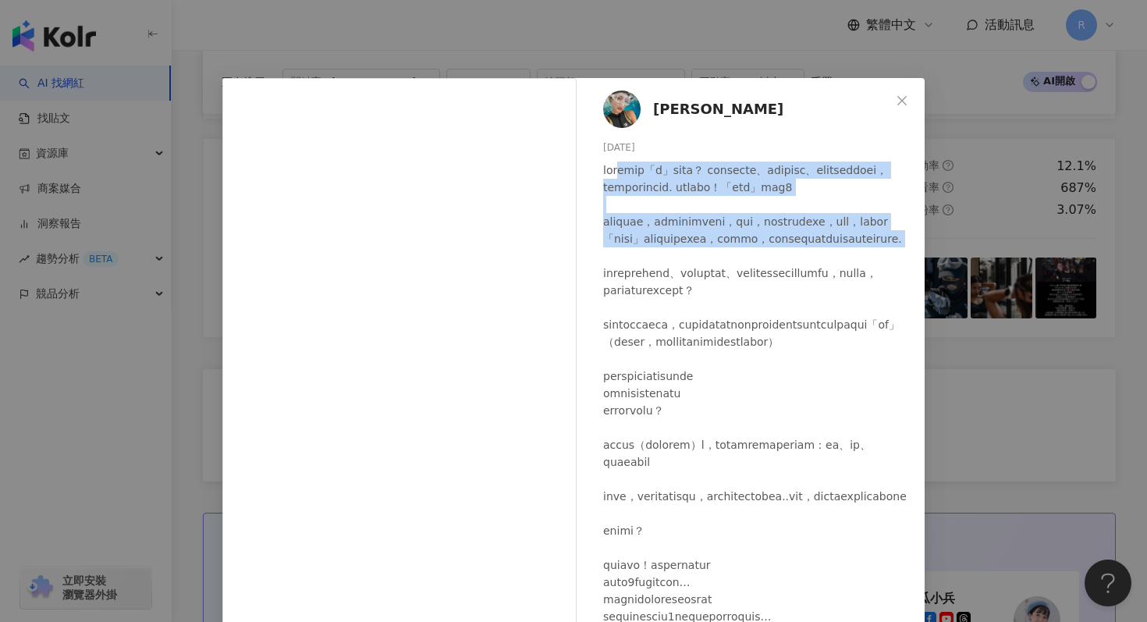
scroll to position [1178, 0]
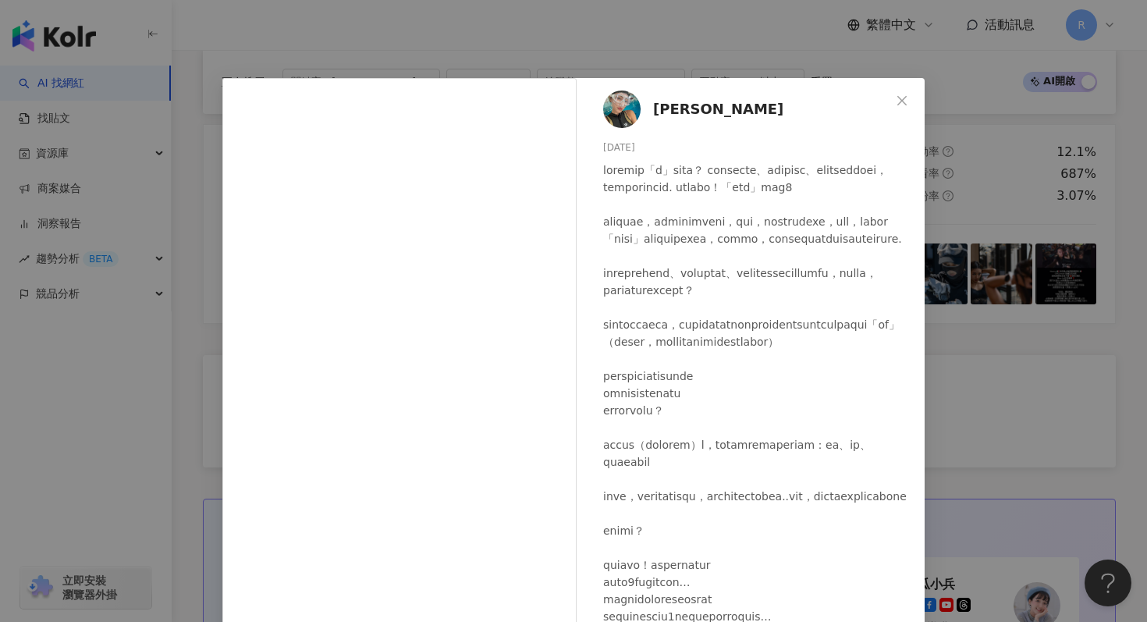
click at [754, 58] on div "[PERSON_NAME][DATE] 1,281 13 查看原始貼文" at bounding box center [573, 311] width 1147 height 622
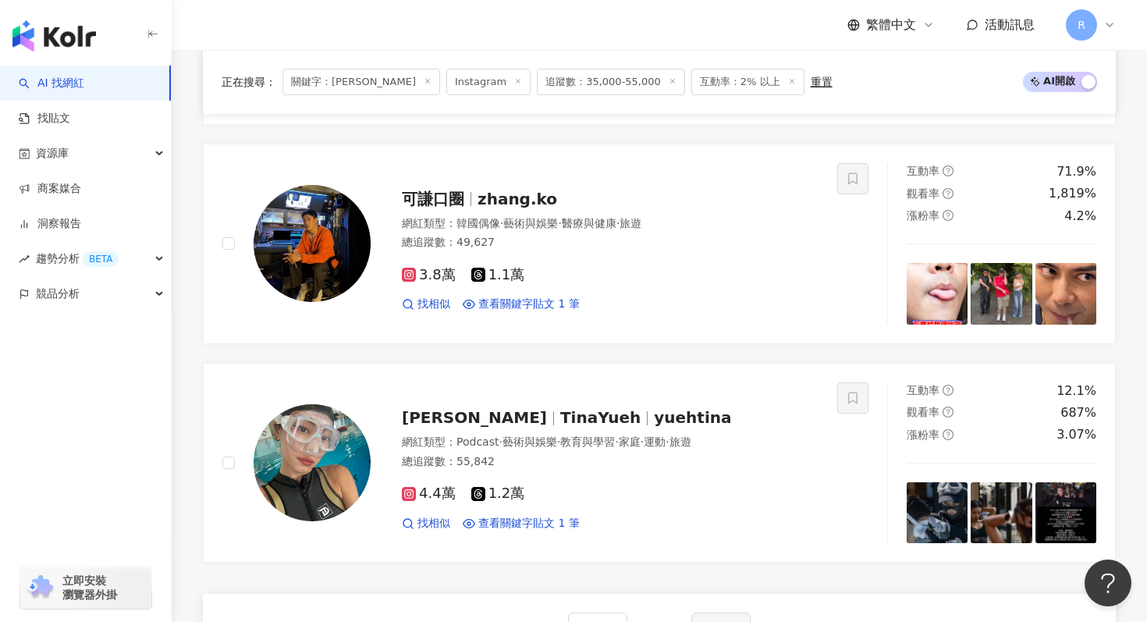
scroll to position [936, 0]
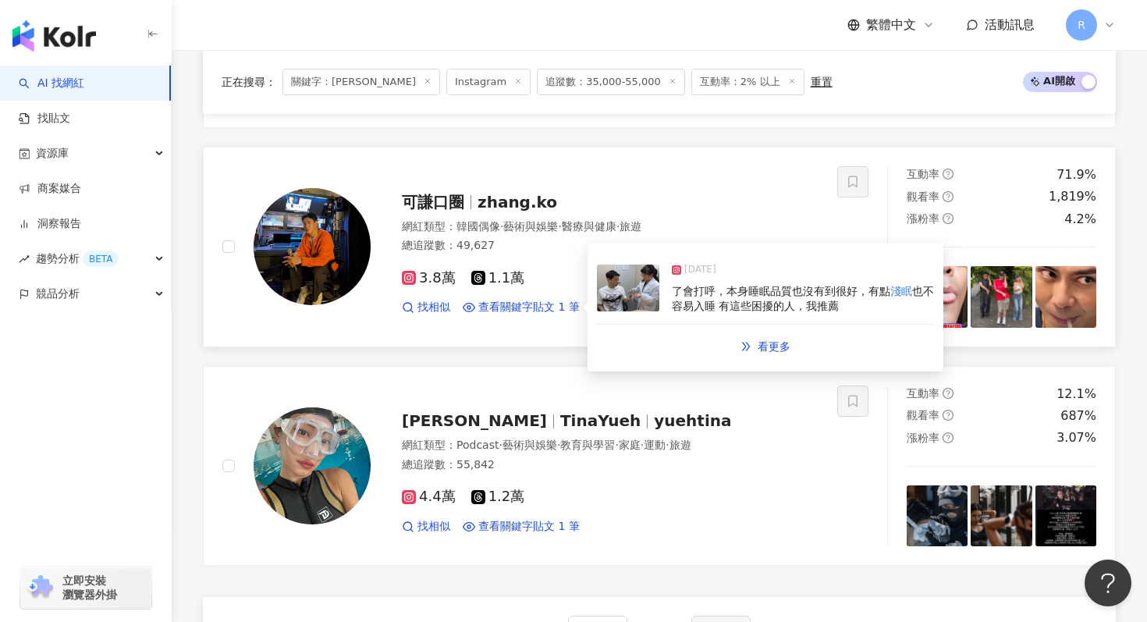
click at [646, 286] on img at bounding box center [628, 287] width 62 height 47
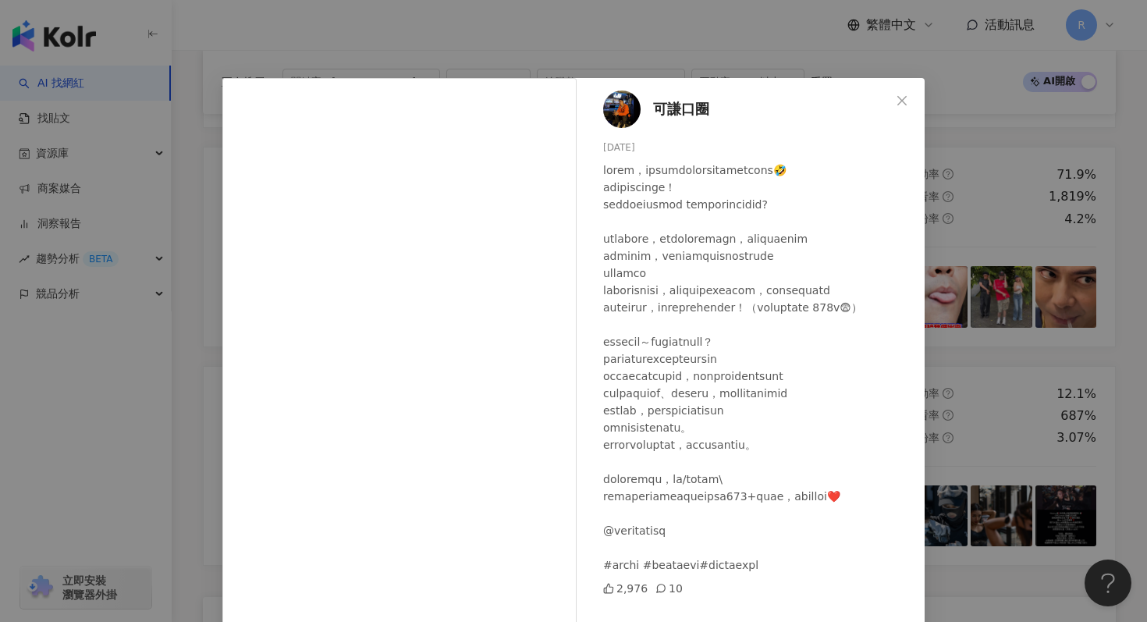
scroll to position [78, 0]
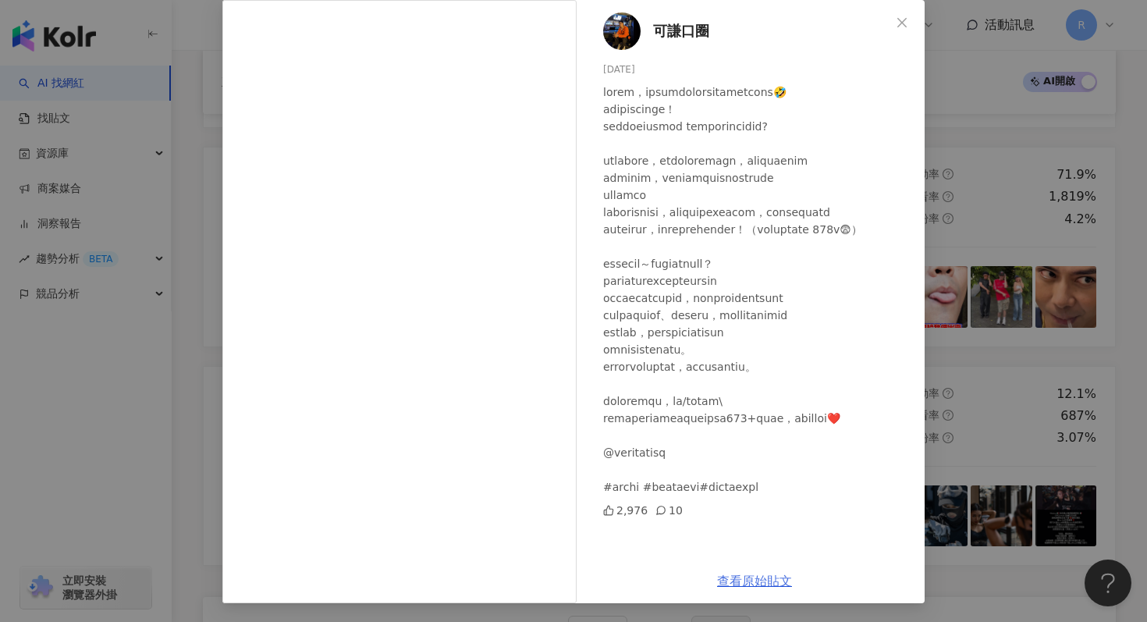
click at [749, 586] on link "查看原始貼文" at bounding box center [754, 580] width 75 height 15
click at [204, 87] on div "可謙口圈 [DATE] 2,976 10 查看原始貼文" at bounding box center [573, 311] width 1147 height 622
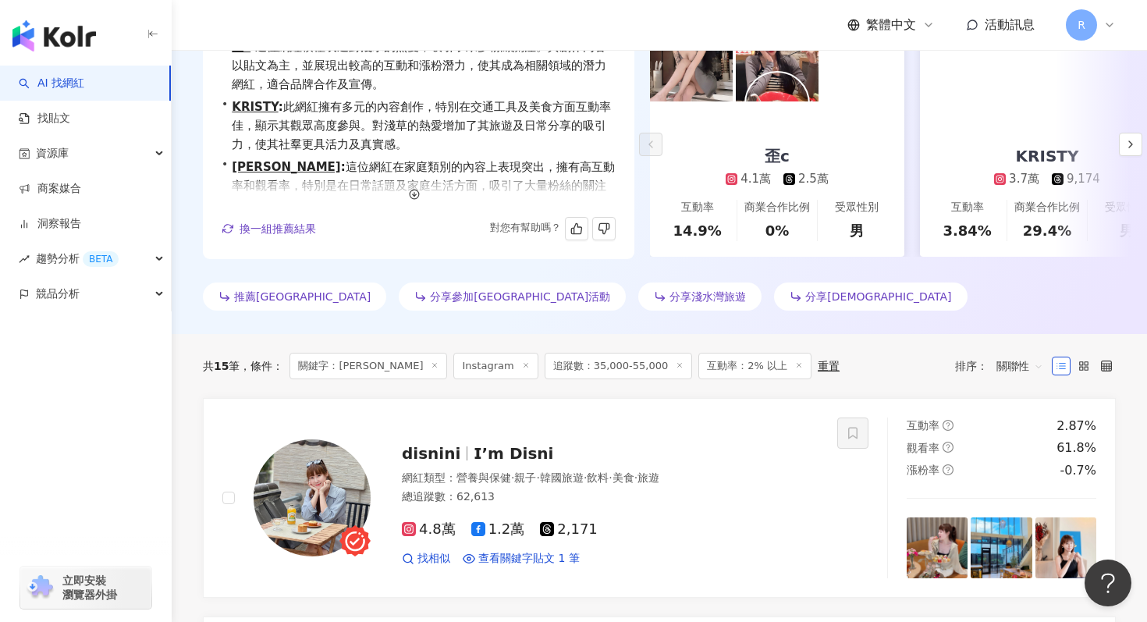
scroll to position [0, 0]
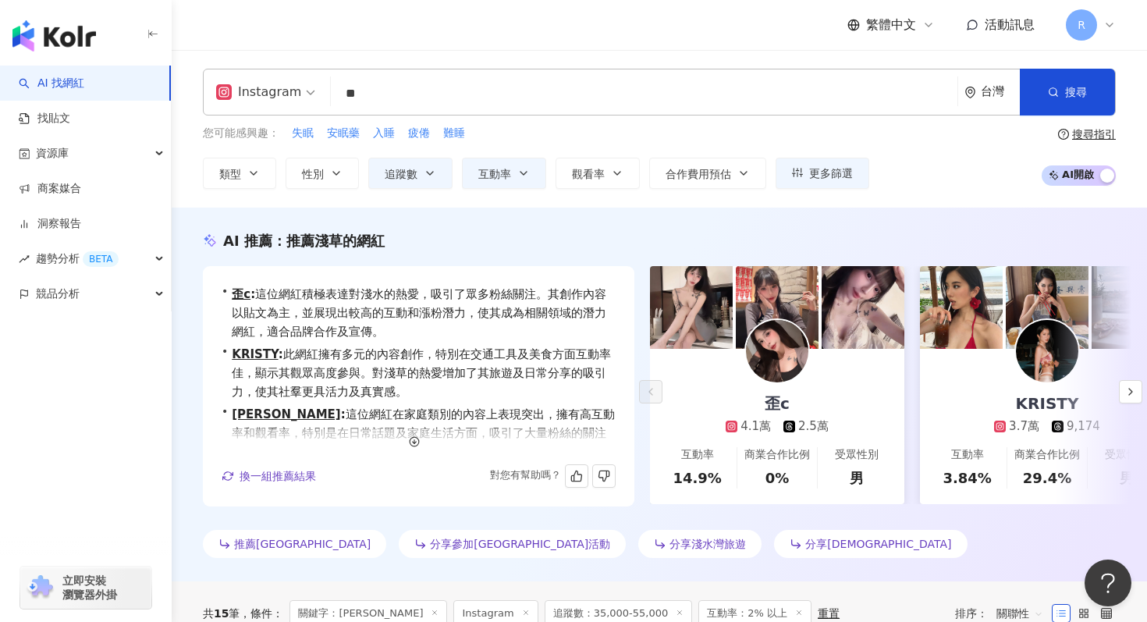
click at [477, 95] on input "**" at bounding box center [644, 94] width 614 height 30
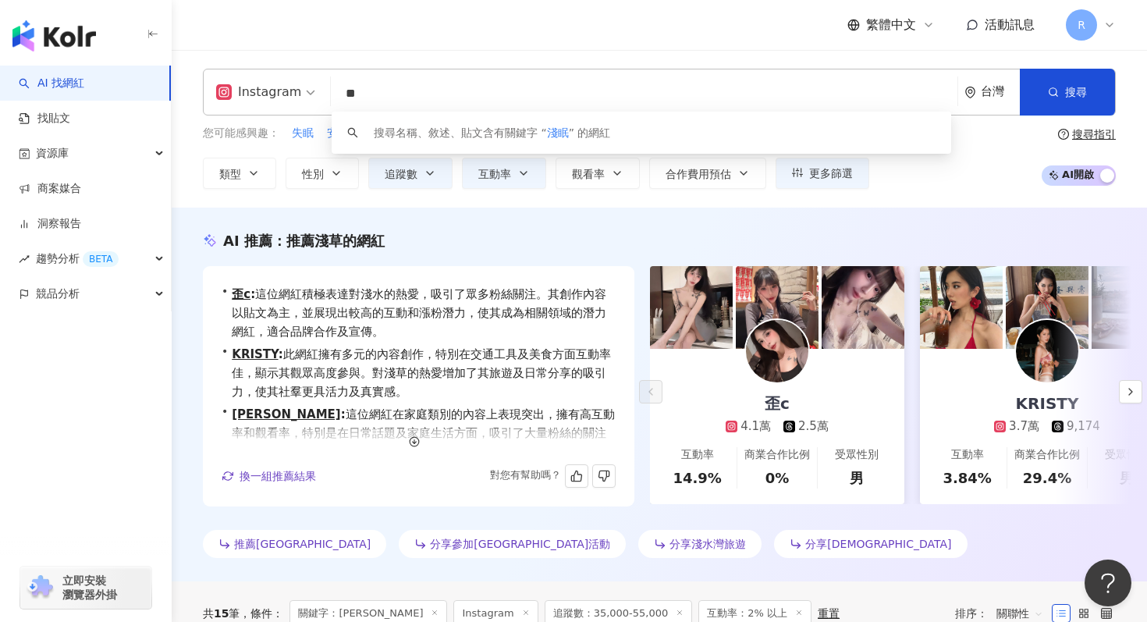
click at [477, 95] on input "**" at bounding box center [644, 94] width 614 height 30
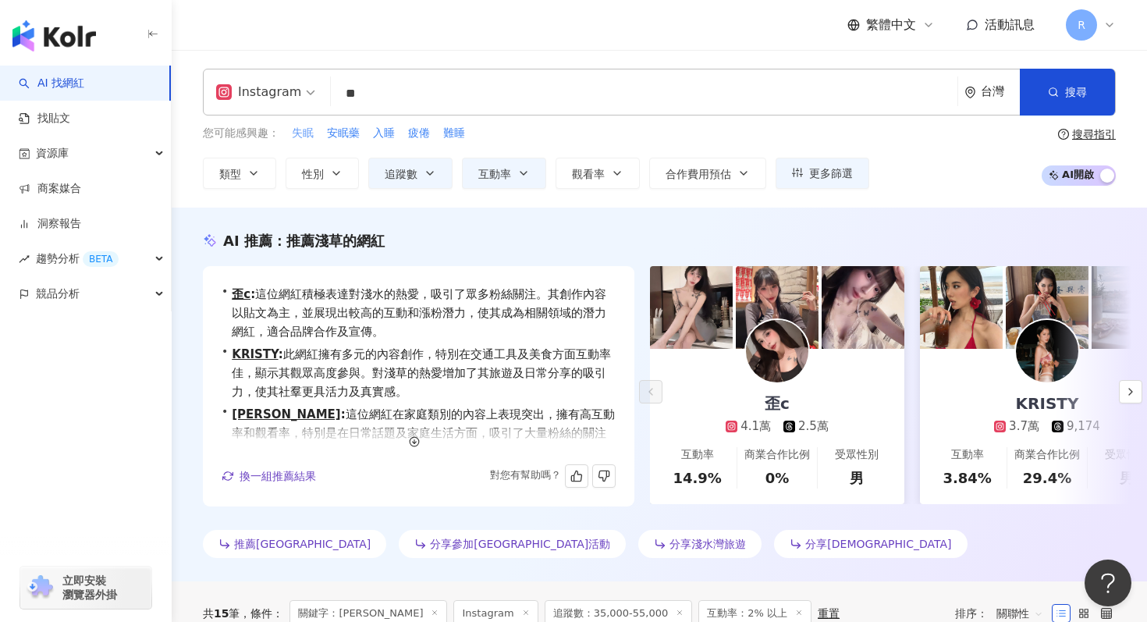
click at [298, 126] on span "失眠" at bounding box center [303, 134] width 22 height 16
type input "**"
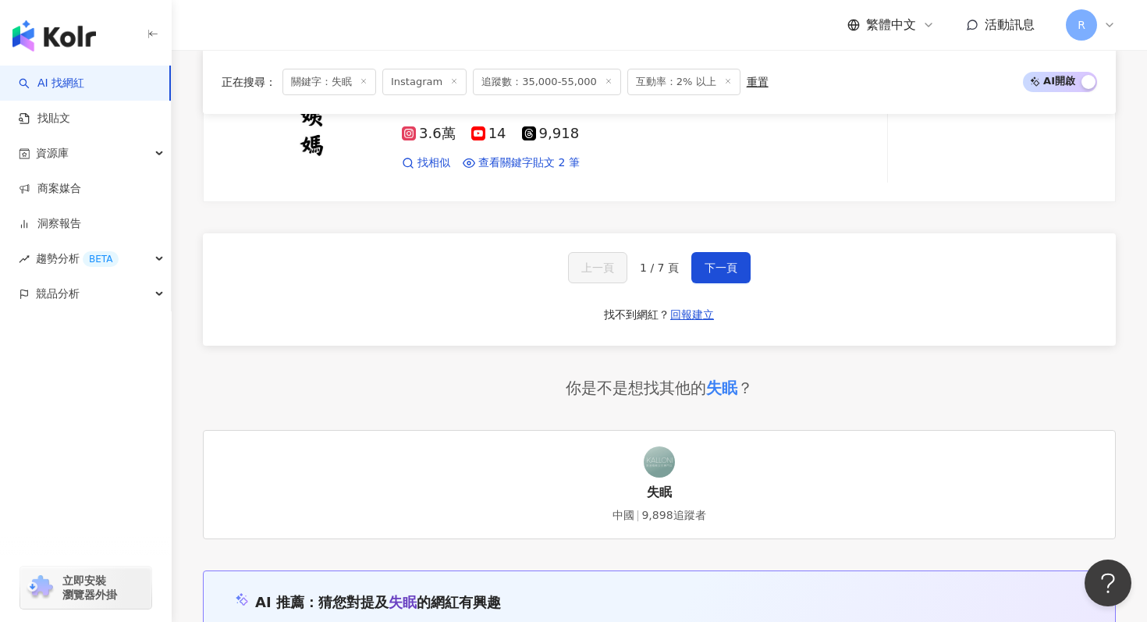
scroll to position [2767, 0]
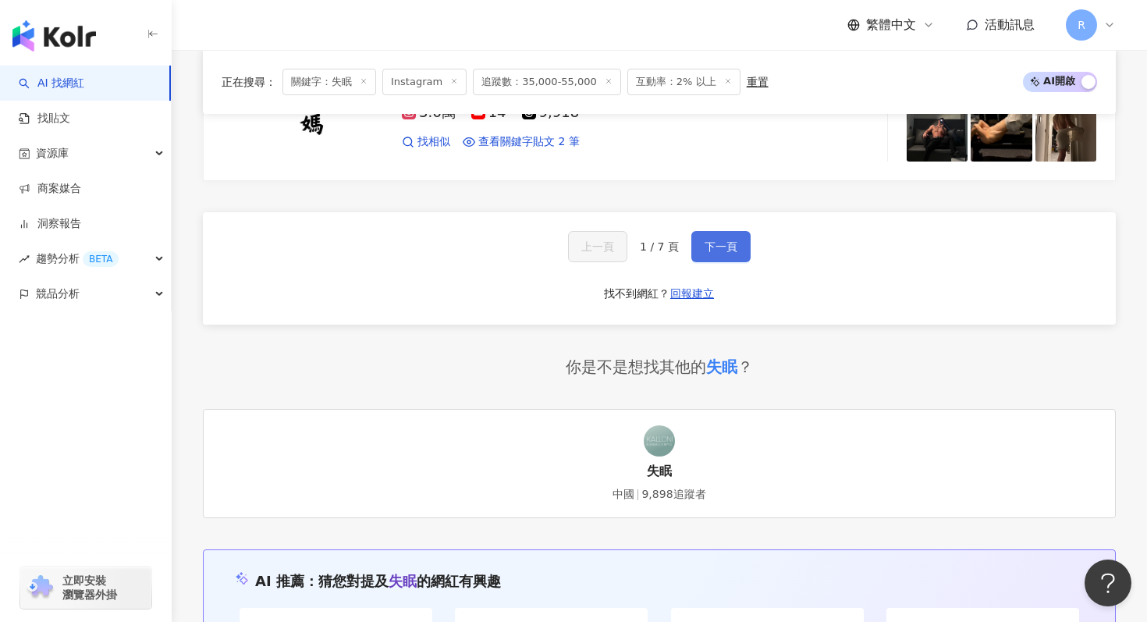
click at [693, 250] on button "下一頁" at bounding box center [720, 246] width 59 height 31
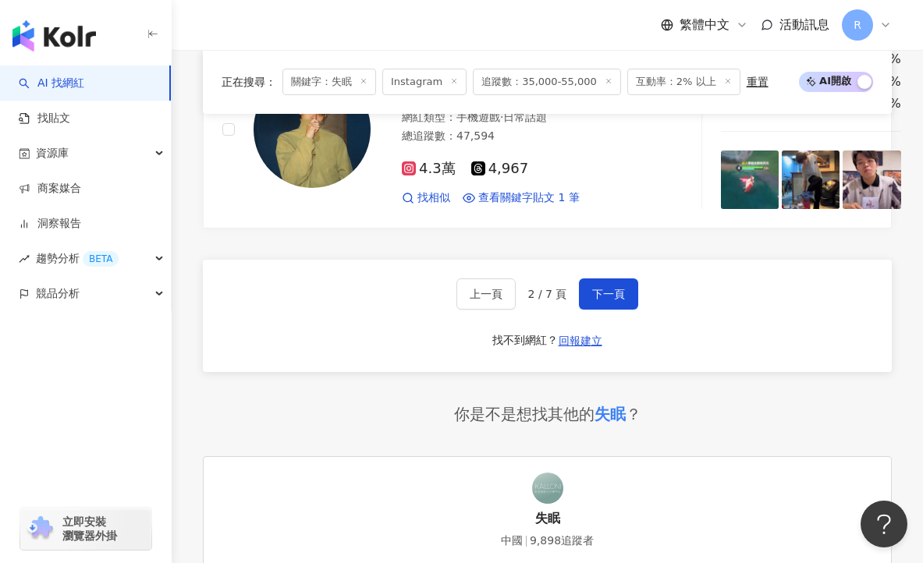
scroll to position [2969, 0]
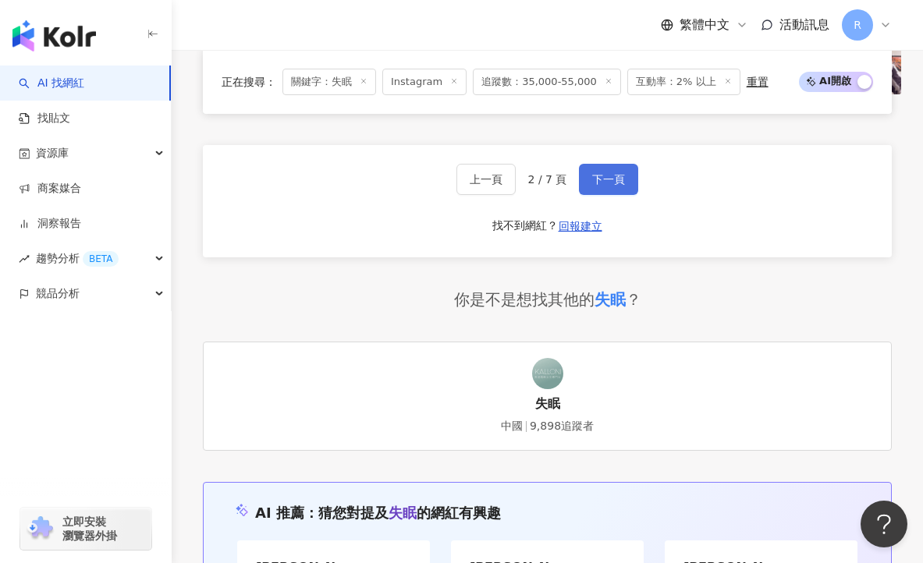
click at [615, 173] on span "下一頁" at bounding box center [608, 179] width 33 height 12
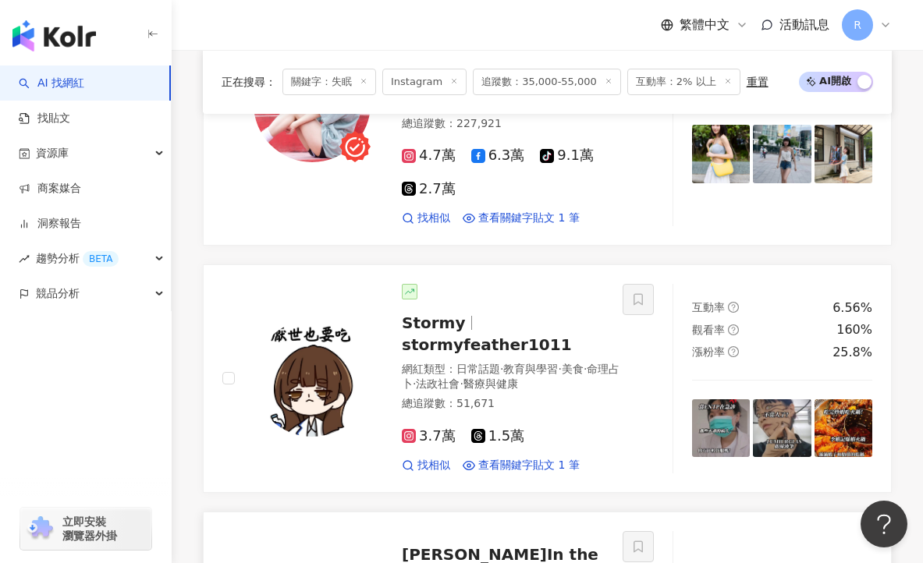
scroll to position [2099, 0]
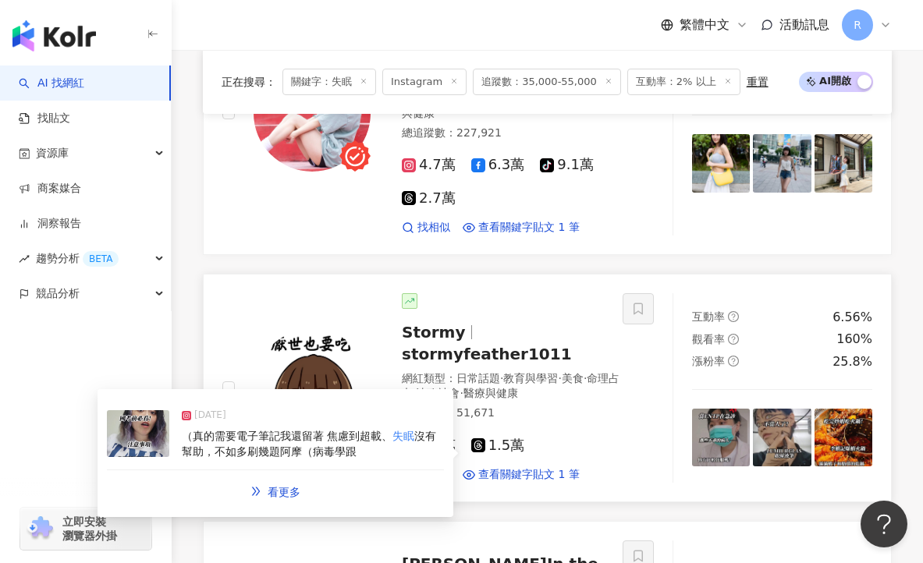
click at [406, 429] on div "（真的需要電子筆記我還留著 焦慮到超載、 失眠 沒有幫助，不如多刷幾題阿摩（病毒學跟" at bounding box center [313, 444] width 262 height 30
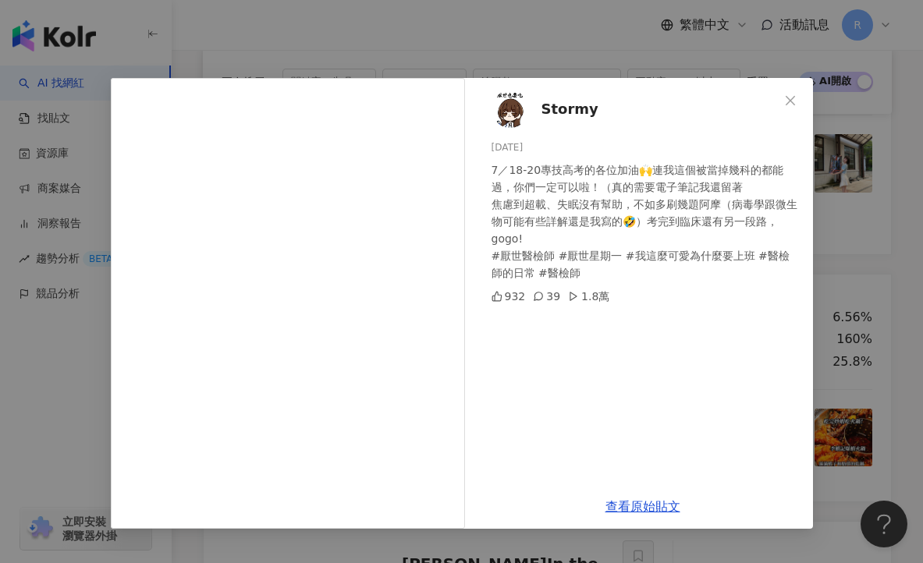
click at [606, 30] on div "Stormy [DATE] 7／18-20專技高考的各位加油🙌連我這個被當掉幾科的都能過，你們一定可以啦！（真的需要電子筆記我還留著 焦慮到超載、失眠沒有幫助…" at bounding box center [461, 281] width 923 height 563
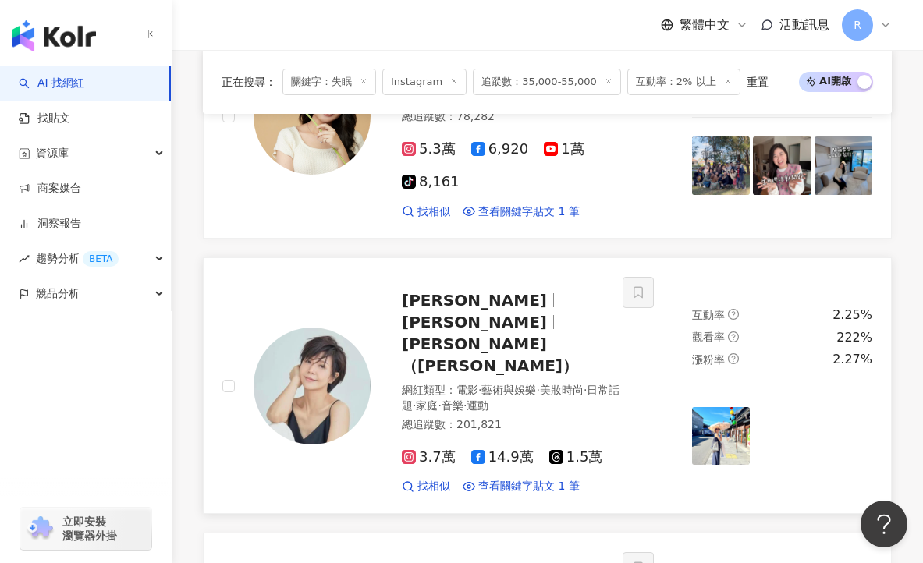
scroll to position [1401, 0]
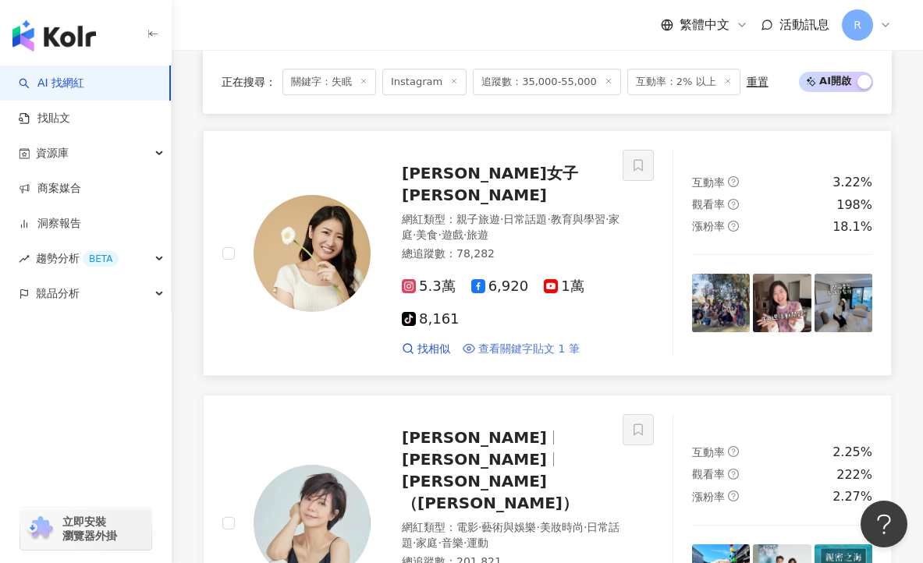
click at [554, 342] on span "查看關鍵字貼文 1 筆" at bounding box center [528, 350] width 101 height 16
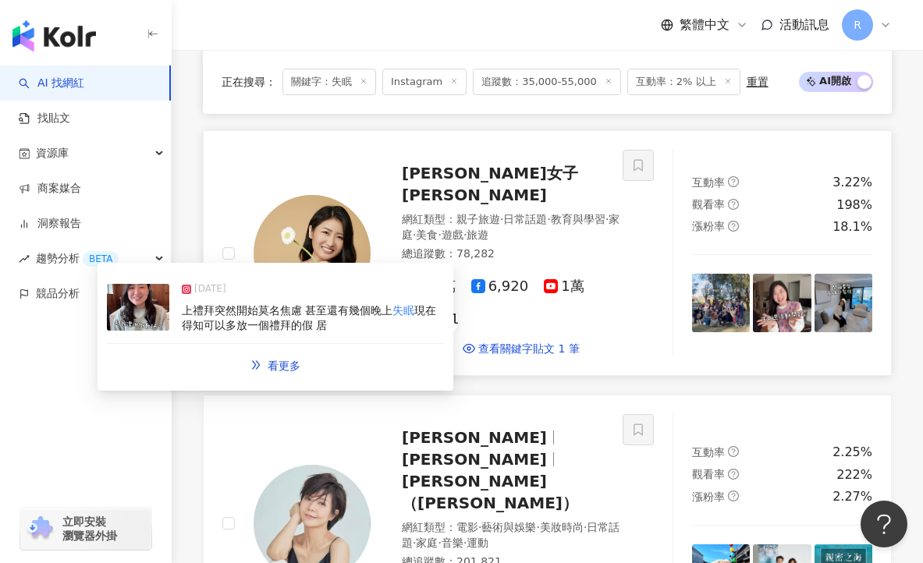
click at [411, 303] on div "上禮拜突然開始莫名焦慮 甚至還有幾個晚上 失眠 現在得知可以多放一個禮拜的假 居" at bounding box center [313, 318] width 262 height 30
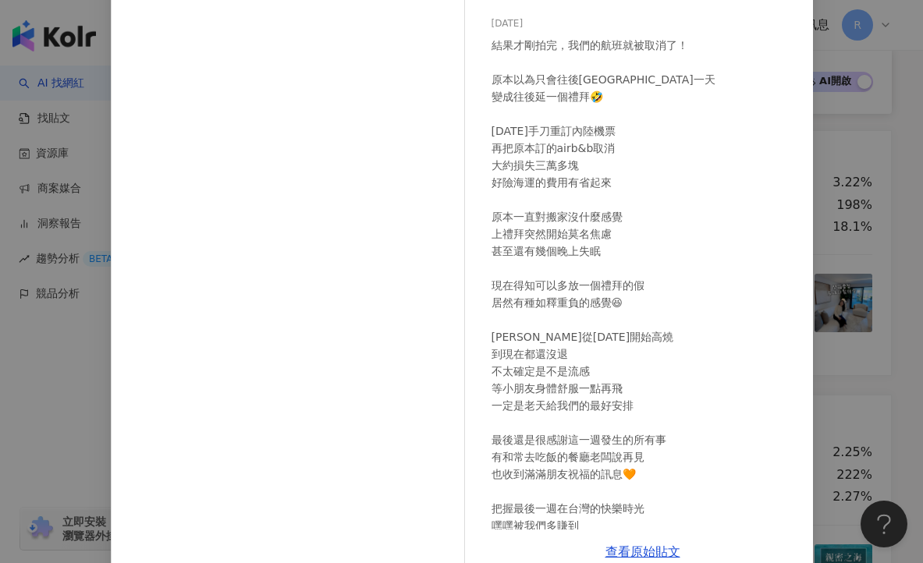
scroll to position [0, 0]
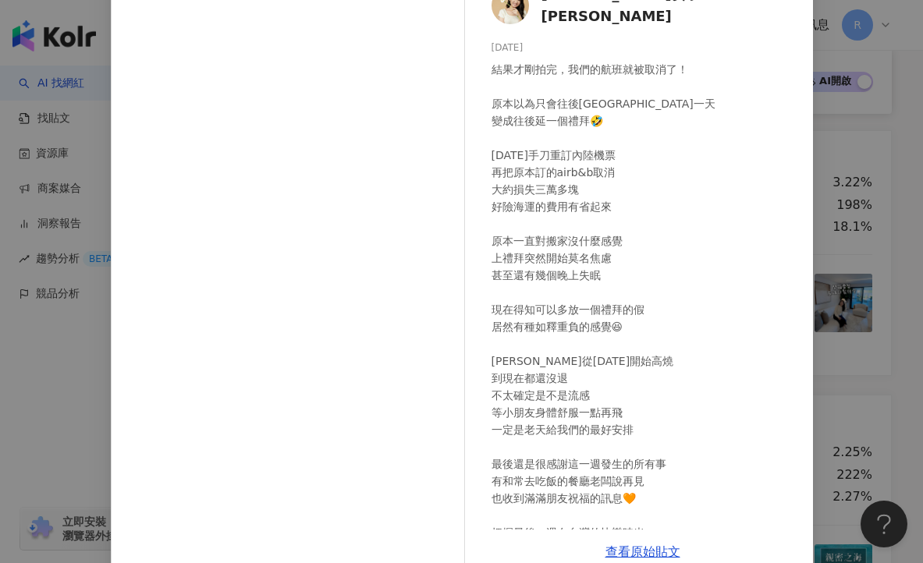
click at [860, 132] on div "[PERSON_NAME]女子 [PERSON_NAME] [DATE] 結果才剛拍完，我們的航班就被取消了！ 原本以為只會往後[GEOGRAPHIC_DAT…" at bounding box center [461, 281] width 923 height 563
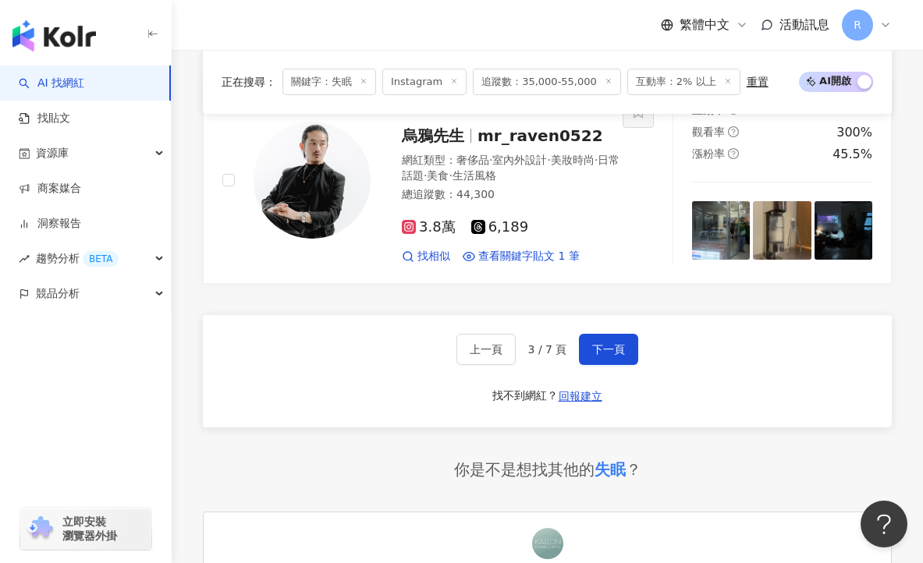
scroll to position [3139, 0]
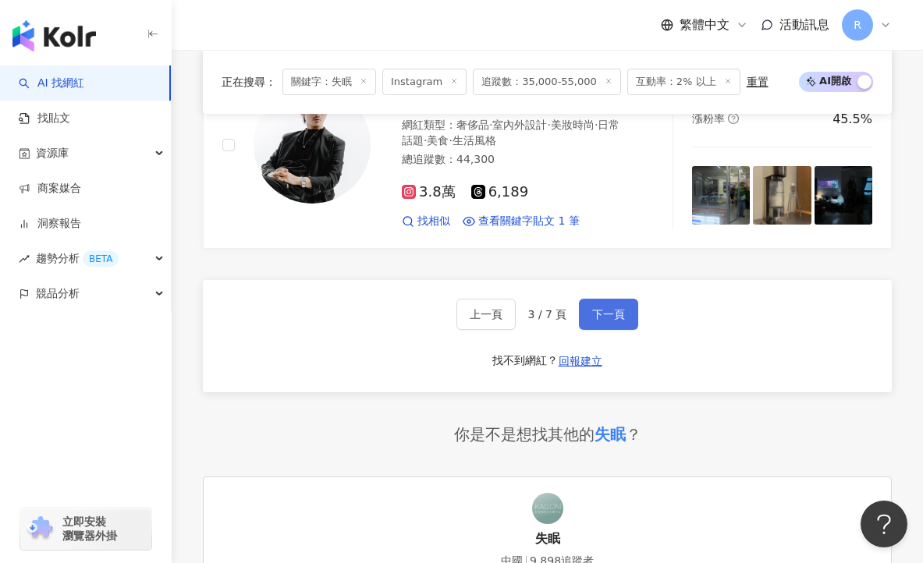
click at [605, 280] on div "上一頁 3 / 7 頁 下一頁 找不到網紅？ 回報建立" at bounding box center [547, 336] width 689 height 112
click at [619, 308] on span "下一頁" at bounding box center [608, 314] width 33 height 12
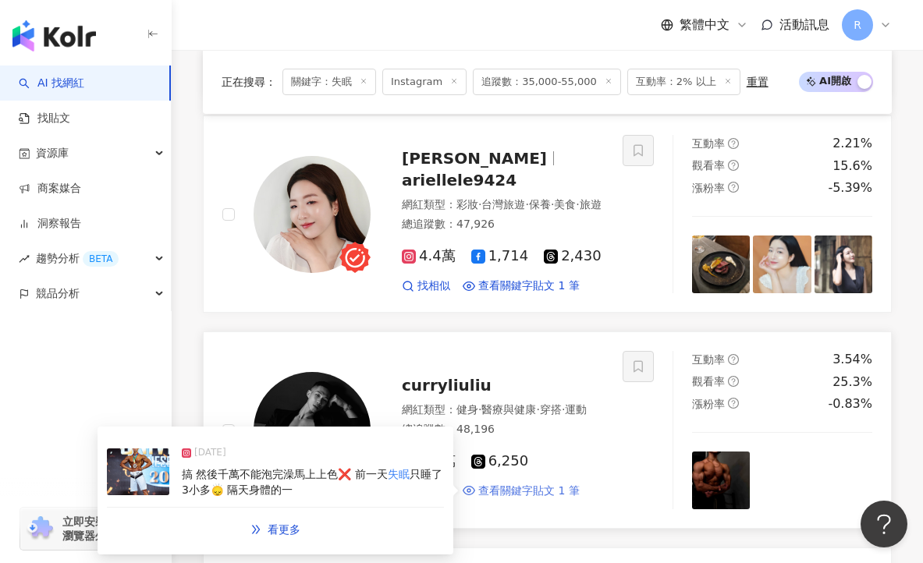
scroll to position [1335, 0]
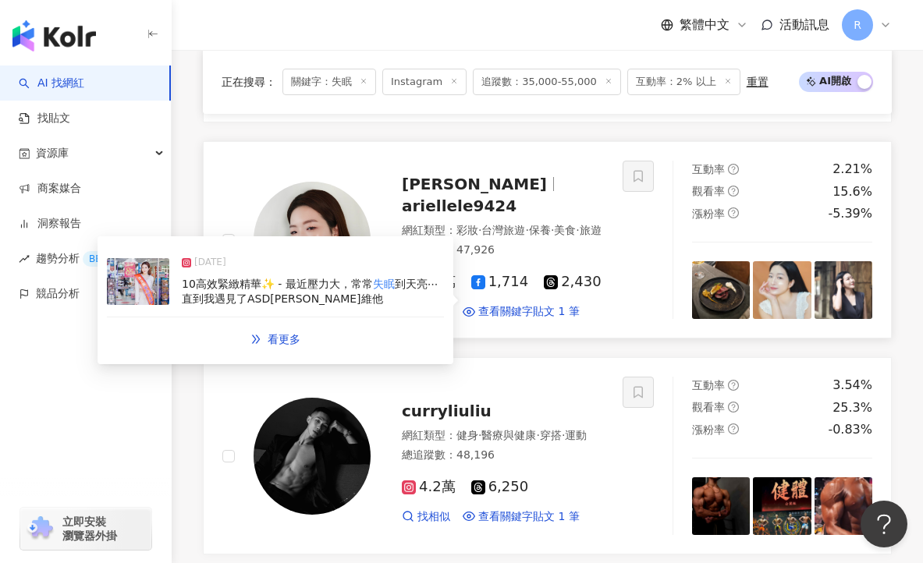
click at [407, 287] on div "10高效緊緻精華✨ - 最近壓力大，常常 失眠 到天亮⋯ 直到我遇見了ASD[PERSON_NAME]維他" at bounding box center [313, 292] width 262 height 30
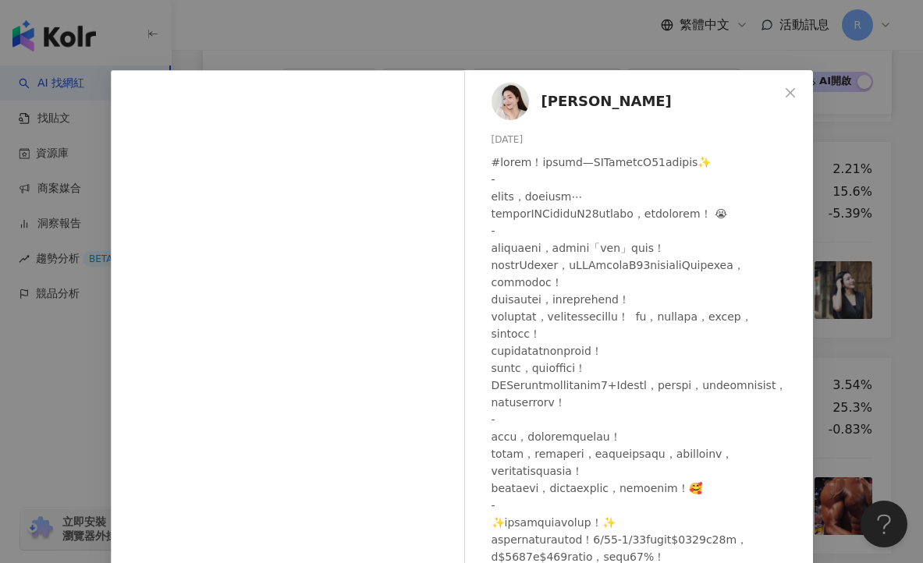
scroll to position [0, 0]
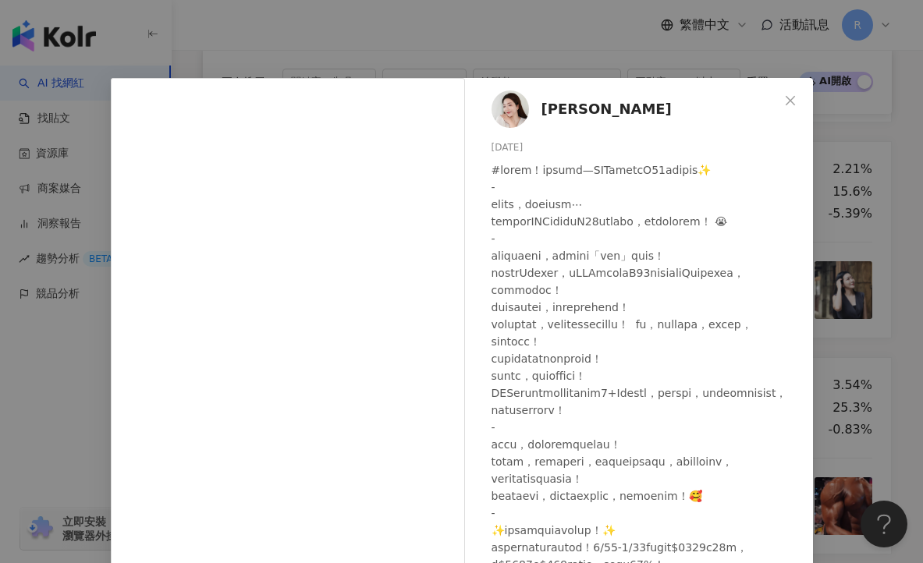
click at [408, 51] on div "[PERSON_NAME] [DATE] 1,281 5 查看原始貼文" at bounding box center [461, 281] width 923 height 563
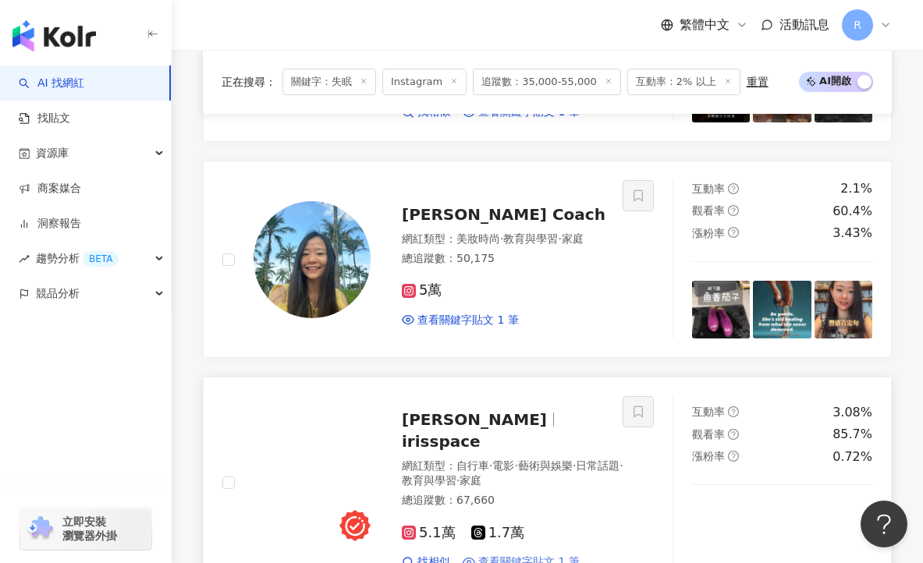
scroll to position [413, 0]
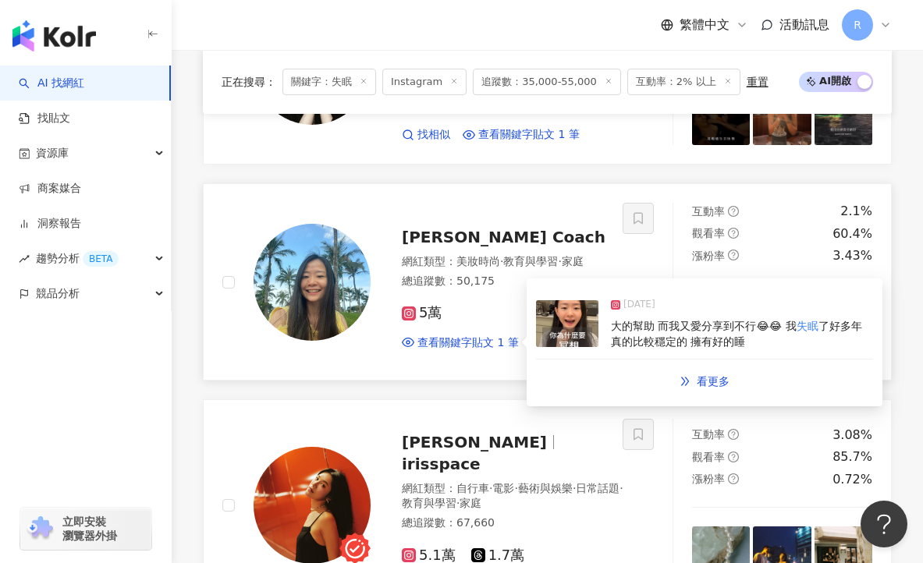
click at [566, 342] on img at bounding box center [567, 323] width 62 height 47
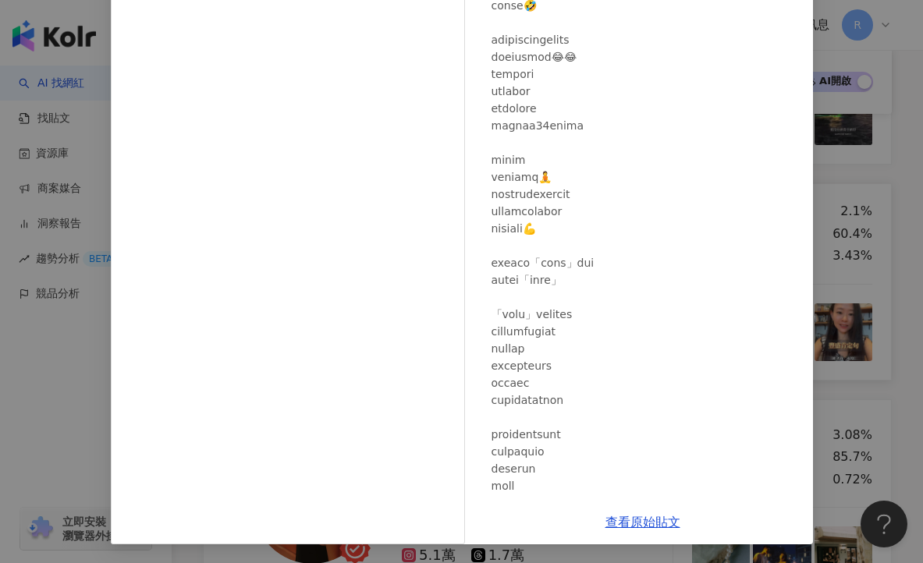
scroll to position [62, 0]
click at [634, 518] on link "查看原始貼文" at bounding box center [642, 522] width 75 height 15
click at [104, 128] on div "[PERSON_NAME] Coach [DATE] 426 101 1.6萬 查看原始貼文" at bounding box center [461, 281] width 923 height 563
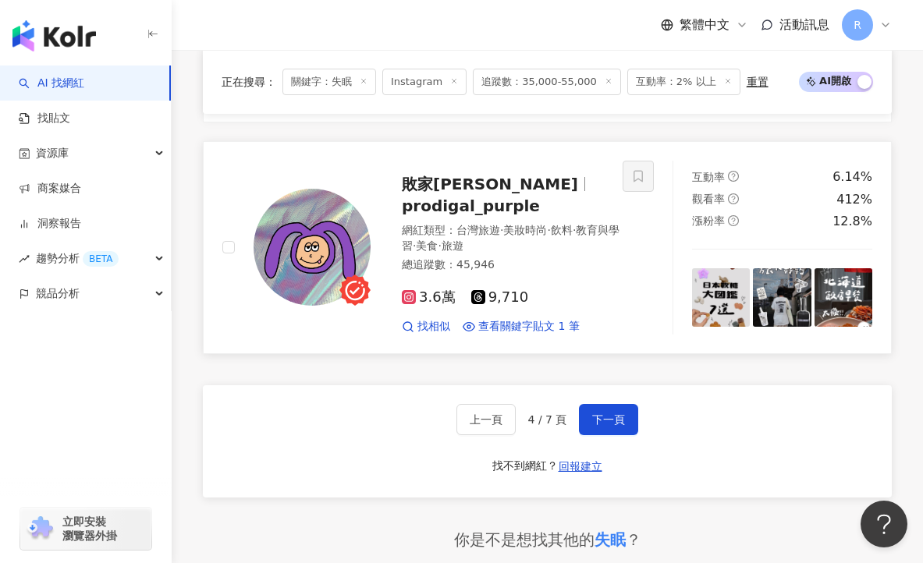
scroll to position [2681, 0]
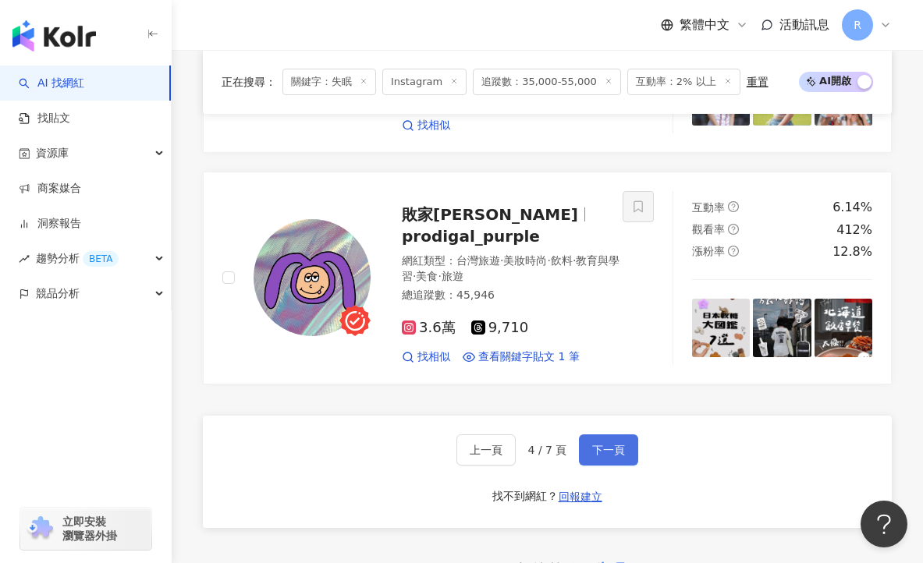
click at [579, 434] on button "下一頁" at bounding box center [608, 449] width 59 height 31
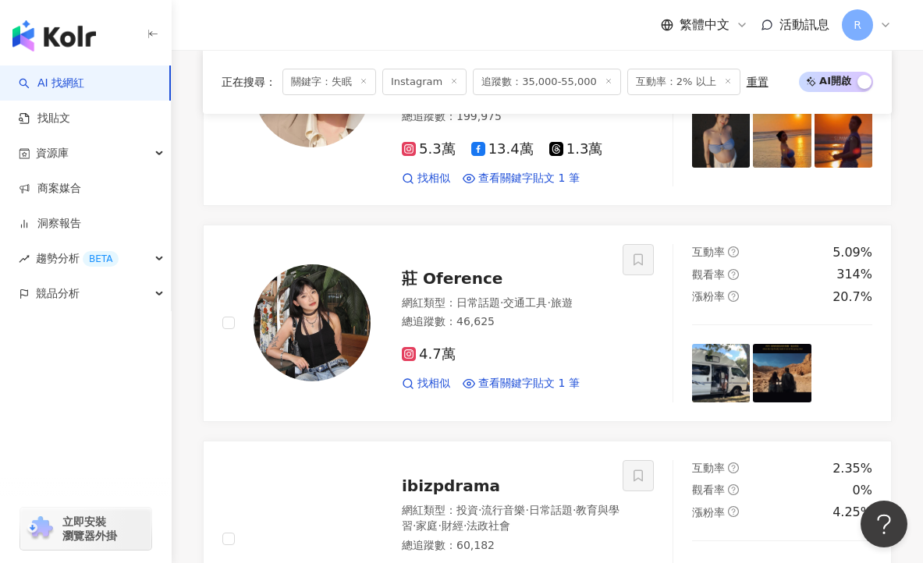
scroll to position [1534, 0]
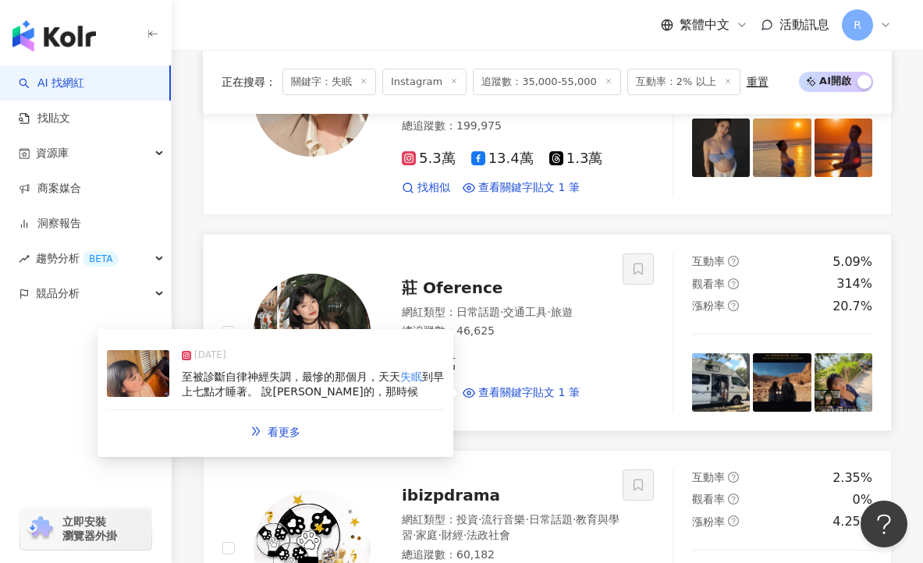
click at [396, 371] on span "至被診斷自律神經失調，最慘的那個月，天天" at bounding box center [291, 377] width 218 height 12
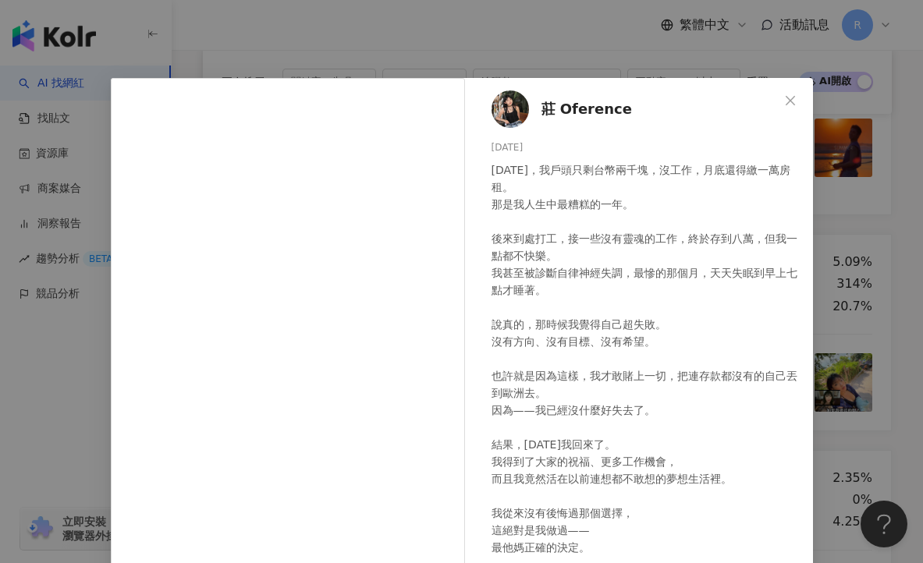
scroll to position [137, 0]
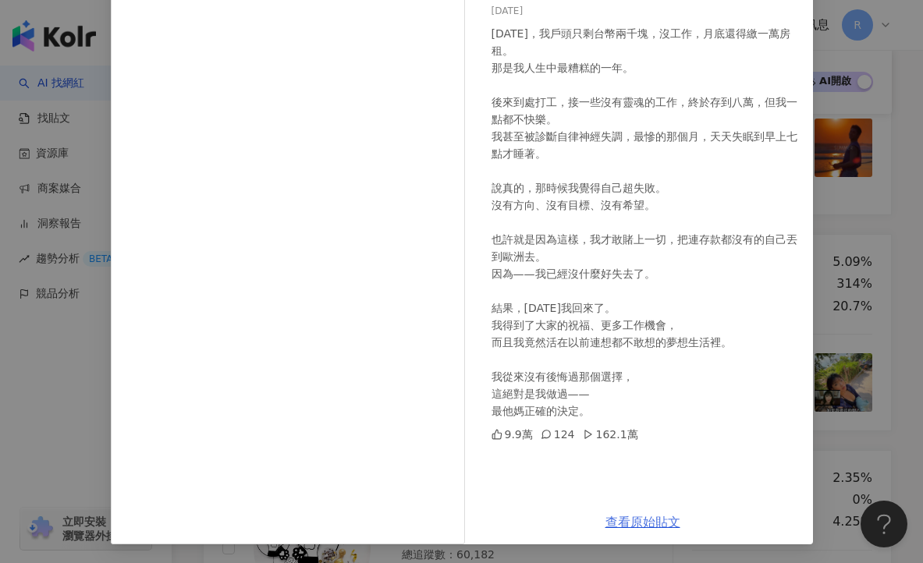
click at [633, 520] on link "查看原始貼文" at bounding box center [642, 522] width 75 height 15
